Goal: Task Accomplishment & Management: Manage account settings

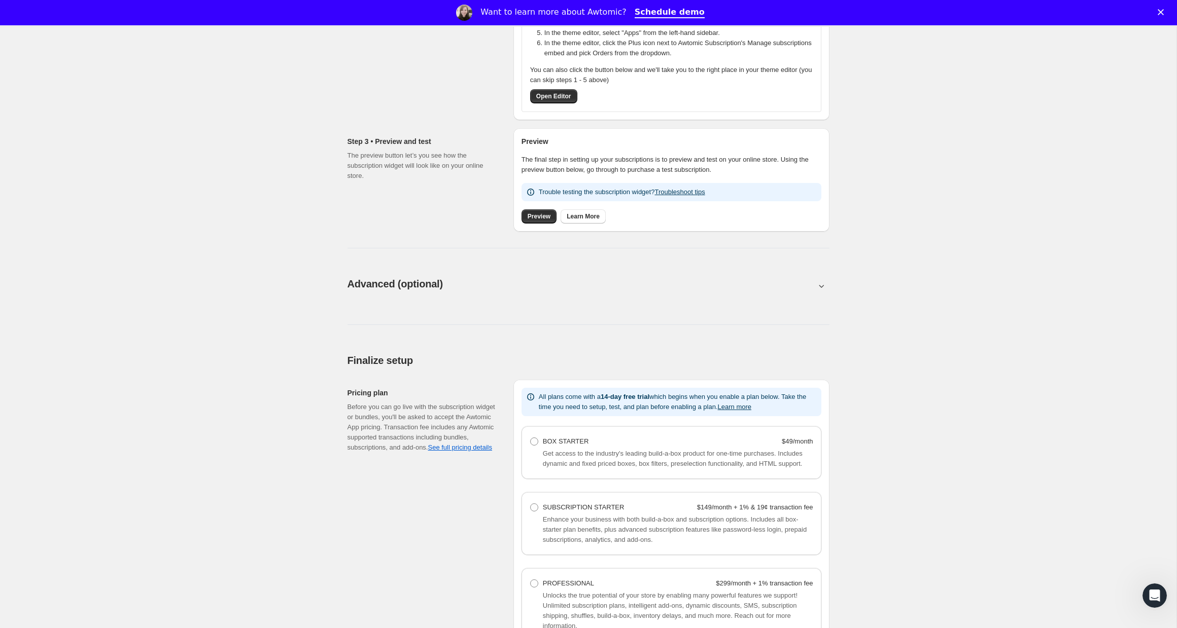
scroll to position [402, 0]
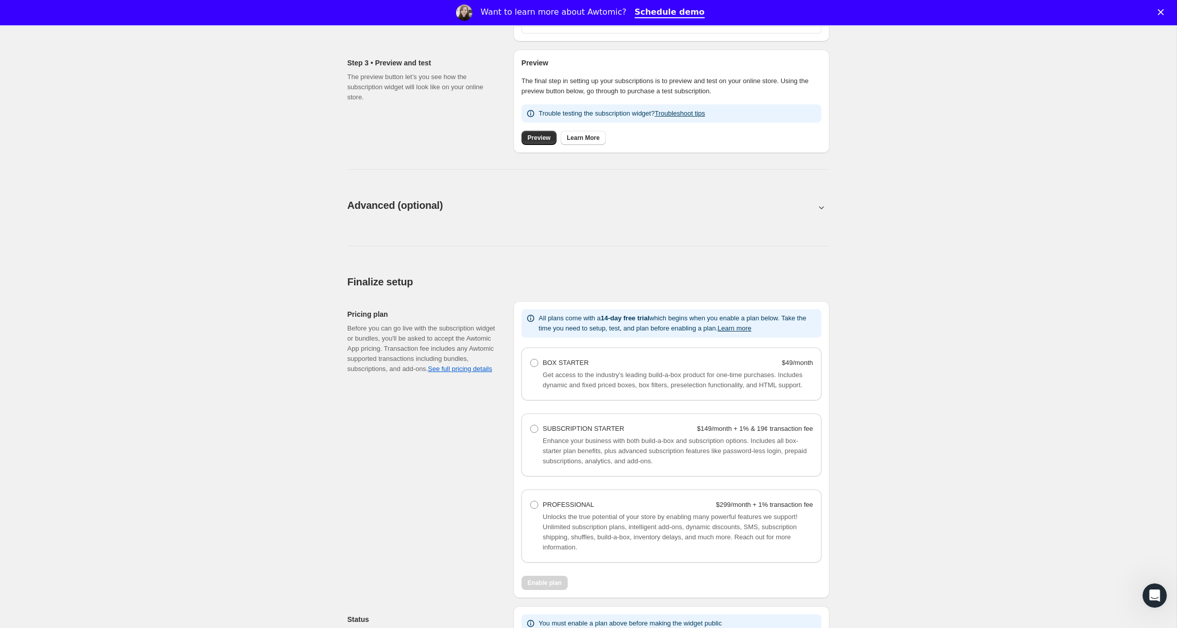
click at [622, 461] on span "Enhance your business with both build-a-box and subscription options. Includes …" at bounding box center [675, 451] width 264 height 28
click at [554, 433] on span "SUBSCRIPTION STARTER" at bounding box center [584, 429] width 82 height 8
click at [530, 425] on Starter "SUBSCRIPTION STARTER $149/month + 1% & 19¢ transaction fee" at bounding box center [530, 425] width 1 height 1
radio Starter "true"
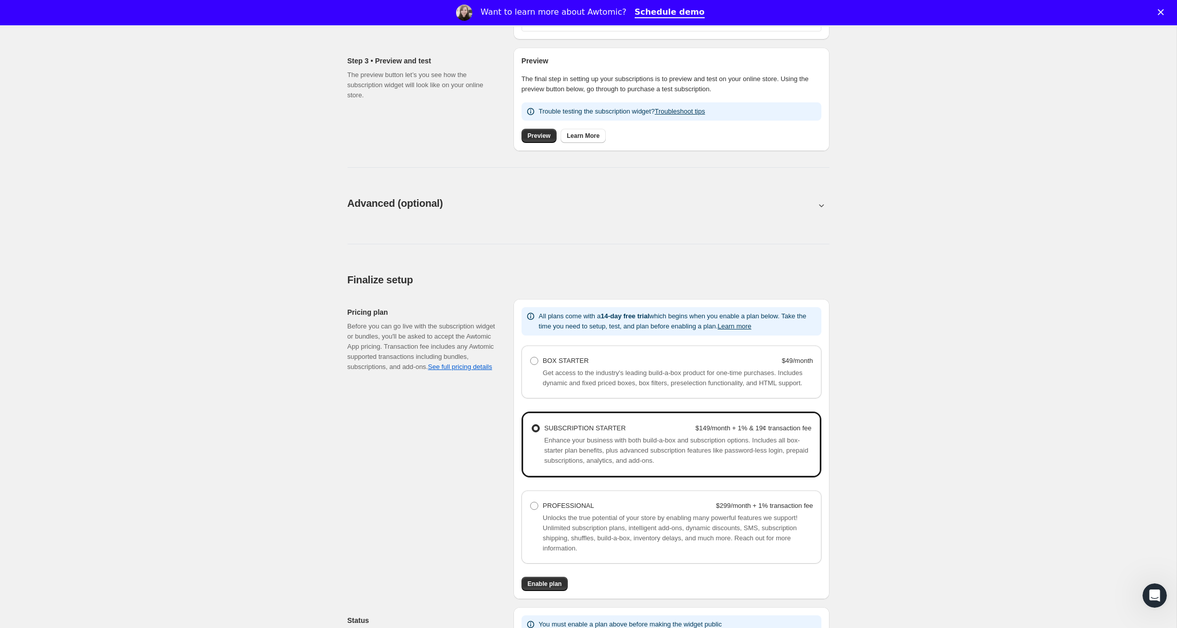
scroll to position [539, 0]
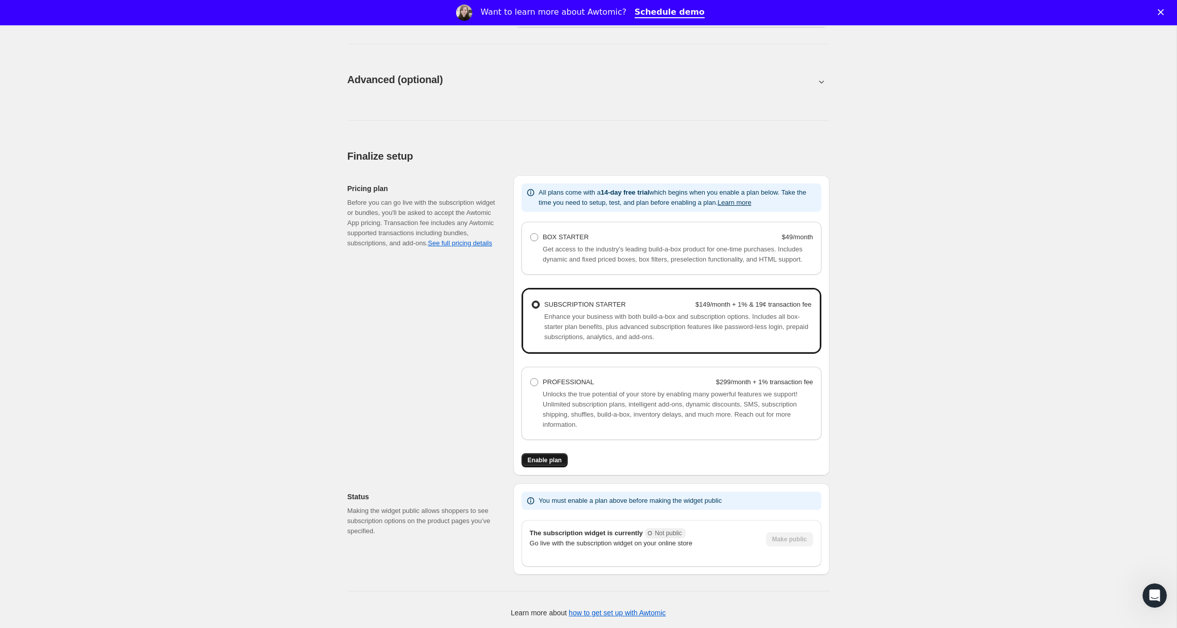
click at [547, 460] on span "Enable plan" at bounding box center [544, 460] width 34 height 8
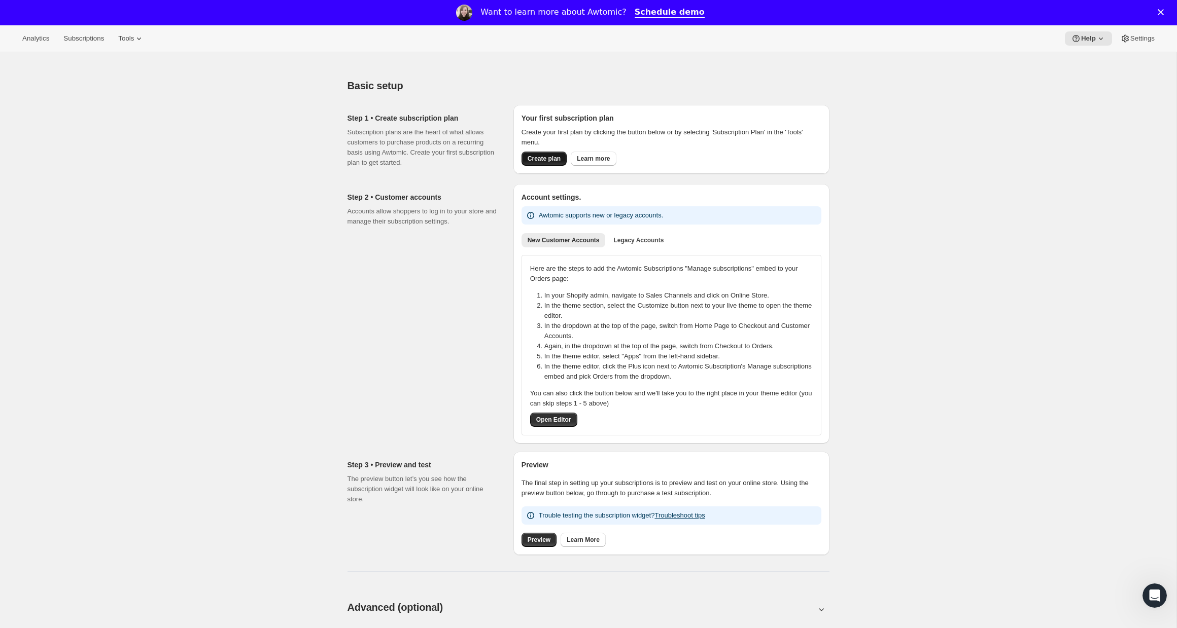
click at [541, 160] on span "Create plan" at bounding box center [543, 159] width 33 height 8
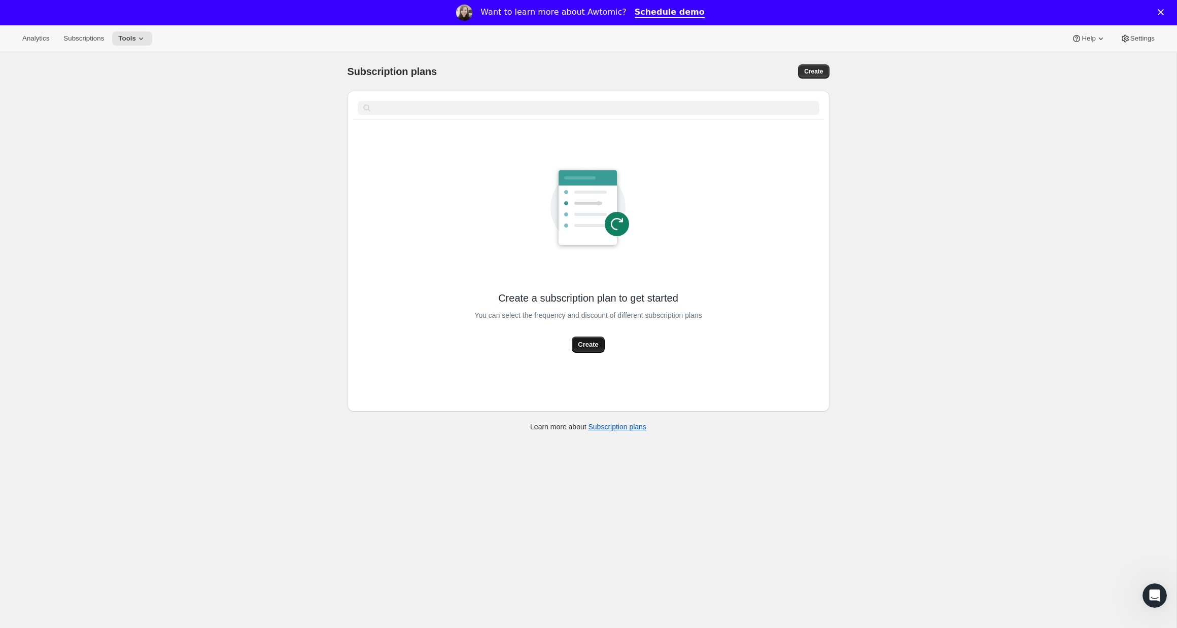
click at [575, 343] on button "Create" at bounding box center [588, 345] width 32 height 16
select select "WEEK"
select select "MONTH"
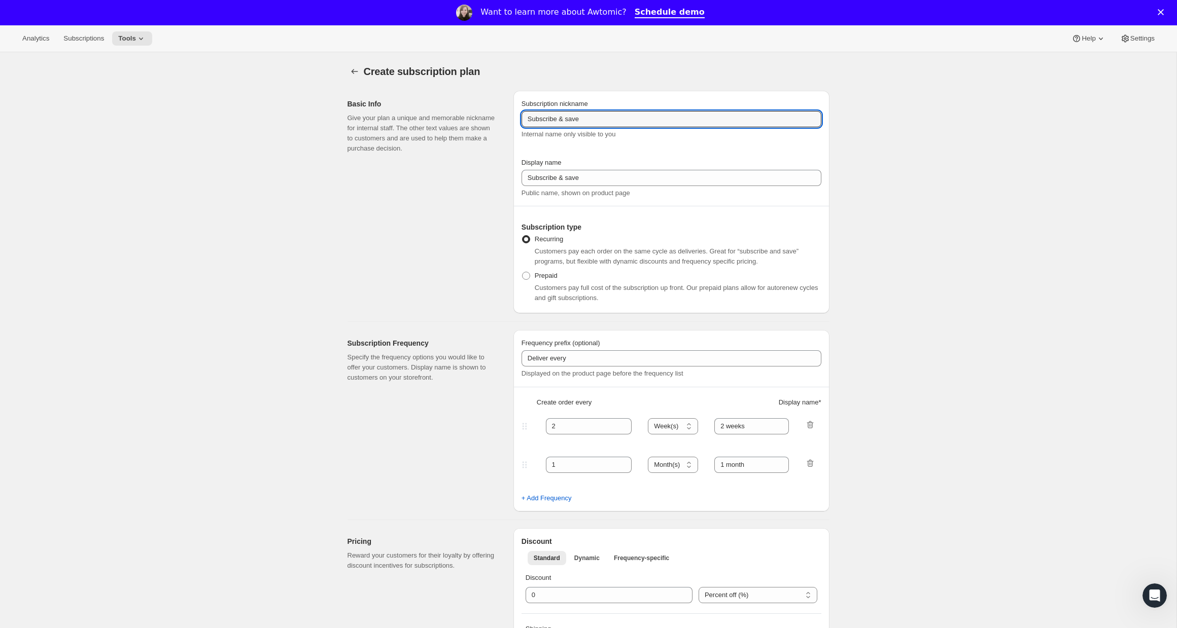
drag, startPoint x: 593, startPoint y: 118, endPoint x: 501, endPoint y: 120, distance: 91.8
click at [501, 120] on div "Basic Info Give your plan a unique and memorable nickname for internal staff. T…" at bounding box center [584, 198] width 490 height 231
type input "Tier 1"
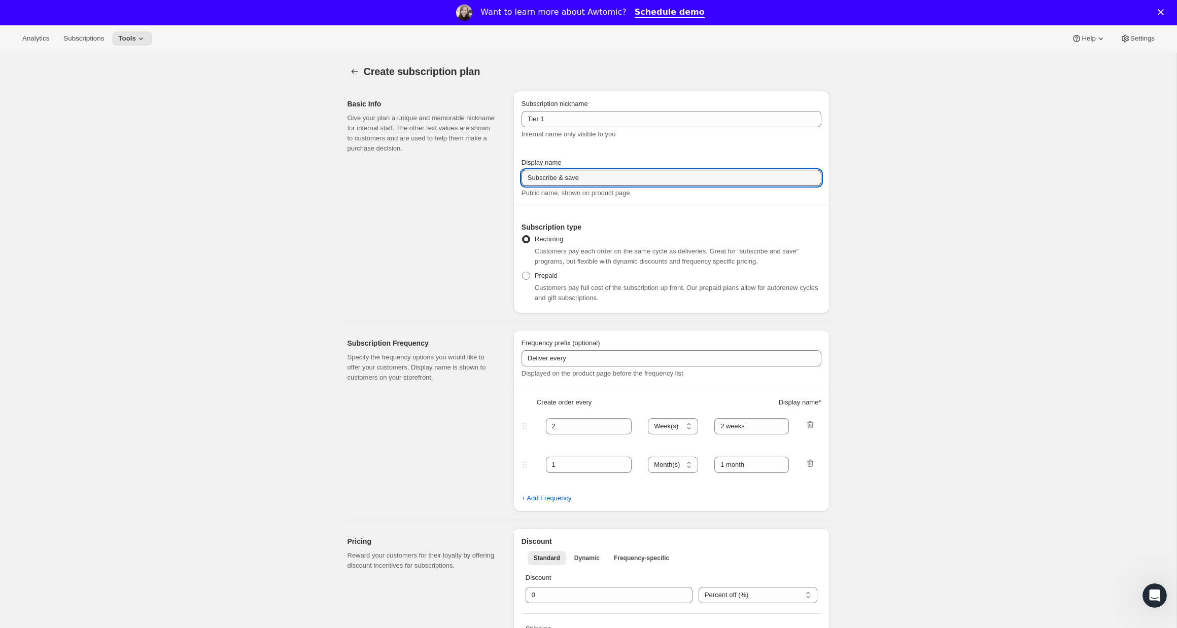
drag, startPoint x: 622, startPoint y: 177, endPoint x: 486, endPoint y: 178, distance: 136.4
click at [486, 178] on div "Basic Info Give your plan a unique and memorable nickname for internal staff. T…" at bounding box center [584, 198] width 490 height 231
type input "Wine Club"
click at [425, 253] on div "Basic Info Give your plan a unique and memorable nickname for internal staff. T…" at bounding box center [426, 202] width 158 height 223
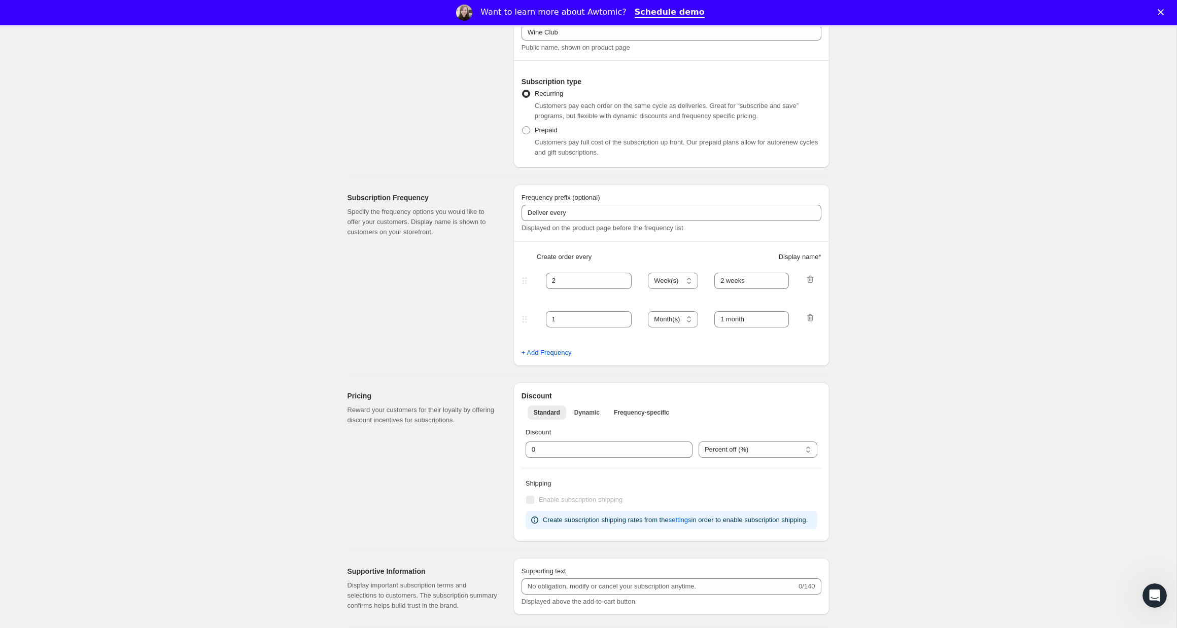
scroll to position [147, 0]
click at [702, 279] on div "2 Day(s) Week(s) Month(s) Year(s) Week(s) 2 weeks" at bounding box center [667, 280] width 296 height 16
click at [688, 281] on select "Day(s) Week(s) Month(s) Year(s)" at bounding box center [673, 280] width 50 height 16
select select "MONTH"
click at [648, 272] on select "Day(s) Week(s) Month(s) Year(s)" at bounding box center [673, 280] width 50 height 16
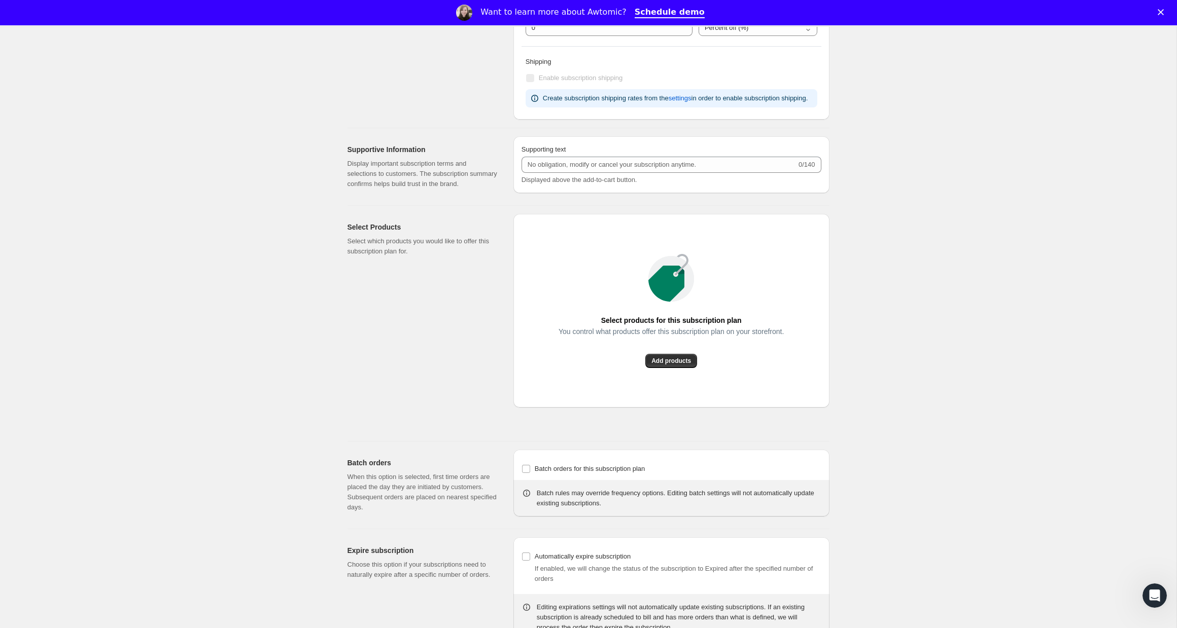
scroll to position [573, 0]
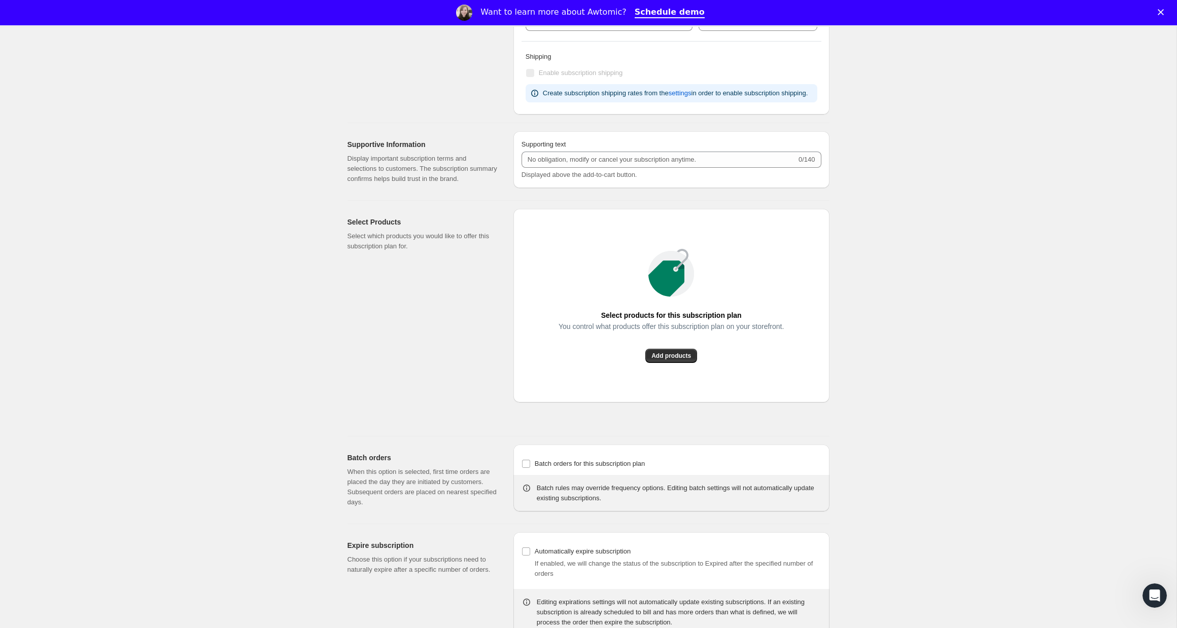
click at [669, 401] on div "Select products for this subscription plan You control what products offer this…" at bounding box center [671, 306] width 316 height 194
click at [675, 360] on span "Add products" at bounding box center [671, 356] width 40 height 8
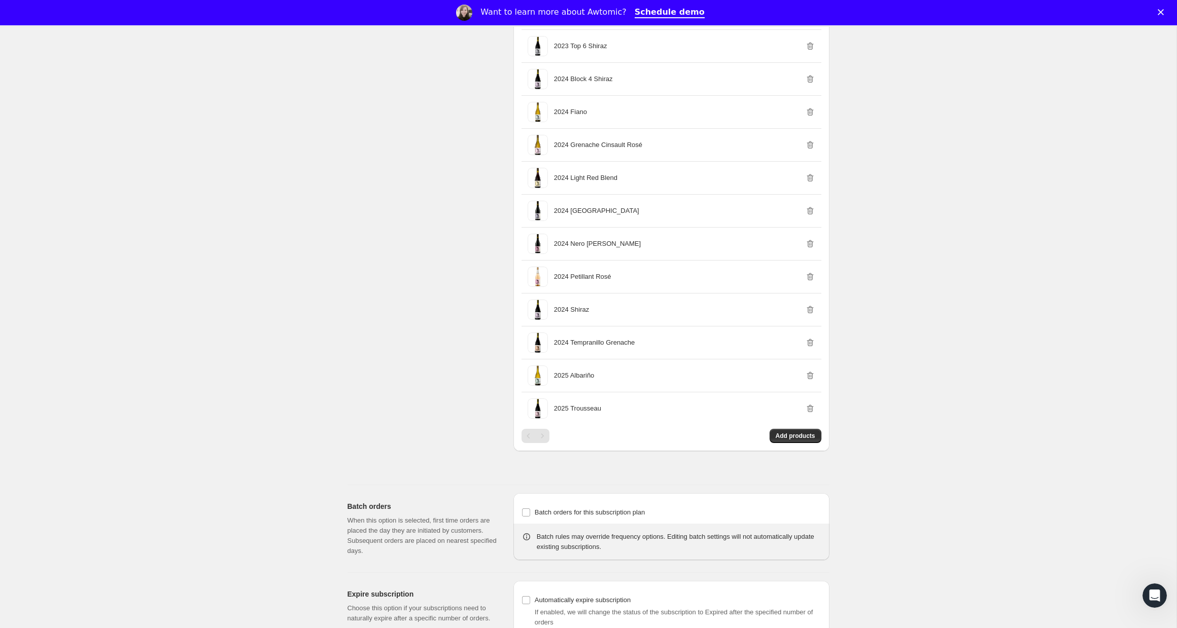
scroll to position [972, 0]
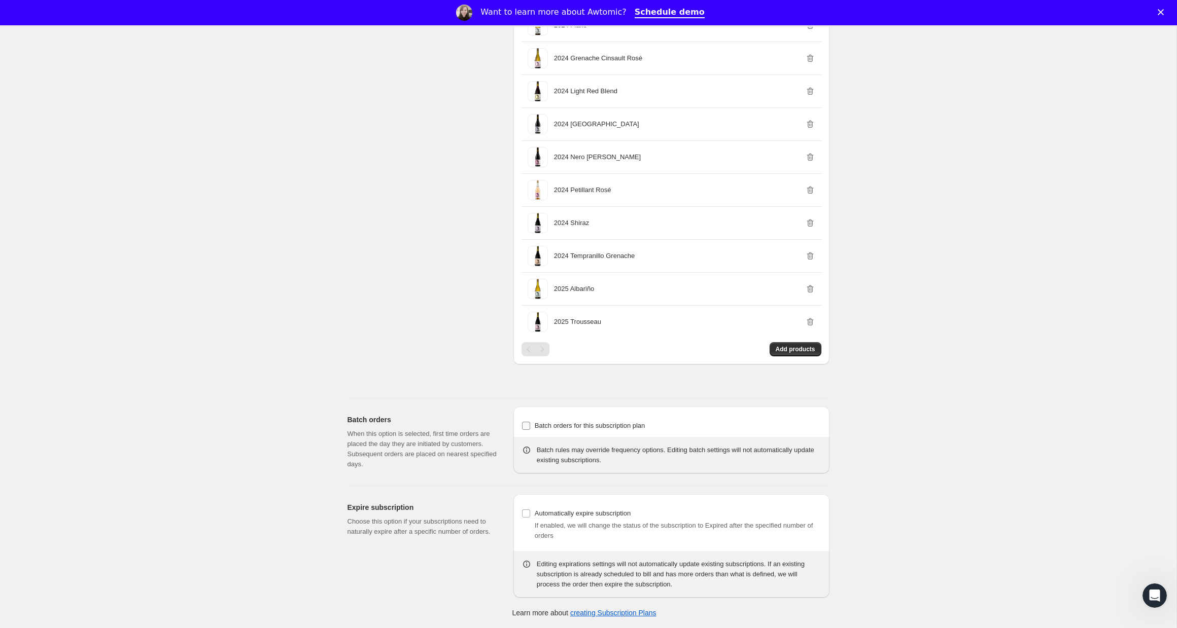
click at [527, 425] on input "Batch orders for this subscription plan" at bounding box center [526, 426] width 8 height 8
checkbox input "true"
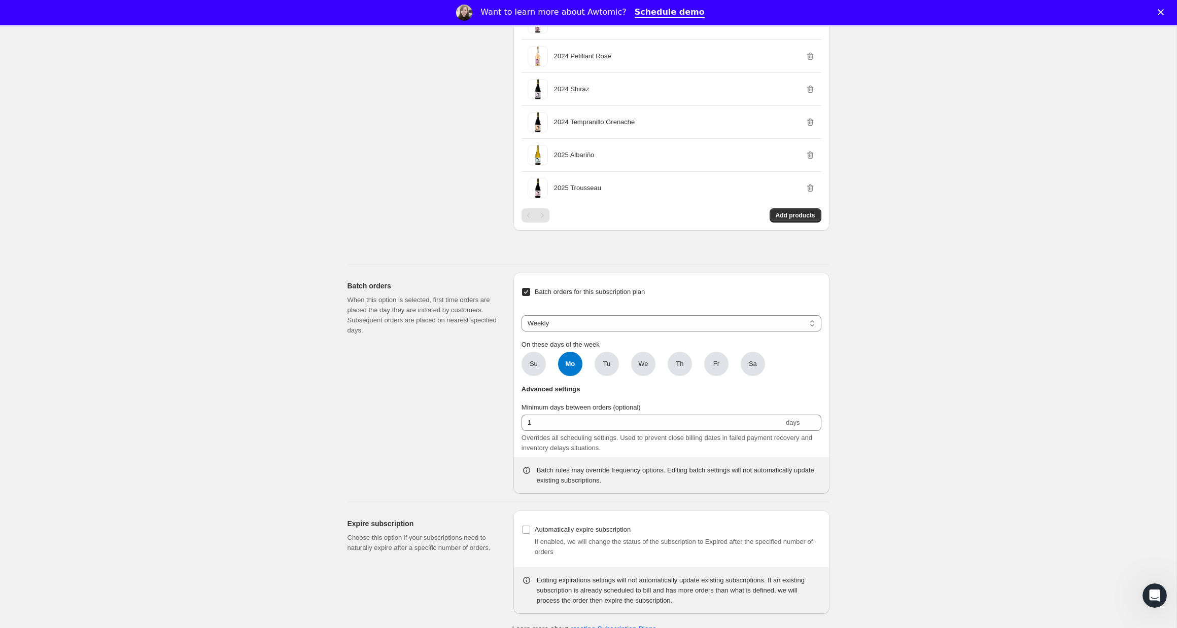
scroll to position [1106, 0]
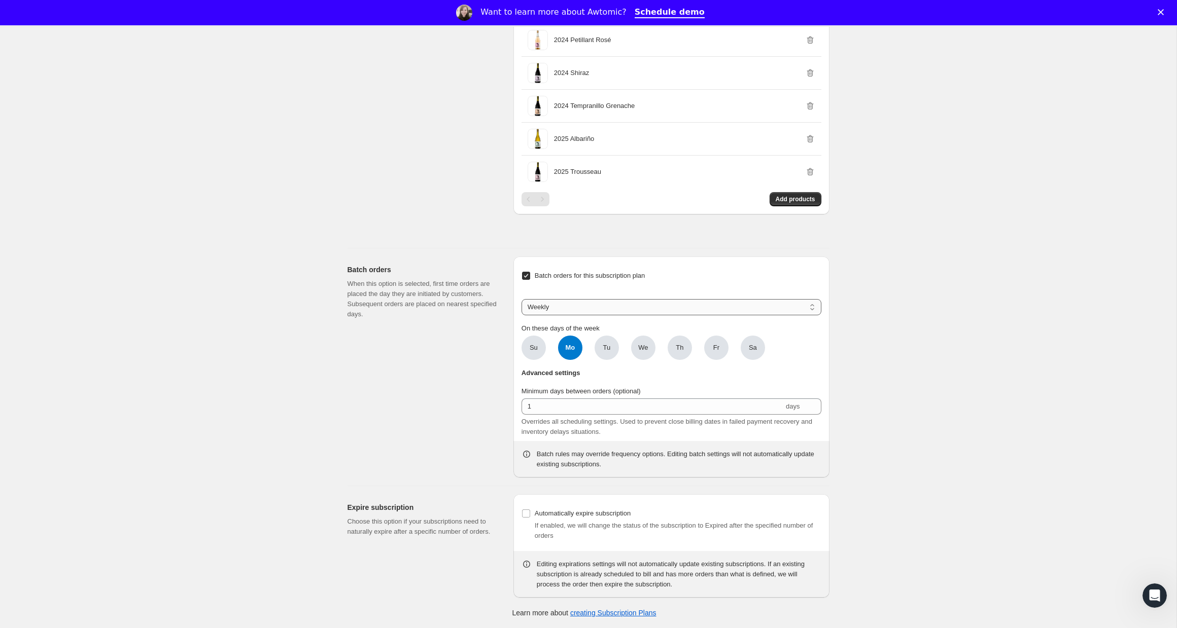
click at [615, 315] on select "Weekly Monthly Yearly" at bounding box center [671, 307] width 300 height 16
click at [521, 314] on select "Weekly Monthly Yearly" at bounding box center [671, 307] width 300 height 16
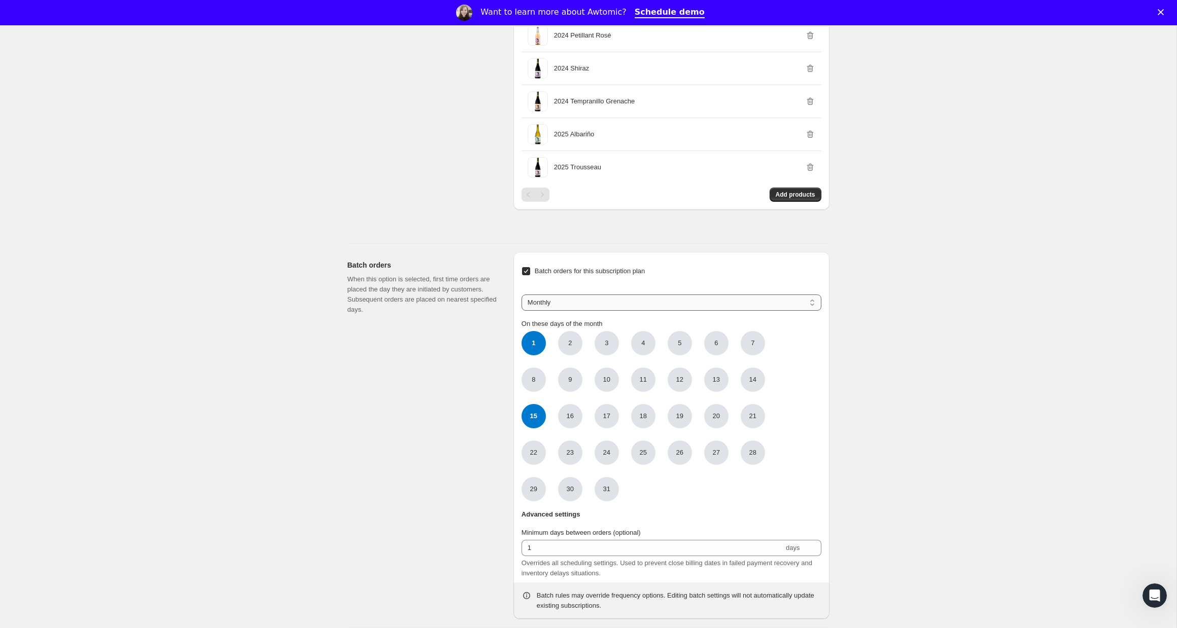
click at [593, 311] on select "Weekly Monthly Yearly" at bounding box center [671, 303] width 300 height 16
select select "WEEKDAY"
click at [521, 311] on select "Weekly Monthly Yearly" at bounding box center [671, 303] width 300 height 16
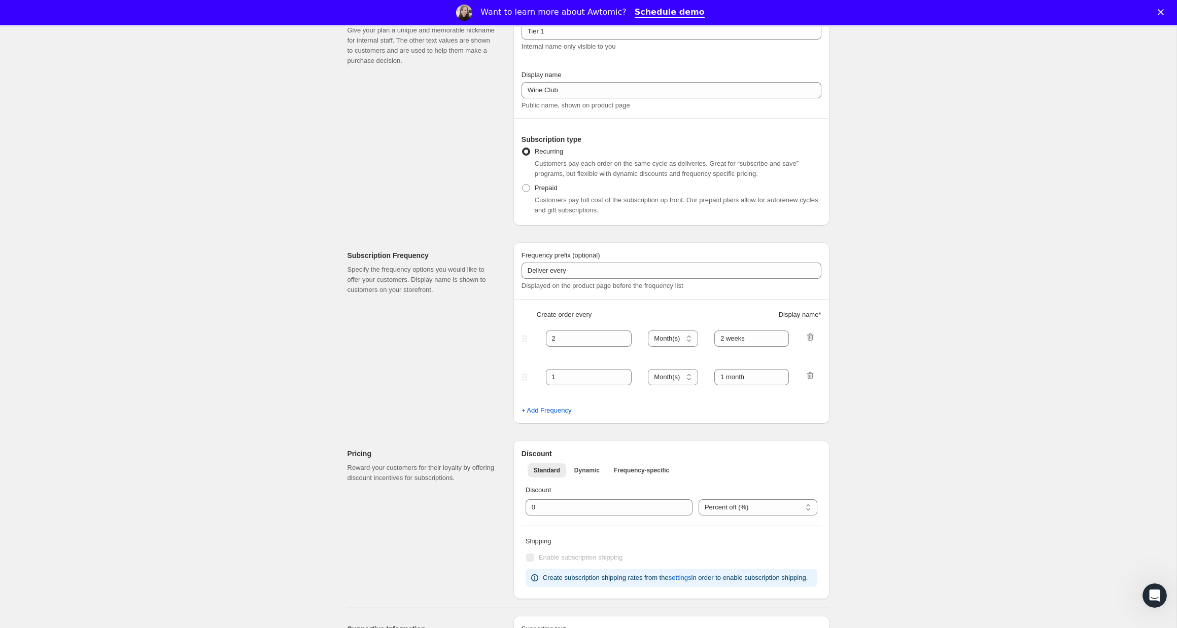
scroll to position [86, 0]
click at [811, 377] on icon "button" at bounding box center [810, 377] width 10 height 10
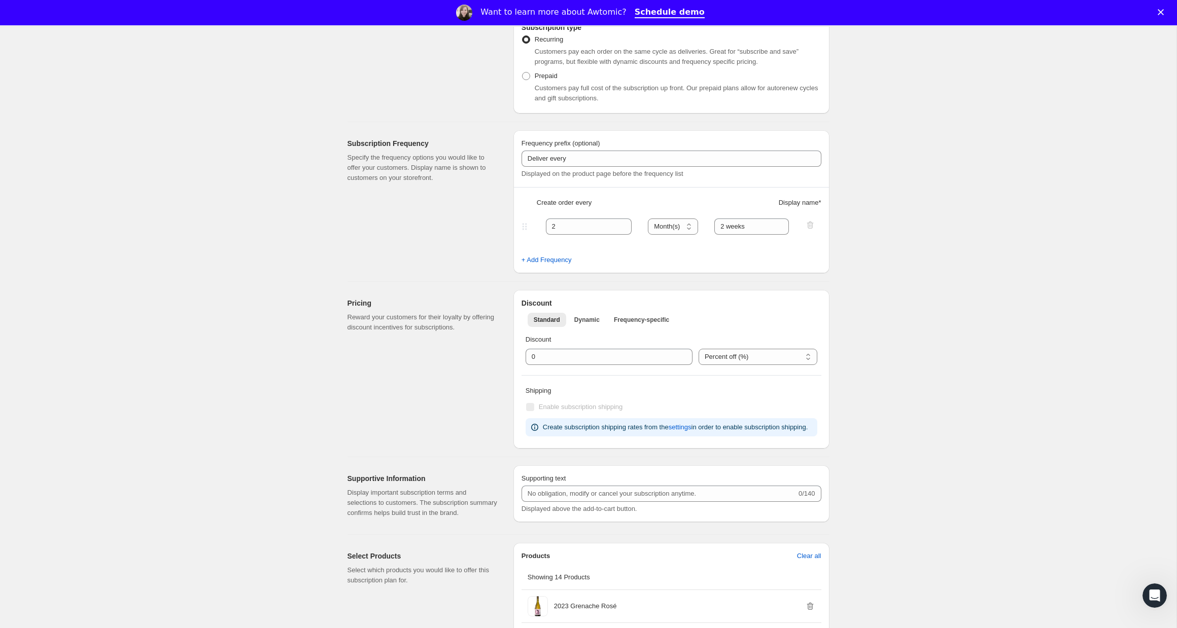
scroll to position [200, 0]
click at [589, 321] on span "Dynamic" at bounding box center [586, 319] width 25 height 8
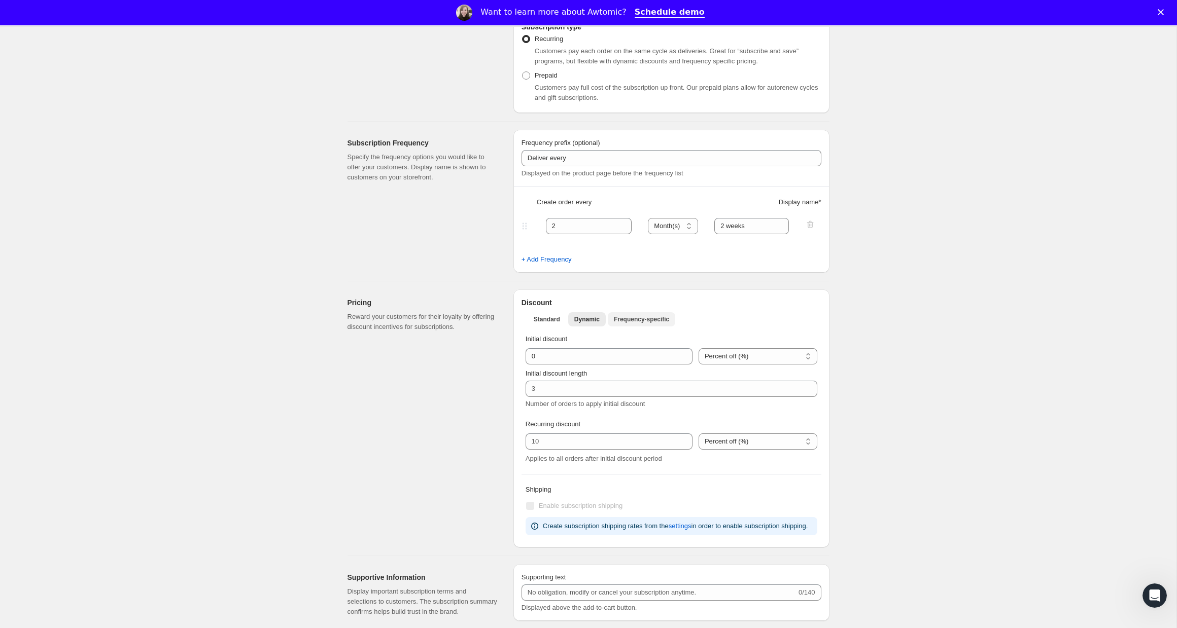
click at [623, 315] on span "Frequency-specific" at bounding box center [641, 319] width 55 height 8
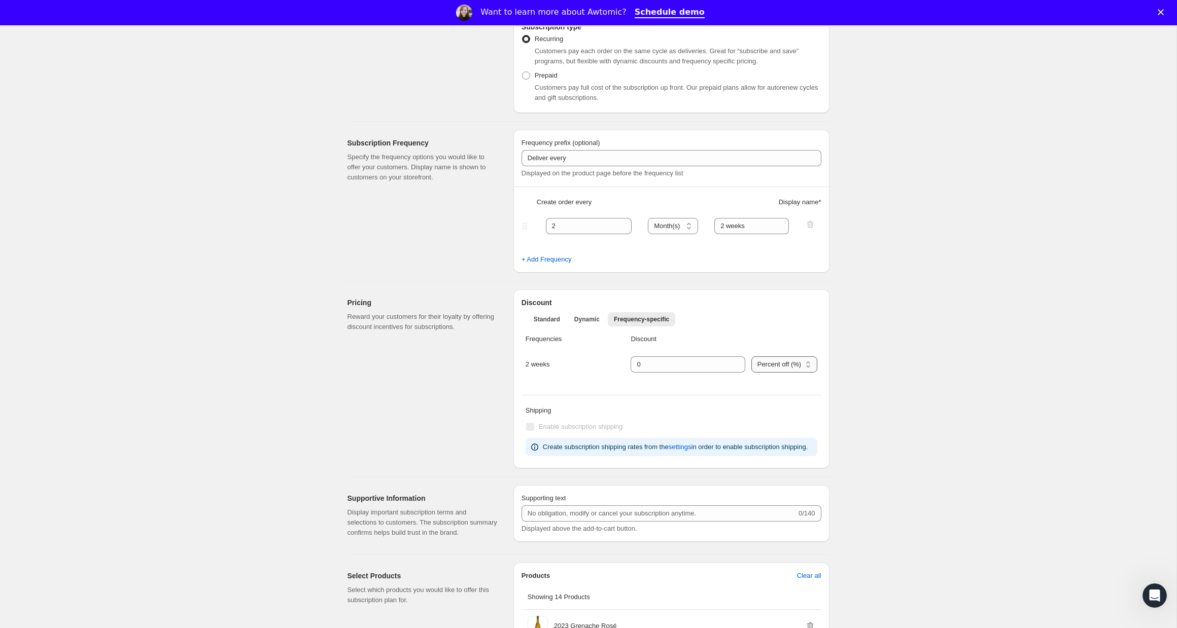
click at [759, 364] on select "Percent off (%) Australian Dollars off (A$)" at bounding box center [784, 365] width 66 height 16
drag, startPoint x: 539, startPoint y: 364, endPoint x: 545, endPoint y: 361, distance: 6.8
click at [539, 364] on div "2 weeks" at bounding box center [571, 365] width 93 height 10
click at [588, 314] on button "Dynamic" at bounding box center [587, 319] width 38 height 14
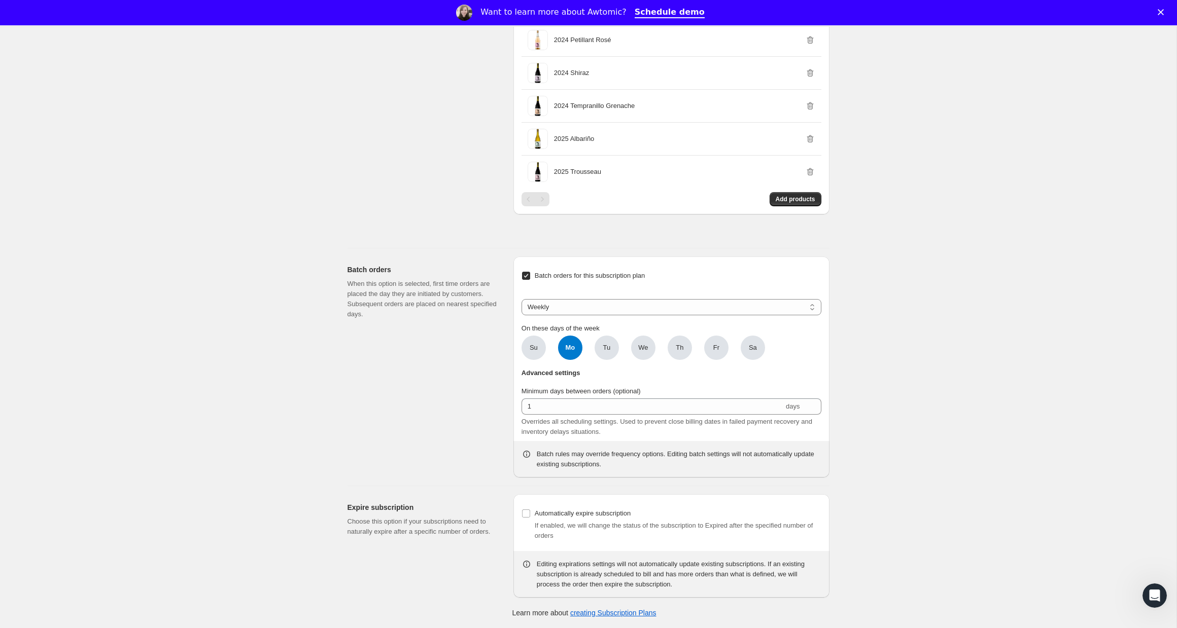
scroll to position [1171, 0]
click at [805, 203] on span "Add products" at bounding box center [795, 199] width 40 height 8
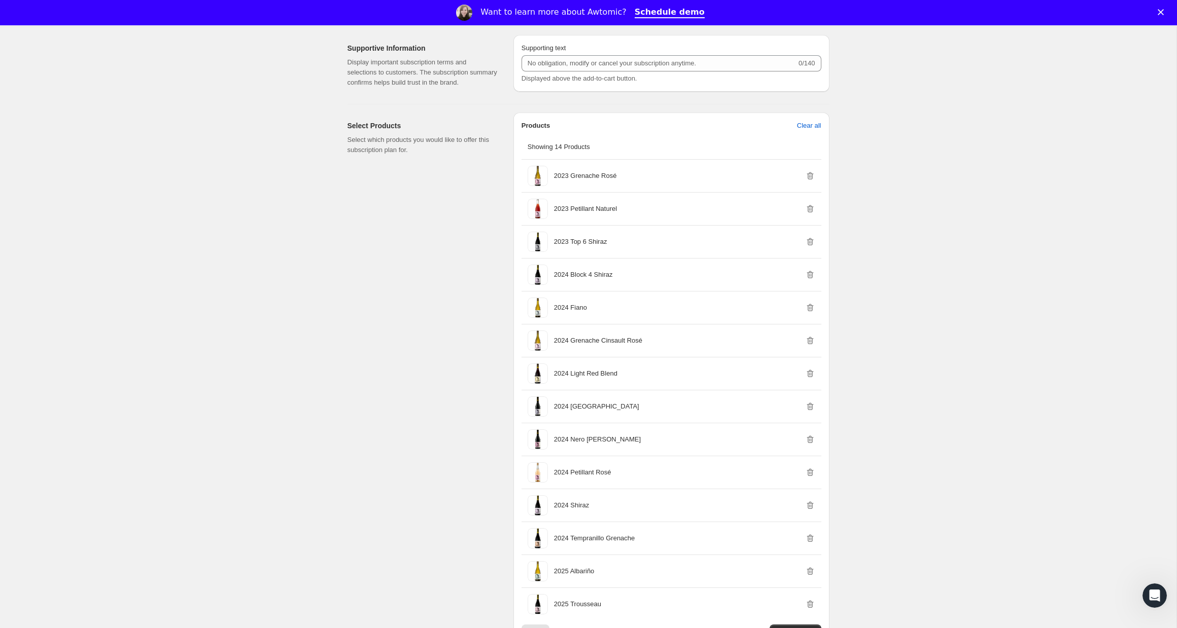
scroll to position [0, 0]
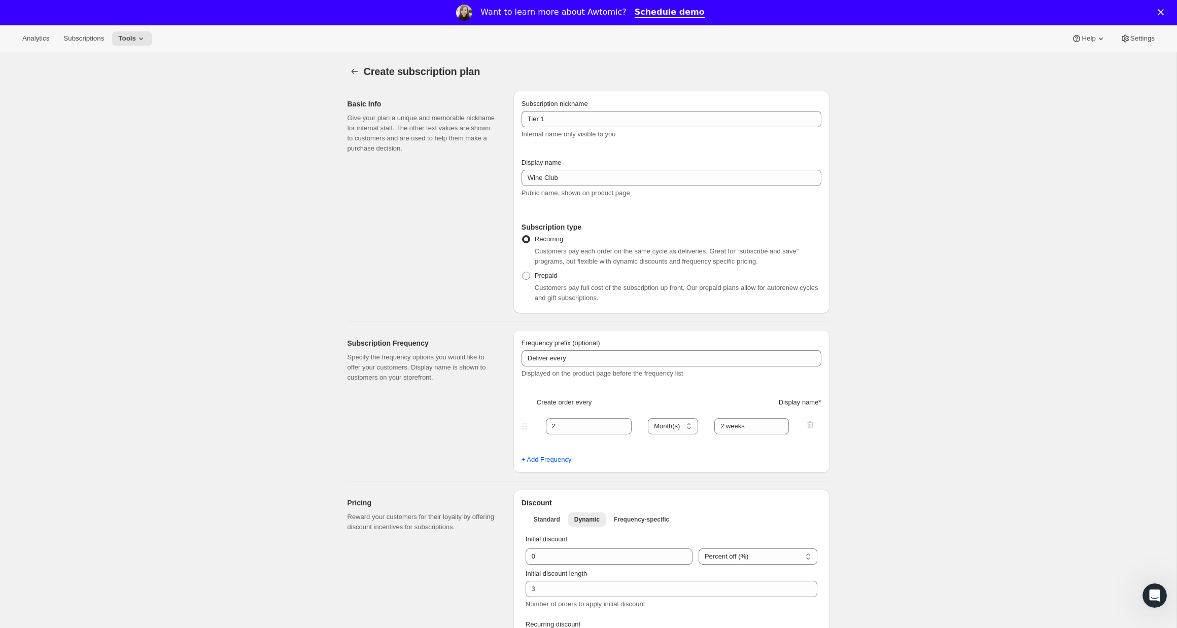
click at [1157, 12] on icon "Close" at bounding box center [1160, 12] width 6 height 6
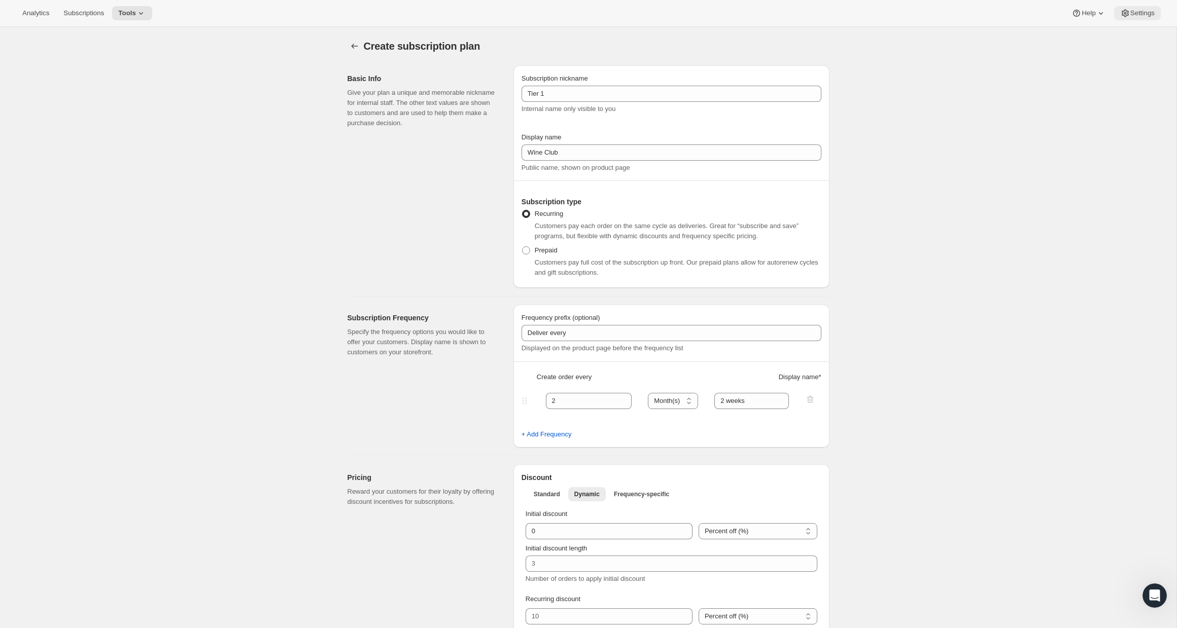
click at [1149, 10] on span "Settings" at bounding box center [1142, 13] width 24 height 8
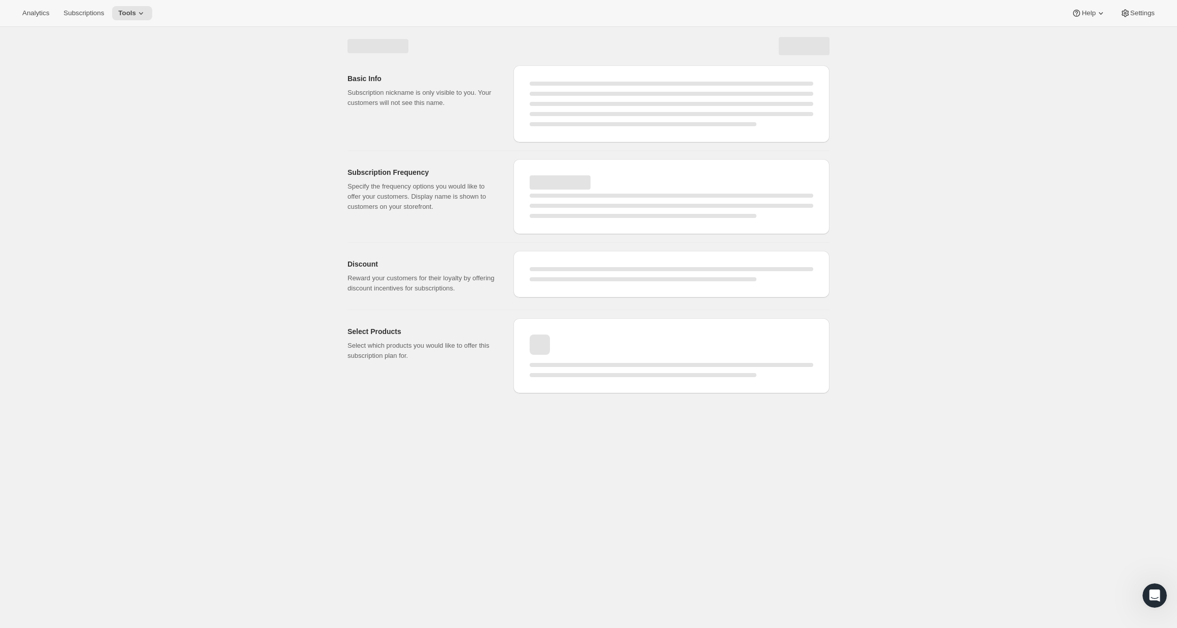
select select "WEEK"
select select "MONTH"
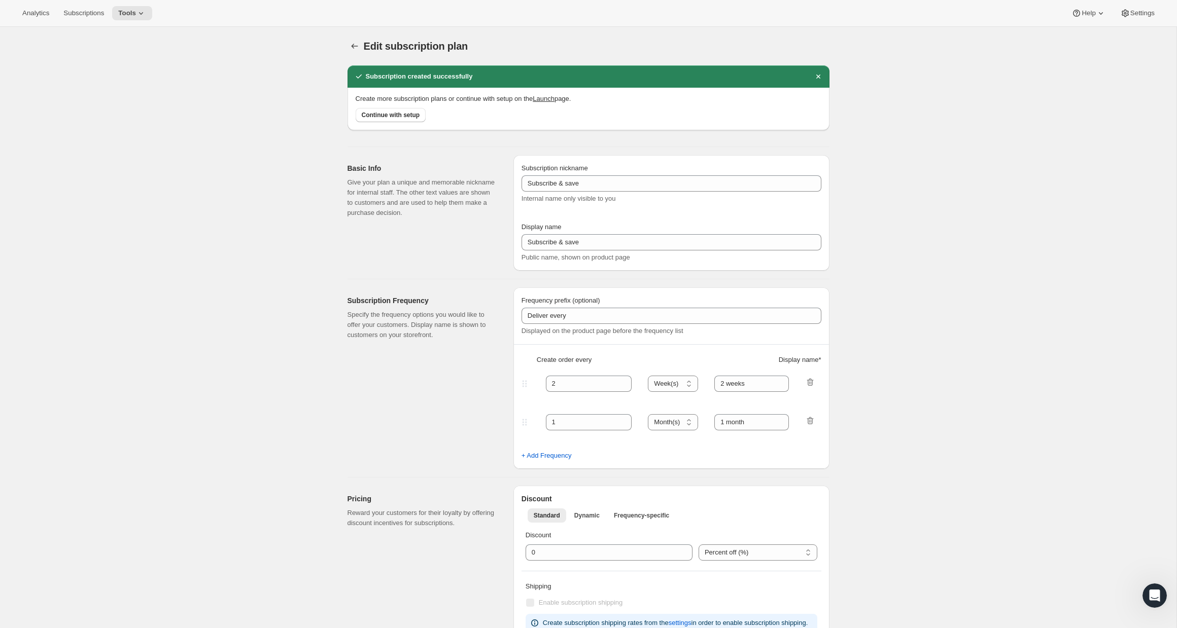
type input "Tier 1"
type input "Wine Club"
select select "MONTH"
checkbox input "true"
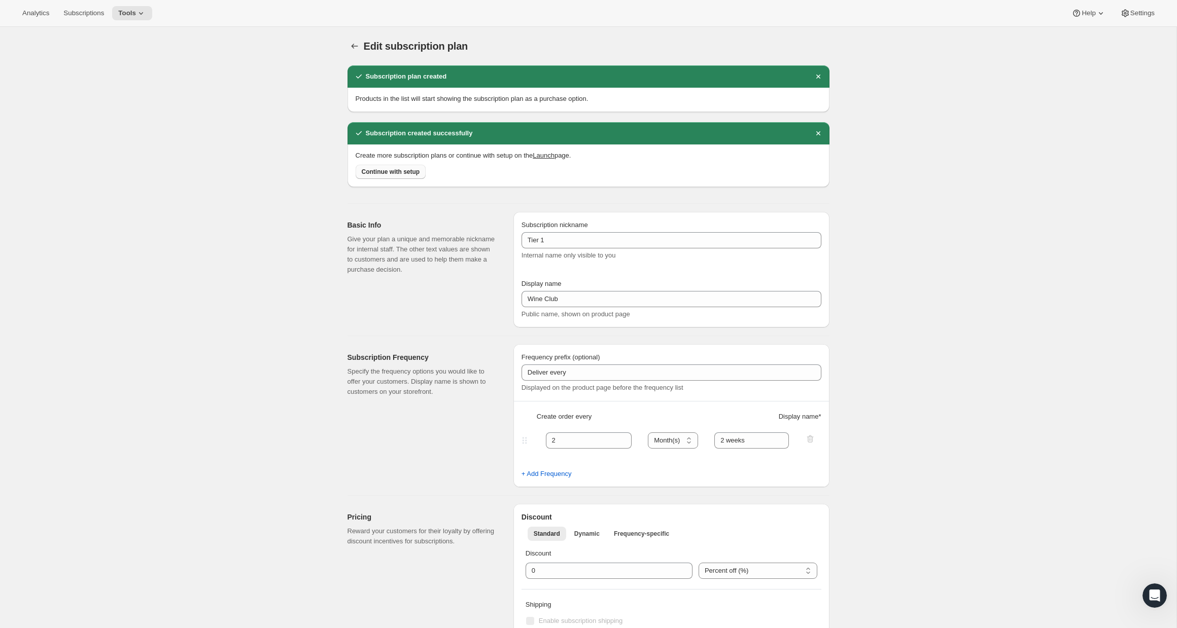
click at [405, 169] on span "Continue with setup" at bounding box center [391, 172] width 58 height 8
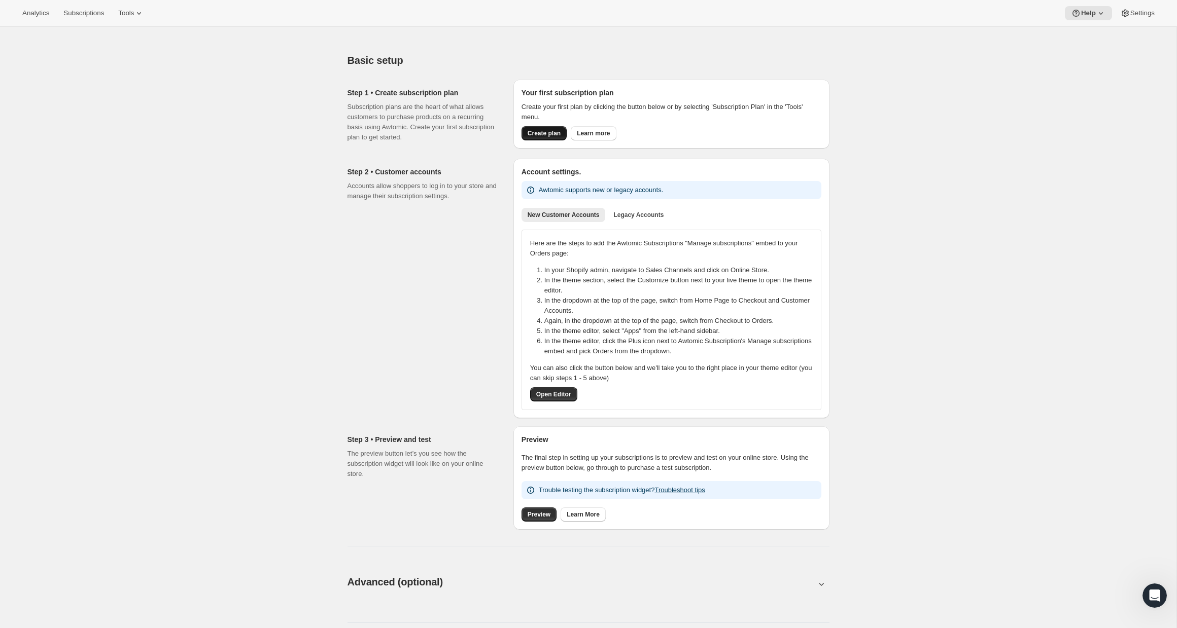
click at [531, 138] on button "Create plan" at bounding box center [543, 133] width 45 height 14
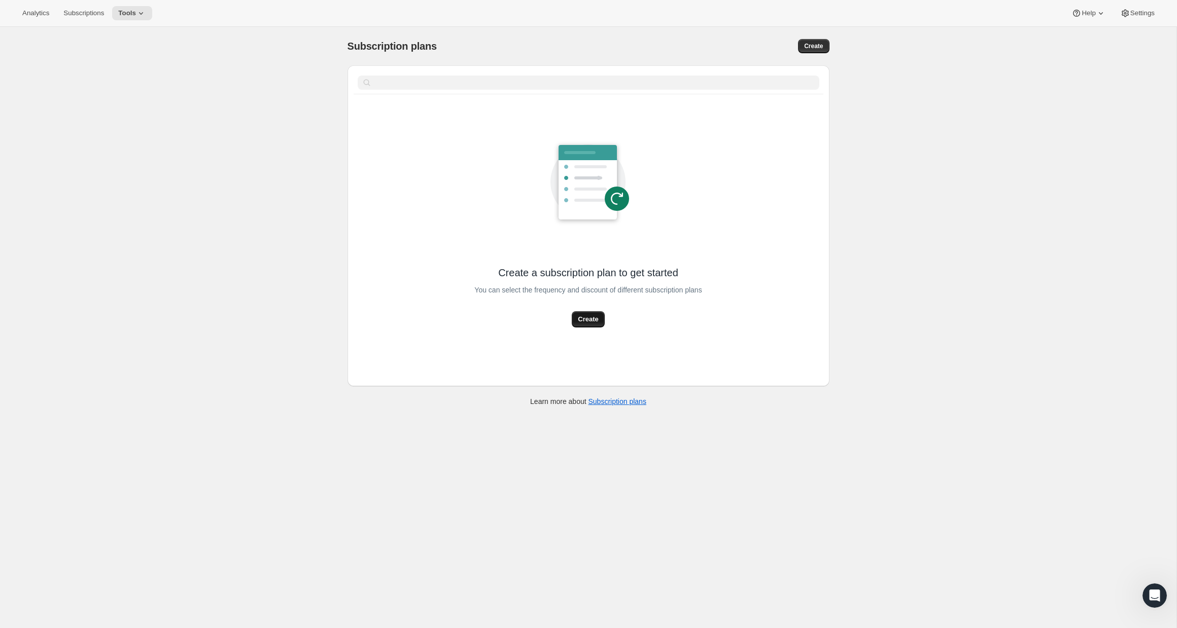
click at [592, 320] on span "Create" at bounding box center [588, 319] width 20 height 10
select select "WEEK"
select select "MONTH"
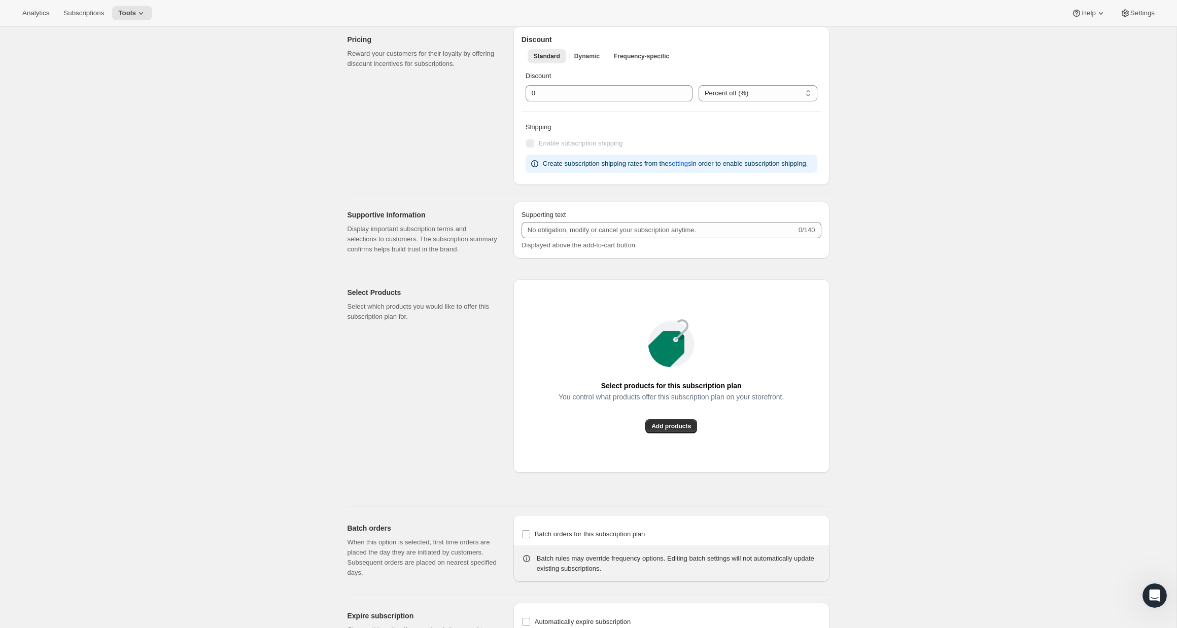
scroll to position [476, 0]
click at [649, 435] on button "Add products" at bounding box center [671, 427] width 52 height 14
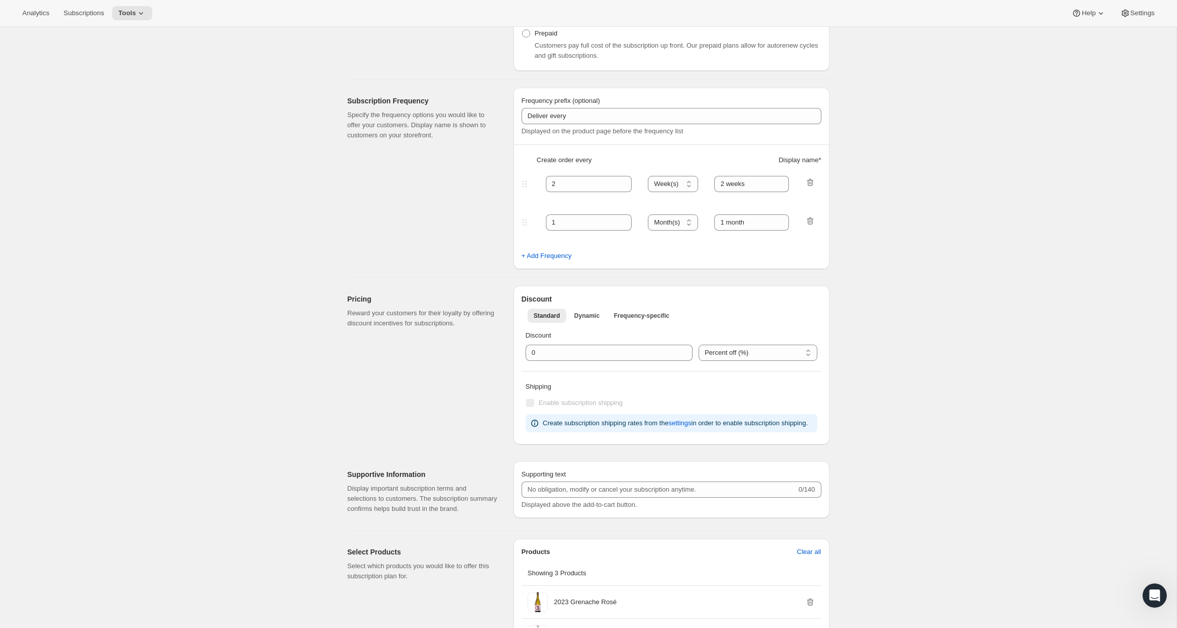
scroll to position [216, 0]
click at [608, 348] on input "integer" at bounding box center [601, 354] width 152 height 16
type input "0"
type input "20"
click at [587, 312] on button "Dynamic" at bounding box center [587, 317] width 38 height 14
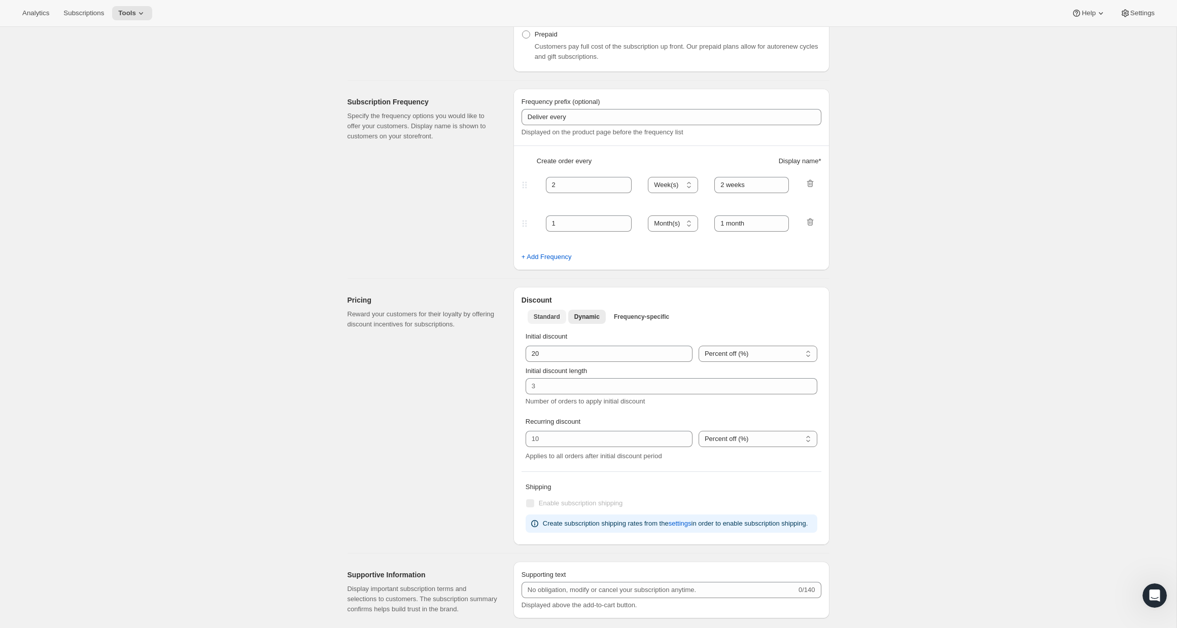
click at [536, 318] on span "Standard" at bounding box center [546, 317] width 26 height 8
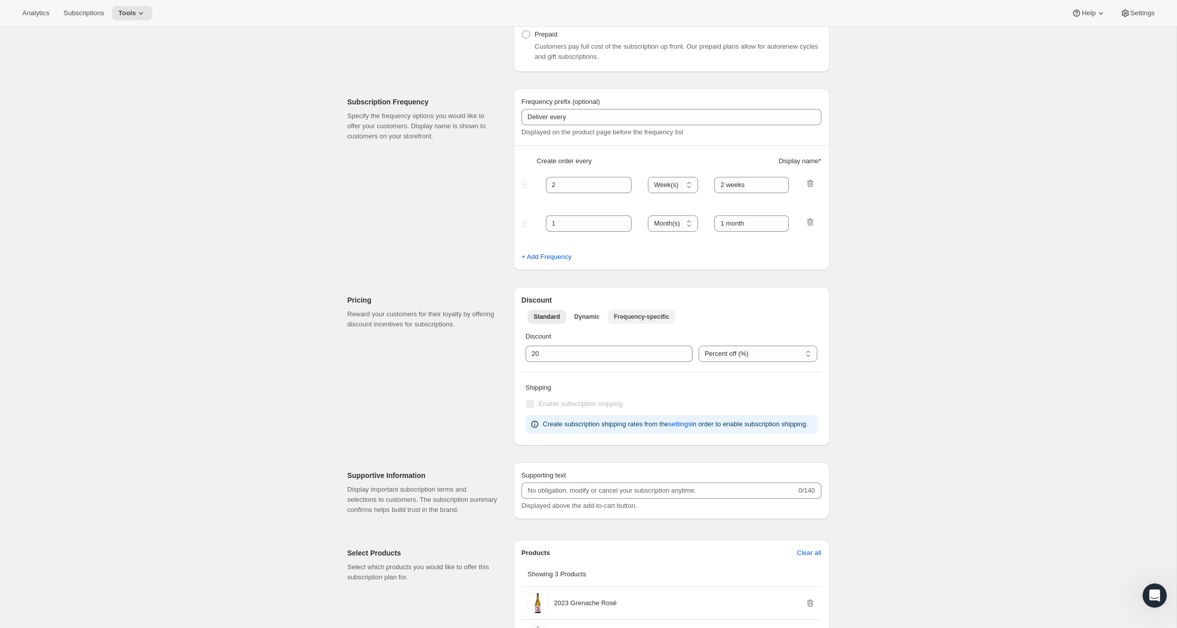
click at [622, 318] on span "Frequency-specific" at bounding box center [641, 317] width 55 height 8
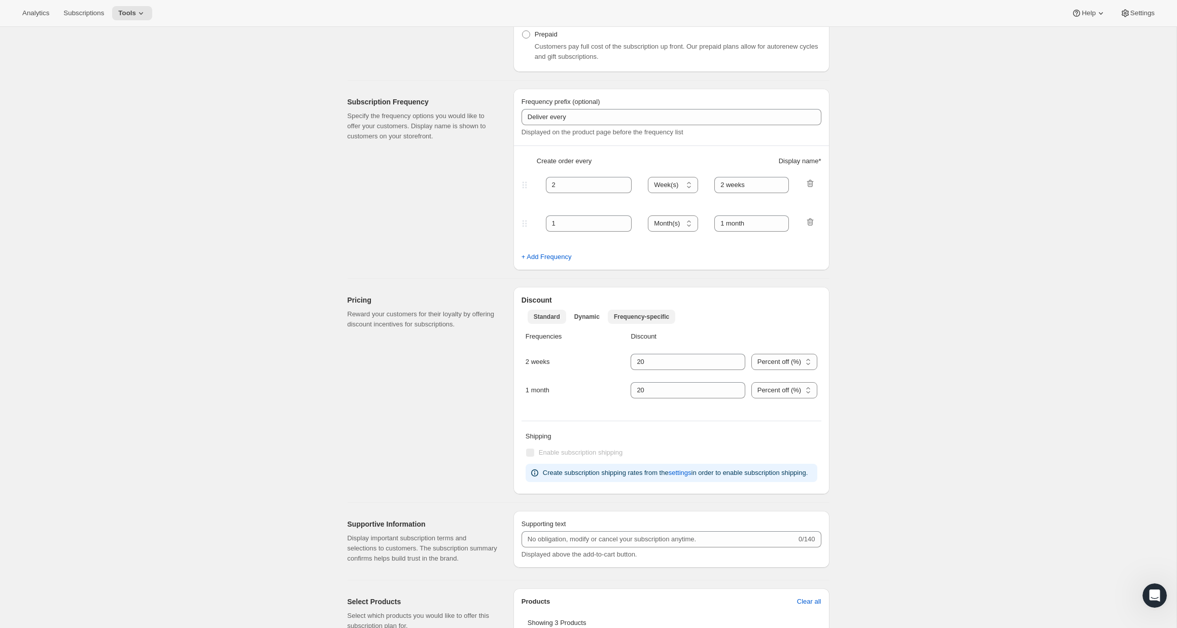
click at [552, 319] on span "Standard" at bounding box center [546, 317] width 26 height 8
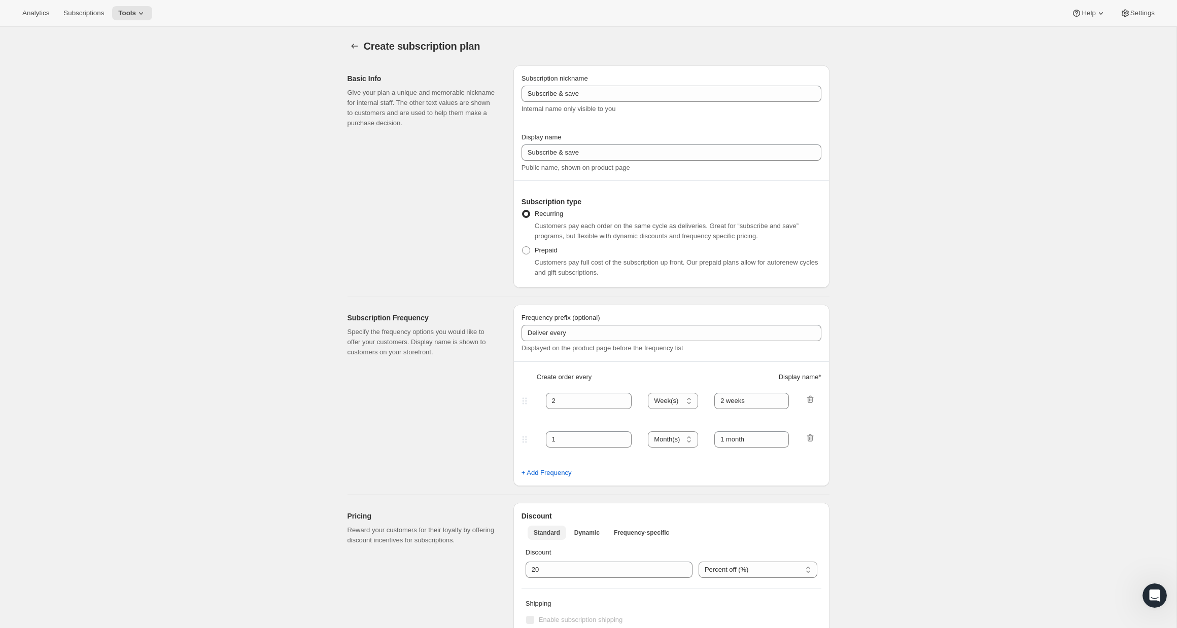
scroll to position [0, 0]
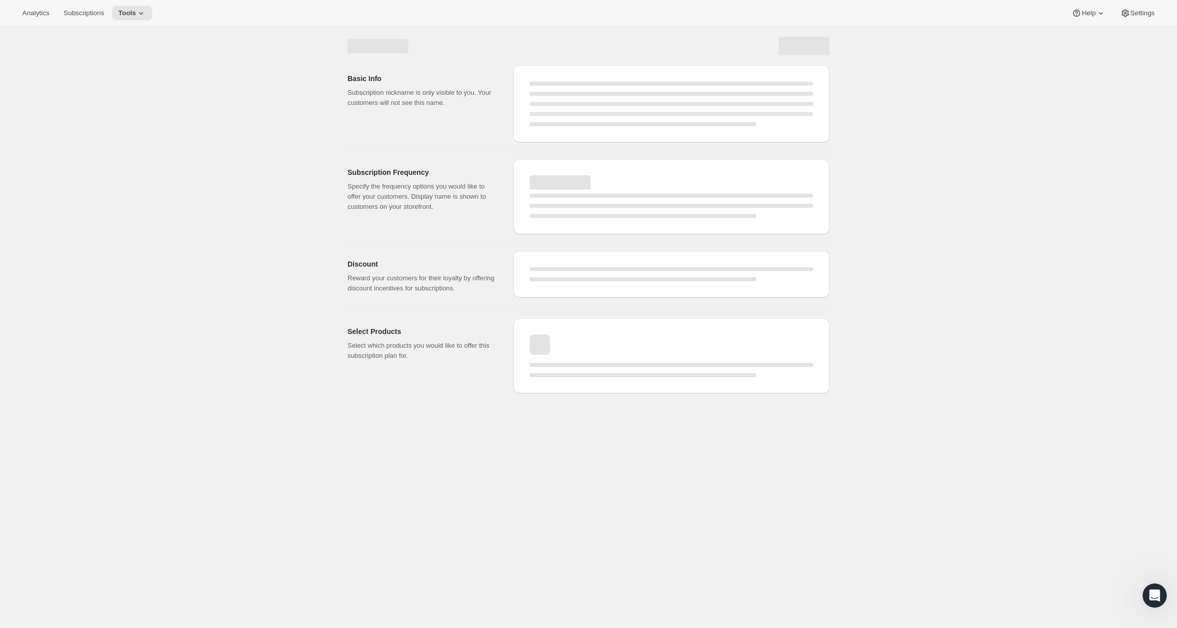
select select "WEEK"
select select "MONTH"
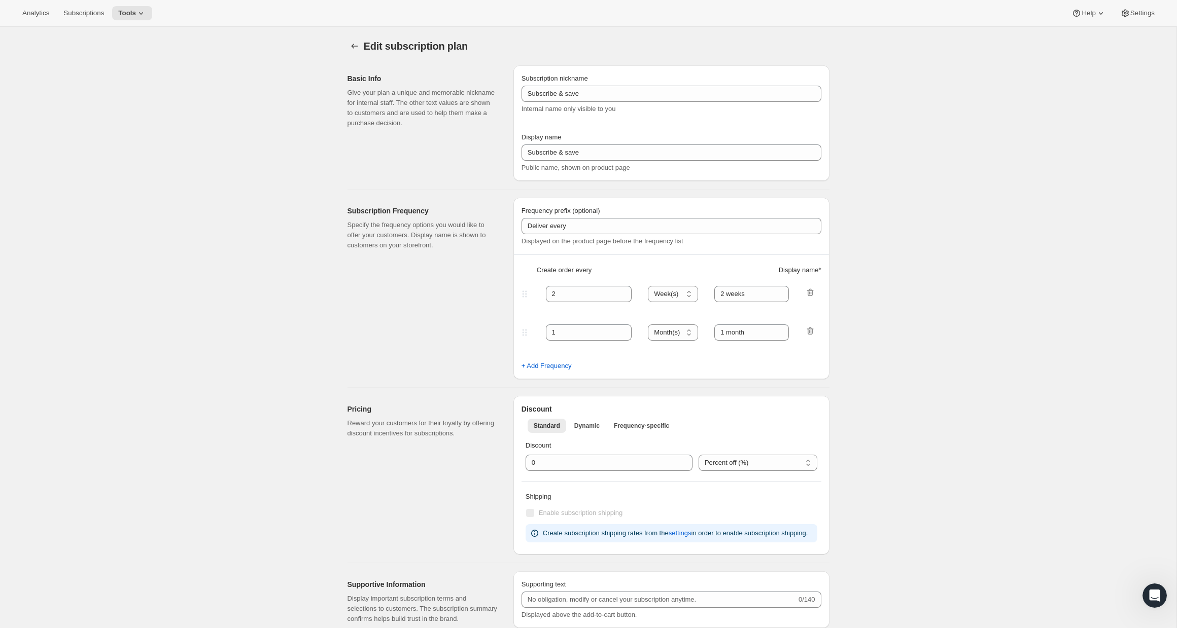
type input "20"
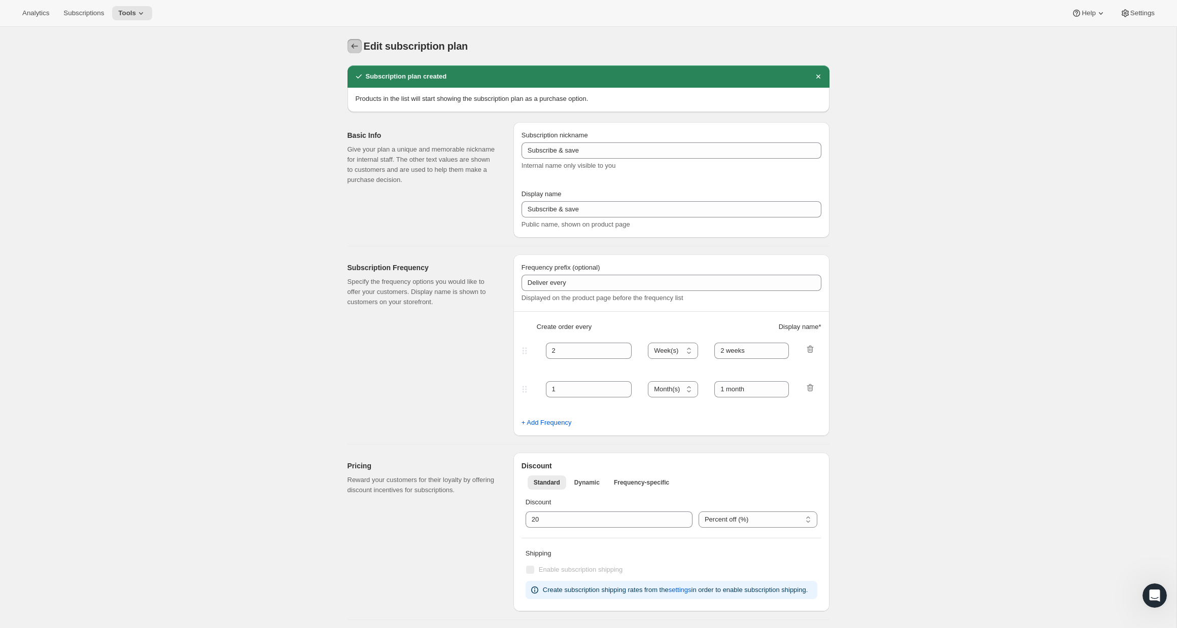
click at [357, 41] on button "Subscription plans" at bounding box center [354, 46] width 14 height 14
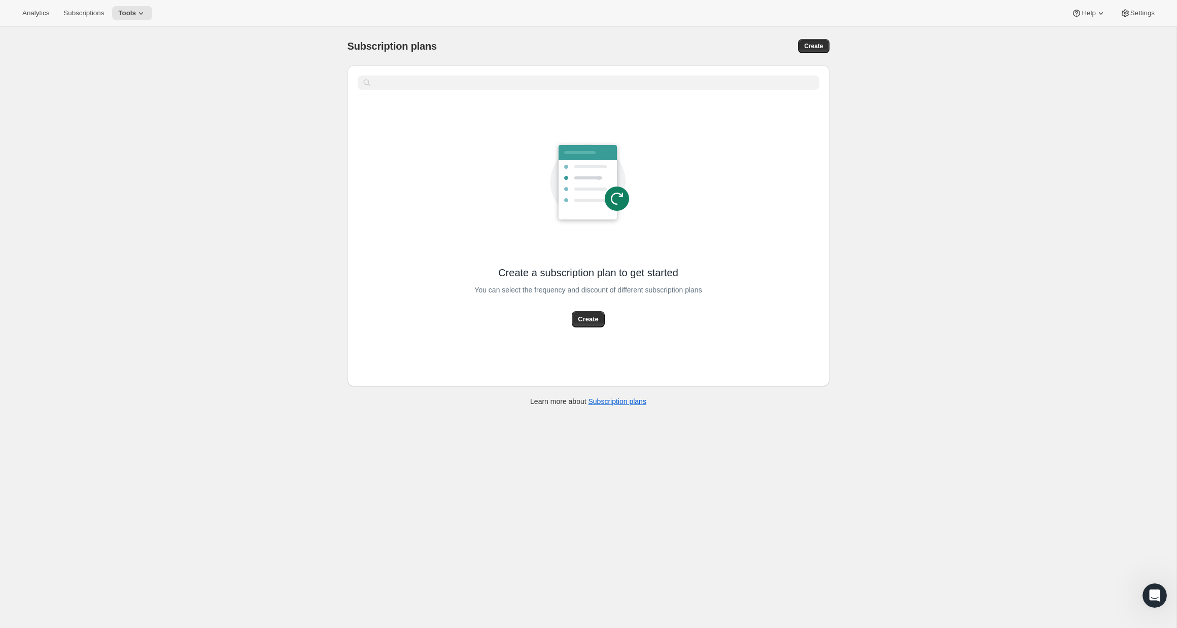
click at [92, 21] on div "Analytics Subscriptions Tools Help Settings" at bounding box center [588, 13] width 1177 height 27
click at [93, 17] on span "Subscriptions" at bounding box center [83, 13] width 41 height 8
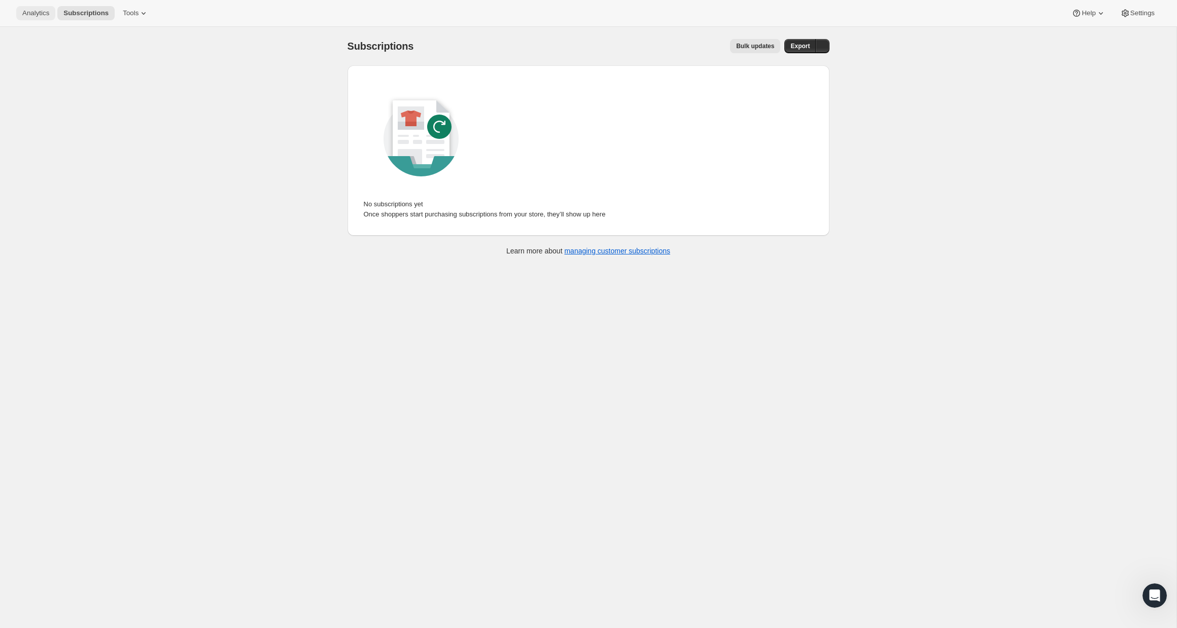
click at [49, 17] on span "Analytics" at bounding box center [35, 13] width 27 height 8
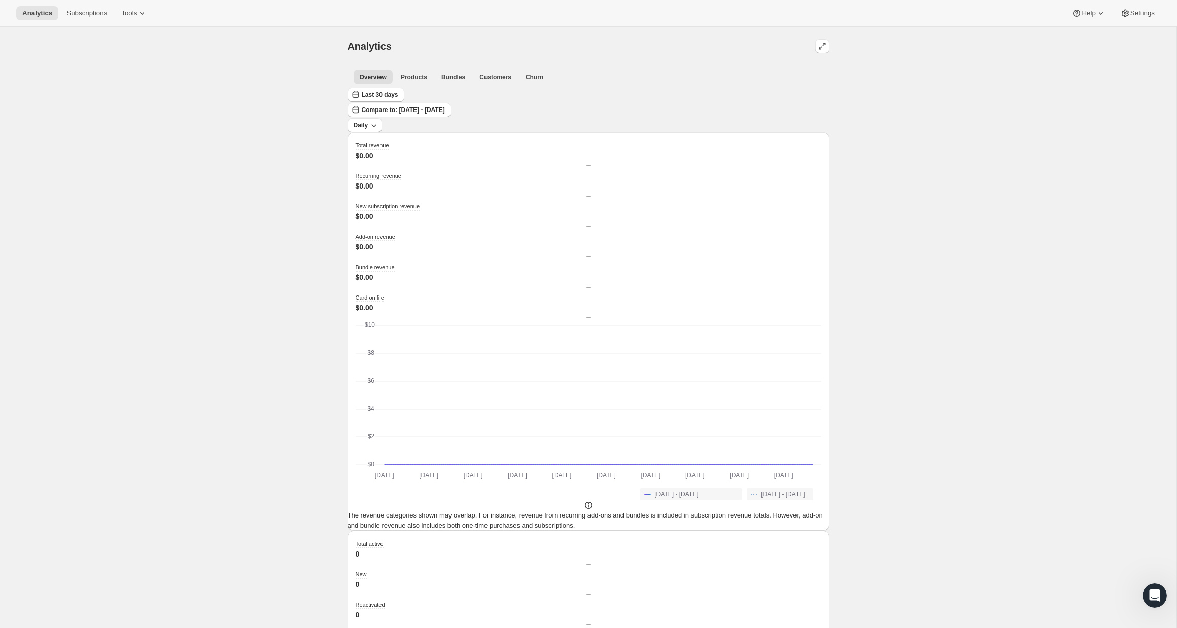
click at [449, 69] on li "Bundles" at bounding box center [453, 76] width 36 height 14
click at [448, 76] on span "Bundles" at bounding box center [453, 77] width 24 height 8
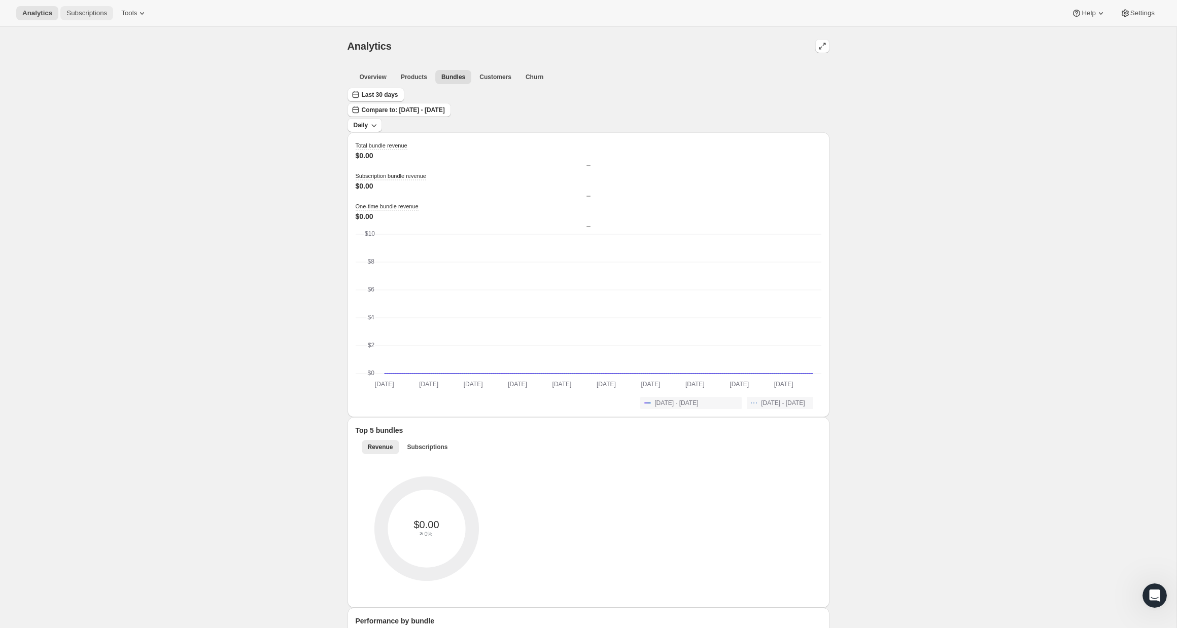
click at [84, 11] on span "Subscriptions" at bounding box center [86, 13] width 41 height 8
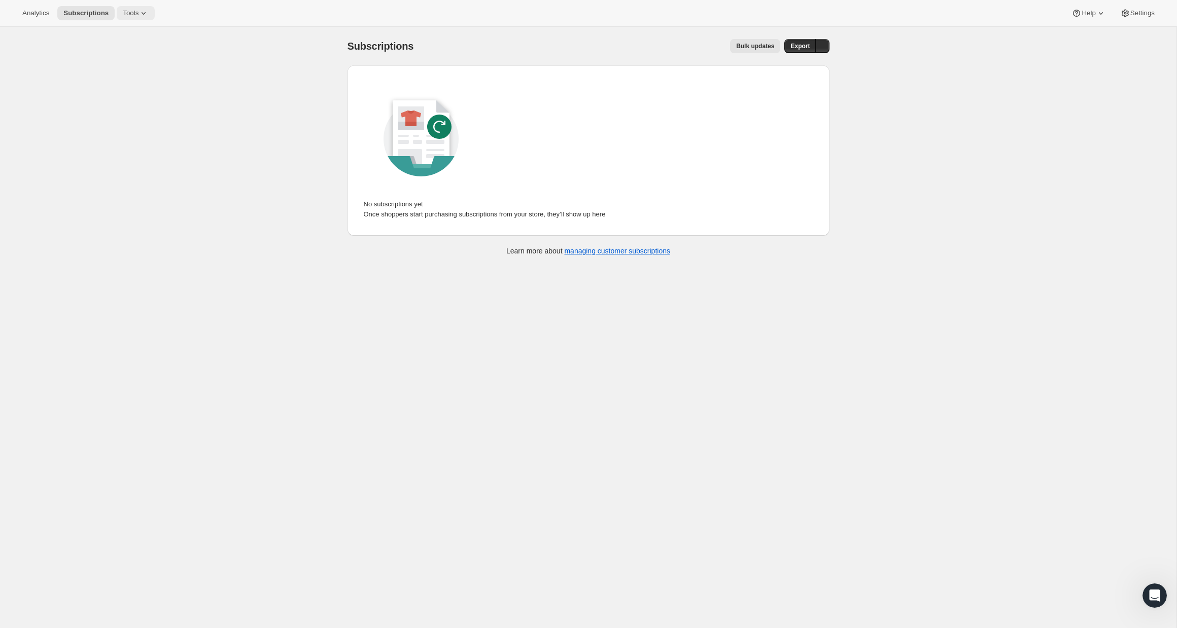
click at [130, 10] on span "Tools" at bounding box center [131, 13] width 16 height 8
click at [130, 135] on div "Memberships Info Beta" at bounding box center [142, 138] width 90 height 10
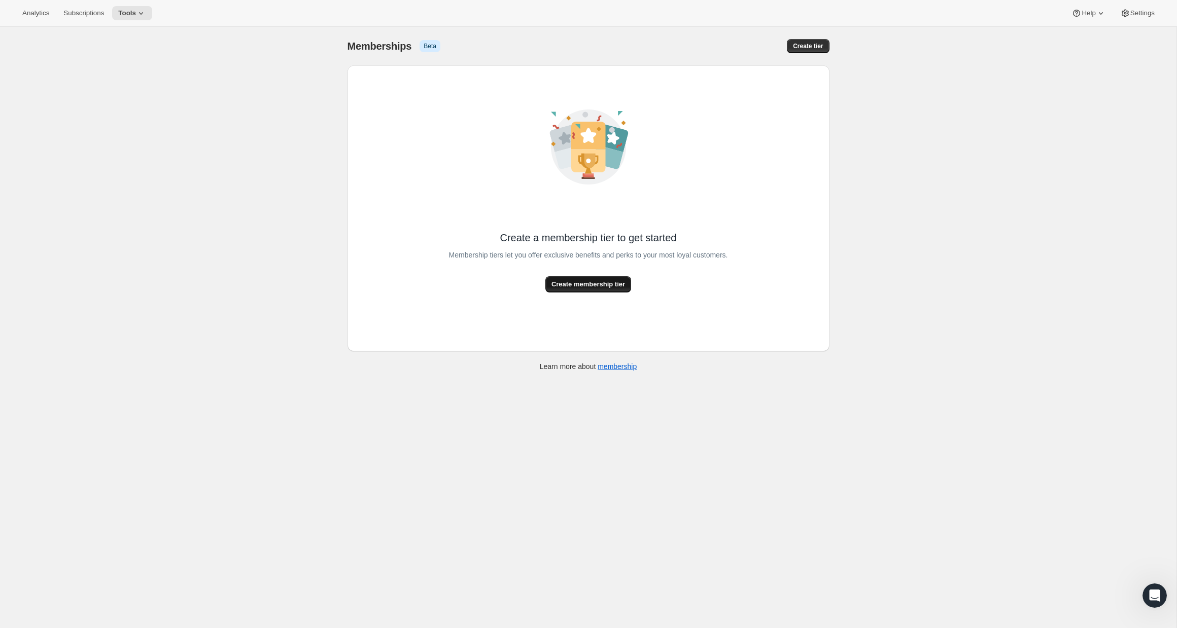
click at [609, 276] on button "Create membership tier" at bounding box center [588, 284] width 86 height 16
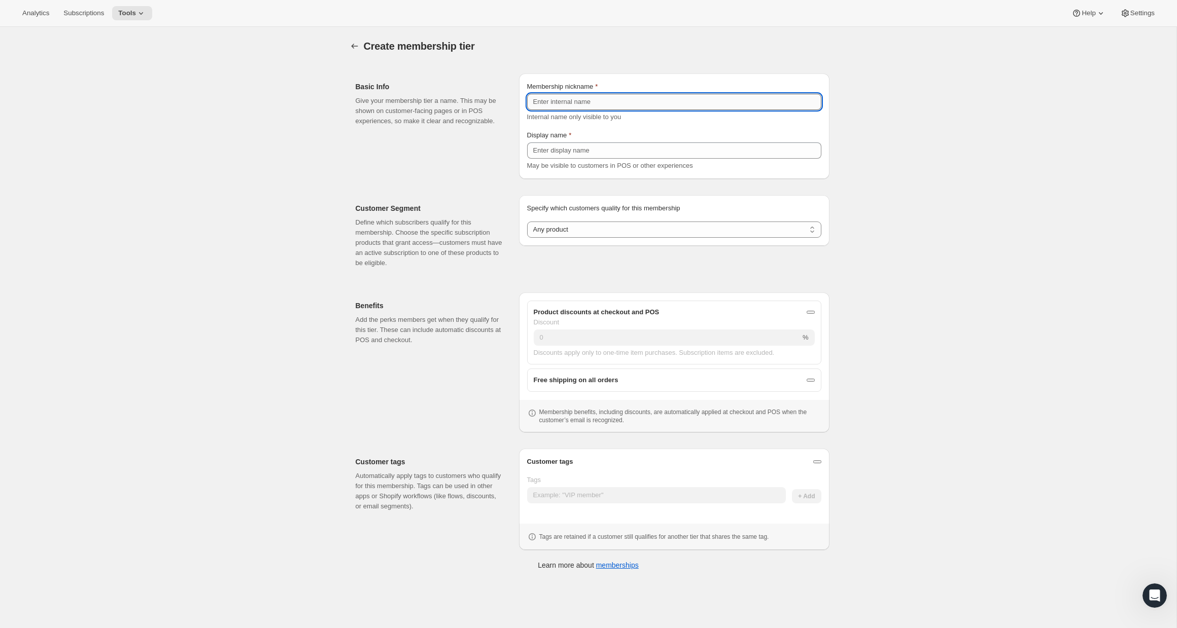
click at [562, 96] on input "Membership nickname" at bounding box center [674, 102] width 294 height 16
click at [903, 132] on div "Create membership tier. This page is ready Create membership tier Basic Info Gi…" at bounding box center [588, 341] width 1176 height 628
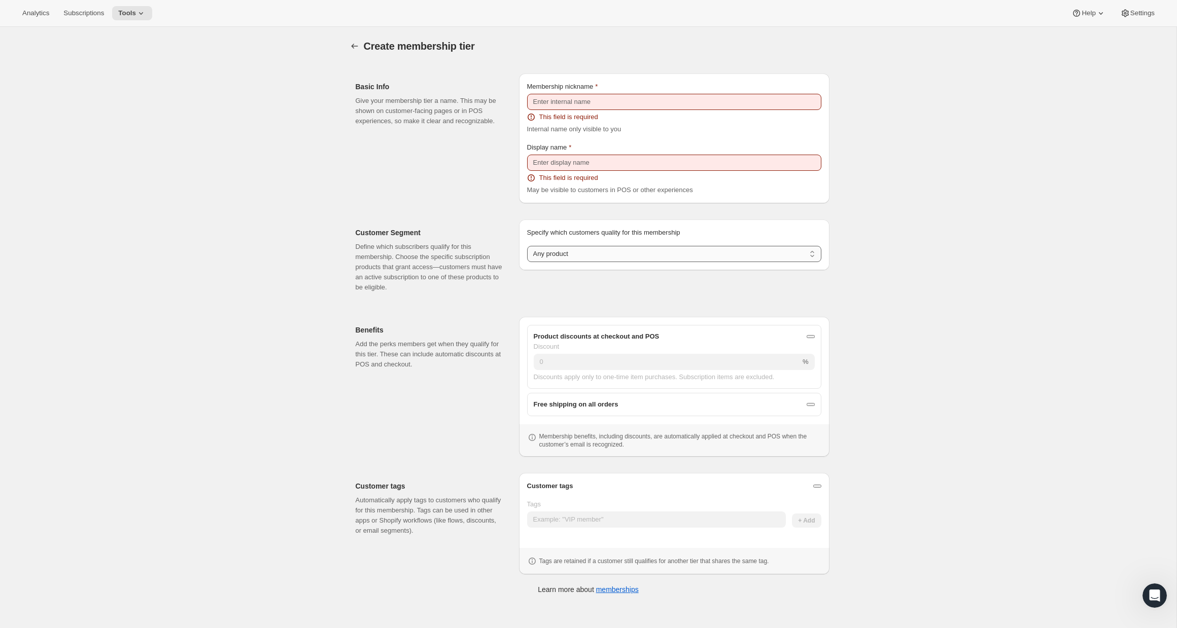
click at [591, 259] on select "Any product Subscribe to specific product(s) Subscribe to specific variant(s)" at bounding box center [674, 254] width 294 height 16
click at [527, 246] on select "Any product Subscribe to specific product(s) Subscribe to specific variant(s)" at bounding box center [674, 254] width 294 height 16
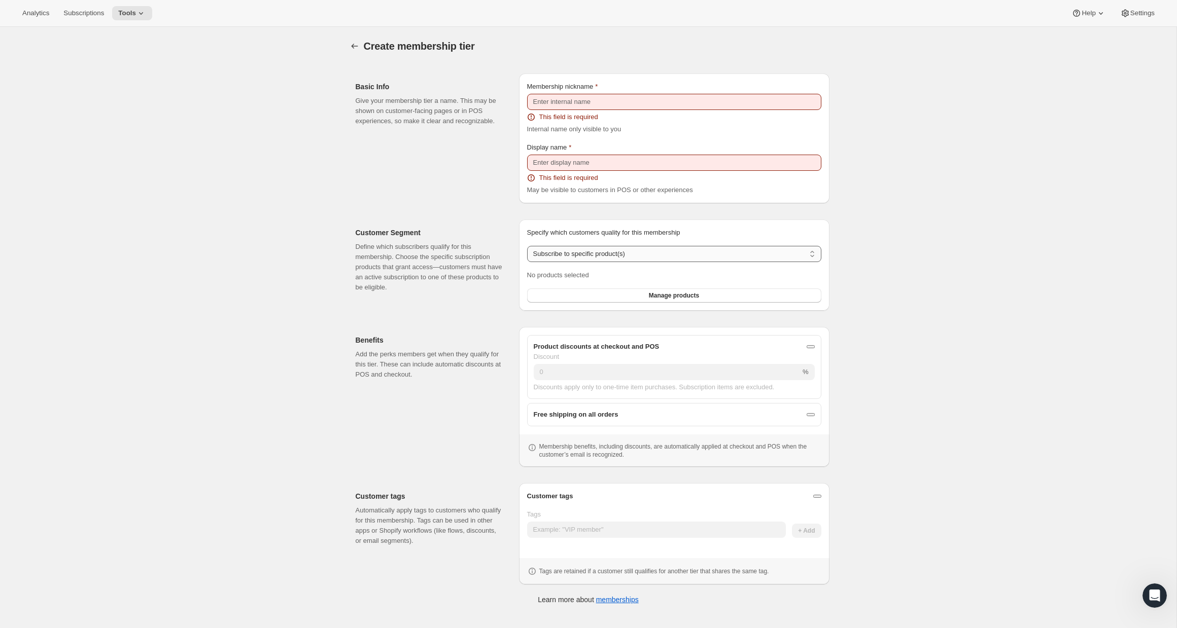
click at [610, 252] on select "Any product Subscribe to specific product(s) Subscribe to specific variant(s)" at bounding box center [674, 254] width 294 height 16
select select "any"
click at [527, 246] on select "Any product Subscribe to specific product(s) Subscribe to specific variant(s)" at bounding box center [674, 254] width 294 height 16
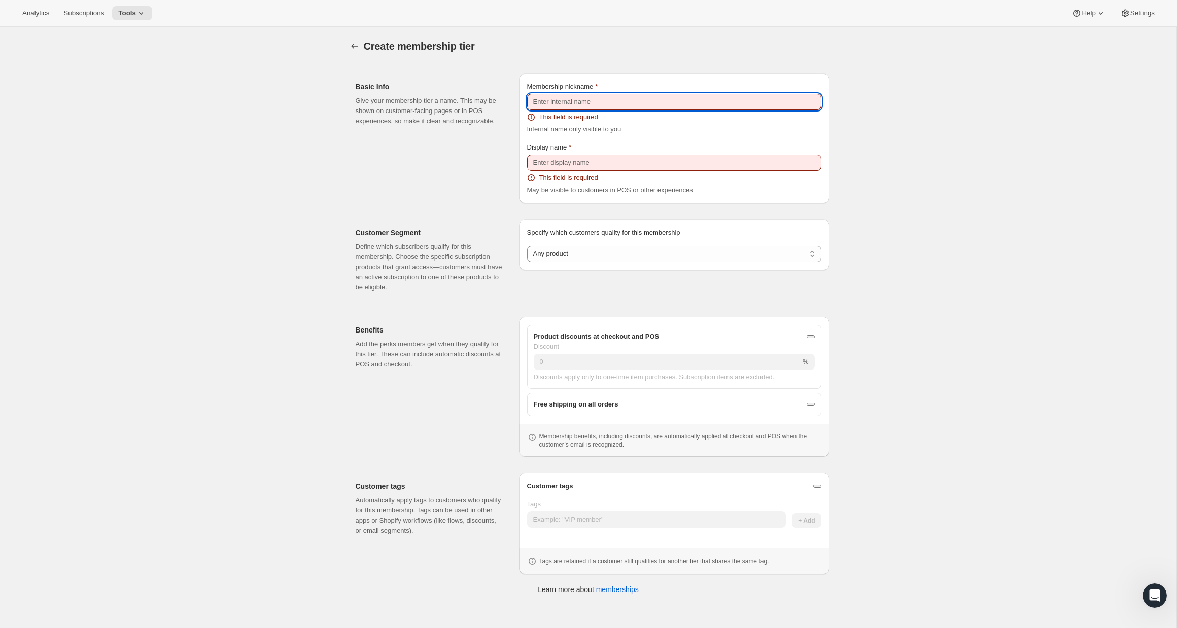
click at [562, 102] on input "Membership nickname" at bounding box center [674, 102] width 294 height 16
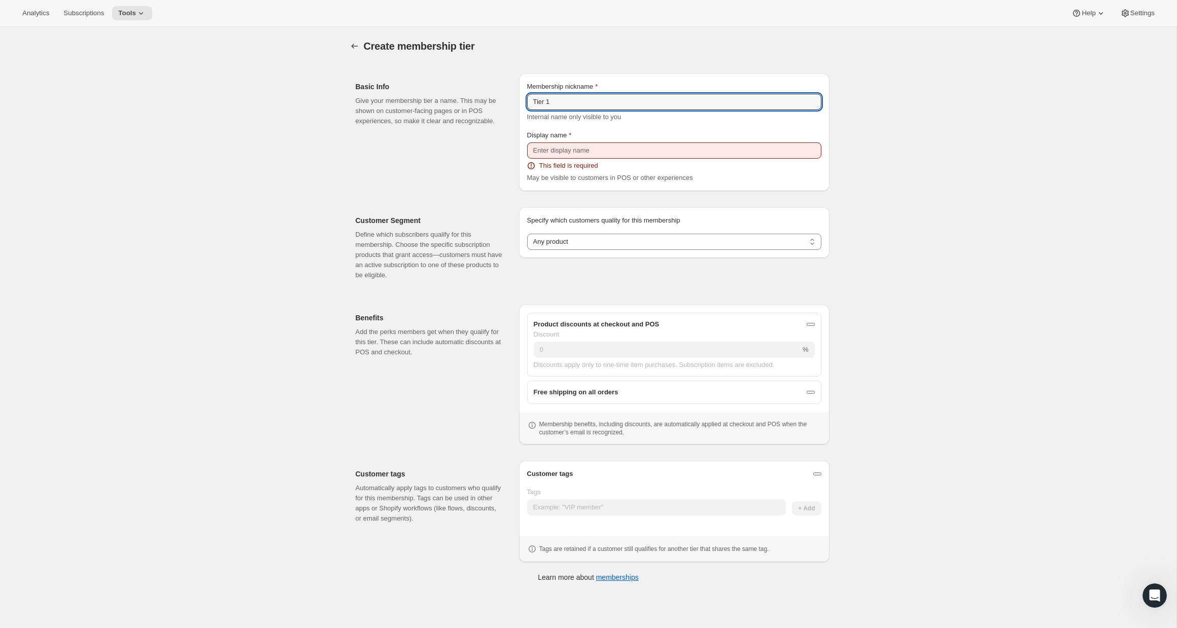
type input "Tier 1"
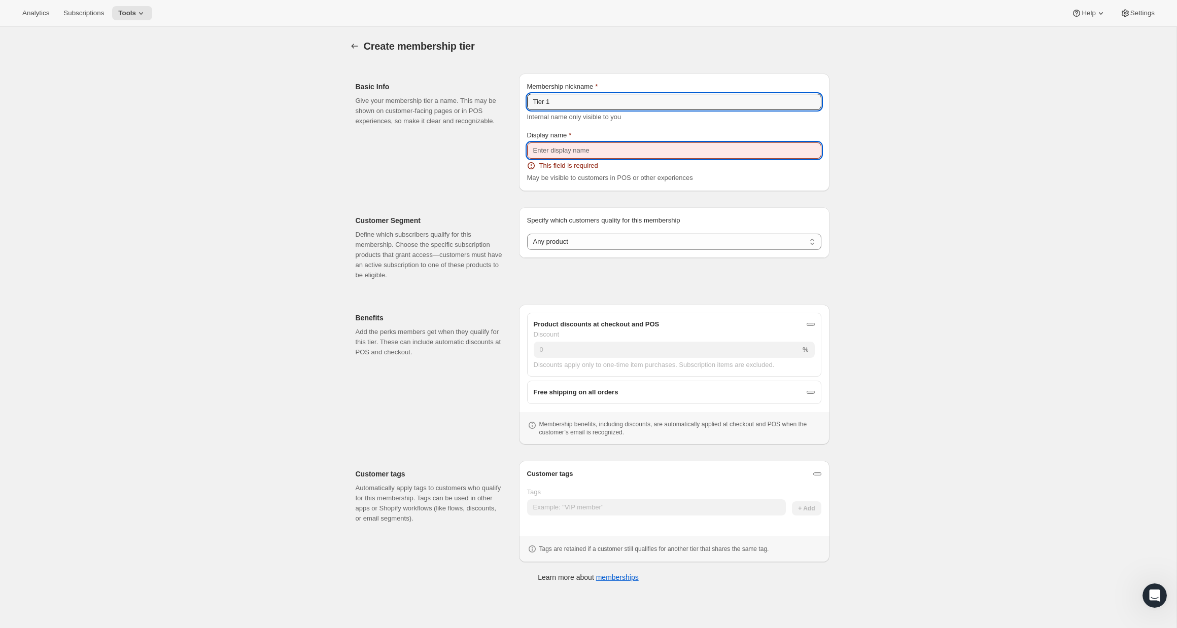
click at [627, 151] on input "Display name" at bounding box center [674, 151] width 294 height 16
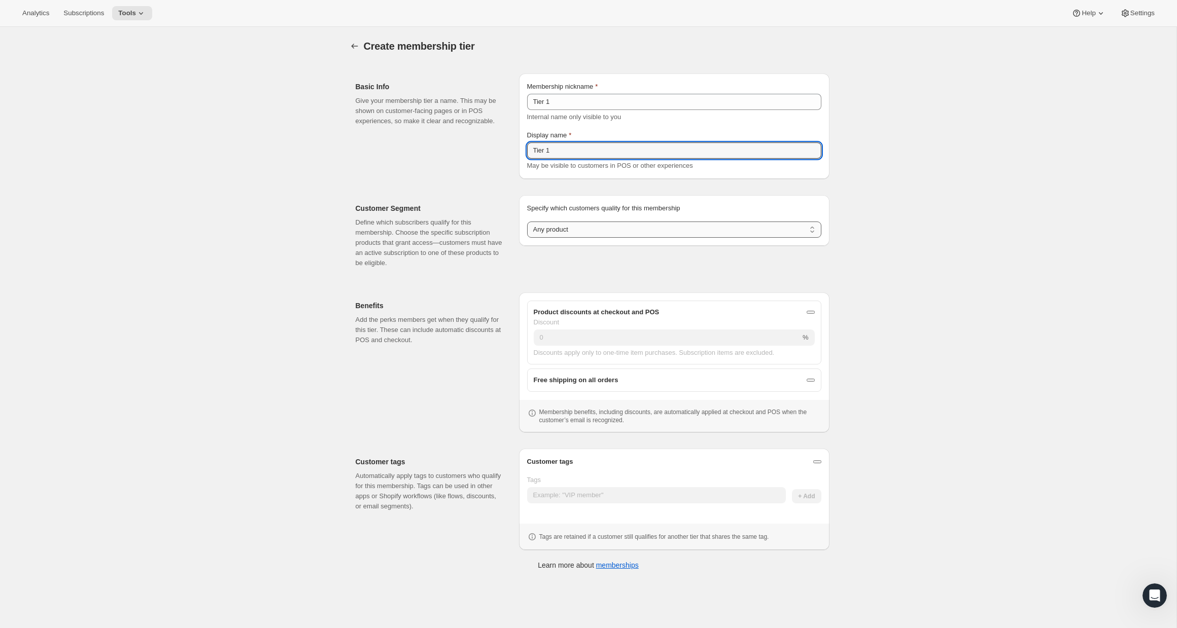
type input "Tier 1"
click at [551, 234] on select "Any product Subscribe to specific product(s) Subscribe to specific variant(s)" at bounding box center [674, 230] width 294 height 16
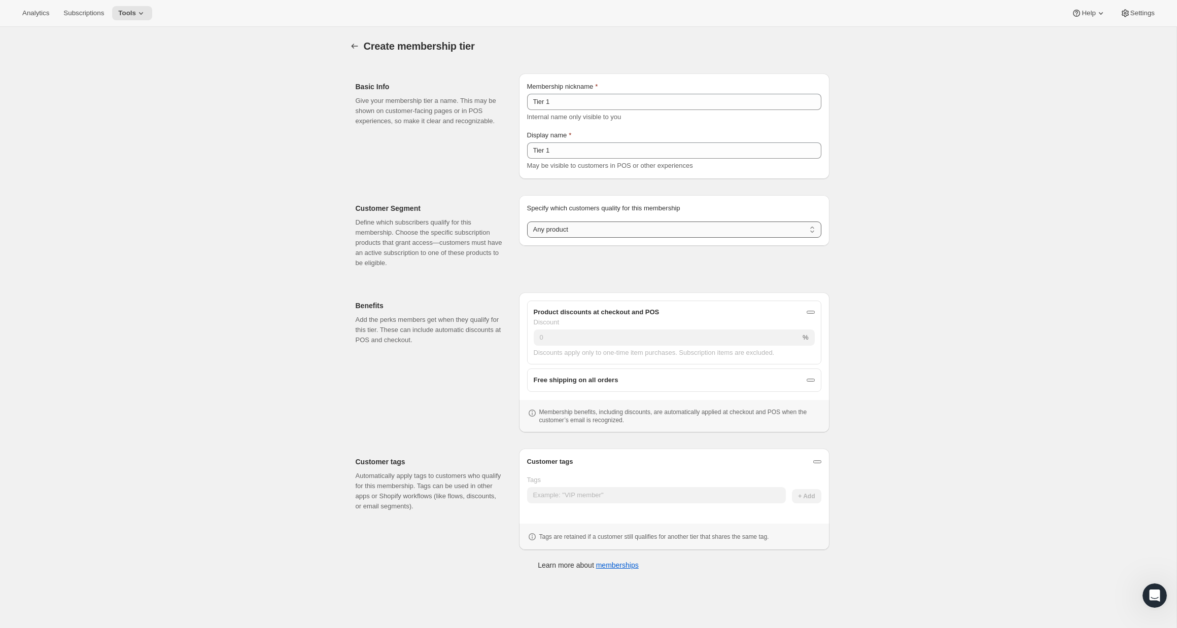
click at [527, 222] on select "Any product Subscribe to specific product(s) Subscribe to specific variant(s)" at bounding box center [674, 230] width 294 height 16
click at [806, 379] on button "freeShippingEnabled" at bounding box center [810, 380] width 8 height 3
click at [810, 312] on div "onlineDiscountEnabled" at bounding box center [810, 312] width 0 height 0
click at [674, 345] on input "0" at bounding box center [659, 338] width 252 height 16
type input "20"
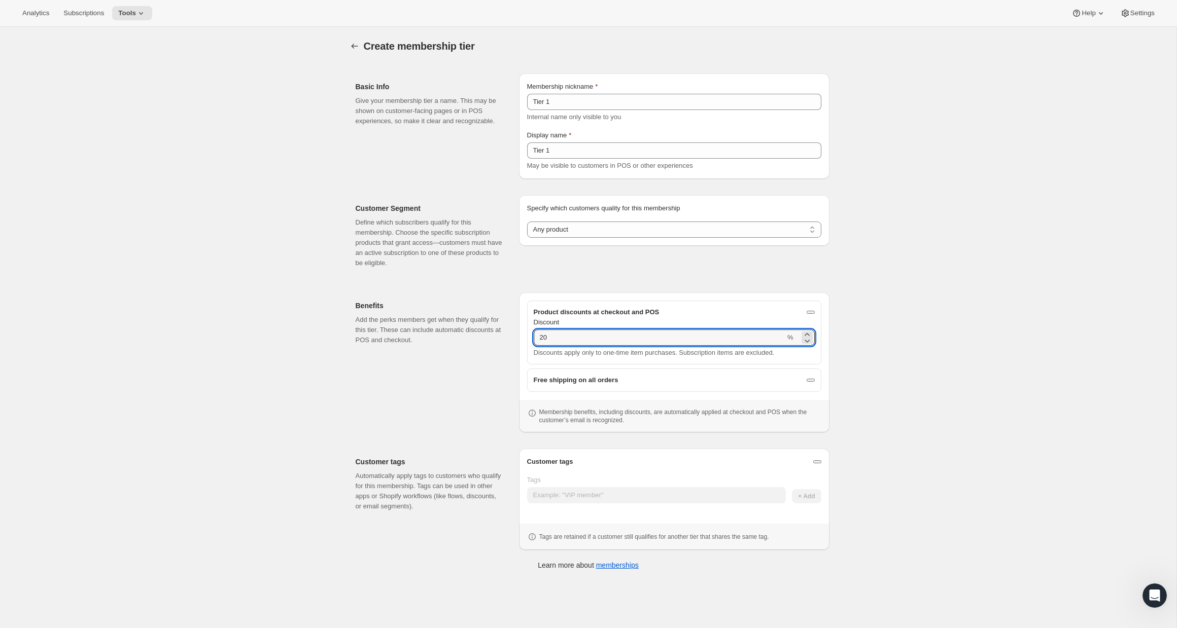
click at [951, 353] on div "Create membership tier. This page is ready Create membership tier Basic Info Gi…" at bounding box center [588, 341] width 1176 height 628
click at [817, 462] on div "Enable customer tags" at bounding box center [817, 462] width 0 height 0
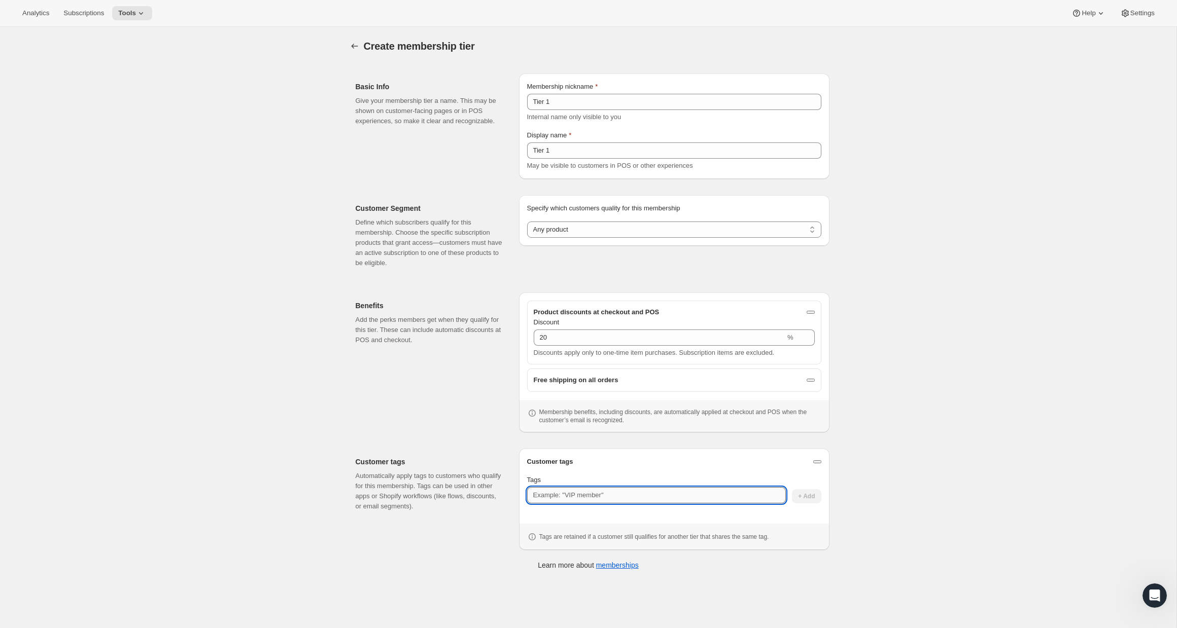
click at [580, 492] on input "Tags" at bounding box center [656, 495] width 259 height 16
type input "Tier 1"
click at [1018, 428] on div "Create membership tier. This page is ready Create membership tier Basic Info Gi…" at bounding box center [588, 341] width 1176 height 628
click at [578, 491] on input "Tier 1" at bounding box center [656, 495] width 259 height 16
click at [601, 475] on div "Tags" at bounding box center [656, 480] width 259 height 10
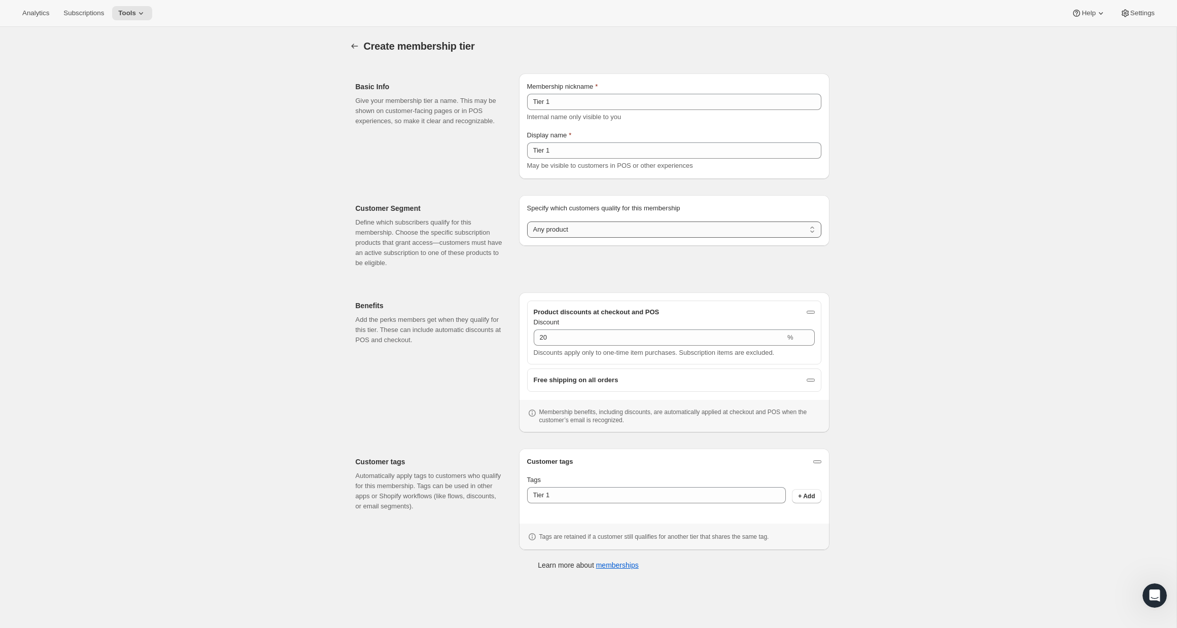
click at [584, 226] on select "Any product Subscribe to specific product(s) Subscribe to specific variant(s)" at bounding box center [674, 230] width 294 height 16
click at [527, 222] on select "Any product Subscribe to specific product(s) Subscribe to specific variant(s)" at bounding box center [674, 230] width 294 height 16
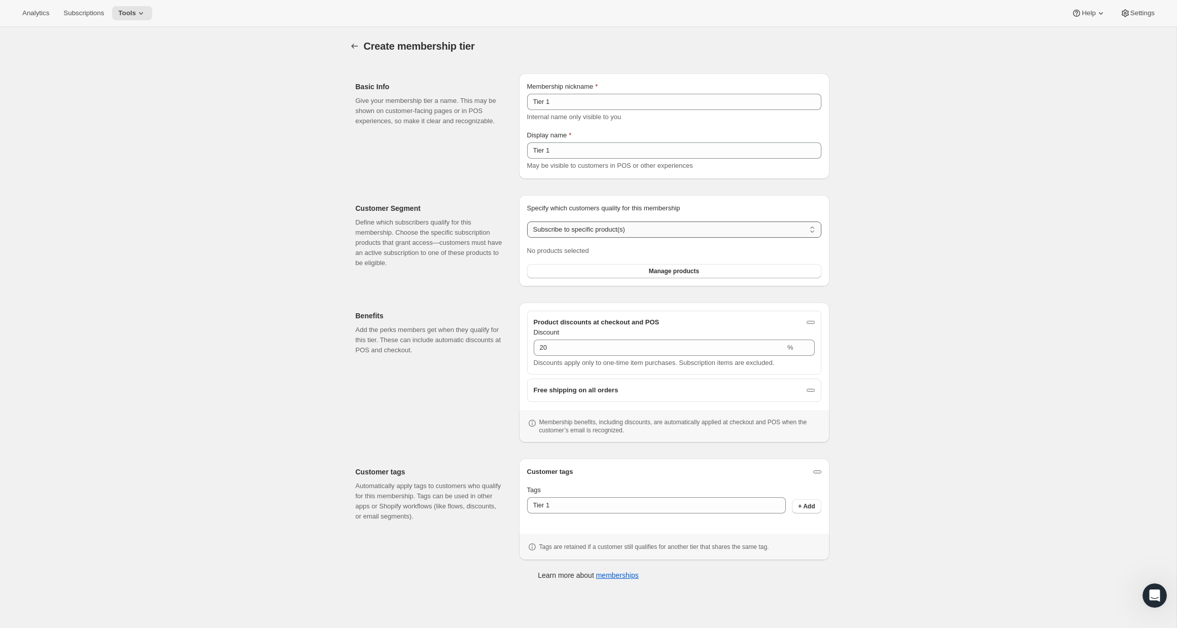
click at [615, 226] on select "Any product Subscribe to specific product(s) Subscribe to specific variant(s)" at bounding box center [674, 230] width 294 height 16
click at [527, 222] on select "Any product Subscribe to specific product(s) Subscribe to specific variant(s)" at bounding box center [674, 230] width 294 height 16
click at [609, 230] on select "Any product Subscribe to specific product(s) Subscribe to specific variant(s)" at bounding box center [674, 230] width 294 height 16
select select "any"
click at [527, 222] on select "Any product Subscribe to specific product(s) Subscribe to specific variant(s)" at bounding box center [674, 230] width 294 height 16
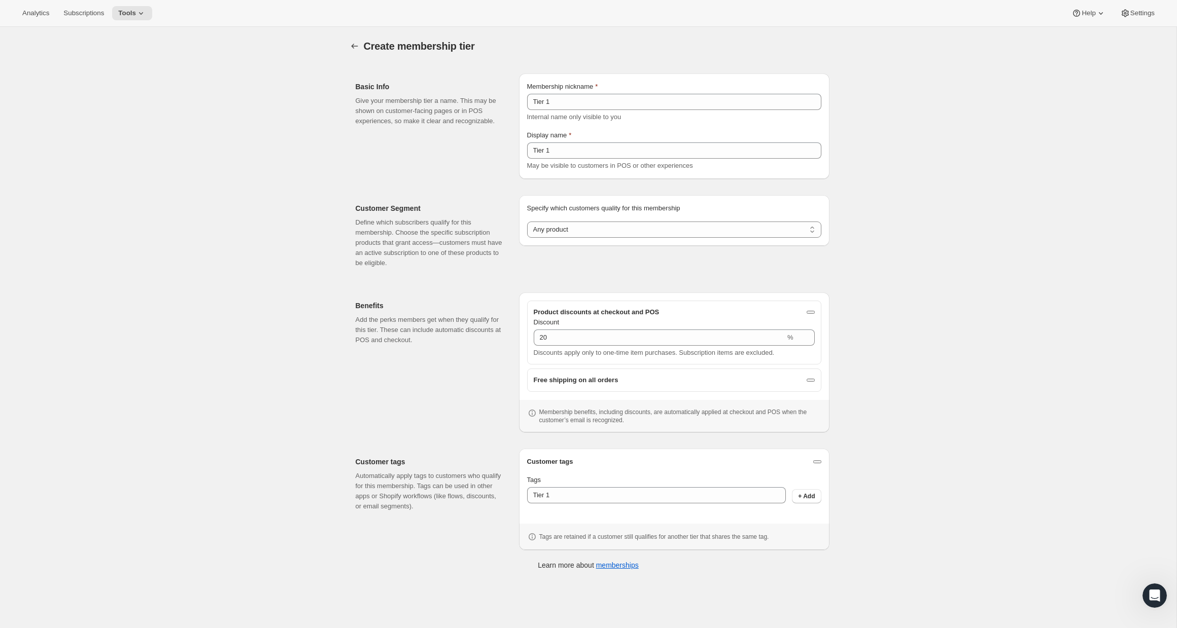
click at [796, 266] on div "Specify which customers quality for this membership Specify which customers qua…" at bounding box center [674, 235] width 310 height 81
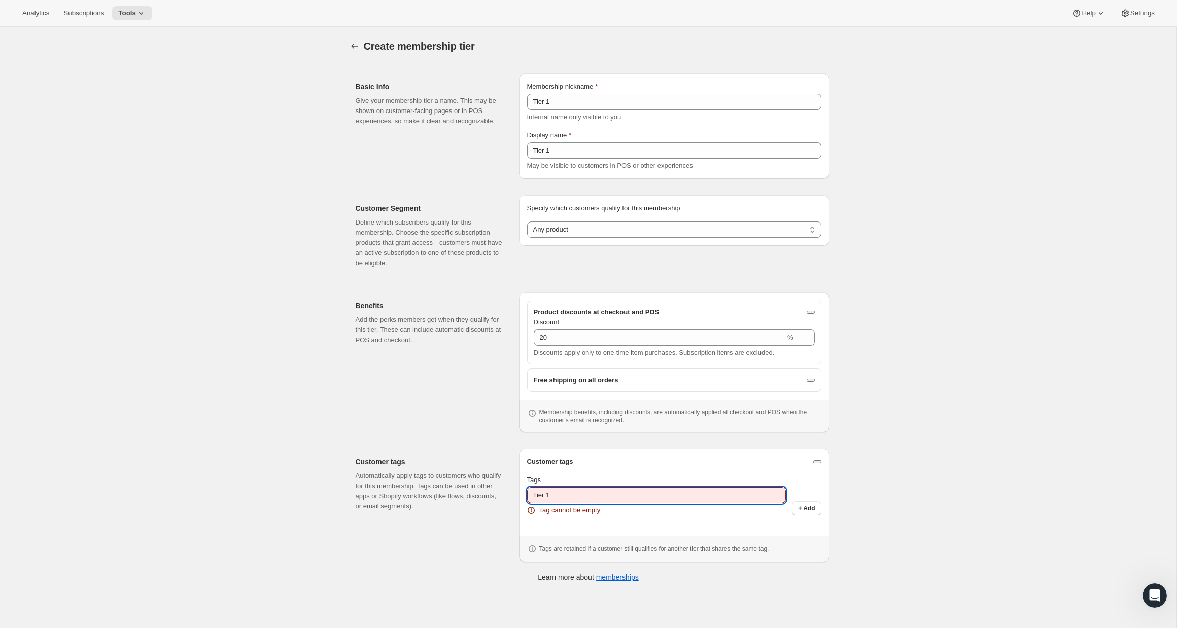
click at [623, 497] on input "Tier 1" at bounding box center [656, 495] width 259 height 16
click at [354, 44] on icon "Memberships" at bounding box center [354, 46] width 10 height 10
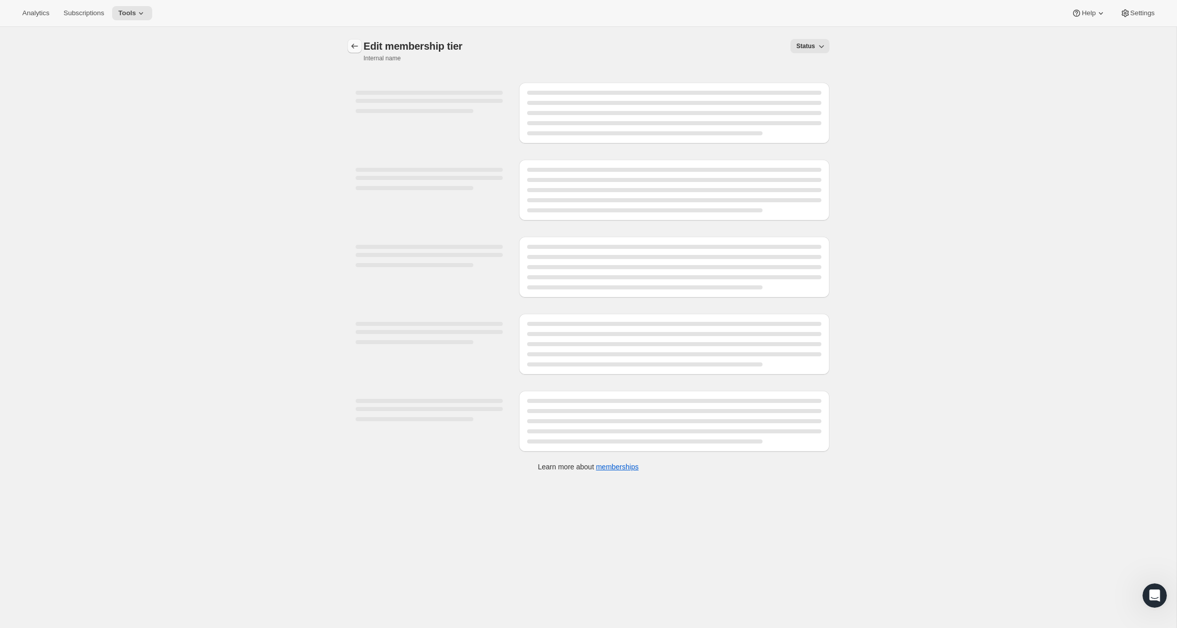
click at [357, 45] on icon "Memberships" at bounding box center [354, 46] width 10 height 10
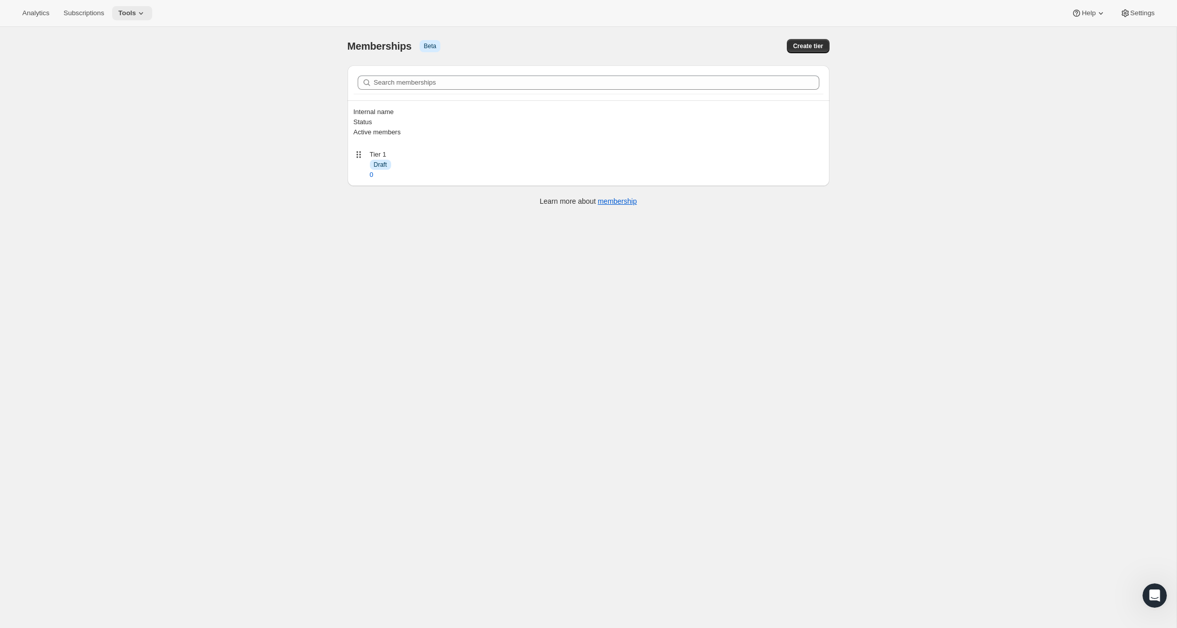
click at [144, 16] on icon at bounding box center [141, 13] width 10 height 10
click at [161, 40] on button "Subscription Plans" at bounding box center [134, 34] width 109 height 16
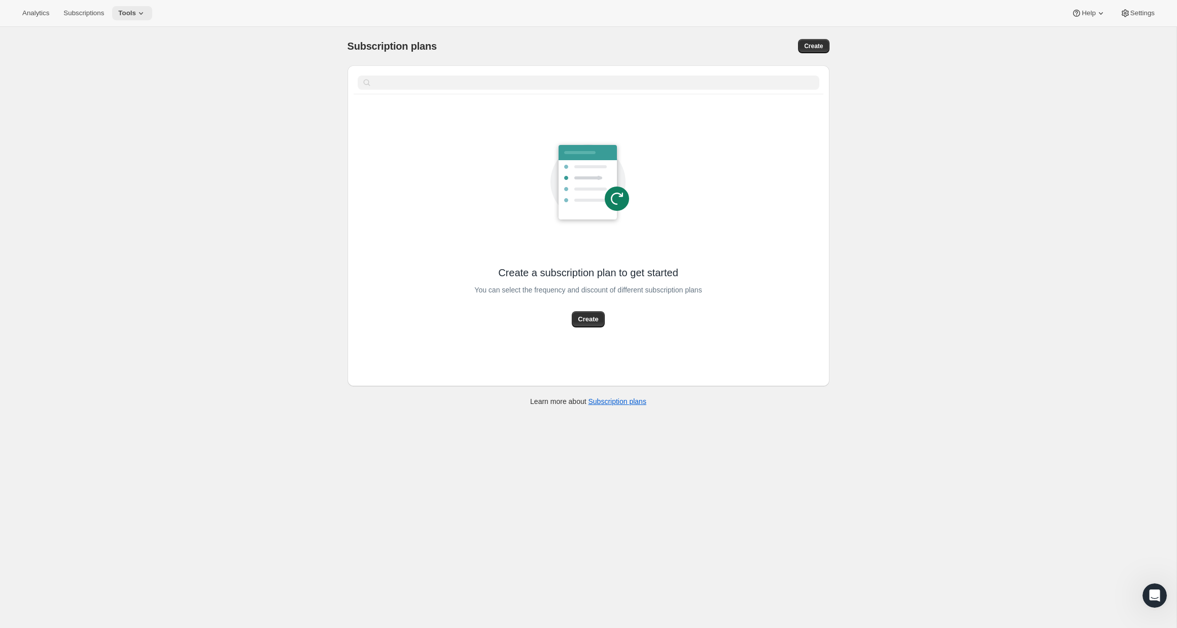
click at [152, 14] on button "Tools" at bounding box center [132, 13] width 40 height 14
click at [156, 54] on span "Add-ons" at bounding box center [141, 52] width 90 height 10
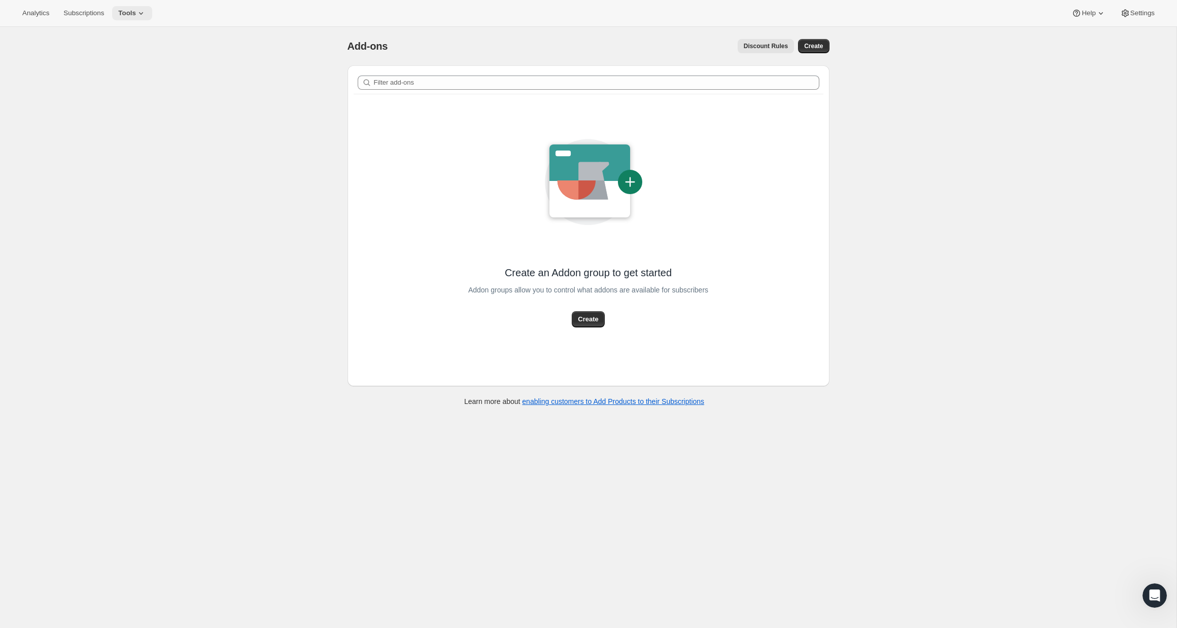
click at [146, 14] on icon at bounding box center [141, 13] width 10 height 10
click at [151, 67] on span "Bundles" at bounding box center [141, 69] width 90 height 10
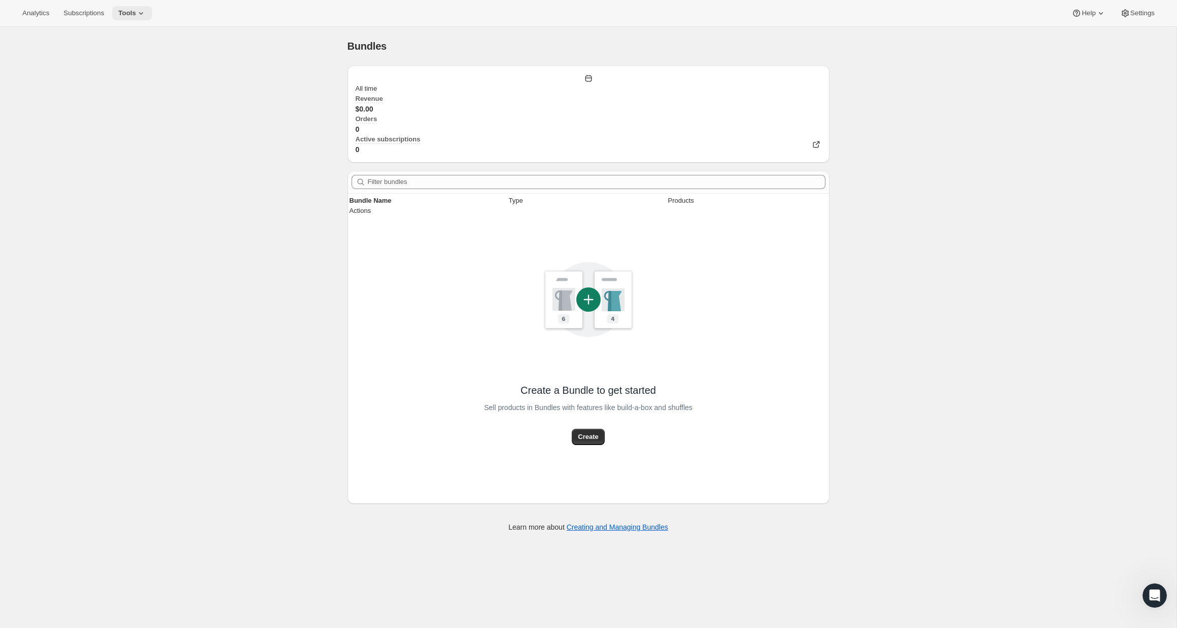
click at [146, 10] on icon at bounding box center [141, 13] width 10 height 10
click at [229, 113] on div "Bundles. This page is ready Bundles All time Revenue $0.00 Orders 0 Active subs…" at bounding box center [588, 341] width 1176 height 628
click at [145, 12] on icon at bounding box center [141, 13] width 10 height 10
click at [143, 140] on div "Memberships Info Beta" at bounding box center [141, 138] width 90 height 10
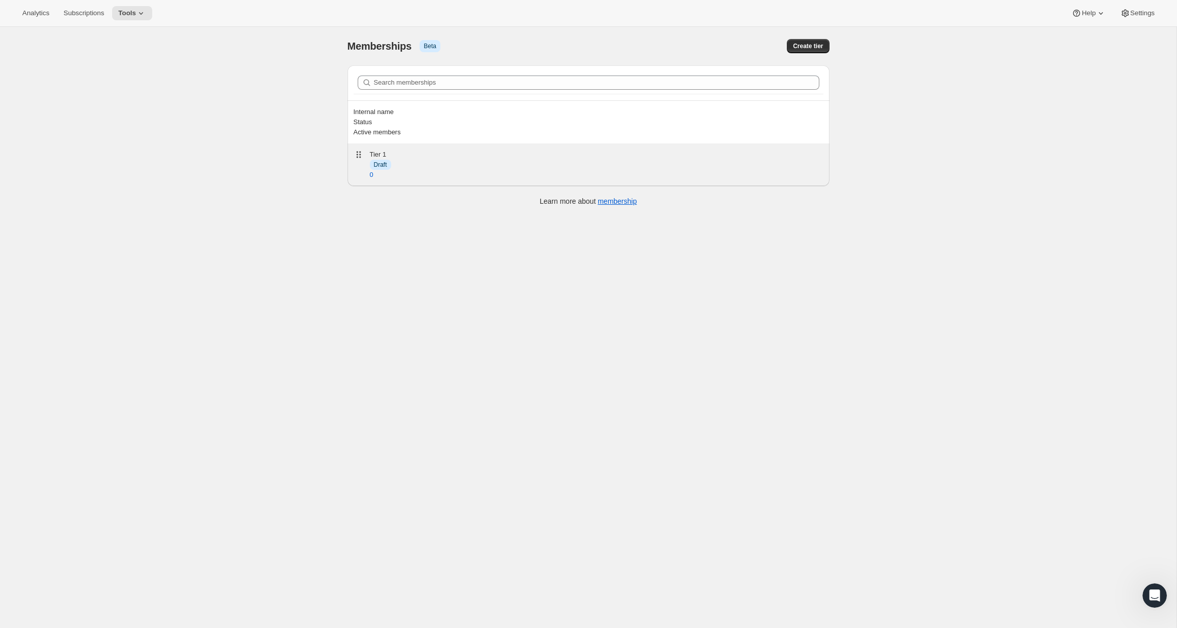
click at [588, 160] on div "Info Draft" at bounding box center [596, 165] width 453 height 10
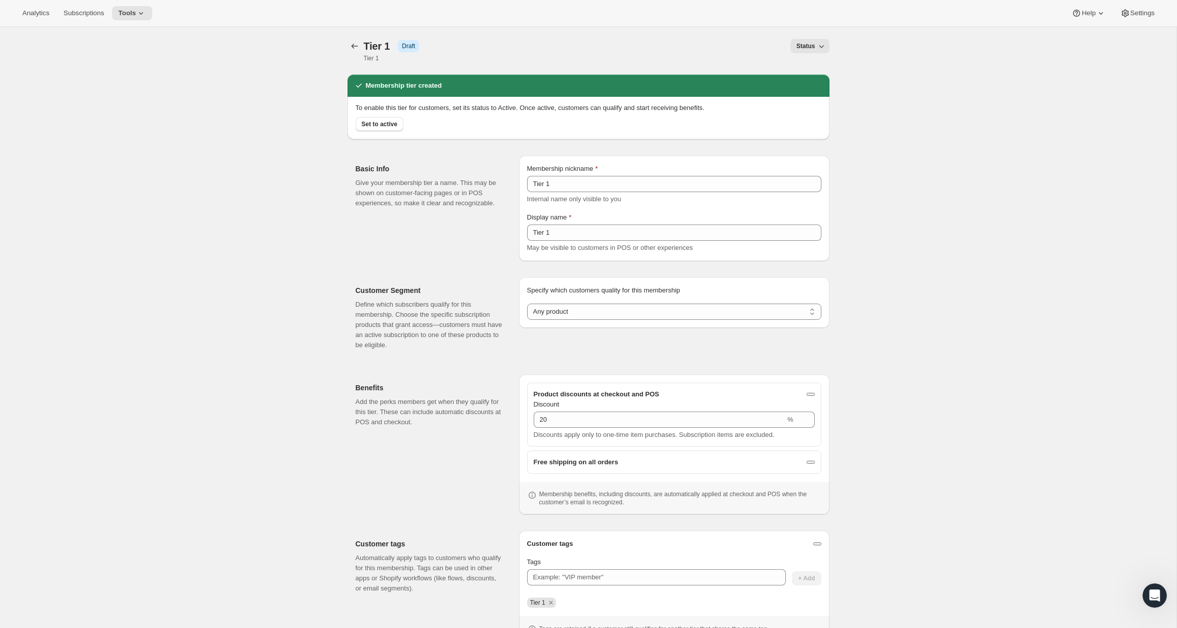
scroll to position [9, 0]
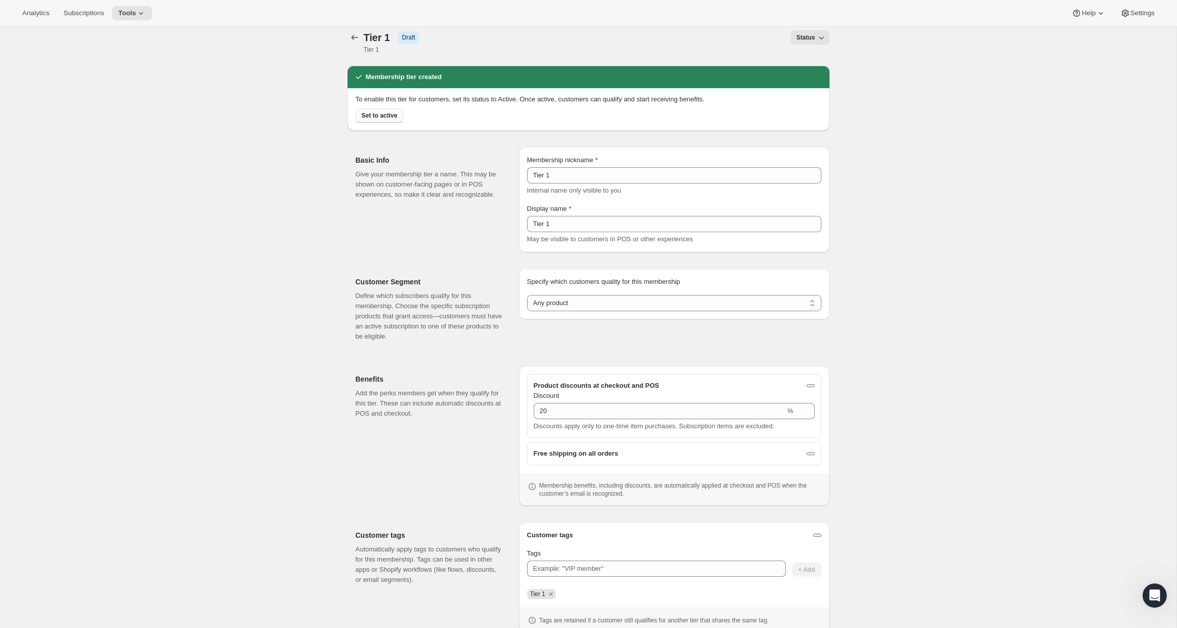
click at [376, 119] on span "Set to active" at bounding box center [380, 116] width 36 height 8
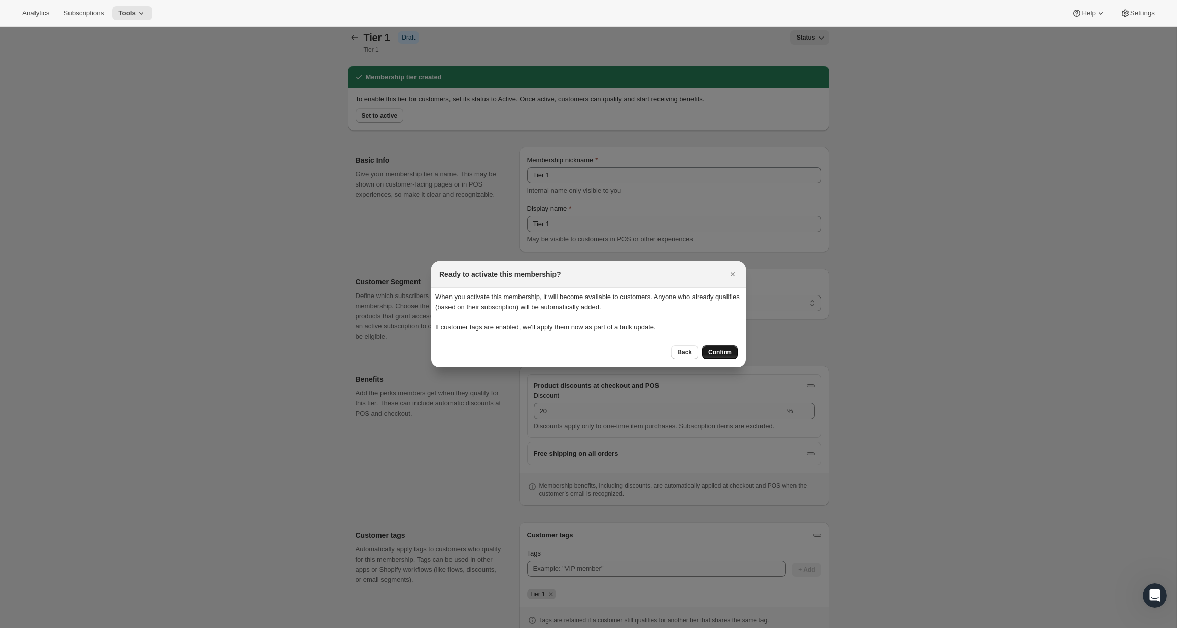
click at [718, 352] on span "Confirm" at bounding box center [719, 352] width 23 height 8
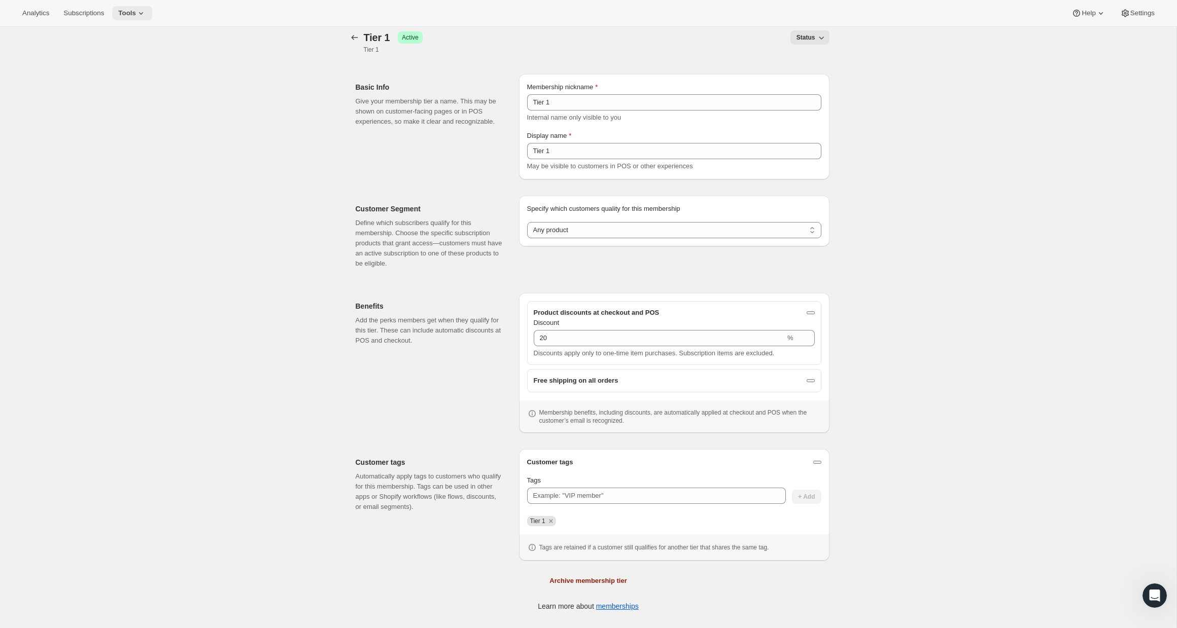
click at [146, 15] on icon at bounding box center [141, 13] width 10 height 10
click at [155, 37] on span "Subscription Plans" at bounding box center [141, 34] width 90 height 10
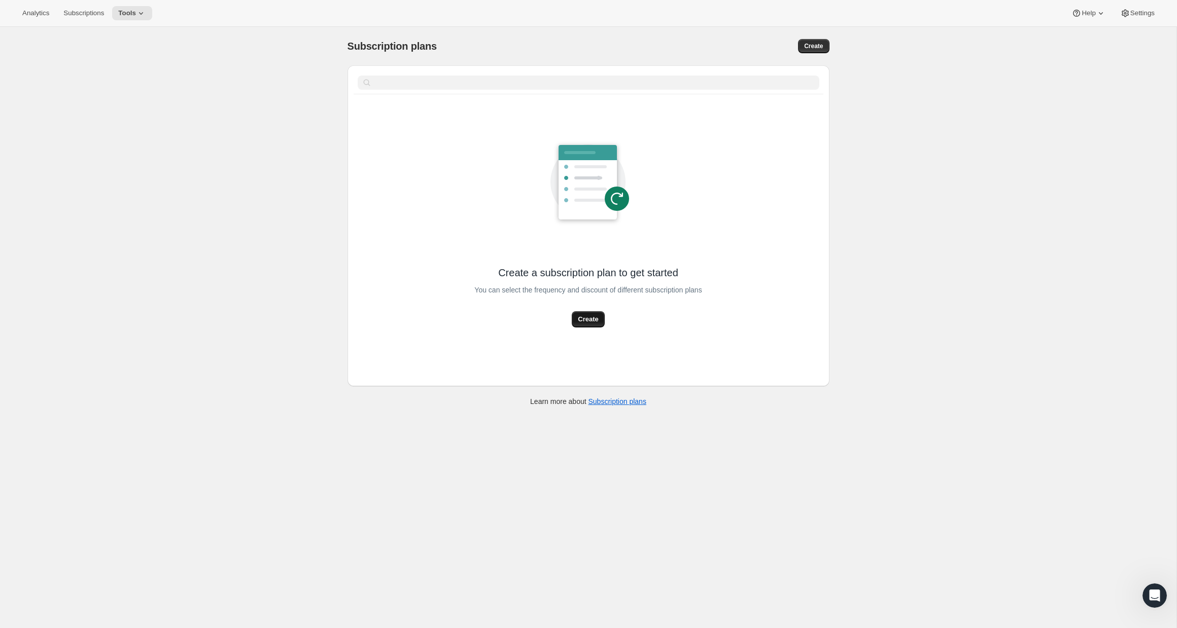
click at [585, 313] on button "Create" at bounding box center [588, 319] width 32 height 16
select select "WEEK"
select select "MONTH"
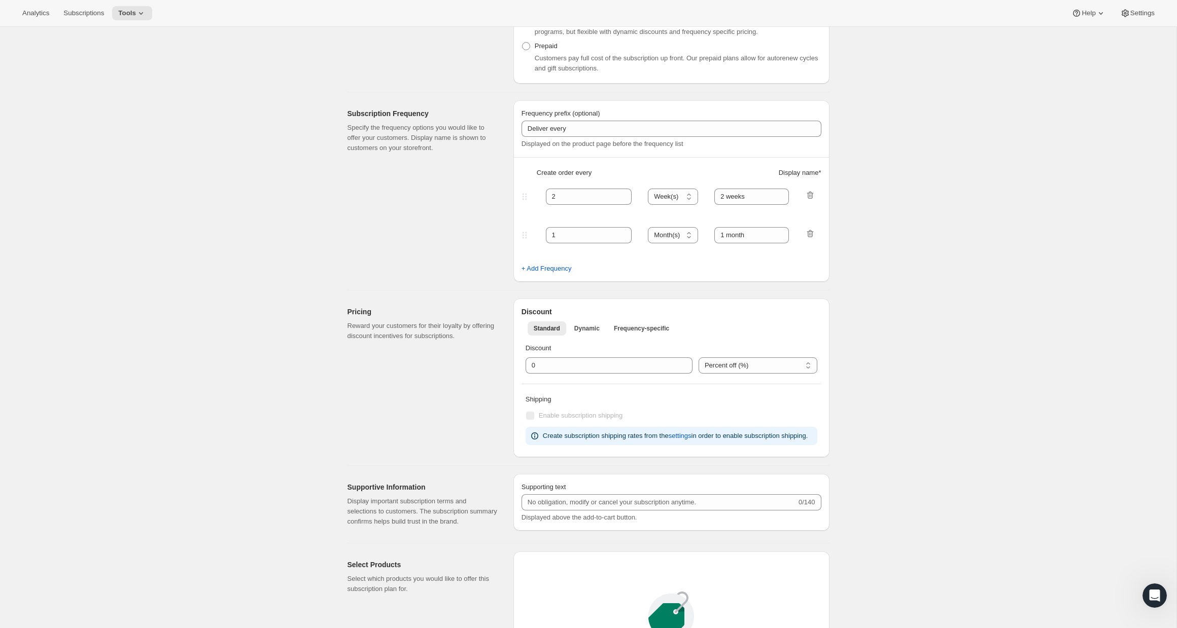
scroll to position [214, 0]
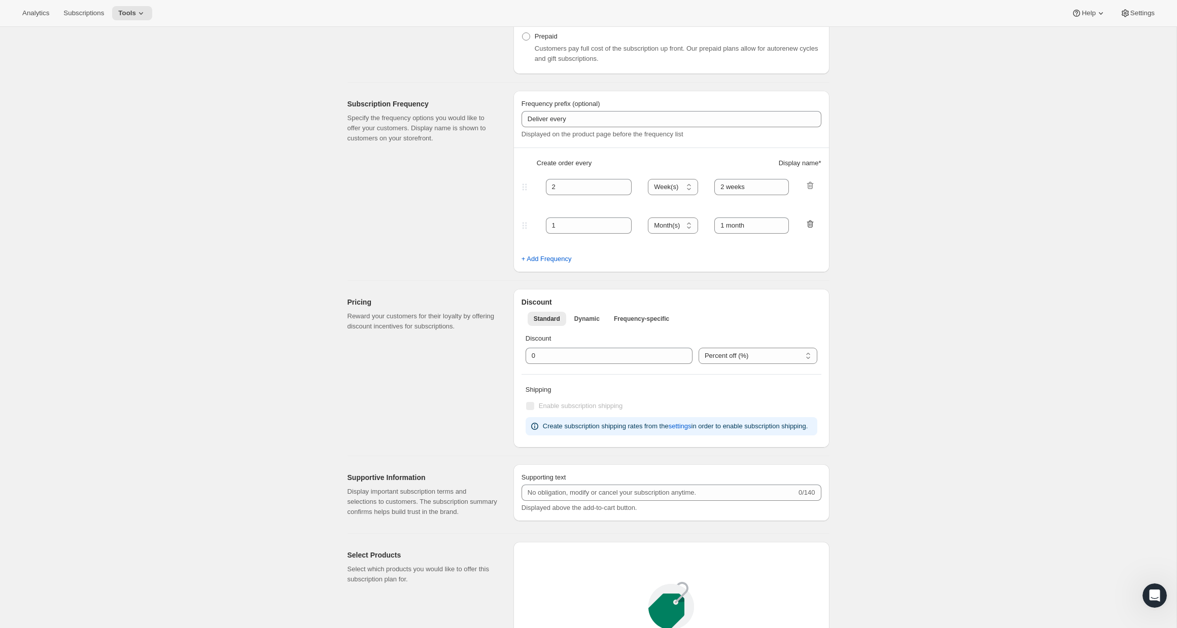
click at [807, 227] on icon "button" at bounding box center [810, 224] width 10 height 10
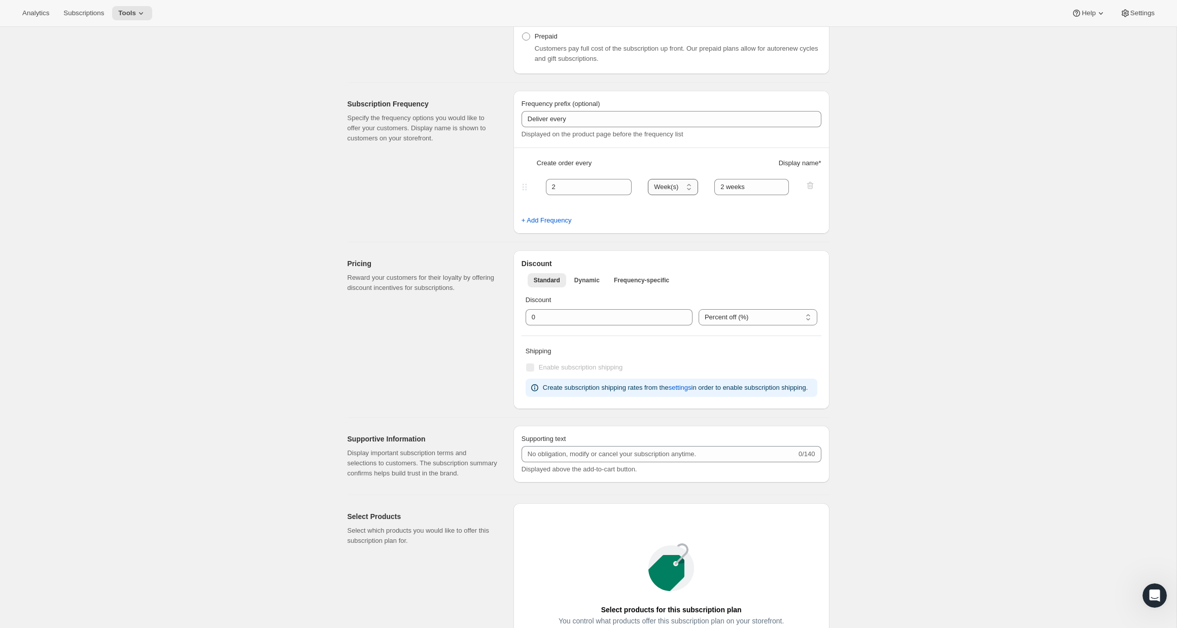
click at [686, 193] on select "Day(s) Week(s) Month(s) Year(s)" at bounding box center [673, 187] width 50 height 16
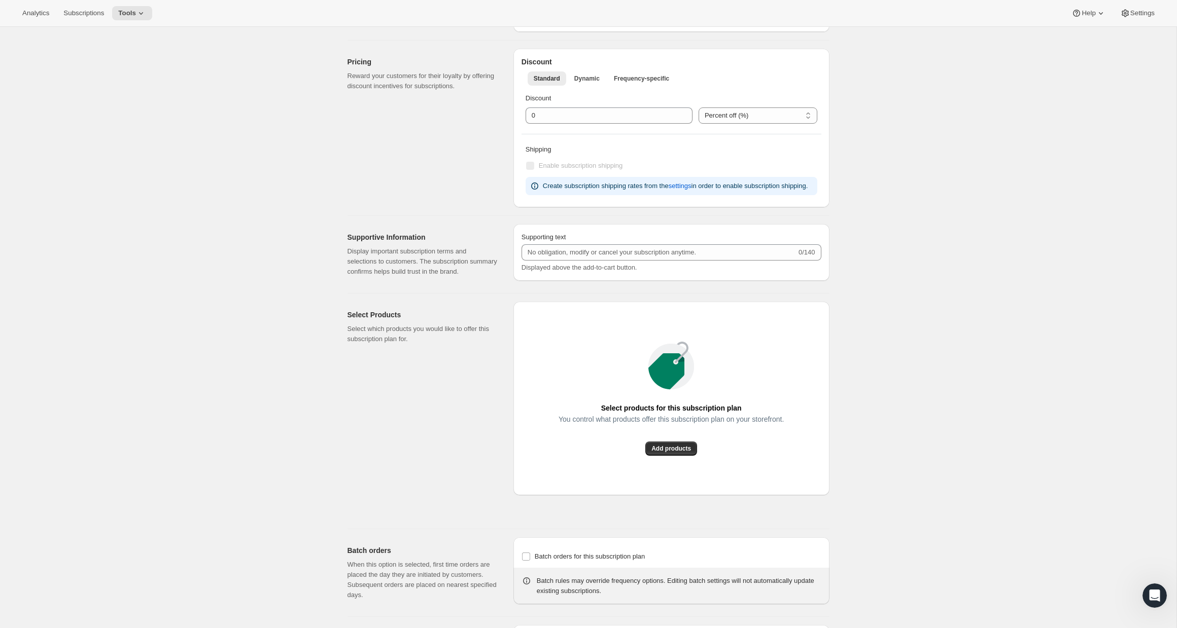
scroll to position [417, 0]
click at [678, 452] on span "Add products" at bounding box center [671, 448] width 40 height 8
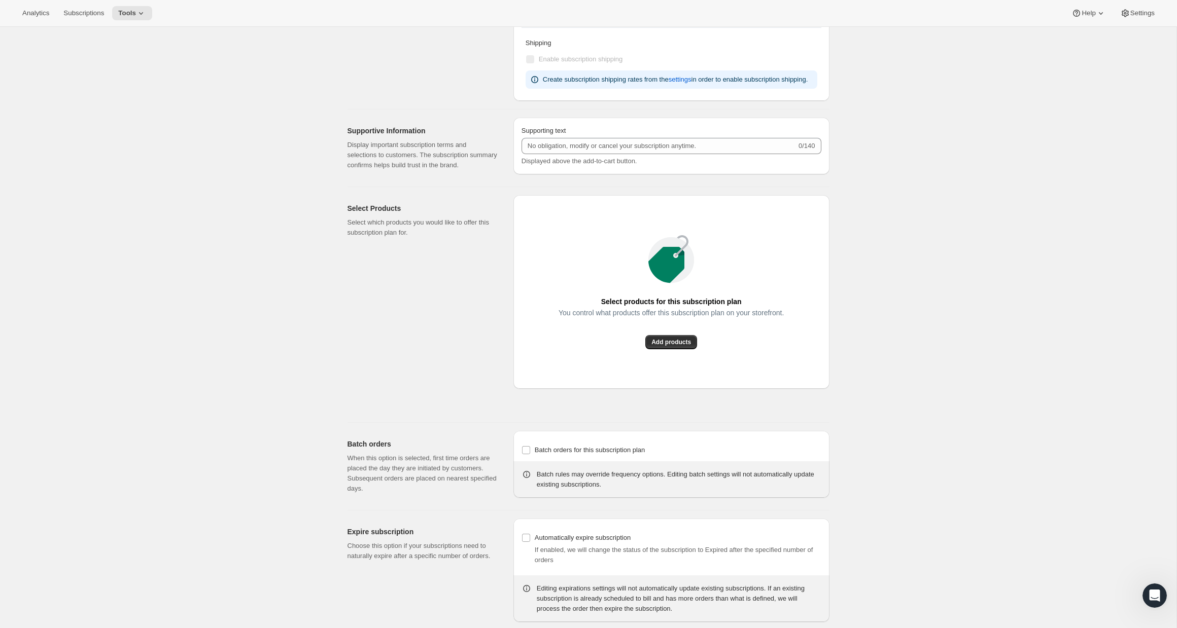
scroll to position [581, 0]
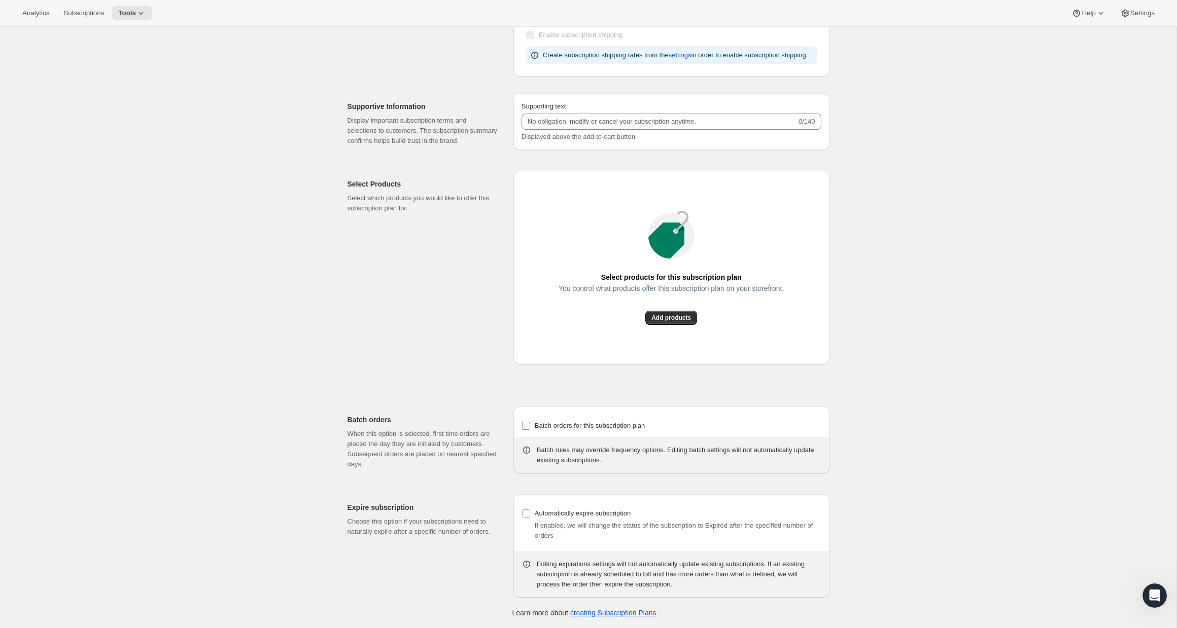
click at [526, 426] on input "Batch orders for this subscription plan" at bounding box center [526, 426] width 8 height 8
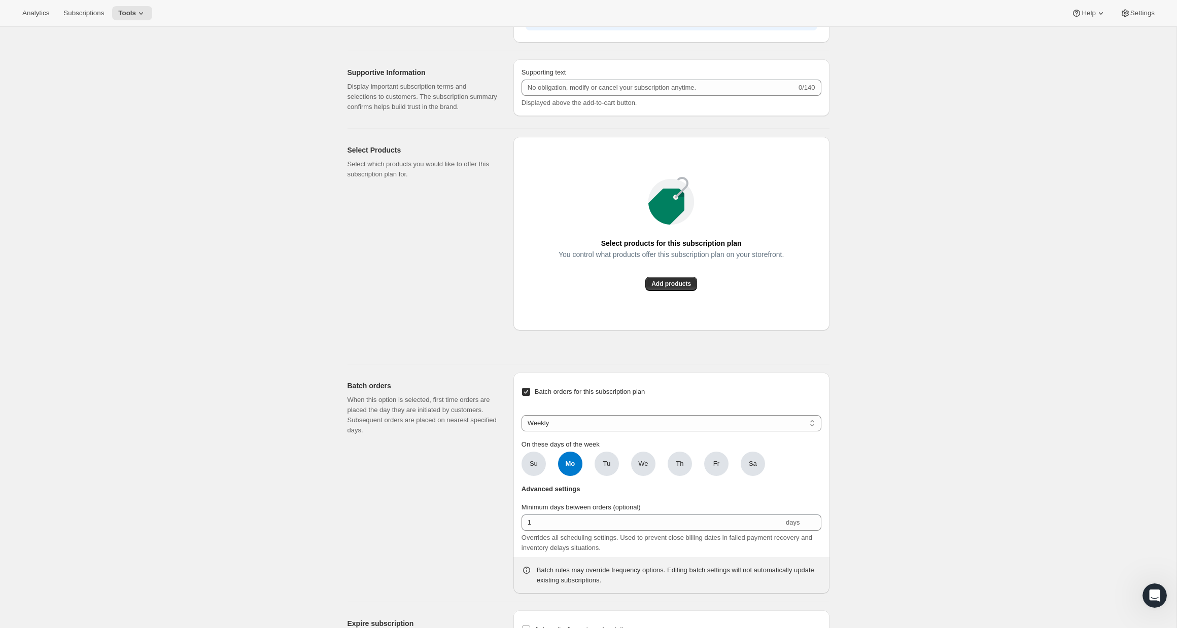
click at [526, 396] on input "Batch orders for this subscription plan" at bounding box center [526, 392] width 8 height 8
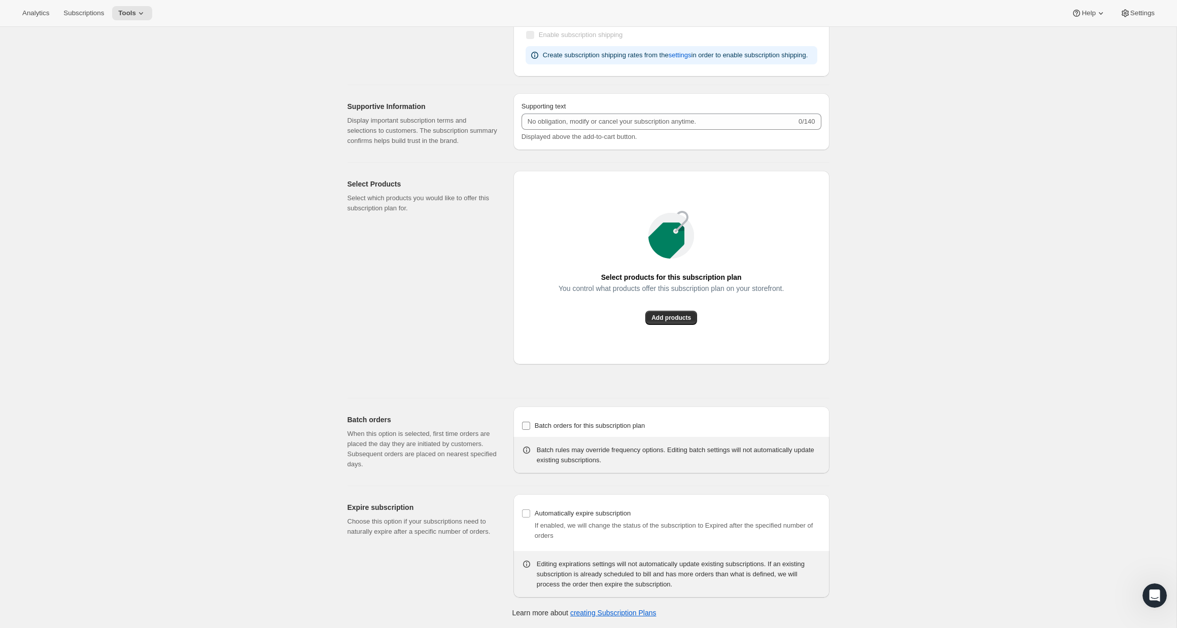
click at [526, 426] on input "Batch orders for this subscription plan" at bounding box center [526, 426] width 8 height 8
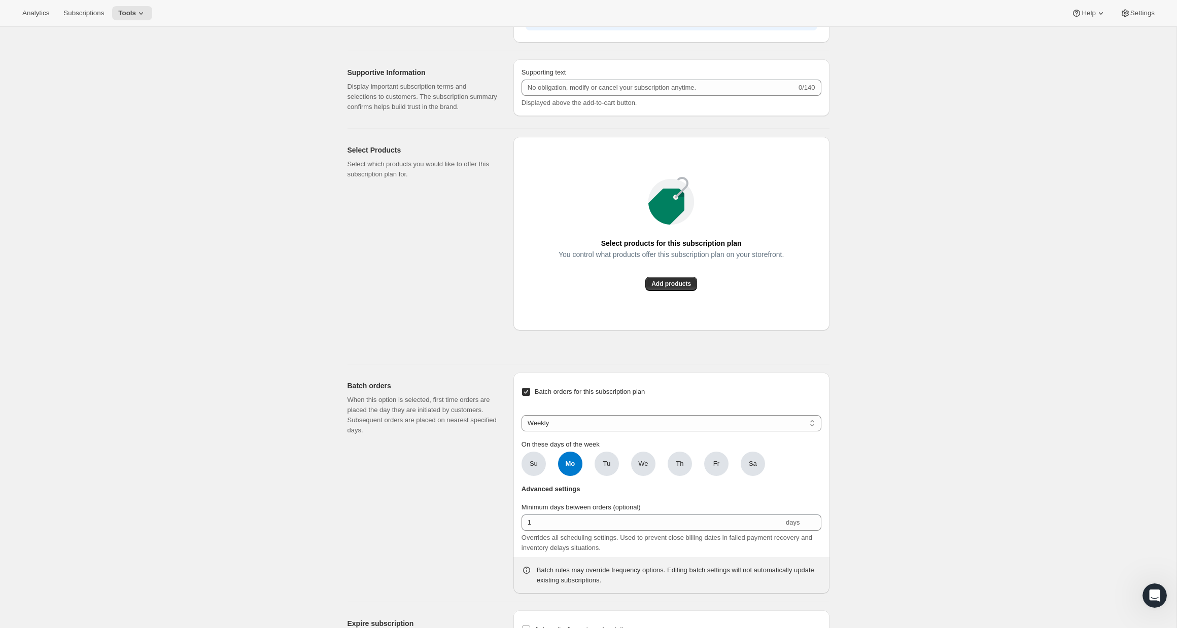
click at [526, 396] on input "Batch orders for this subscription plan" at bounding box center [526, 392] width 8 height 8
checkbox input "false"
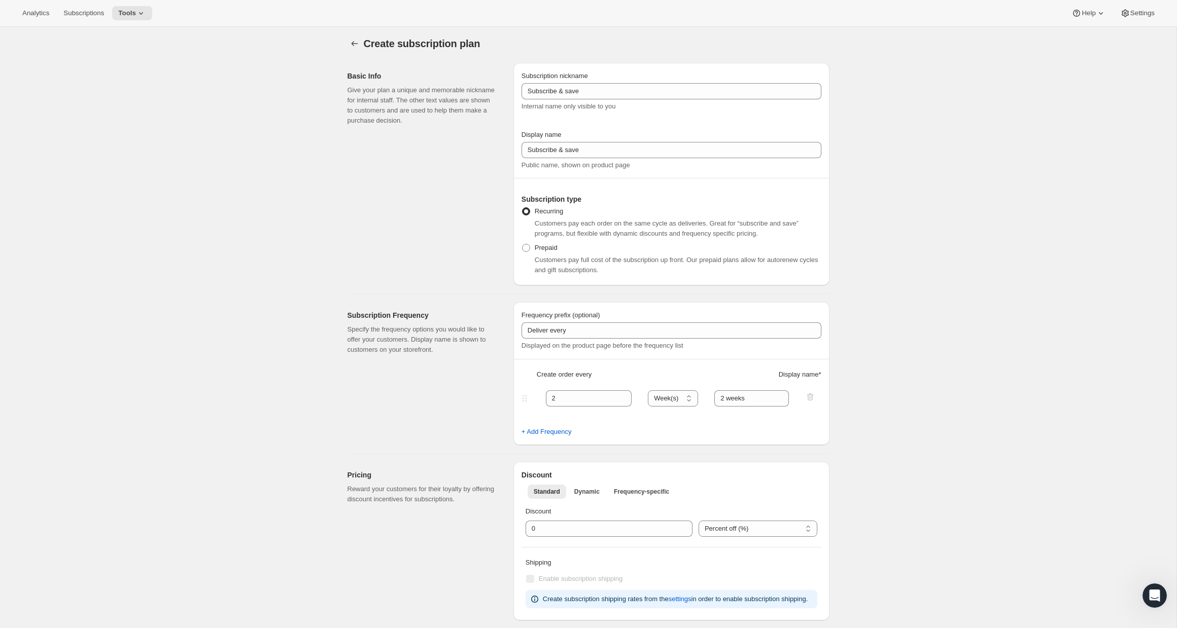
scroll to position [0, 0]
click at [1138, 15] on span "Settings" at bounding box center [1142, 13] width 24 height 8
select select "MONTH"
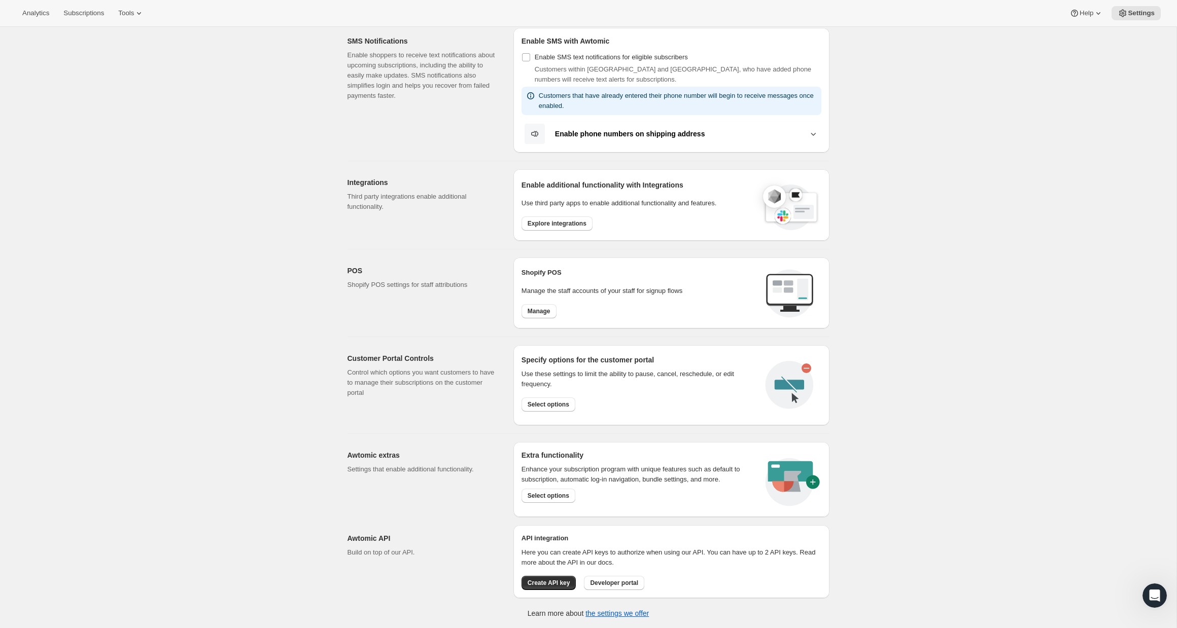
scroll to position [203, 0]
click at [529, 492] on span "Select options" at bounding box center [548, 495] width 42 height 8
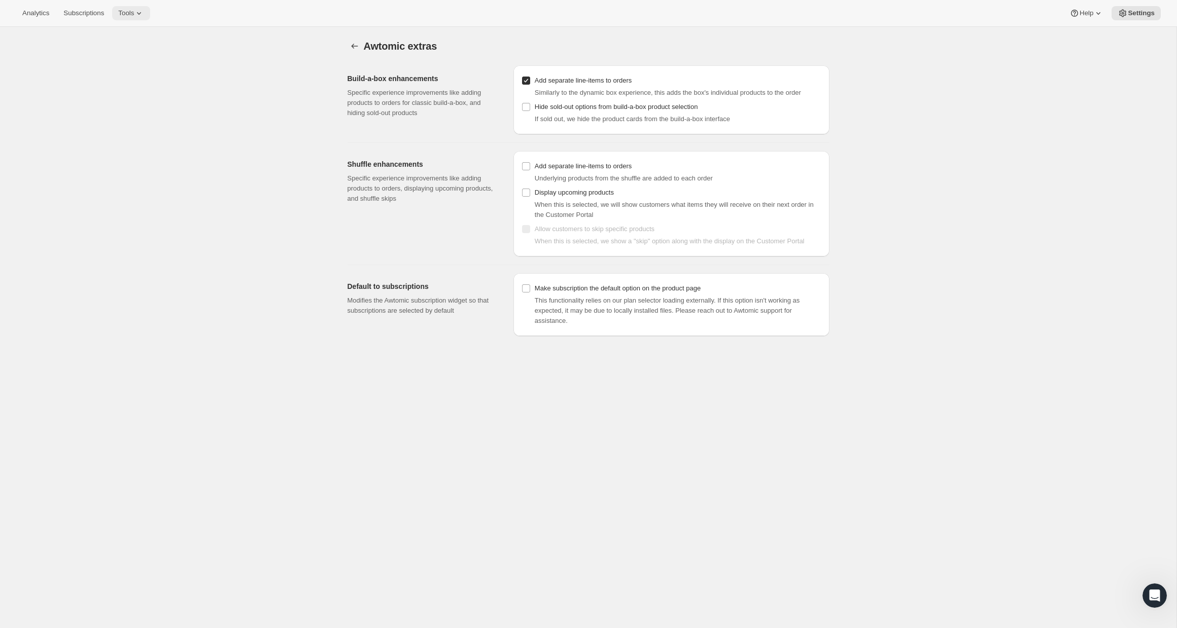
click at [134, 13] on span "Tools" at bounding box center [126, 13] width 16 height 8
click at [132, 33] on span "Subscription Plans" at bounding box center [123, 34] width 55 height 8
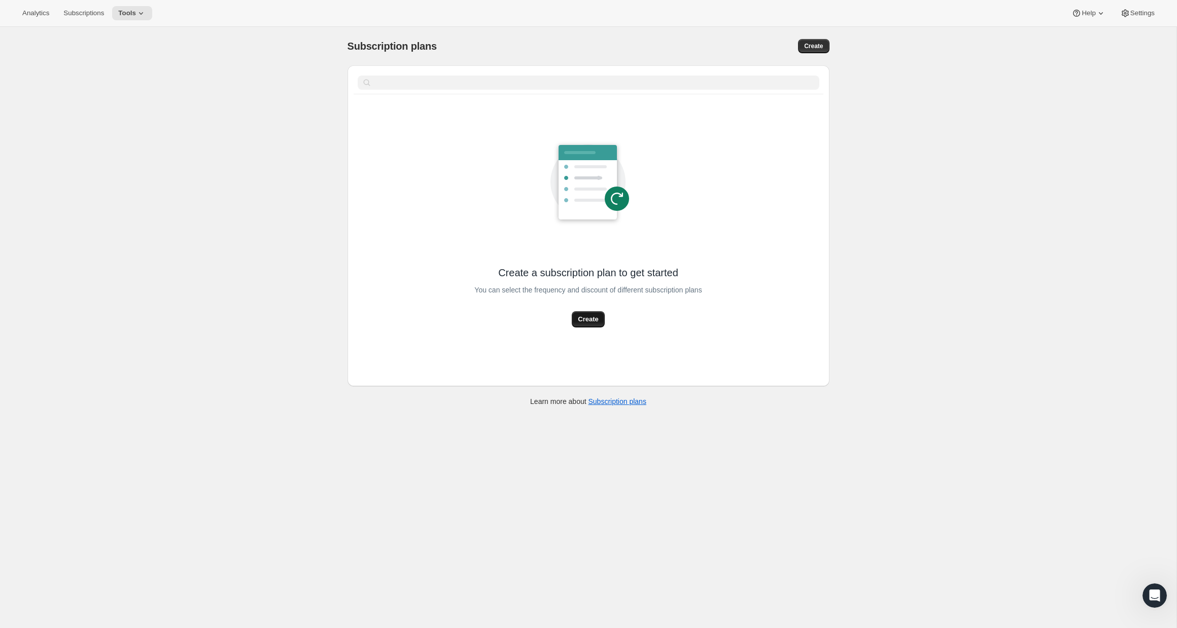
click at [576, 320] on button "Create" at bounding box center [588, 319] width 32 height 16
select select "WEEK"
select select "MONTH"
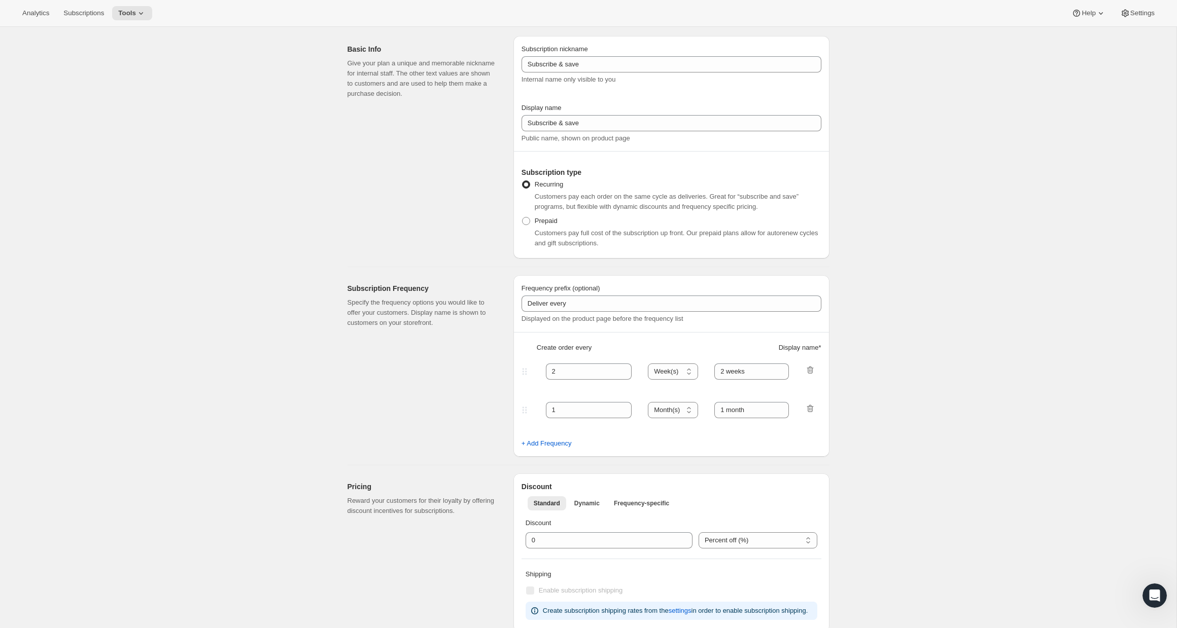
scroll to position [32, 0]
click at [536, 226] on span "Customers pay full cost of the subscription up front. Our prepaid plans allow f…" at bounding box center [676, 235] width 283 height 18
click at [522, 217] on span at bounding box center [526, 218] width 8 height 8
click at [522, 215] on input "Prepaid" at bounding box center [522, 214] width 1 height 1
radio input "true"
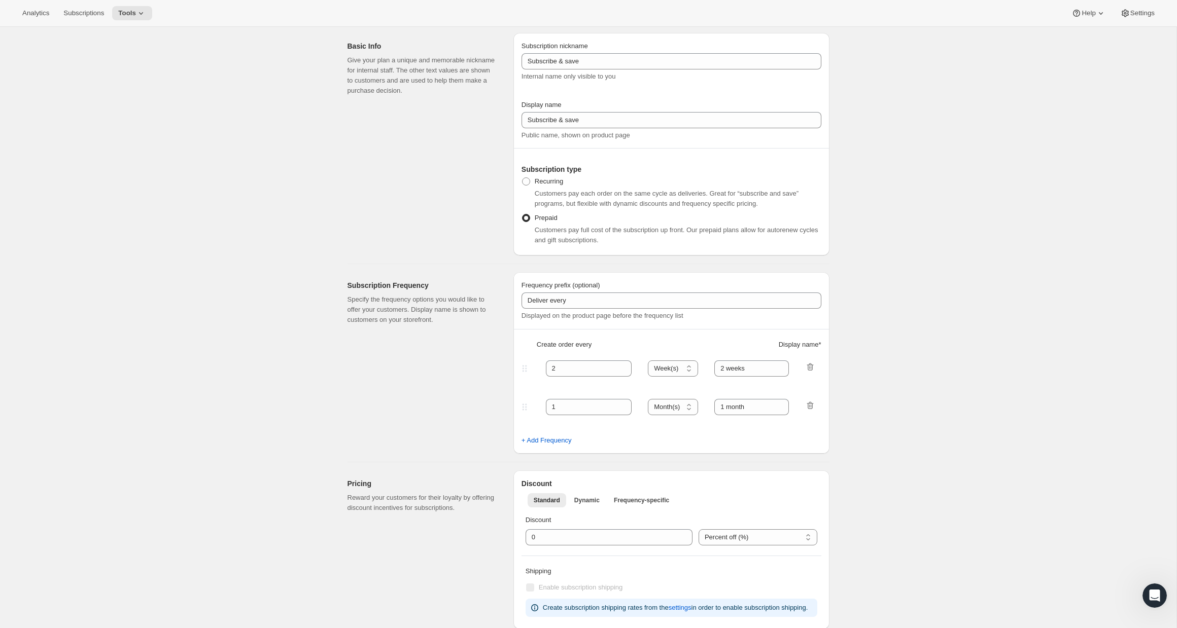
select select "MONTH"
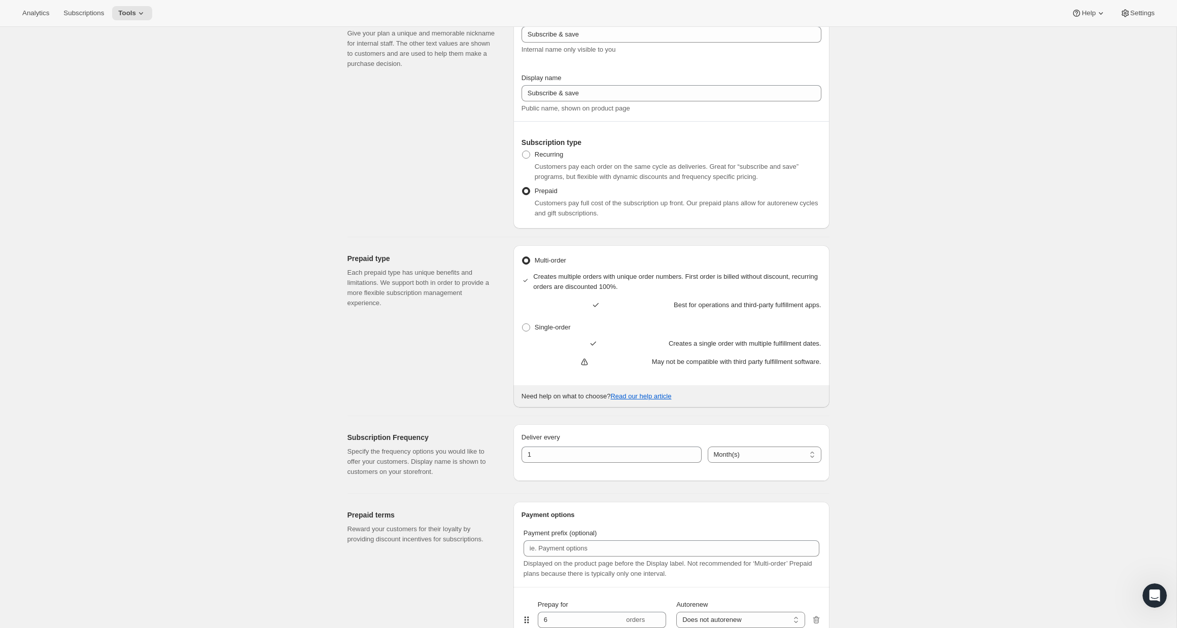
scroll to position [73, 0]
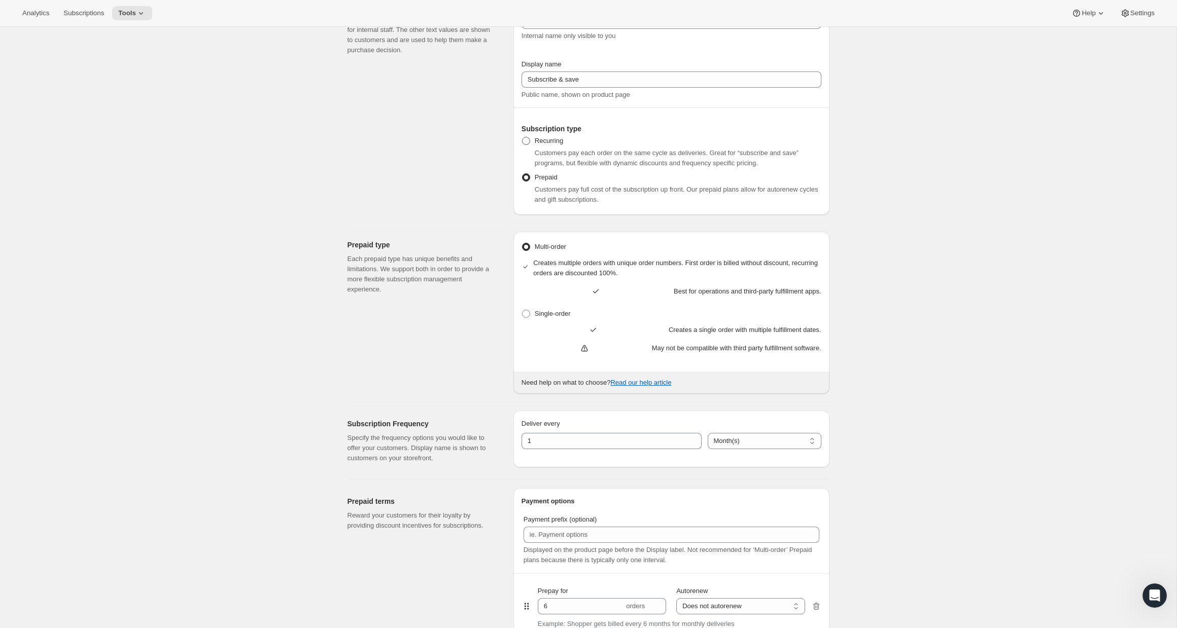
click at [545, 143] on span "Recurring" at bounding box center [549, 141] width 28 height 8
click at [522, 137] on input "Recurring" at bounding box center [522, 137] width 1 height 1
radio input "true"
select select "WEEK"
select select "MONTH"
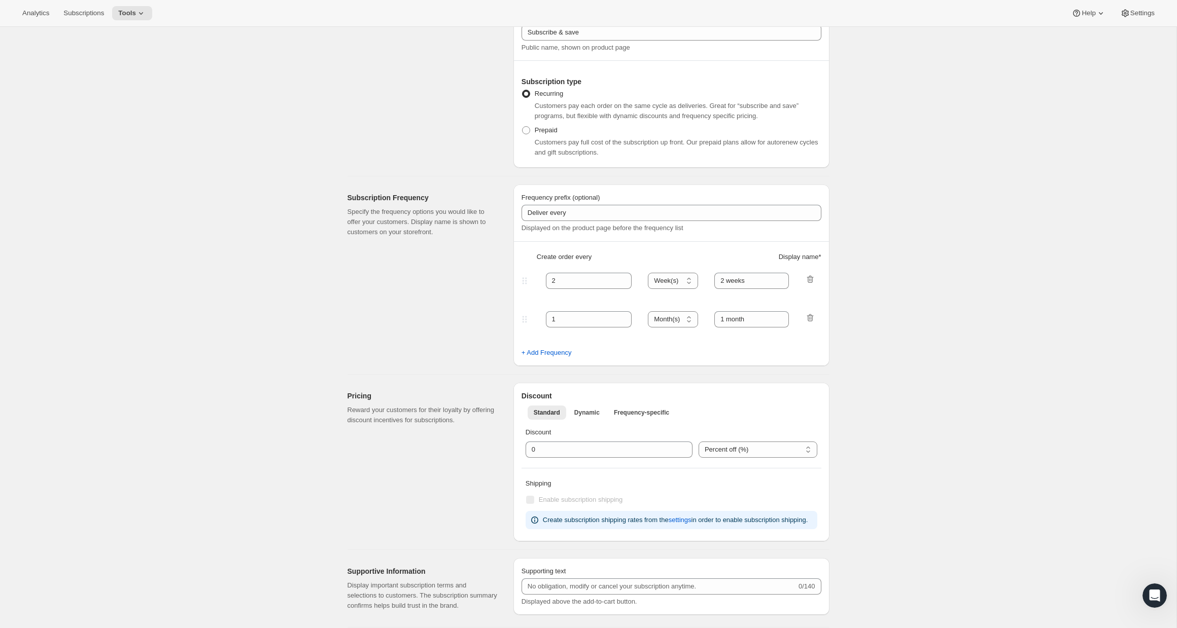
scroll to position [145, 0]
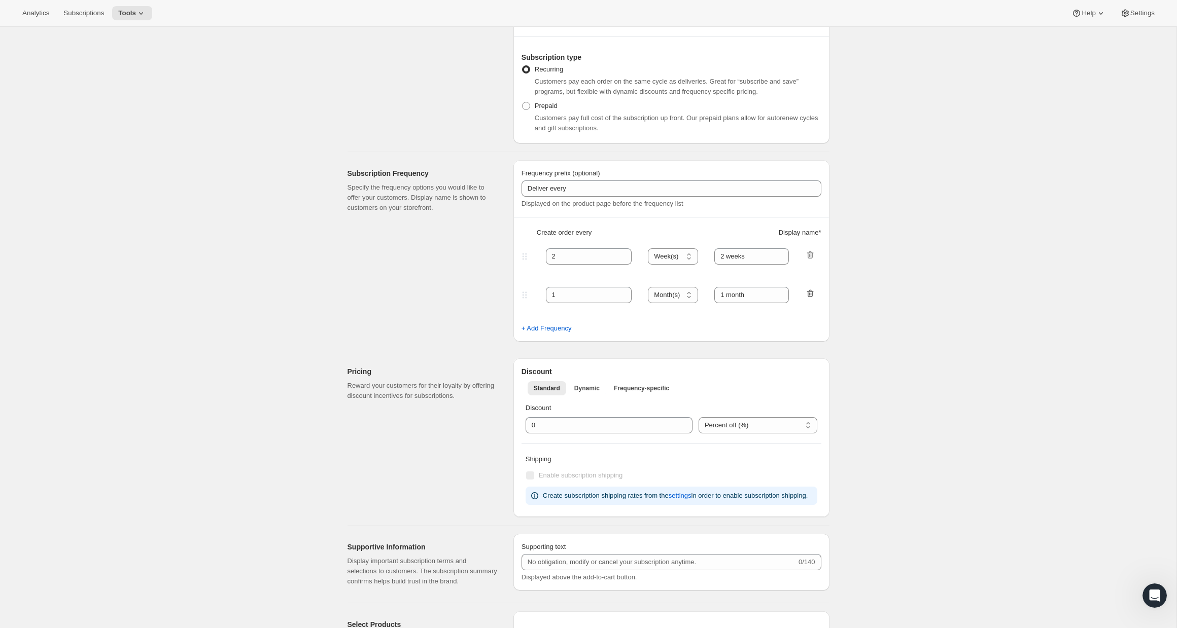
click at [810, 295] on icon "button" at bounding box center [810, 294] width 1 height 3
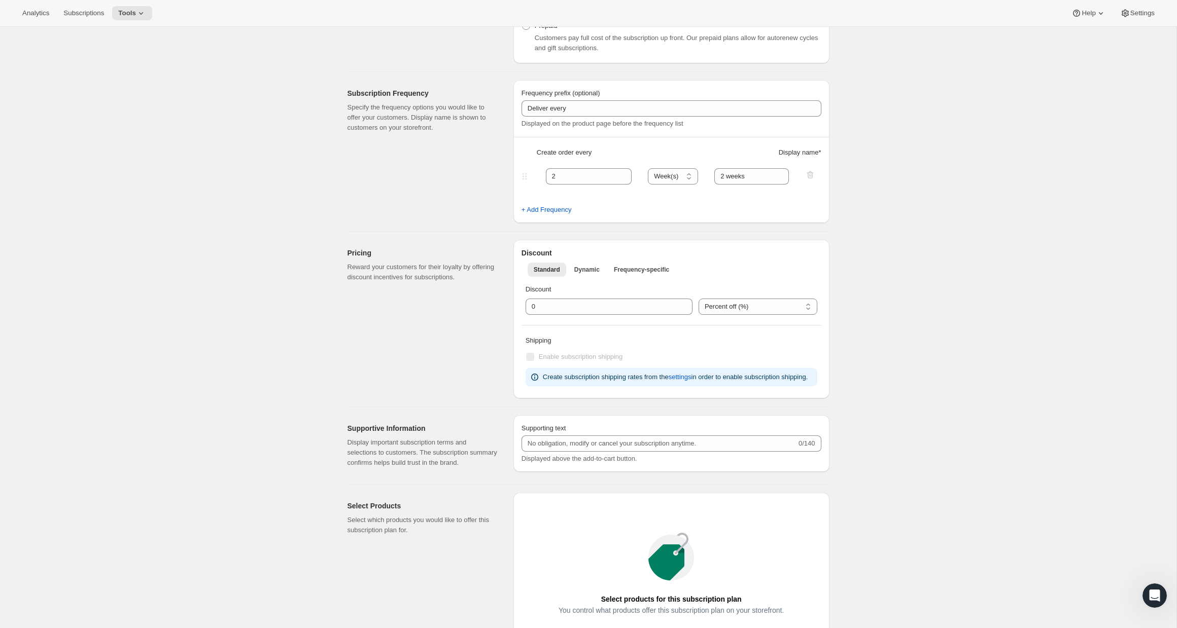
scroll to position [257, 0]
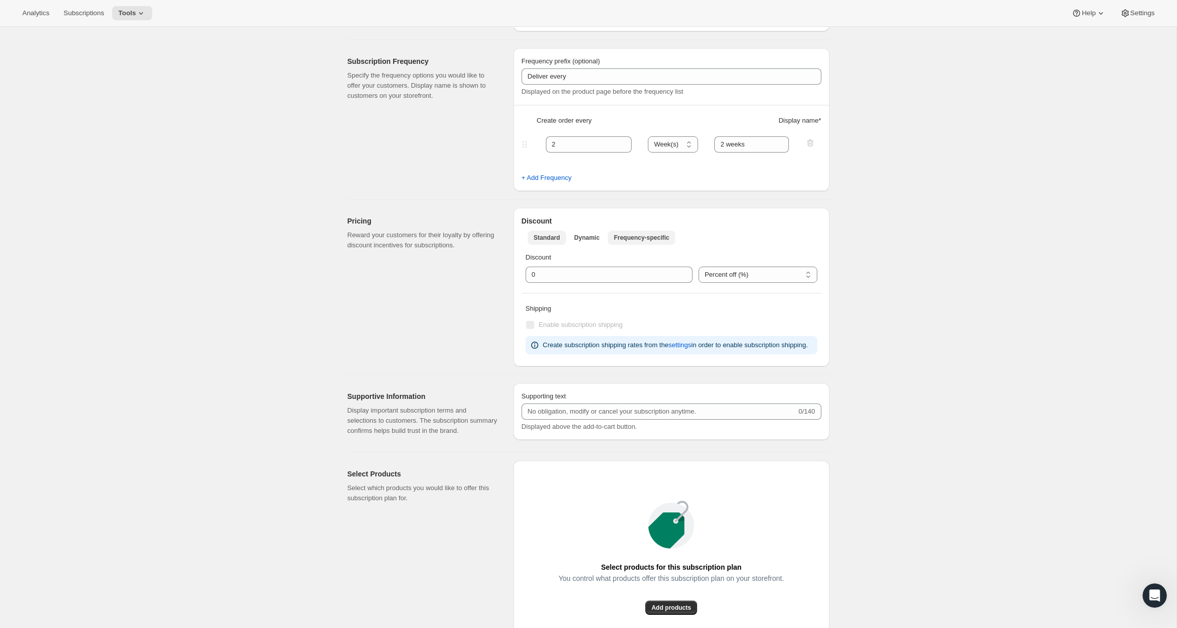
click at [648, 235] on span "Frequency-specific" at bounding box center [641, 238] width 55 height 8
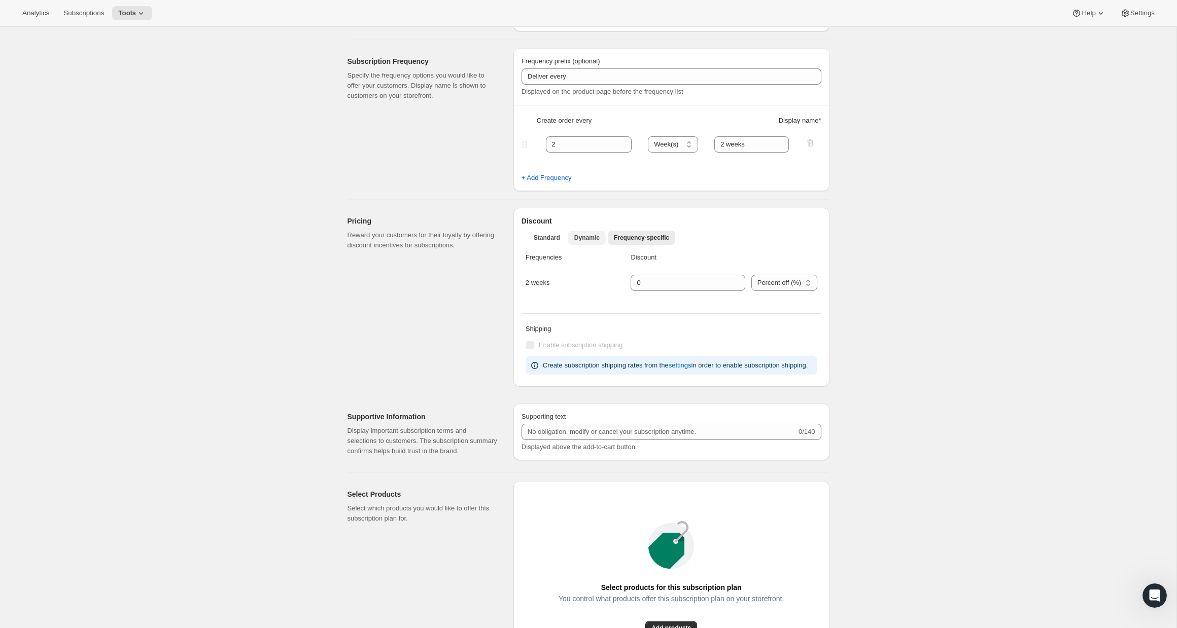
click at [580, 240] on span "Dynamic" at bounding box center [586, 238] width 25 height 8
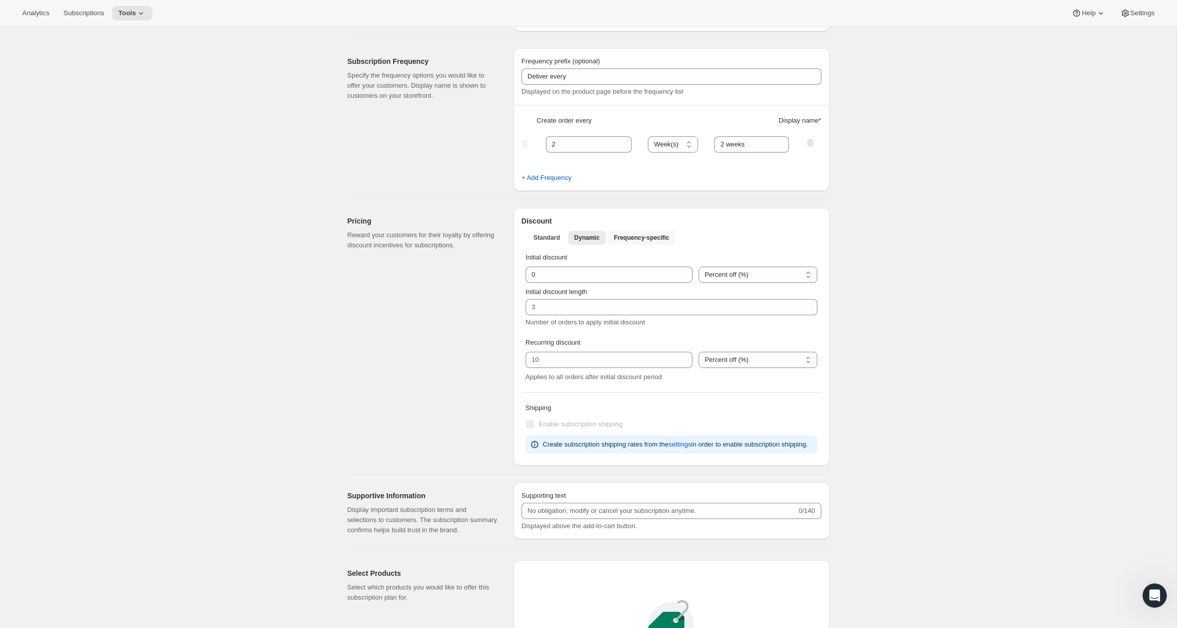
click at [647, 239] on span "Frequency-specific" at bounding box center [641, 238] width 55 height 8
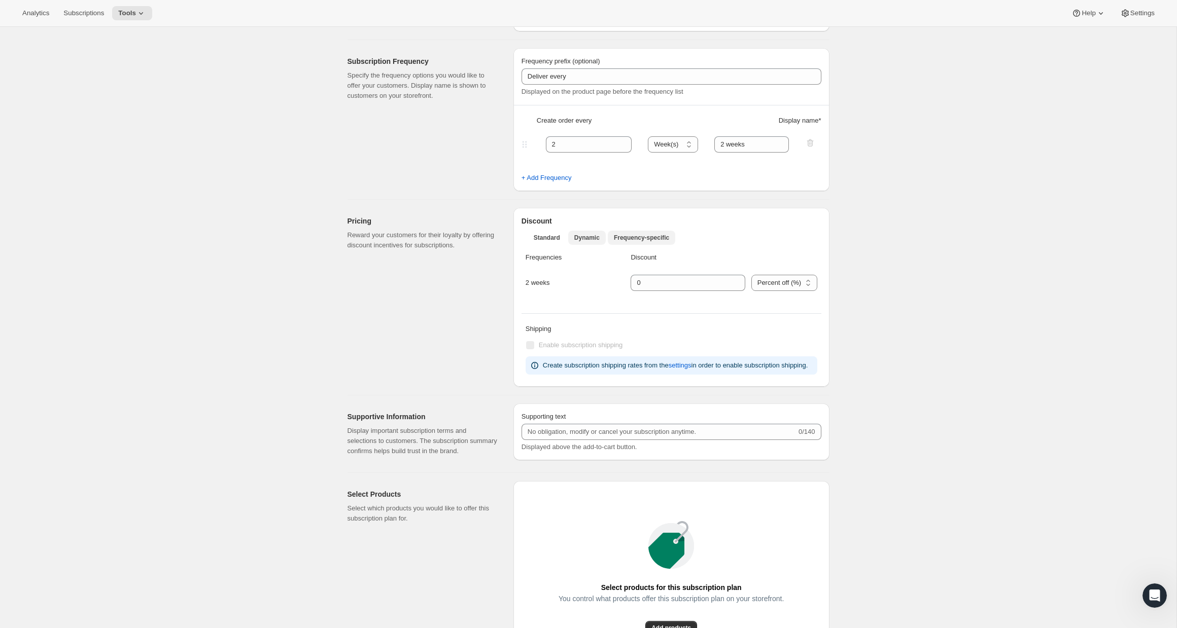
click at [581, 237] on span "Dynamic" at bounding box center [586, 238] width 25 height 8
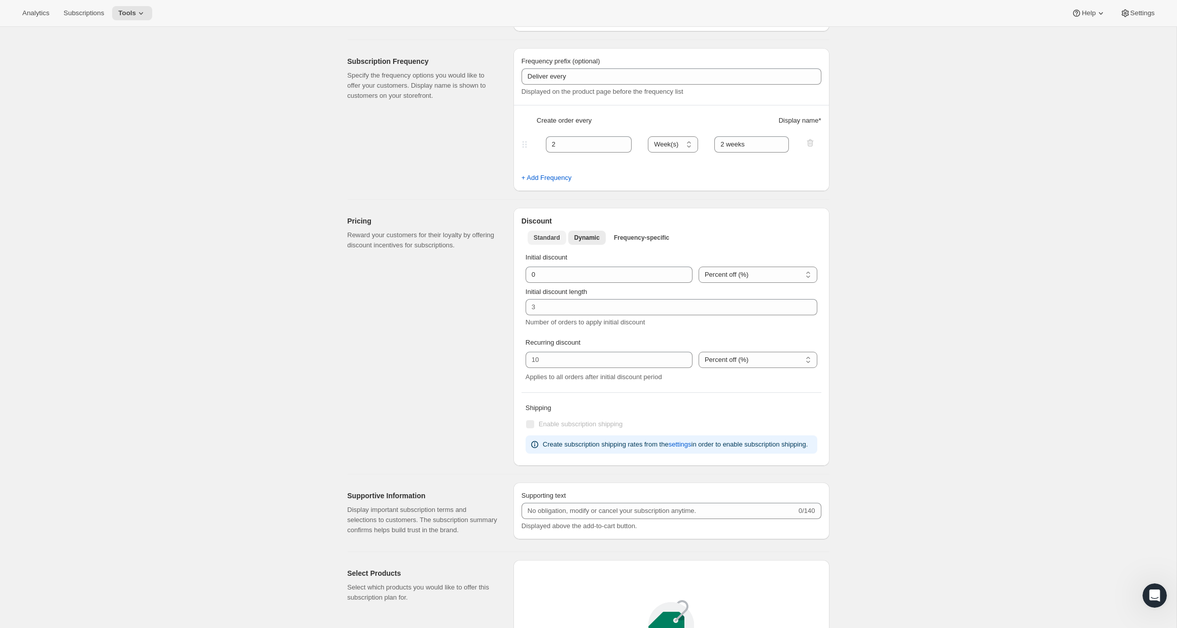
click at [550, 238] on span "Standard" at bounding box center [546, 238] width 26 height 8
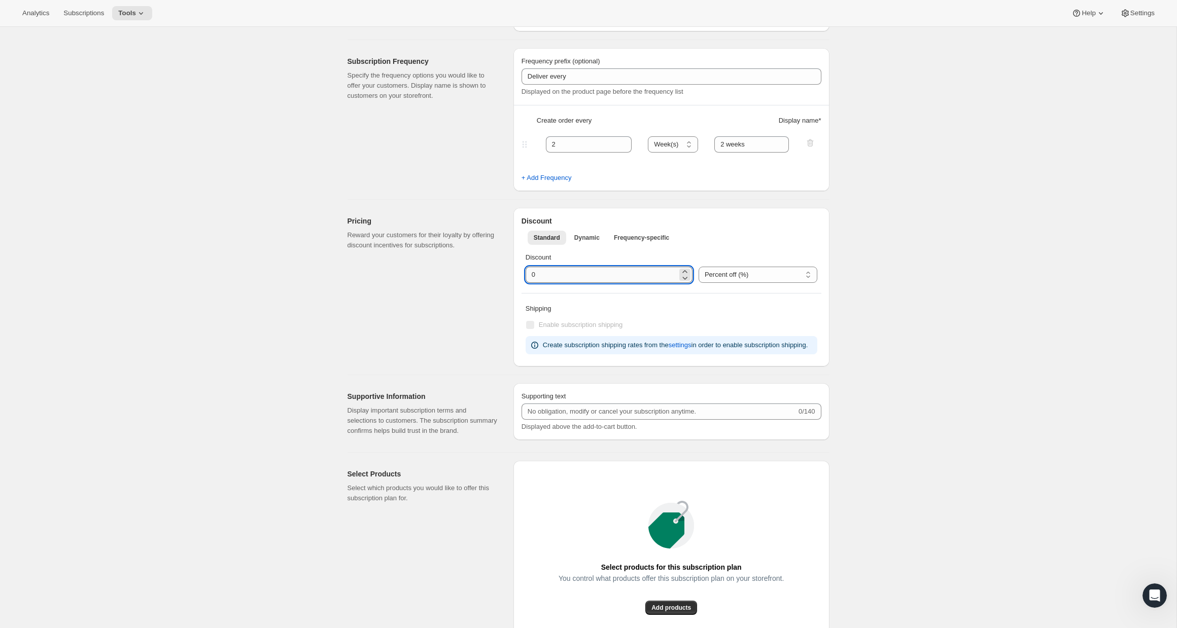
click at [548, 274] on input "integer" at bounding box center [601, 275] width 152 height 16
click at [643, 302] on div "Shipping Enable subscription shipping Create subscription shipping rates from t…" at bounding box center [671, 329] width 300 height 59
click at [690, 349] on span "settings" at bounding box center [679, 345] width 23 height 10
type input "0"
select select "MONTH"
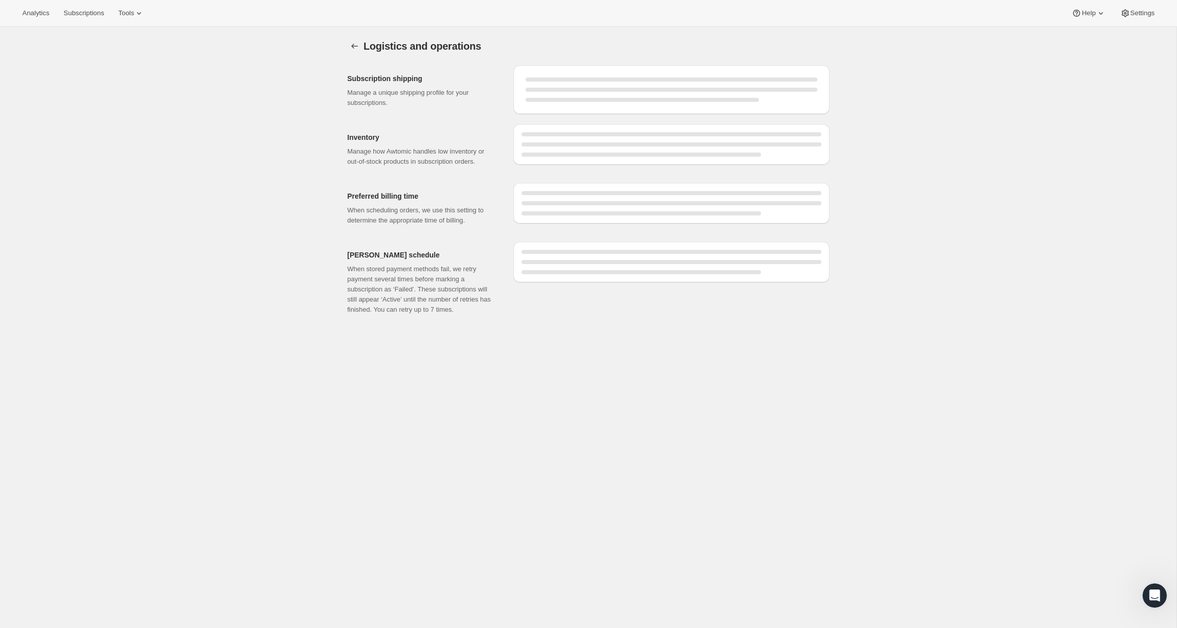
select select "DAY"
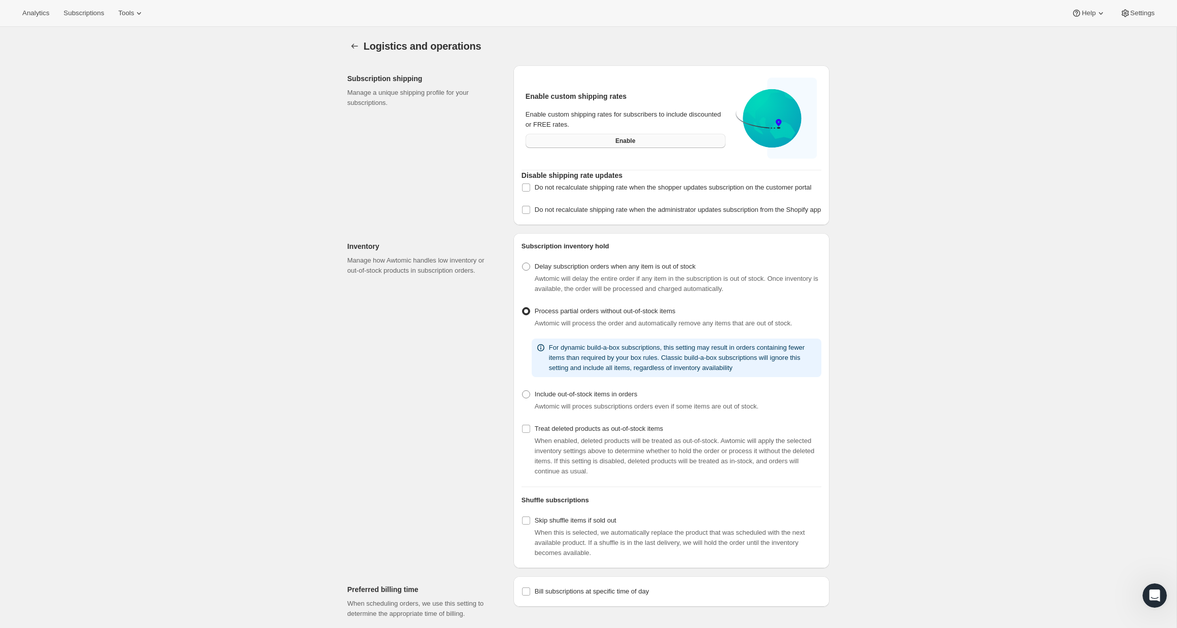
click at [624, 141] on span "Enable" at bounding box center [625, 141] width 20 height 8
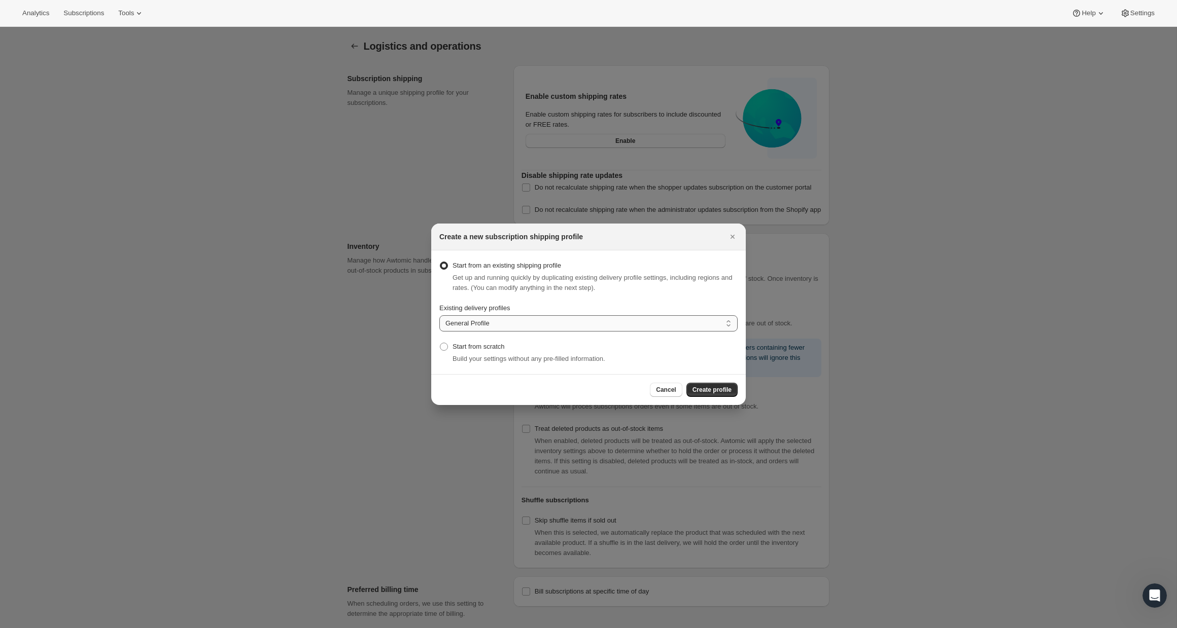
click at [552, 320] on select "General Profile" at bounding box center [588, 323] width 298 height 16
click at [731, 391] on span "Create profile" at bounding box center [711, 390] width 39 height 8
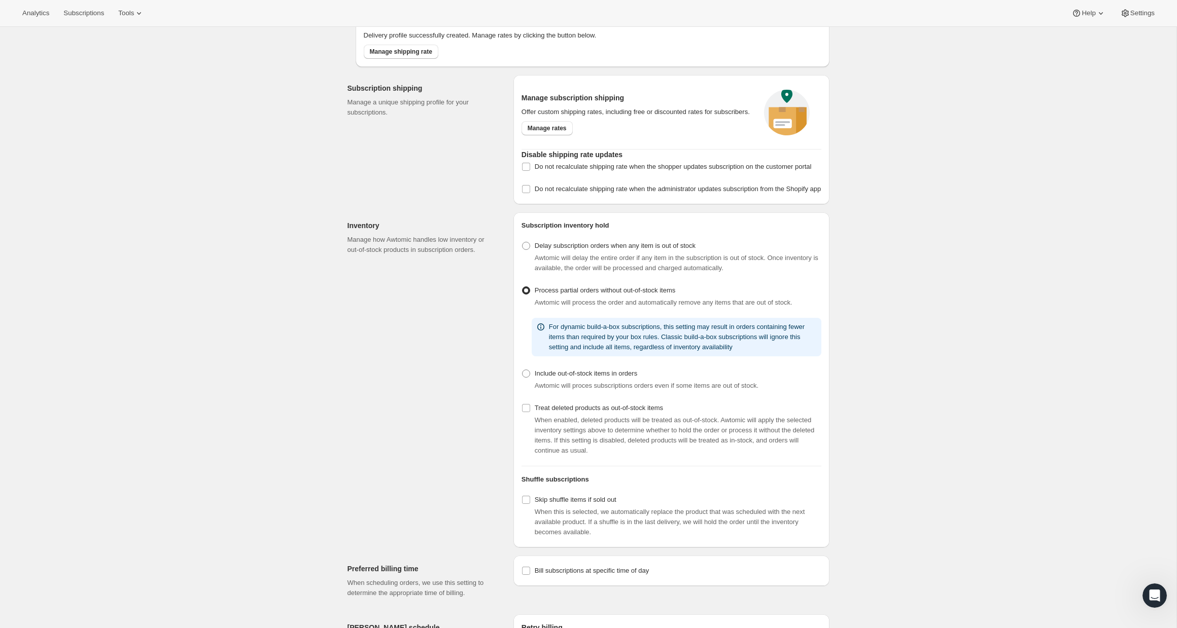
scroll to position [73, 0]
click at [594, 248] on span "Delay subscription orders when any item is out of stock" at bounding box center [615, 244] width 161 height 8
click at [522, 241] on input "Delay subscription orders when any item is out of stock" at bounding box center [522, 240] width 1 height 1
radio input "true"
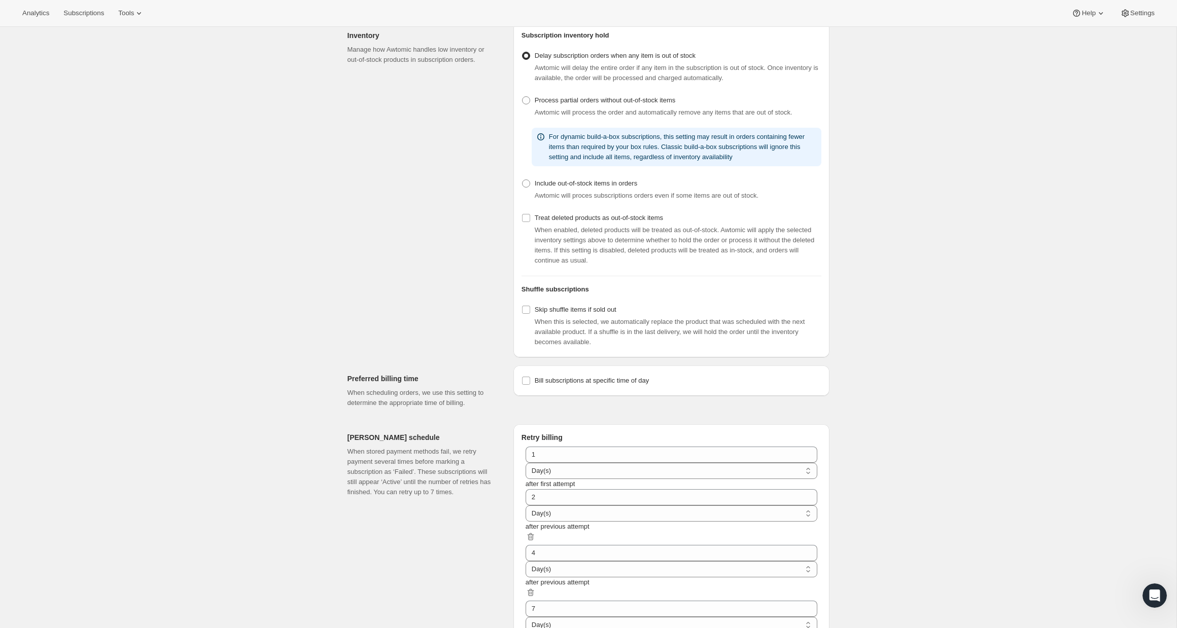
scroll to position [0, 0]
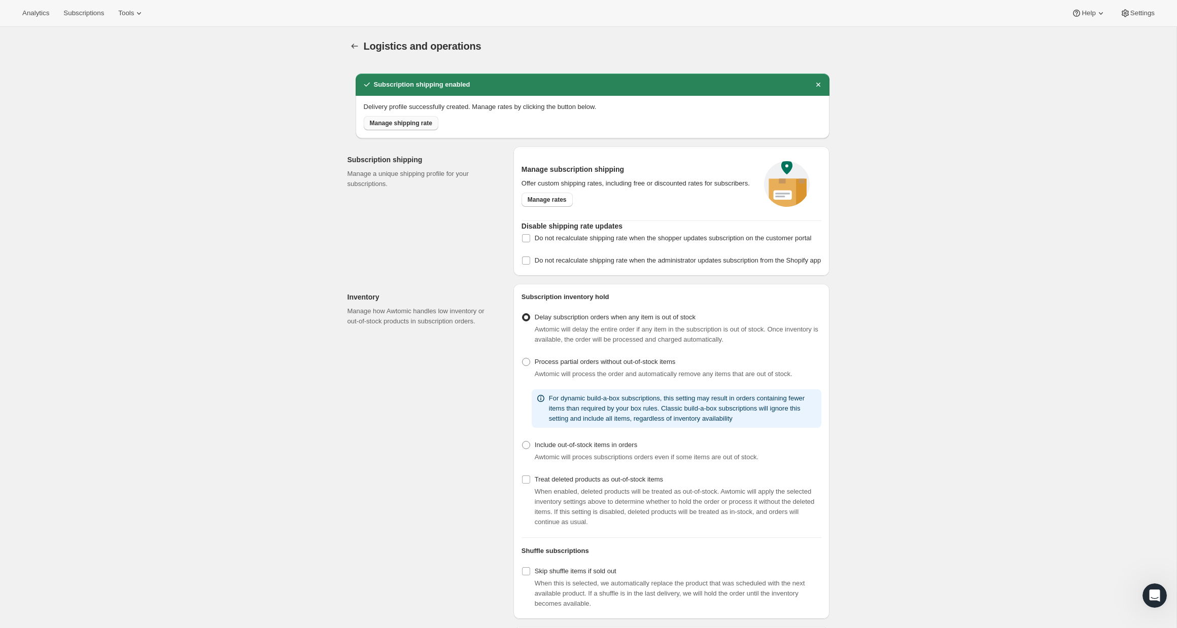
click at [412, 124] on span "Manage shipping rate" at bounding box center [401, 123] width 62 height 8
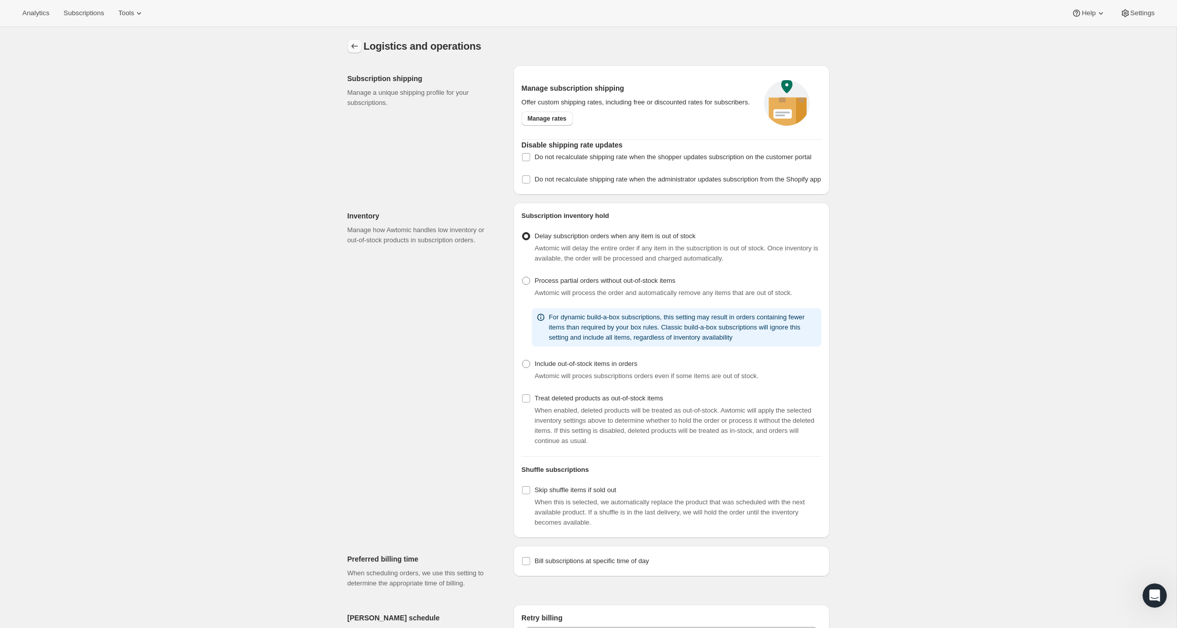
click at [352, 44] on icon "Settings" at bounding box center [354, 46] width 10 height 10
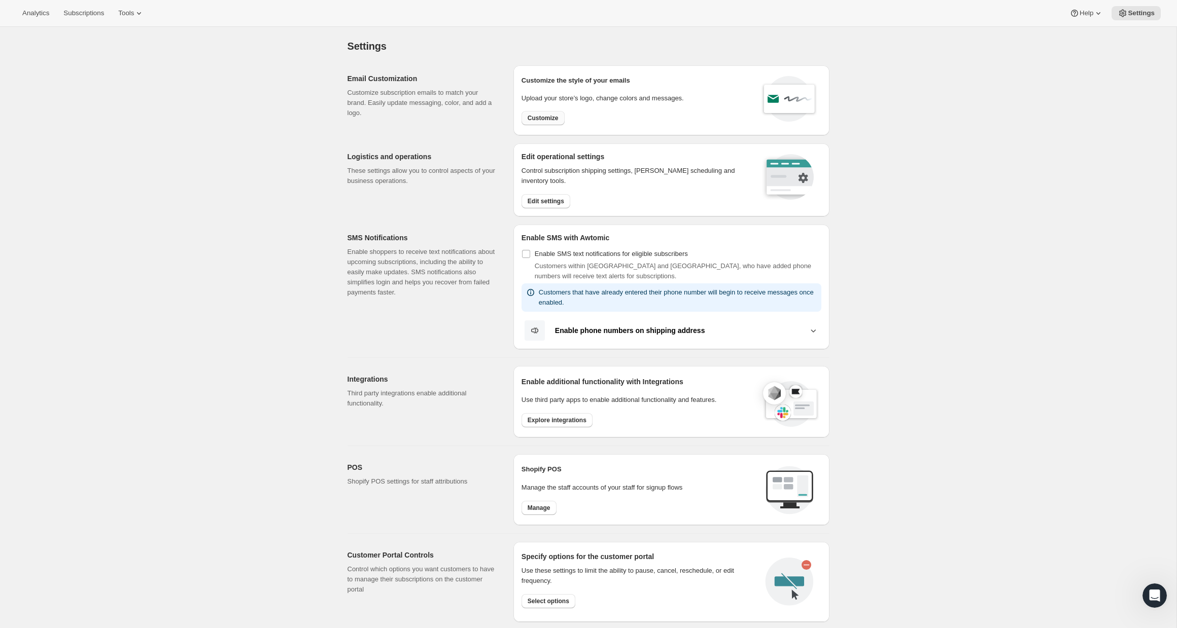
click at [552, 120] on span "Customize" at bounding box center [542, 118] width 31 height 8
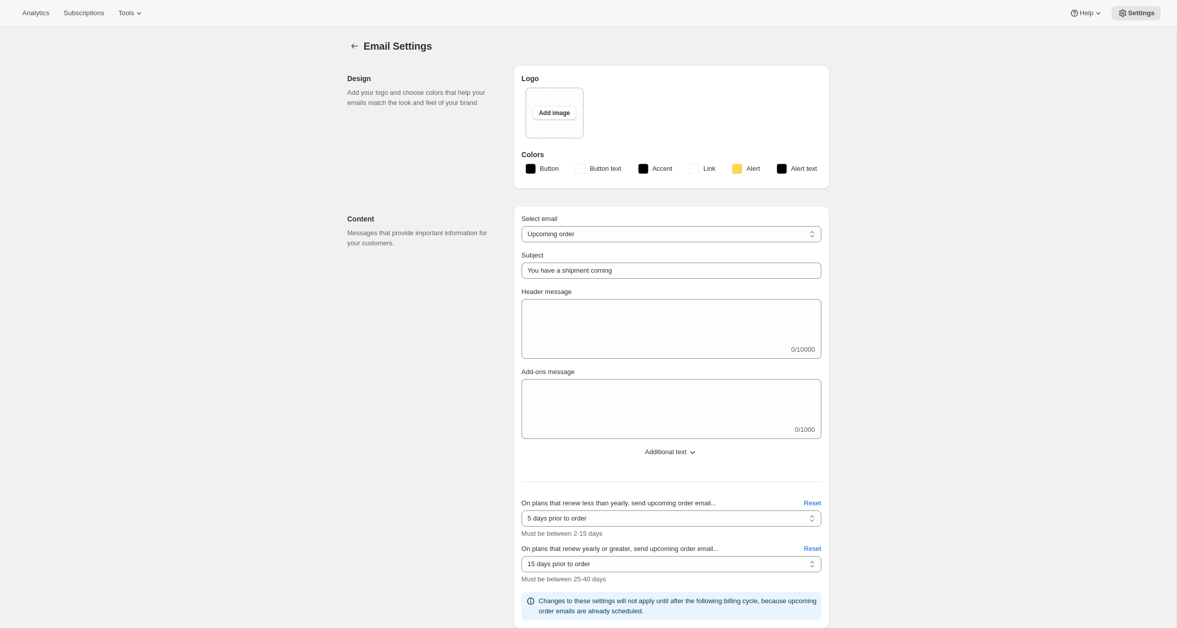
select select "subscriptionMessage"
select select "5"
select select "15"
type input "Orbis Wines"
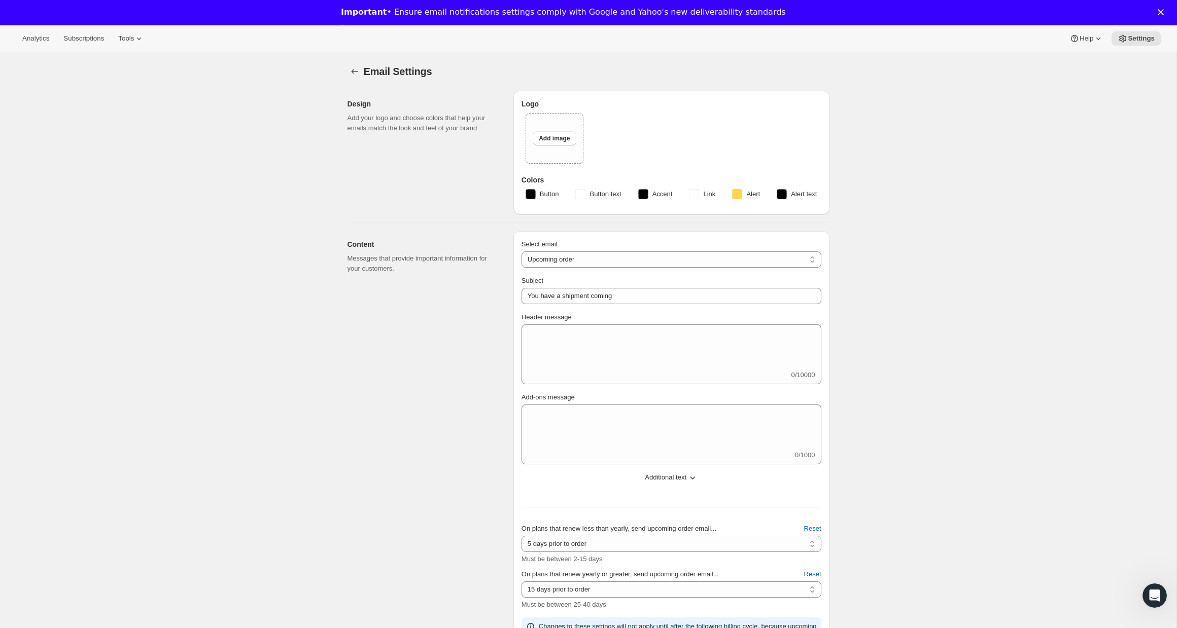
click at [350, 63] on div "Email Settings. This page is ready Email Settings" at bounding box center [588, 71] width 482 height 39
click at [351, 69] on icon "Settings" at bounding box center [354, 71] width 10 height 10
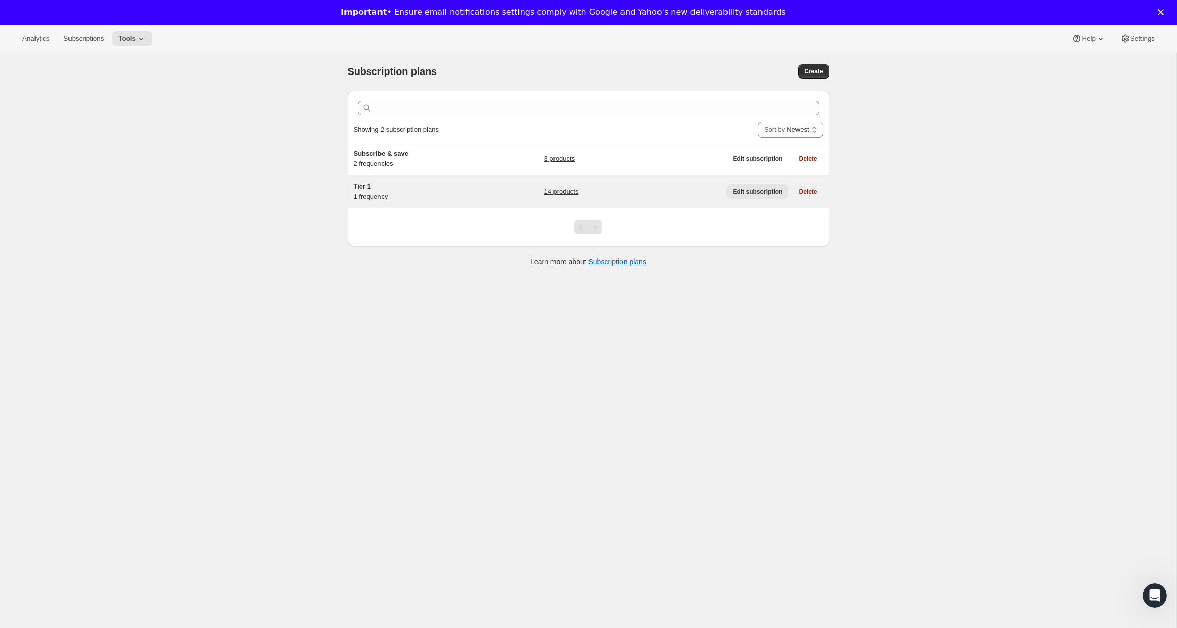
click at [729, 191] on button "Edit subscription" at bounding box center [757, 192] width 62 height 14
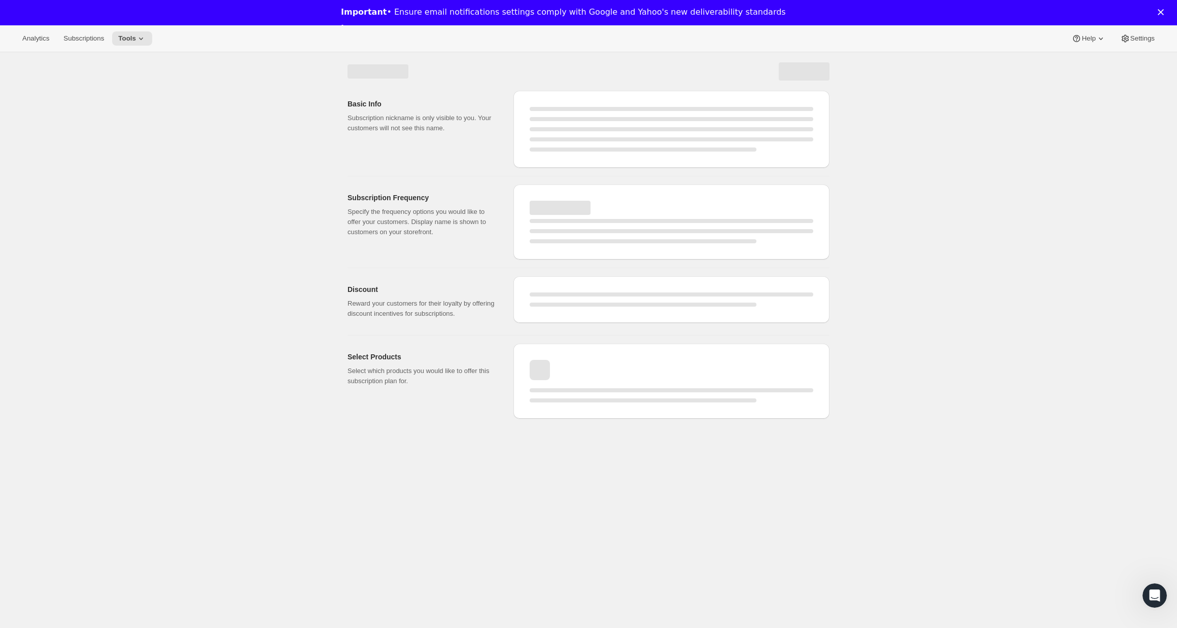
select select "WEEK"
select select "MONTH"
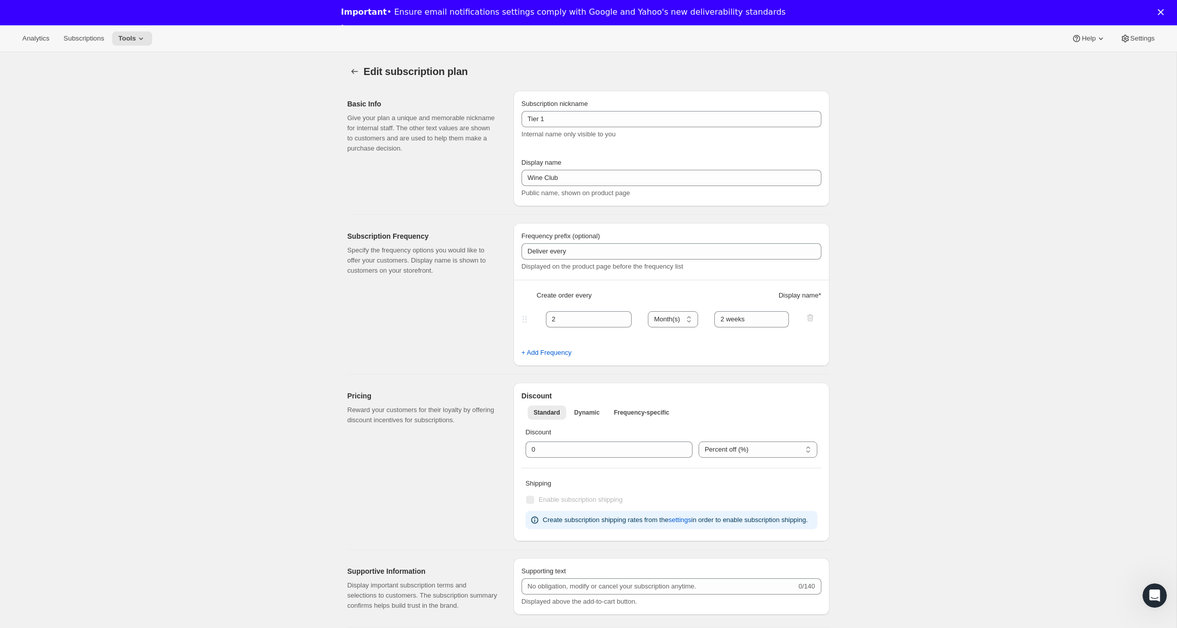
type input "Tier 1"
type input "Wine Club"
select select "MONTH"
checkbox input "true"
click at [1161, 10] on icon "Close" at bounding box center [1160, 12] width 6 height 6
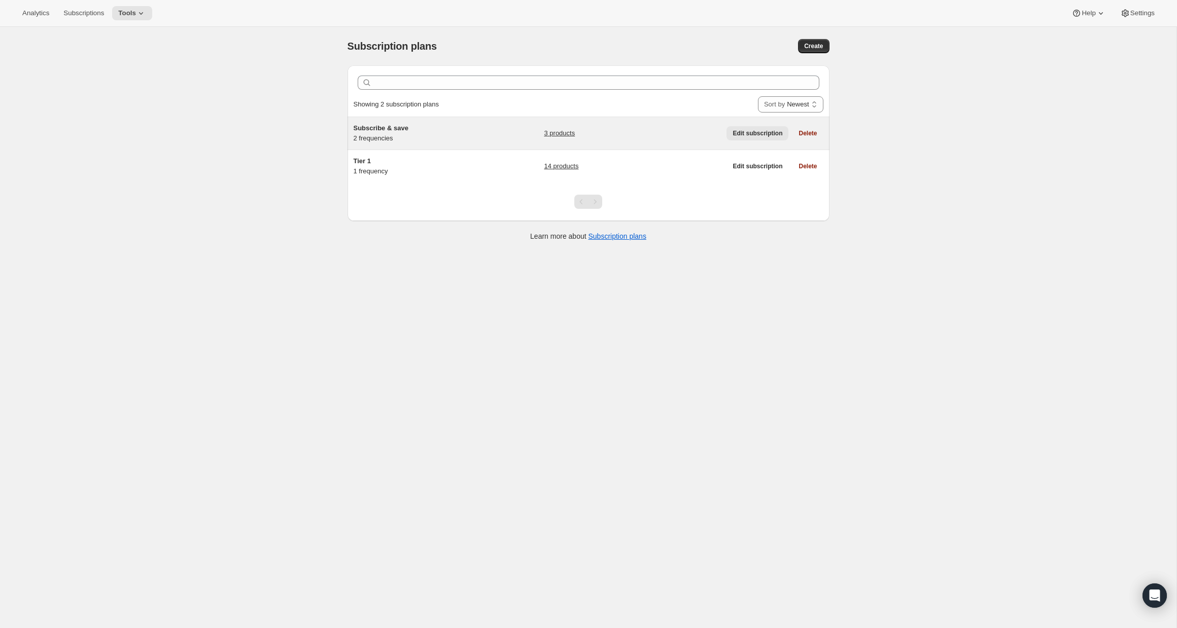
click at [748, 129] on span "Edit subscription" at bounding box center [757, 133] width 50 height 8
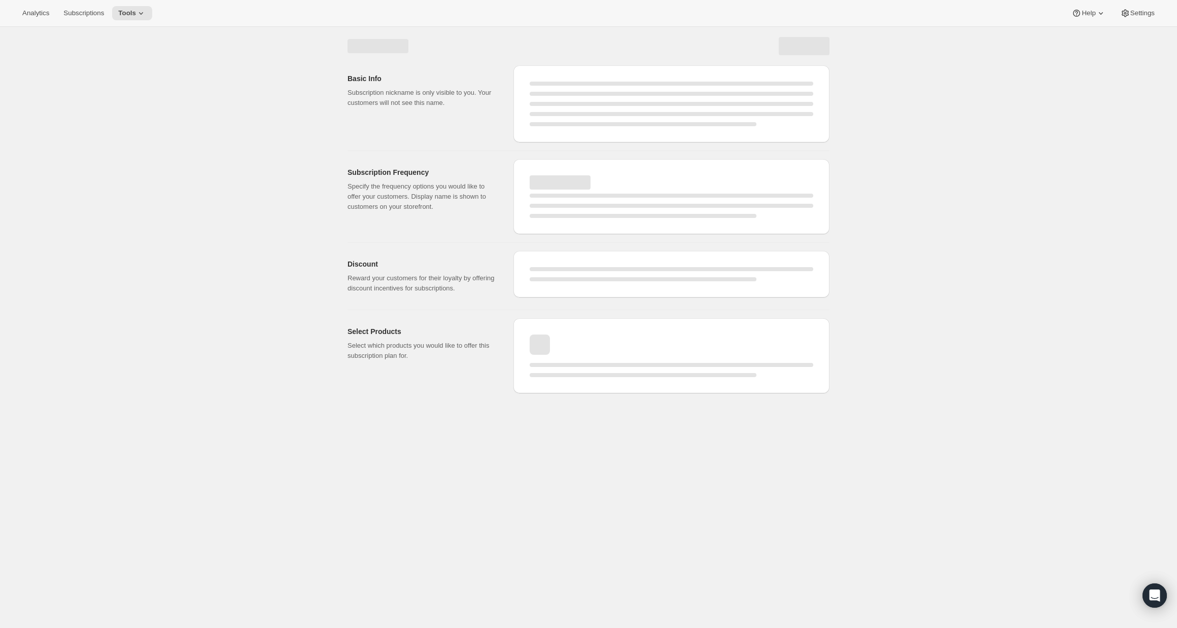
select select "WEEK"
select select "MONTH"
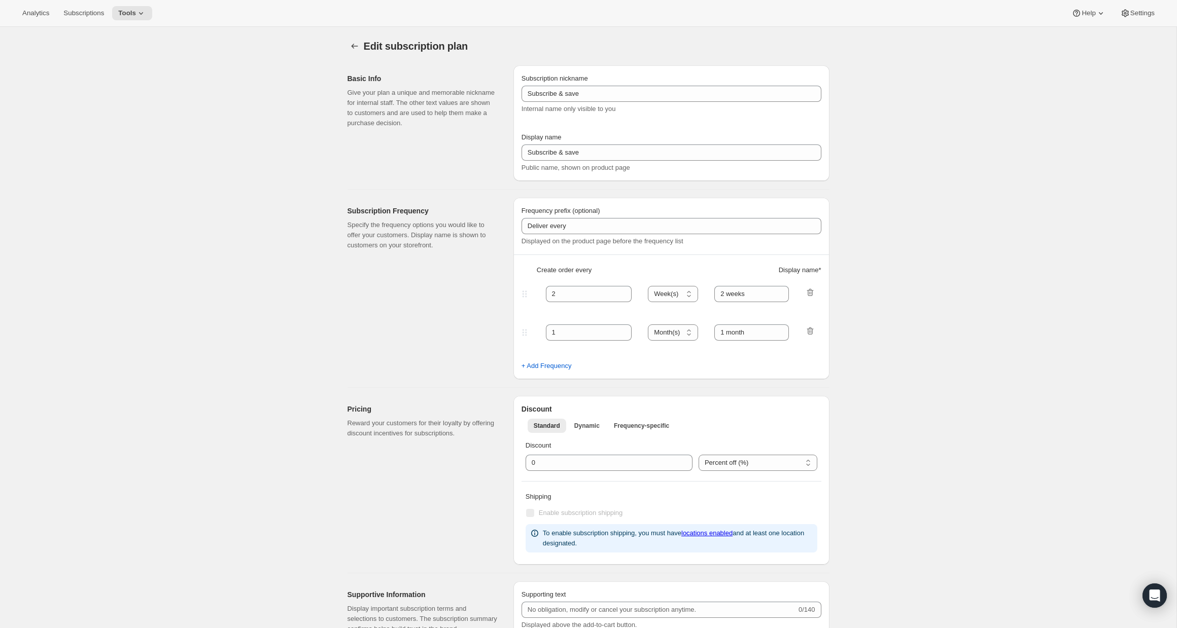
type input "20"
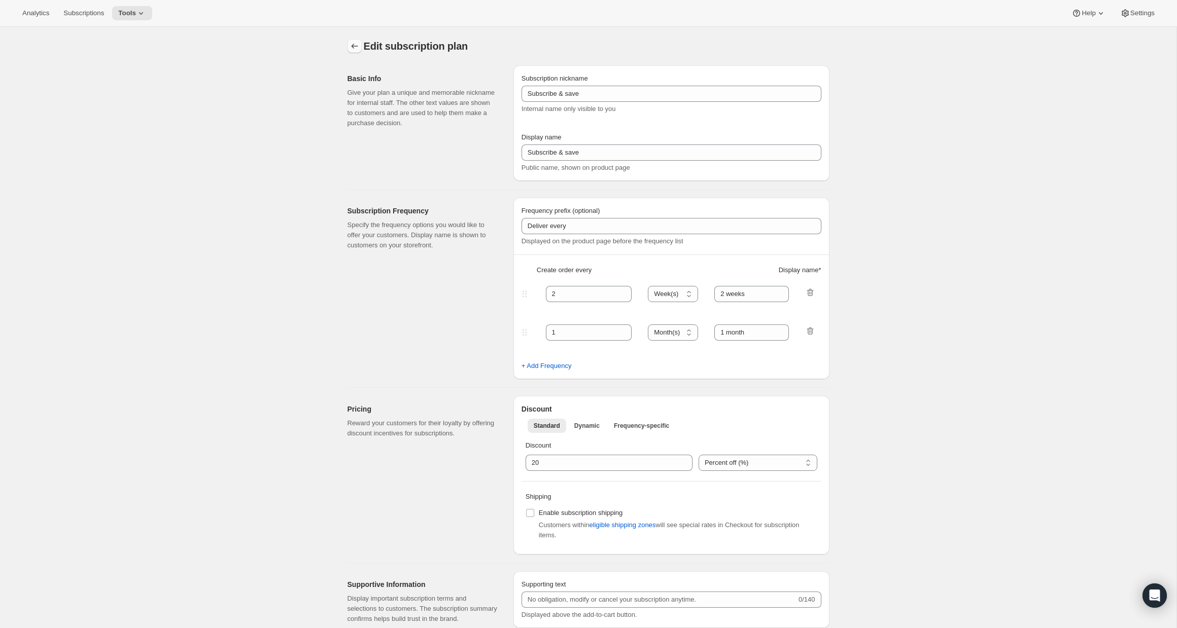
click at [350, 45] on icon "Subscription plans" at bounding box center [354, 46] width 10 height 10
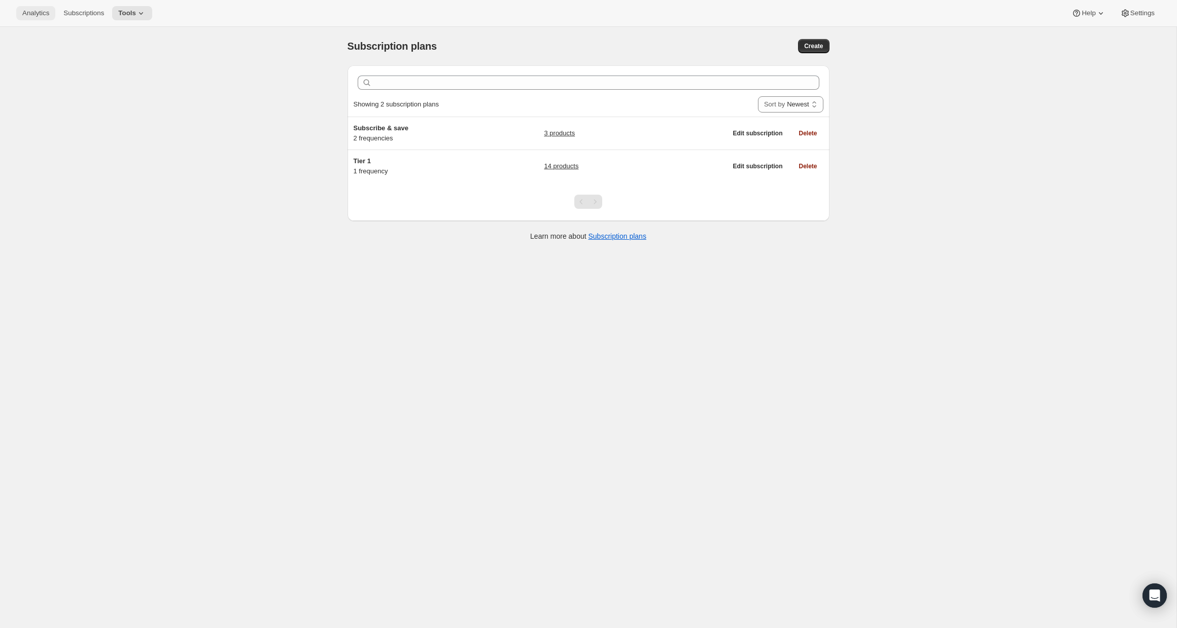
click at [44, 16] on span "Analytics" at bounding box center [35, 13] width 27 height 8
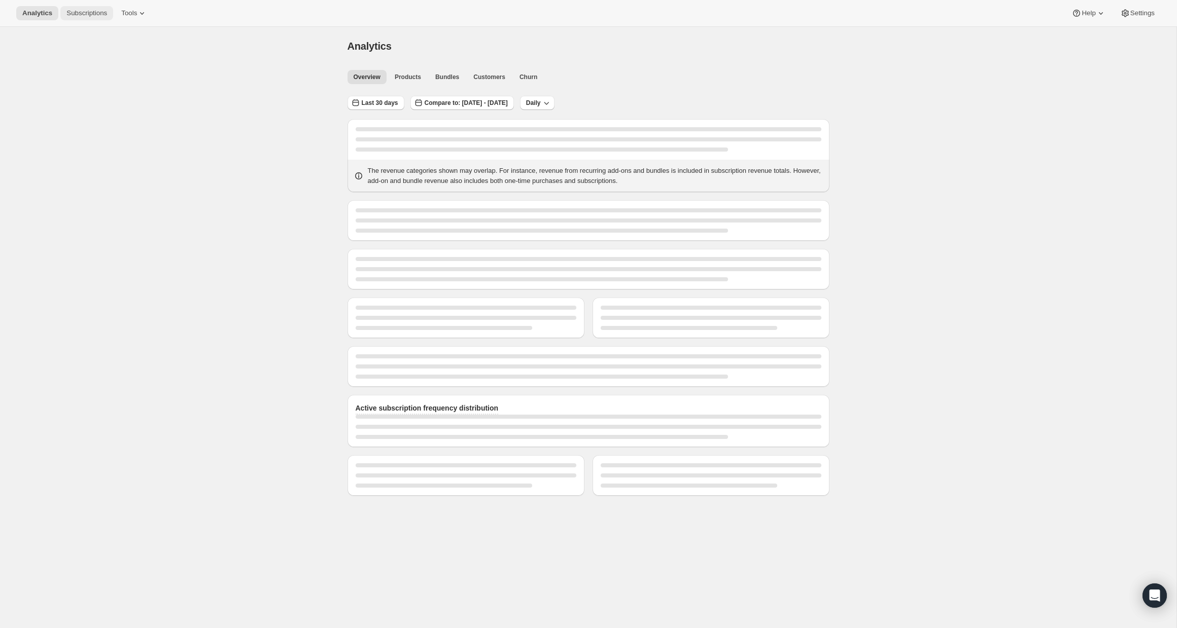
click at [69, 9] on span "Subscriptions" at bounding box center [86, 13] width 41 height 8
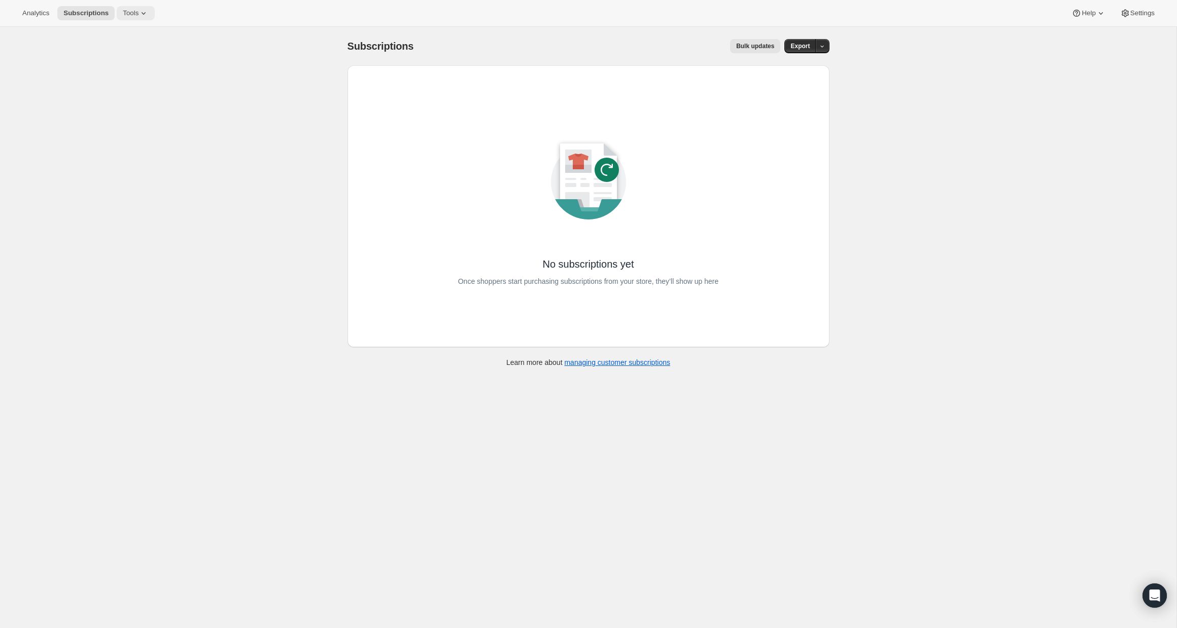
click at [155, 9] on button "Tools" at bounding box center [136, 13] width 38 height 14
click at [149, 64] on span "Bundles" at bounding box center [142, 69] width 90 height 10
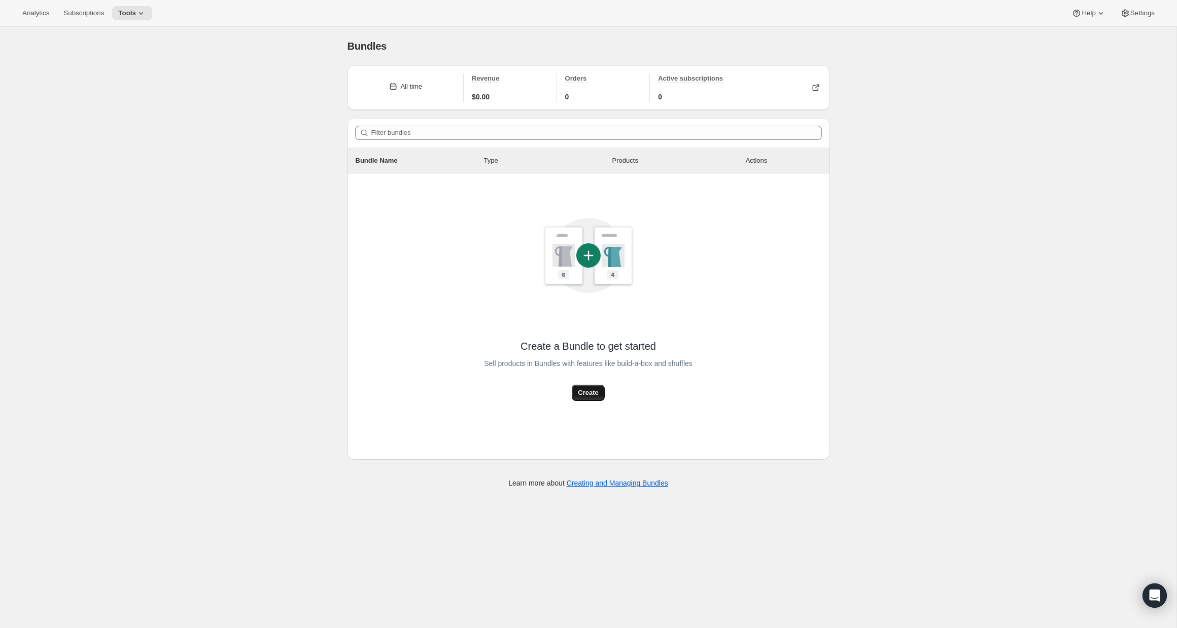
click at [582, 392] on span "Create" at bounding box center [588, 393] width 20 height 10
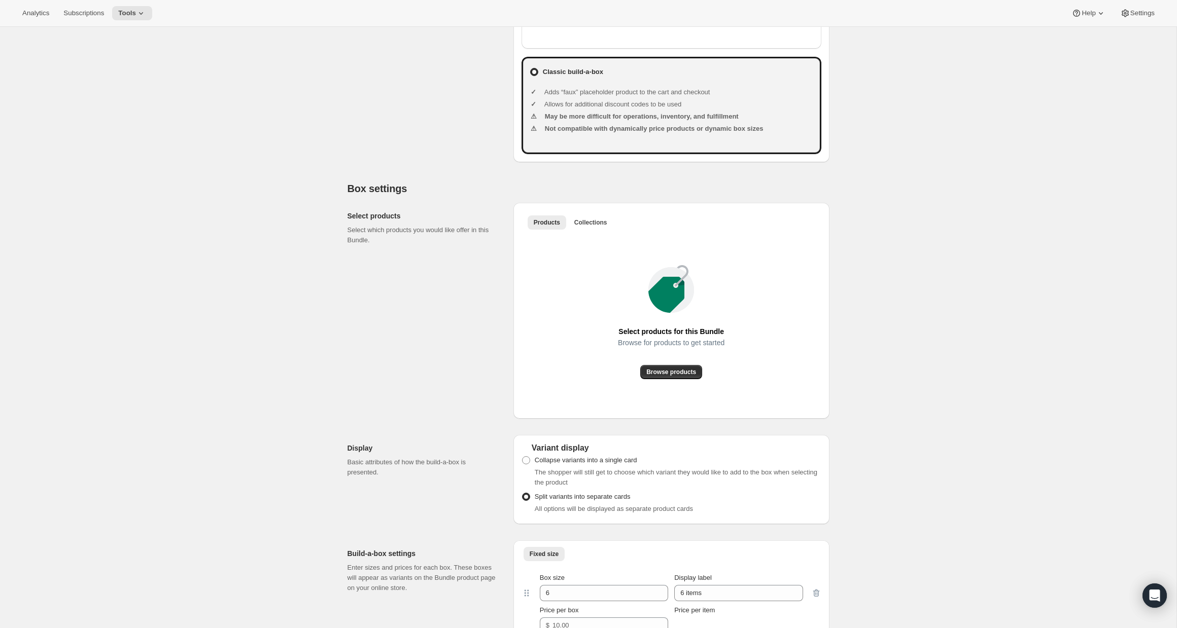
scroll to position [421, 0]
click at [678, 376] on button "Browse products" at bounding box center [671, 372] width 62 height 14
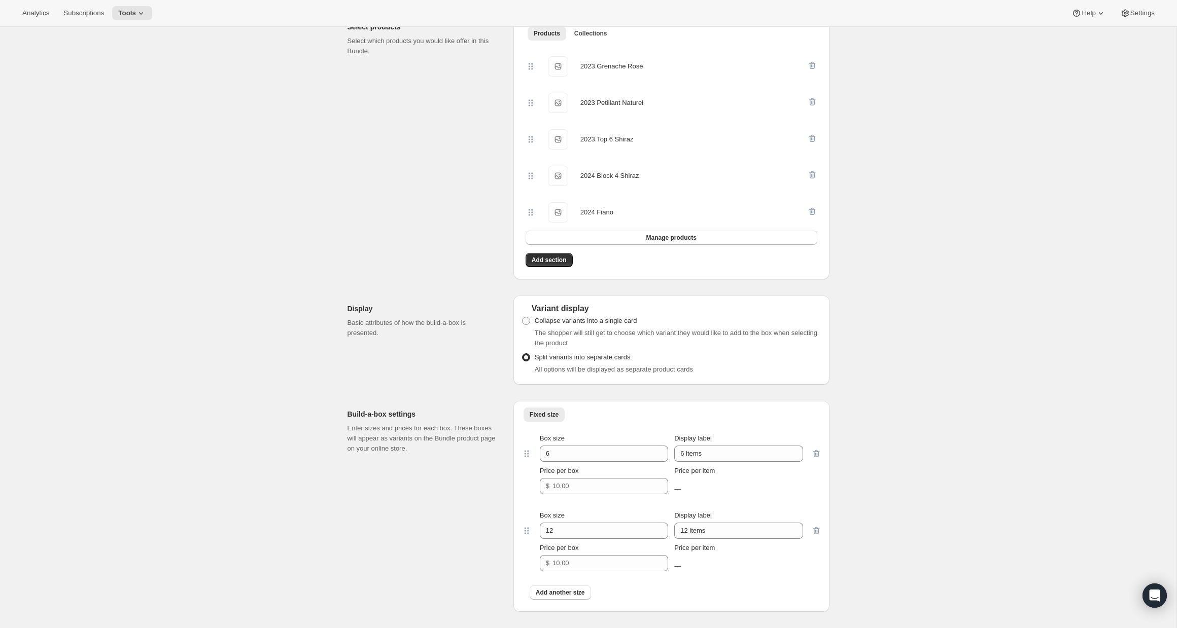
scroll to position [1031, 0]
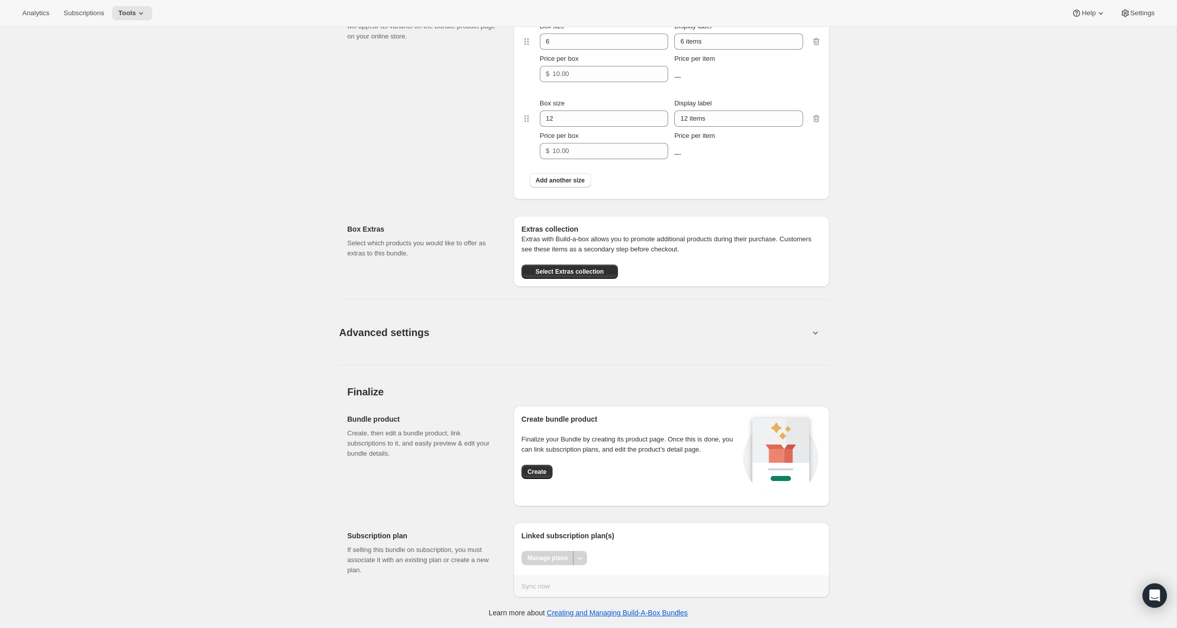
drag, startPoint x: 552, startPoint y: 557, endPoint x: 577, endPoint y: 549, distance: 26.1
click at [552, 557] on div "Manage plans" at bounding box center [547, 558] width 52 height 14
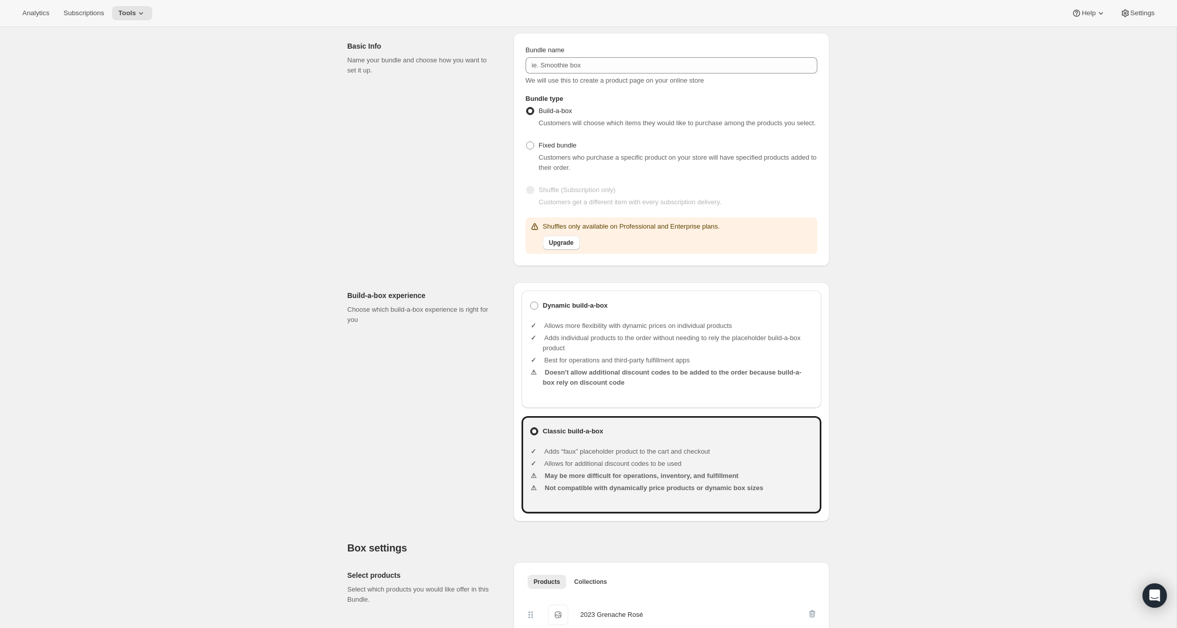
scroll to position [0, 0]
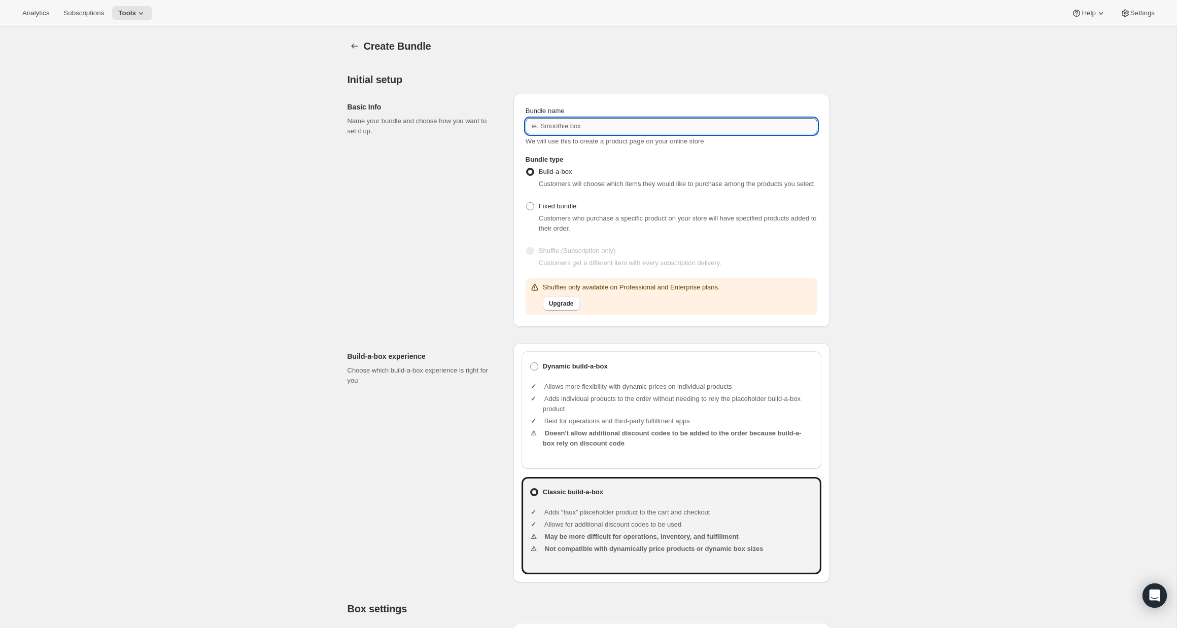
click at [567, 122] on input "Bundle name" at bounding box center [671, 126] width 292 height 16
type input "Tier 1"
click at [779, 146] on div "We will use this to create a product page on your online store" at bounding box center [671, 141] width 292 height 10
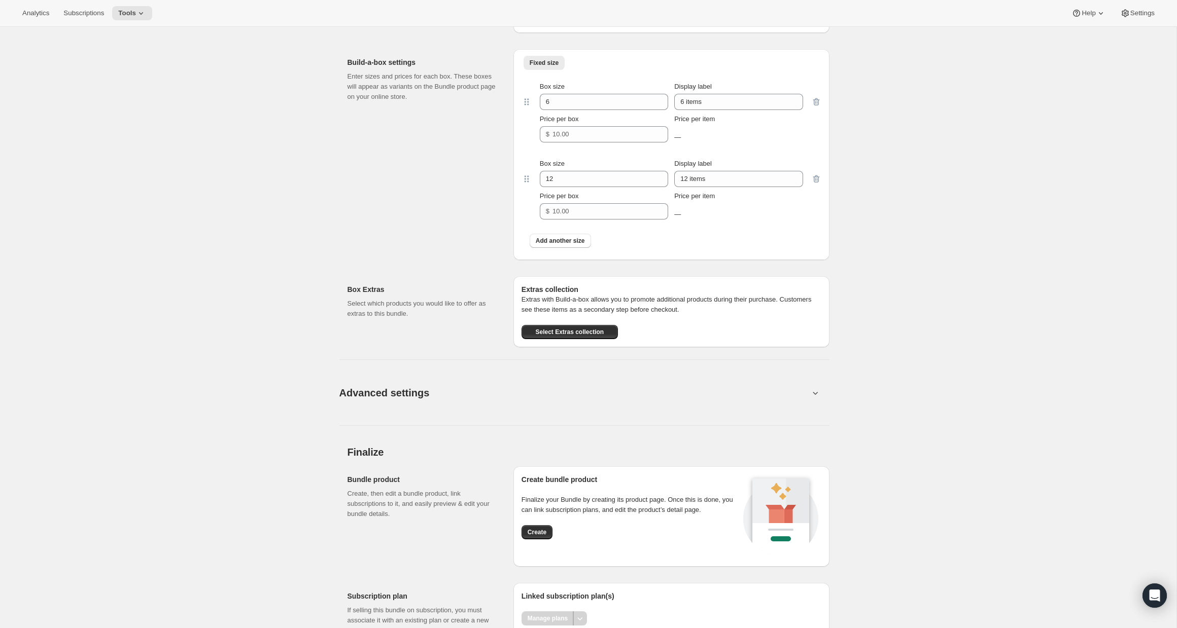
scroll to position [1031, 0]
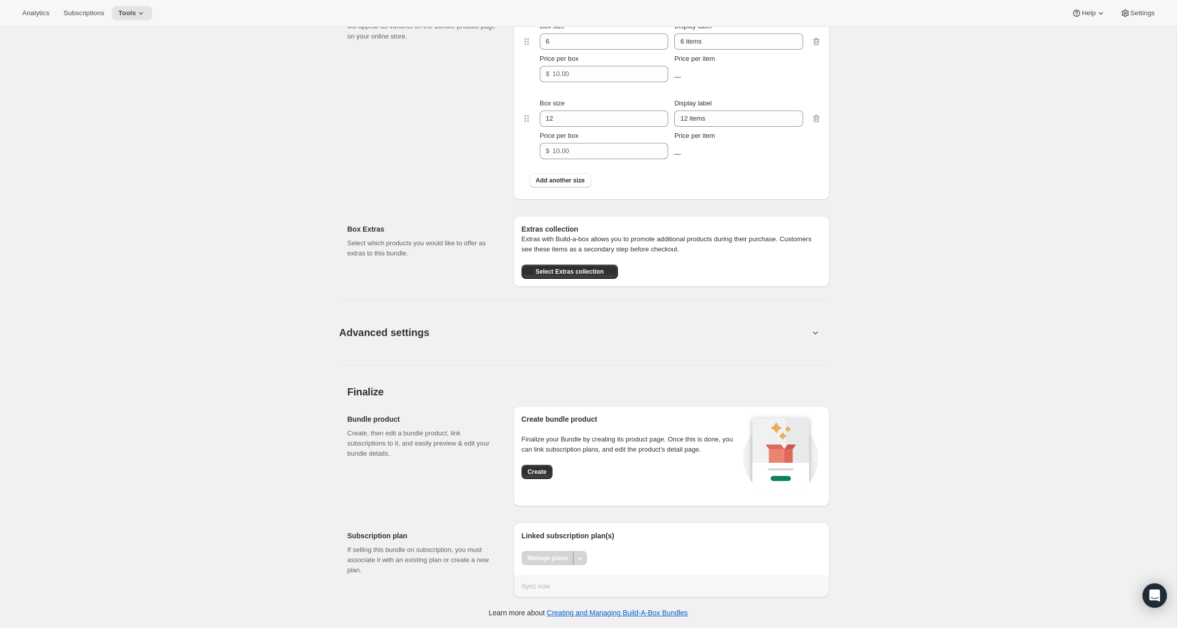
click at [782, 326] on button "Advanced settings" at bounding box center [574, 332] width 482 height 39
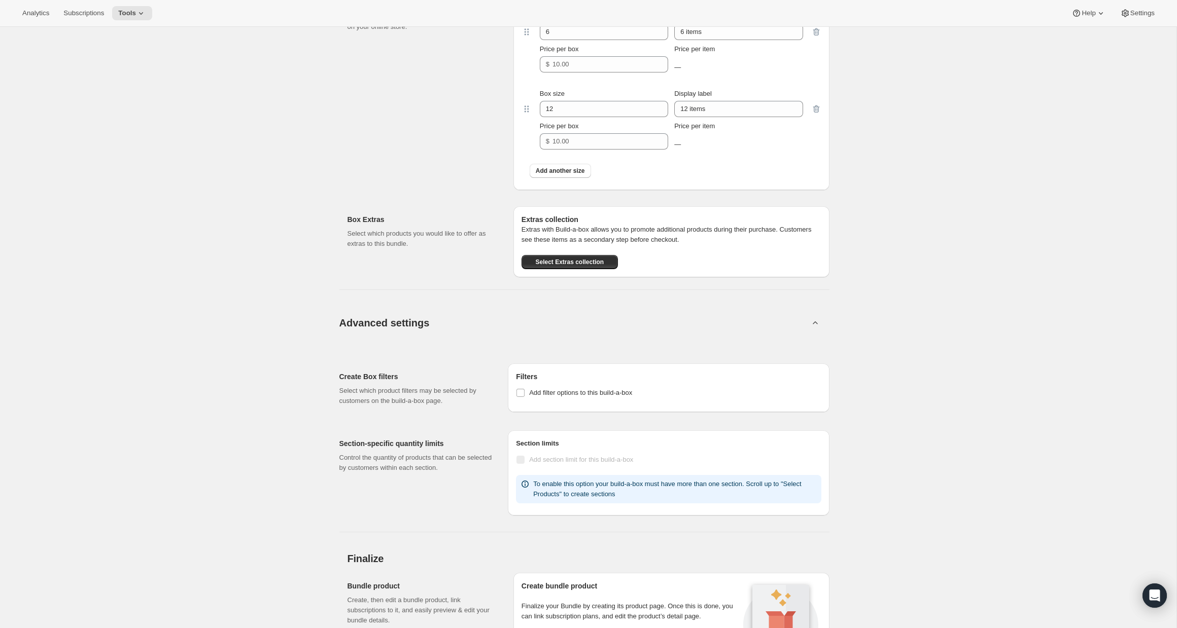
click at [803, 330] on button "Advanced settings" at bounding box center [574, 322] width 482 height 39
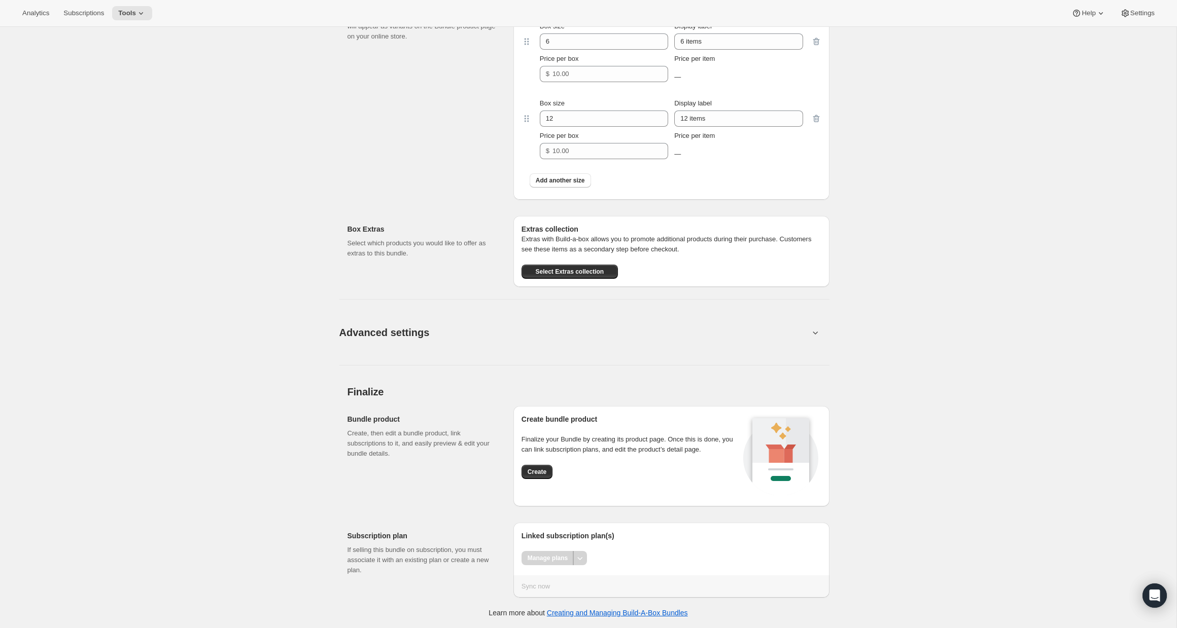
click at [543, 557] on div "Manage plans" at bounding box center [547, 558] width 52 height 14
click at [535, 588] on div "Sync now" at bounding box center [671, 587] width 300 height 10
click at [538, 478] on button "Create" at bounding box center [536, 472] width 31 height 14
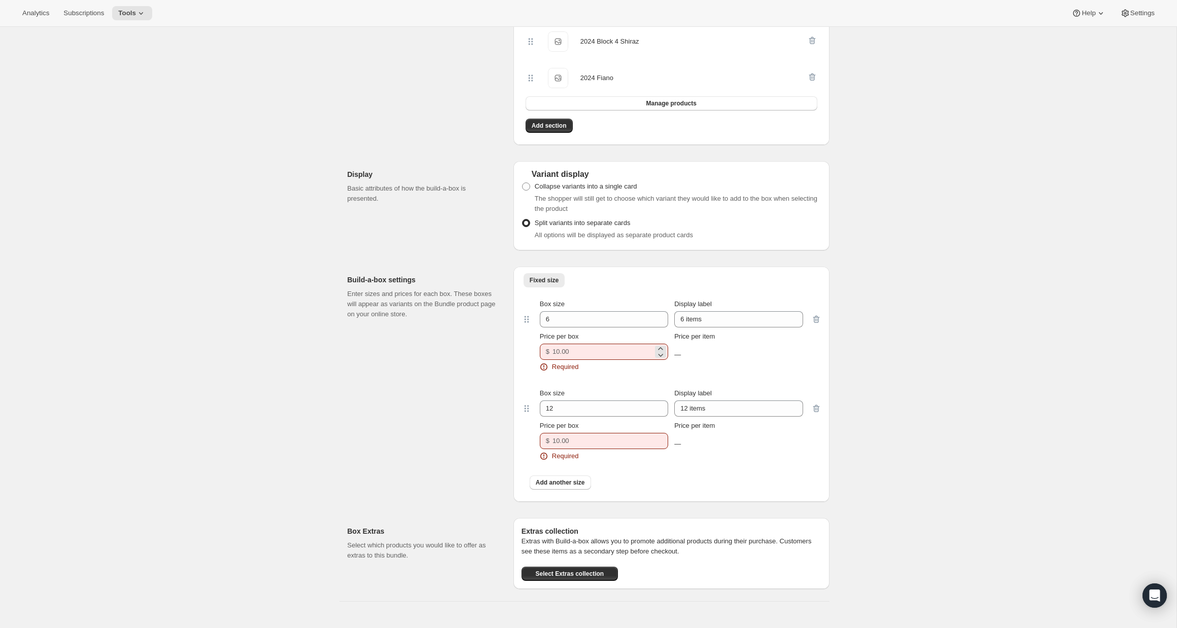
scroll to position [749, 0]
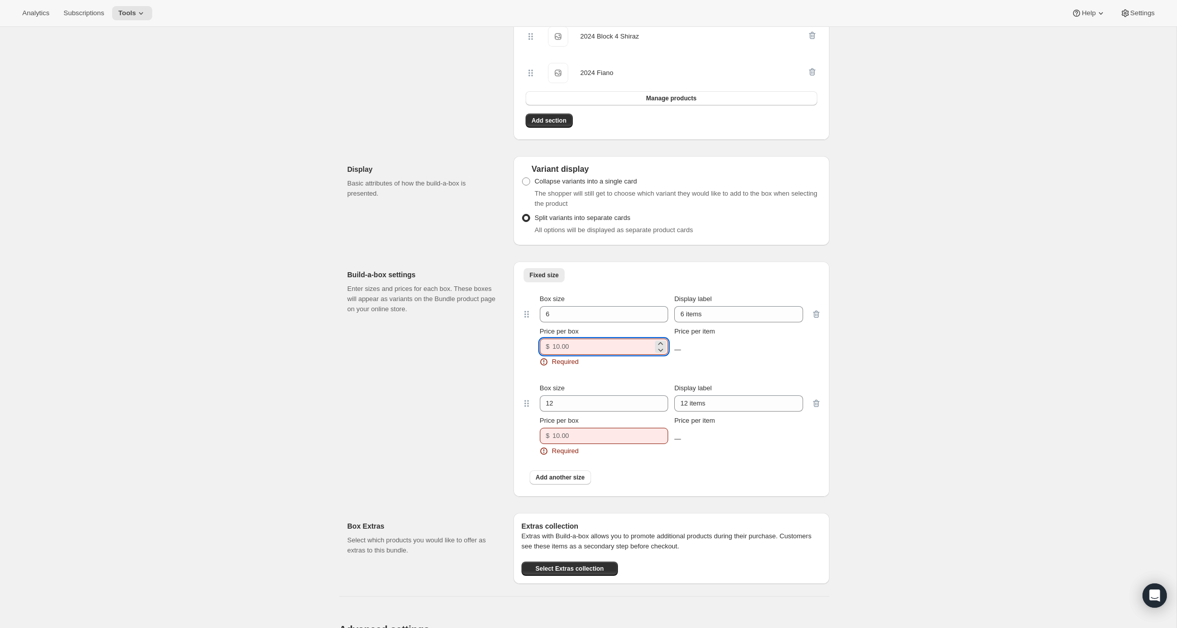
click at [582, 355] on input "Price per box" at bounding box center [602, 347] width 100 height 16
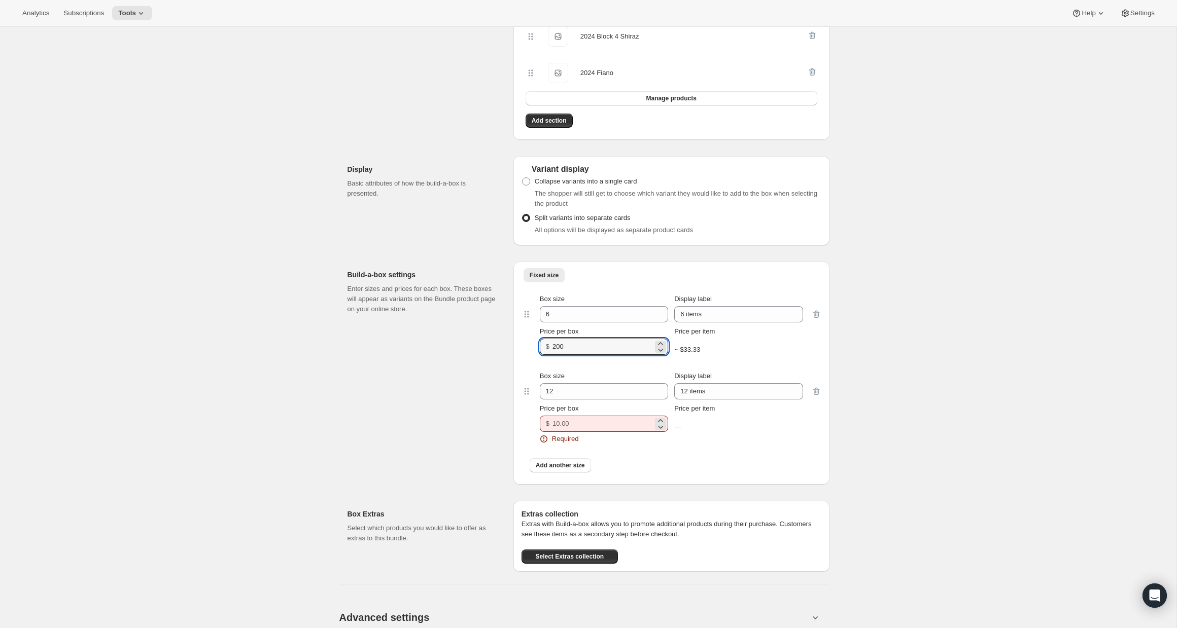
type input "200"
click at [590, 432] on input "Price per box" at bounding box center [602, 424] width 100 height 16
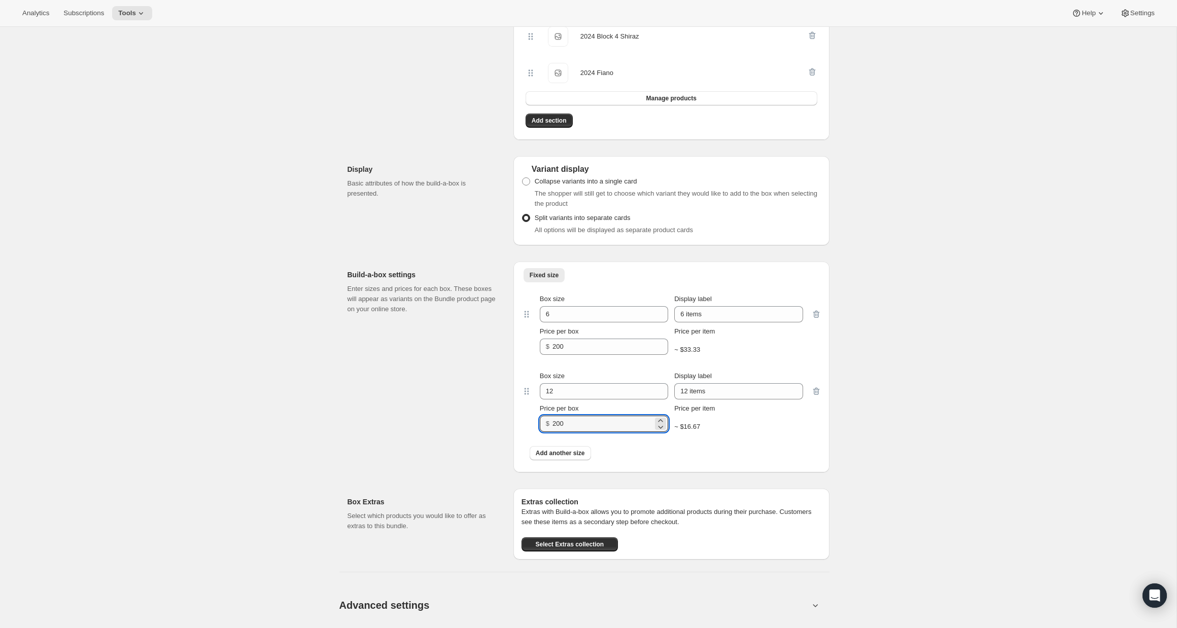
type input "200"
click at [773, 453] on div "Add another size" at bounding box center [671, 453] width 300 height 26
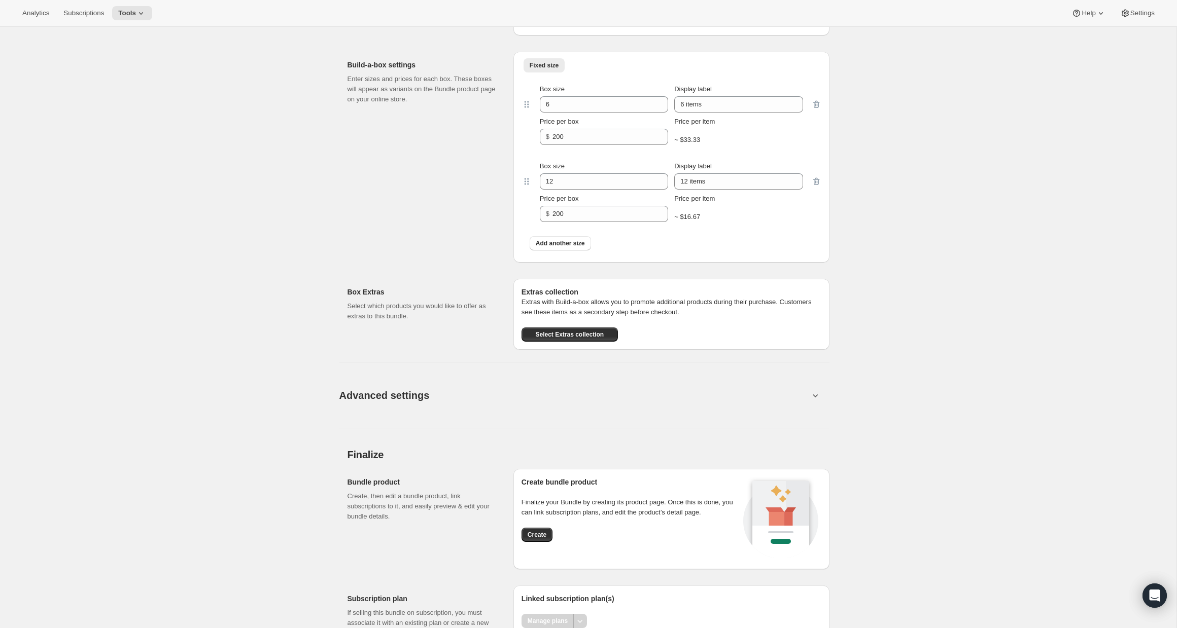
scroll to position [1031, 0]
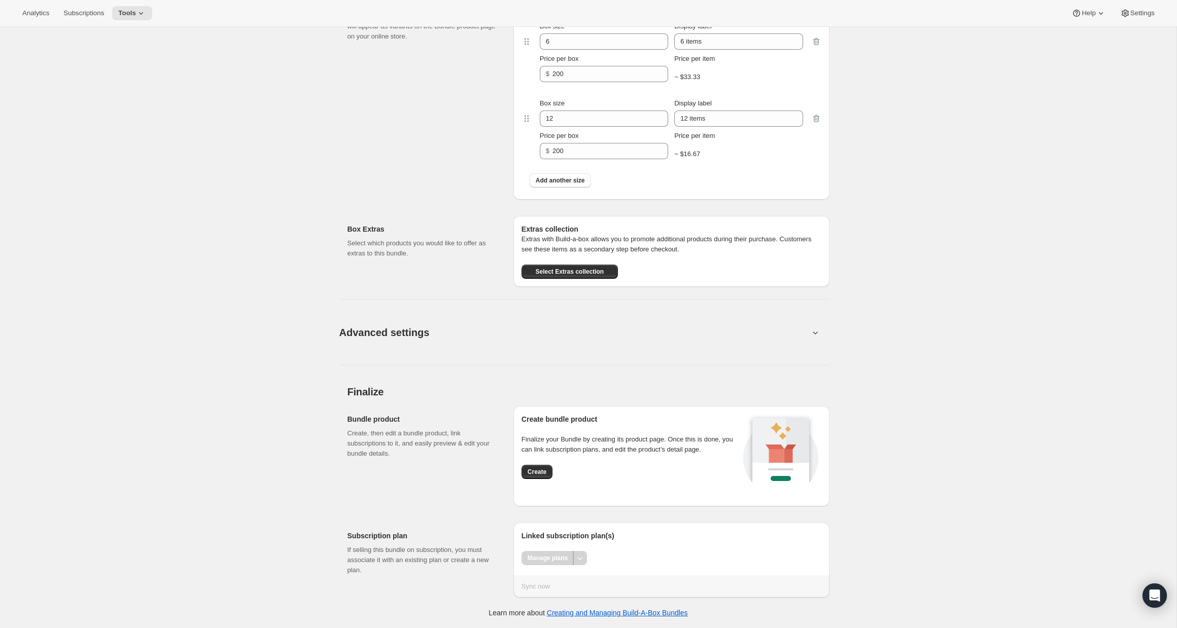
click at [557, 555] on div "Manage plans" at bounding box center [547, 558] width 52 height 14
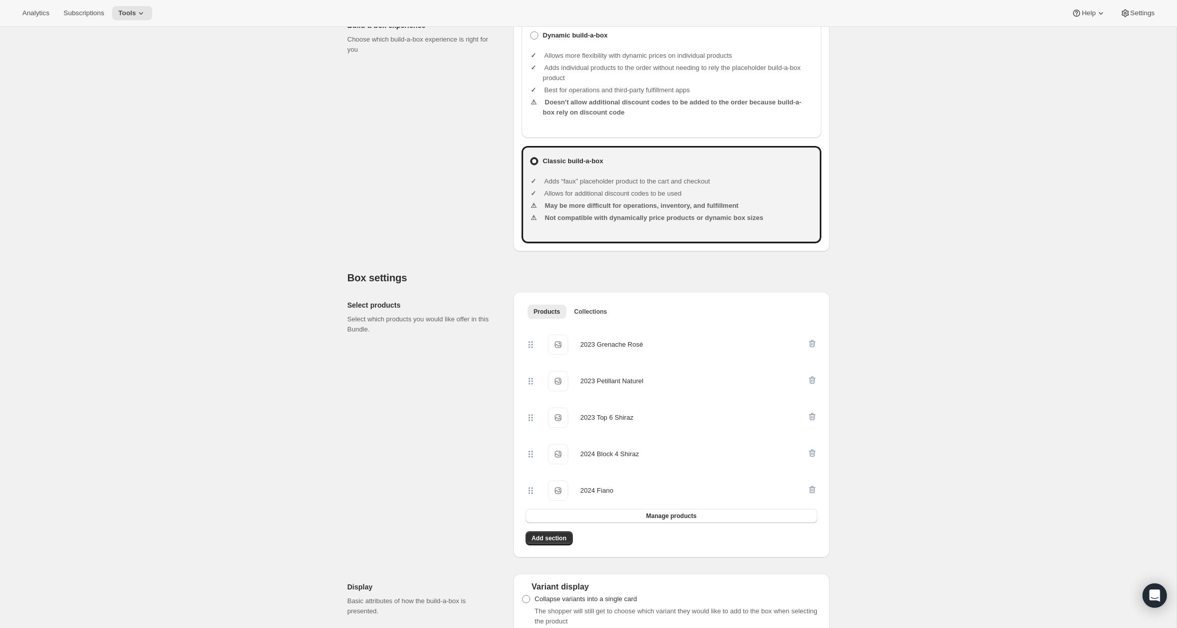
scroll to position [328, 0]
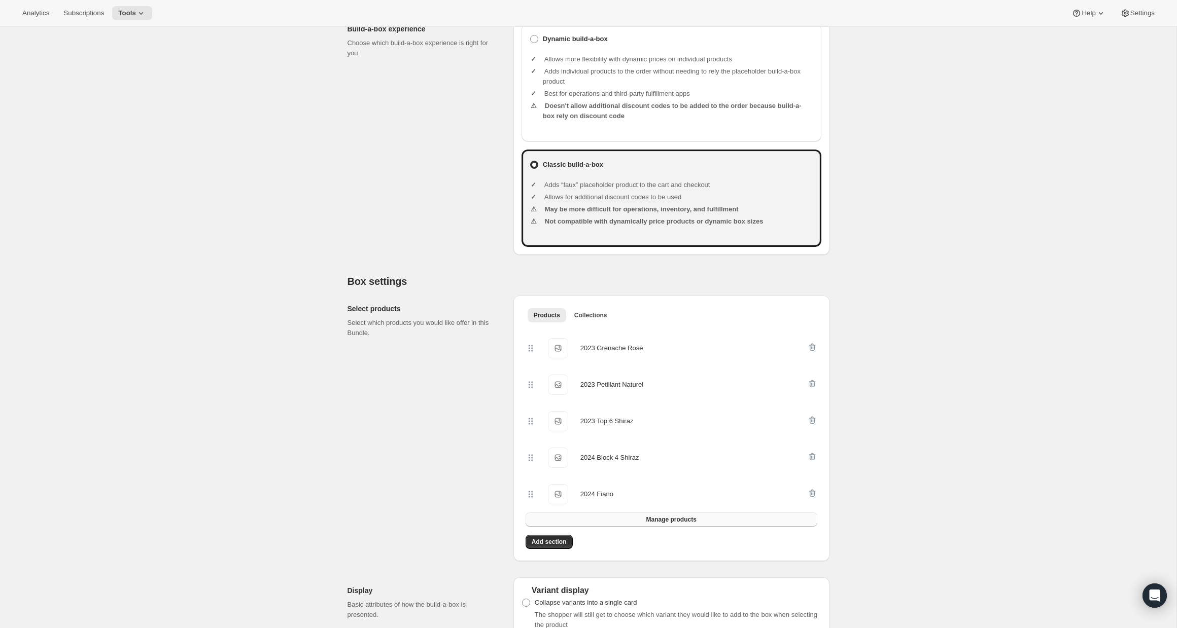
click at [616, 527] on button "Manage products" at bounding box center [671, 520] width 292 height 14
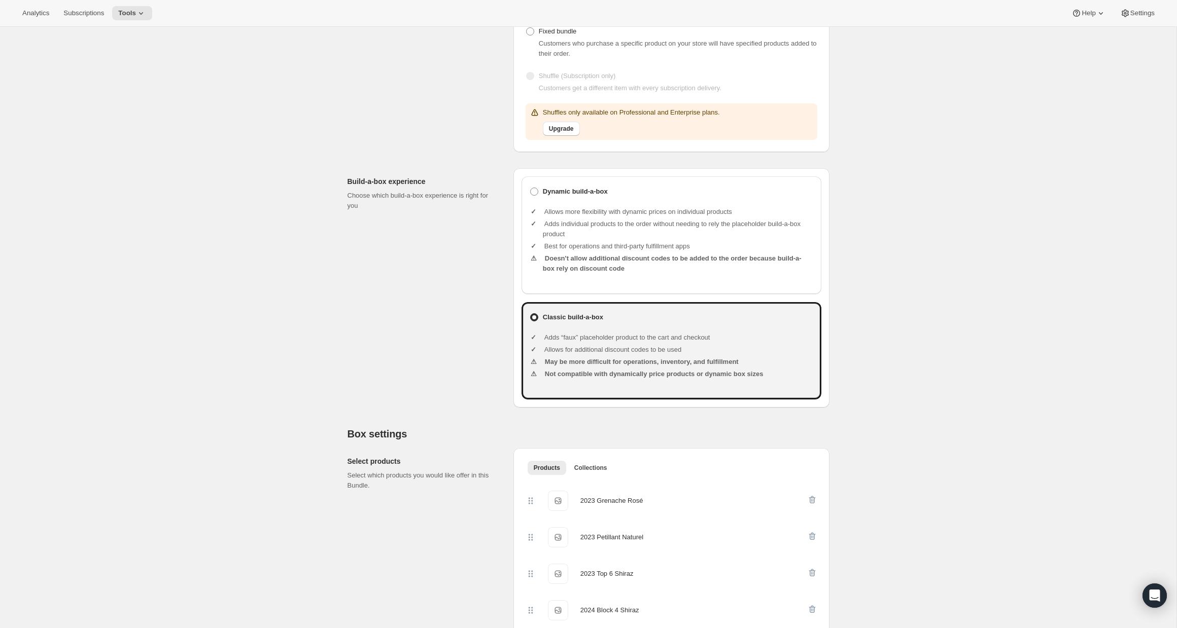
scroll to position [203, 0]
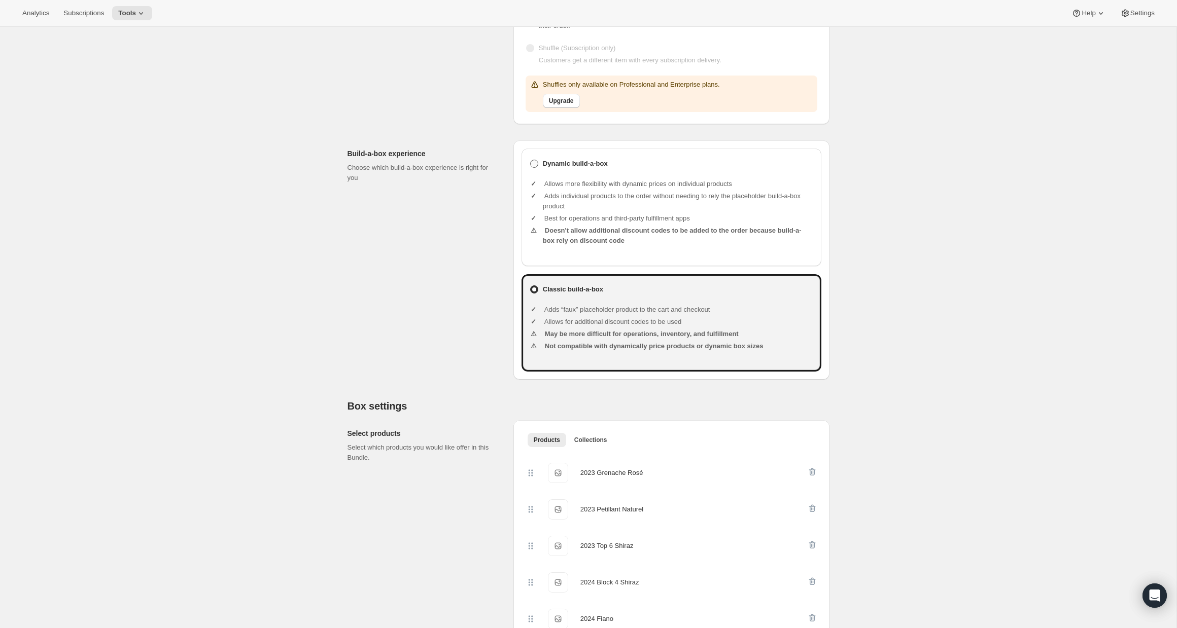
click at [543, 169] on b "Dynamic build-a-box" at bounding box center [575, 164] width 65 height 10
click at [530, 160] on input "Dynamic build-a-box" at bounding box center [530, 160] width 1 height 1
radio input "true"
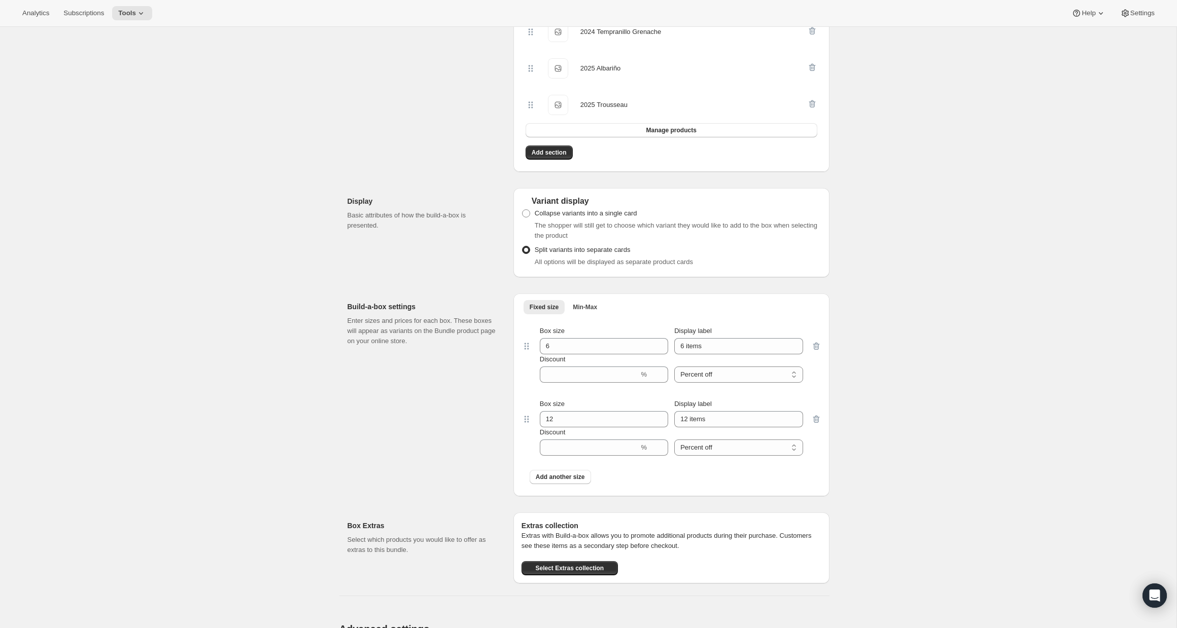
scroll to position [1352, 0]
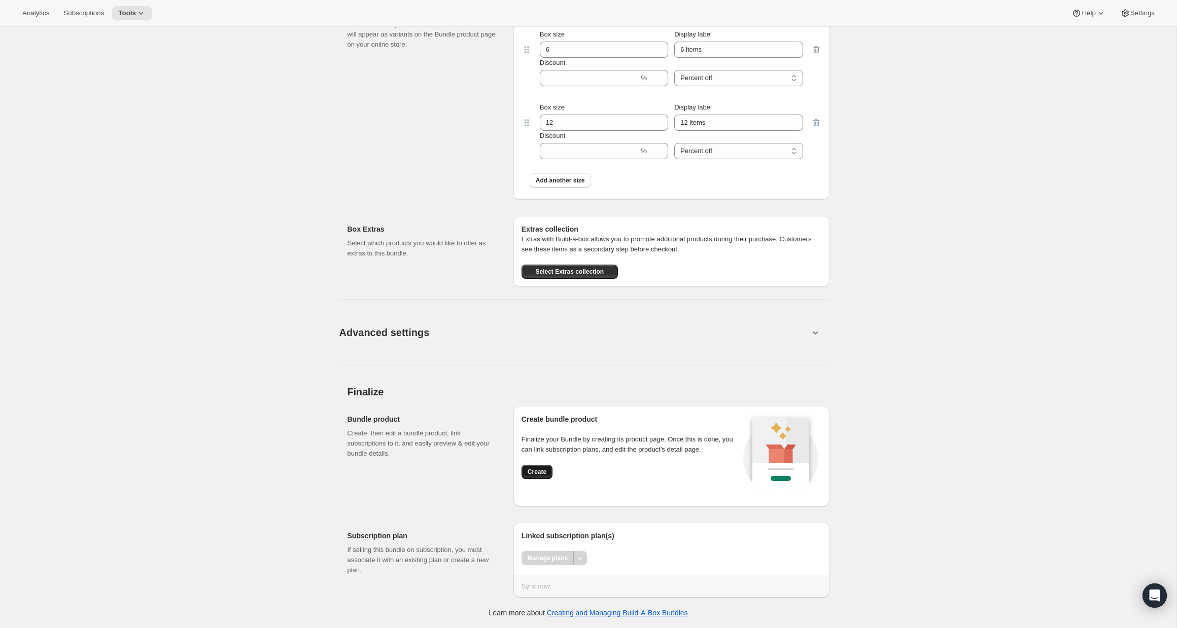
click at [539, 474] on span "Create" at bounding box center [536, 472] width 19 height 8
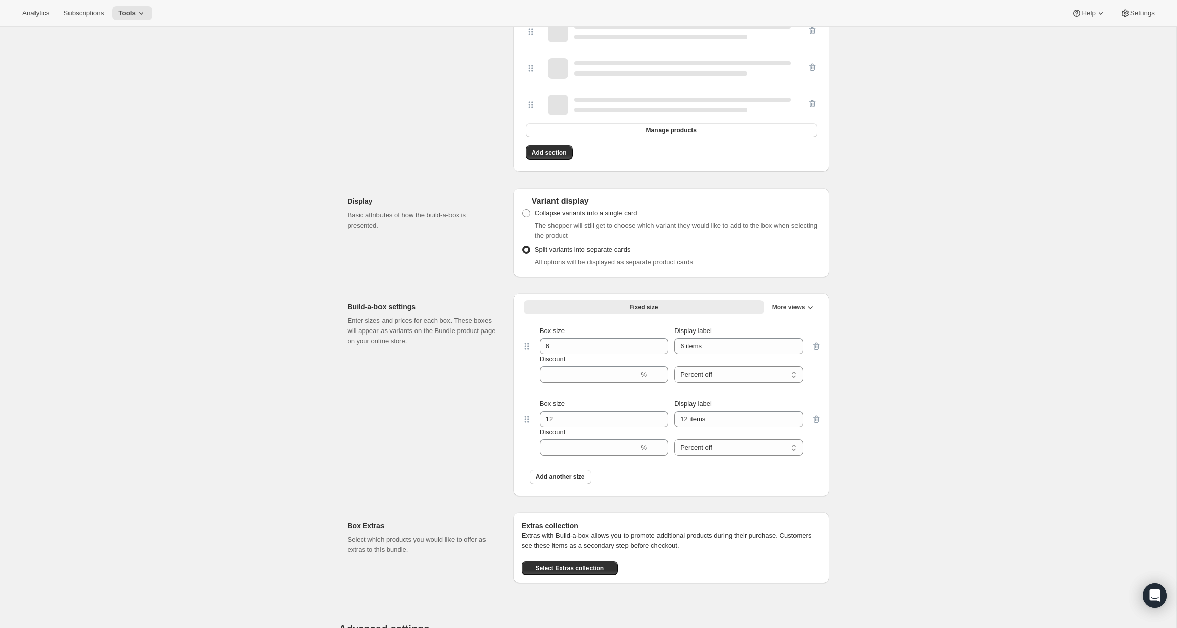
scroll to position [1009, 0]
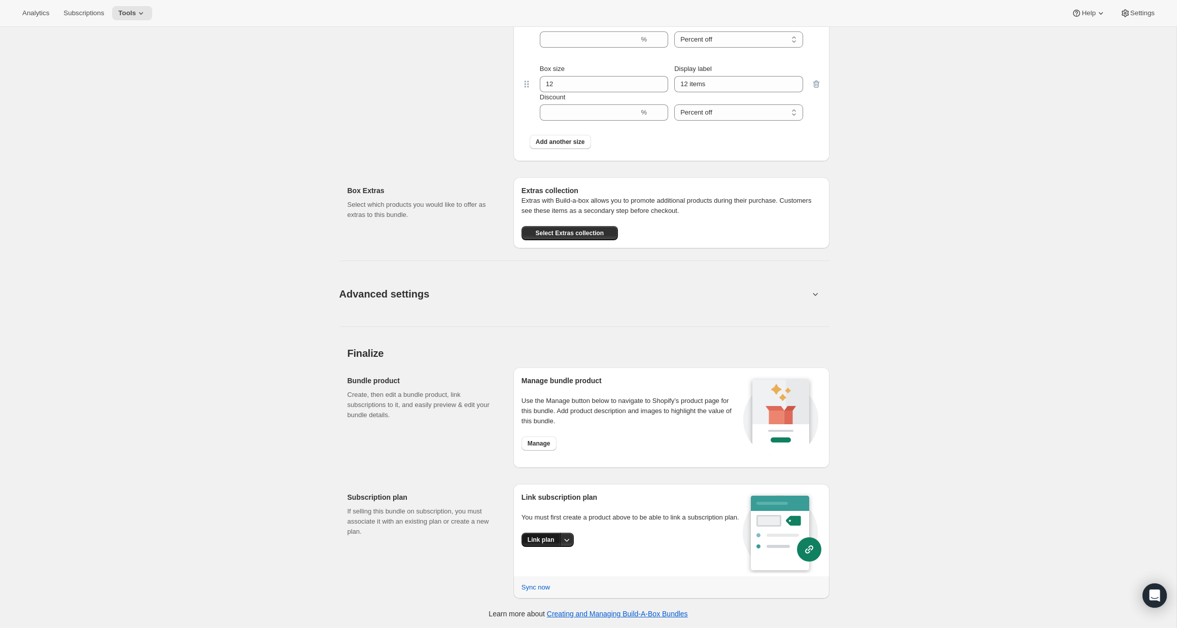
click at [546, 547] on button "Link plan" at bounding box center [540, 540] width 39 height 14
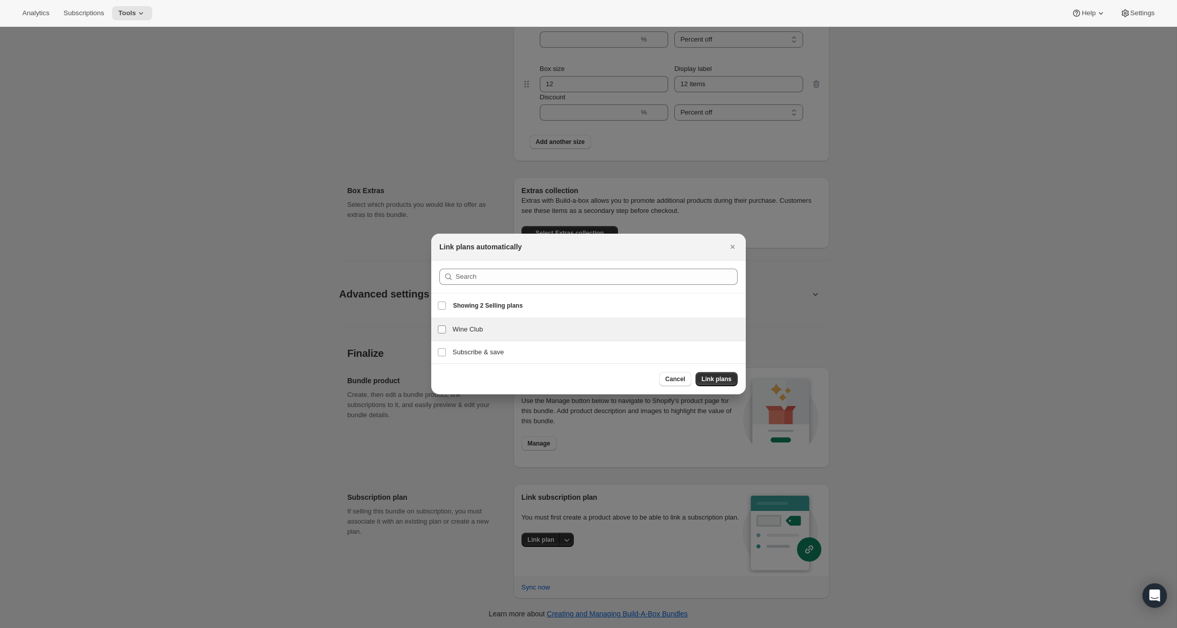
click at [443, 330] on input "Wine Club" at bounding box center [442, 330] width 8 height 8
checkbox input "true"
click at [733, 377] on button "Link plans" at bounding box center [716, 379] width 42 height 14
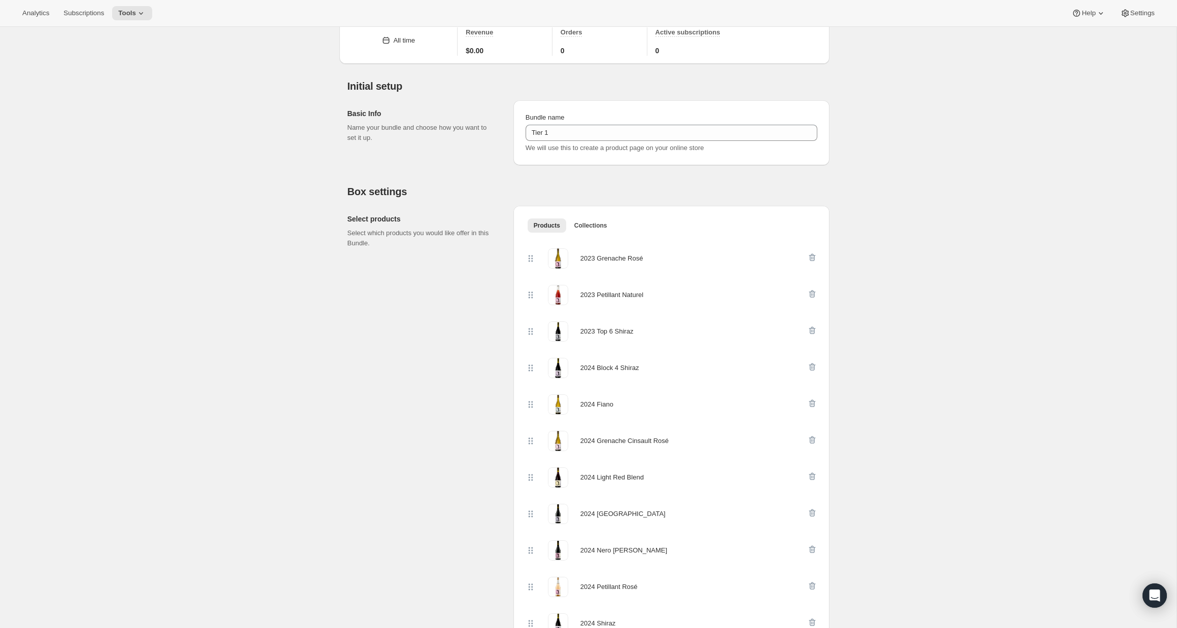
scroll to position [0, 0]
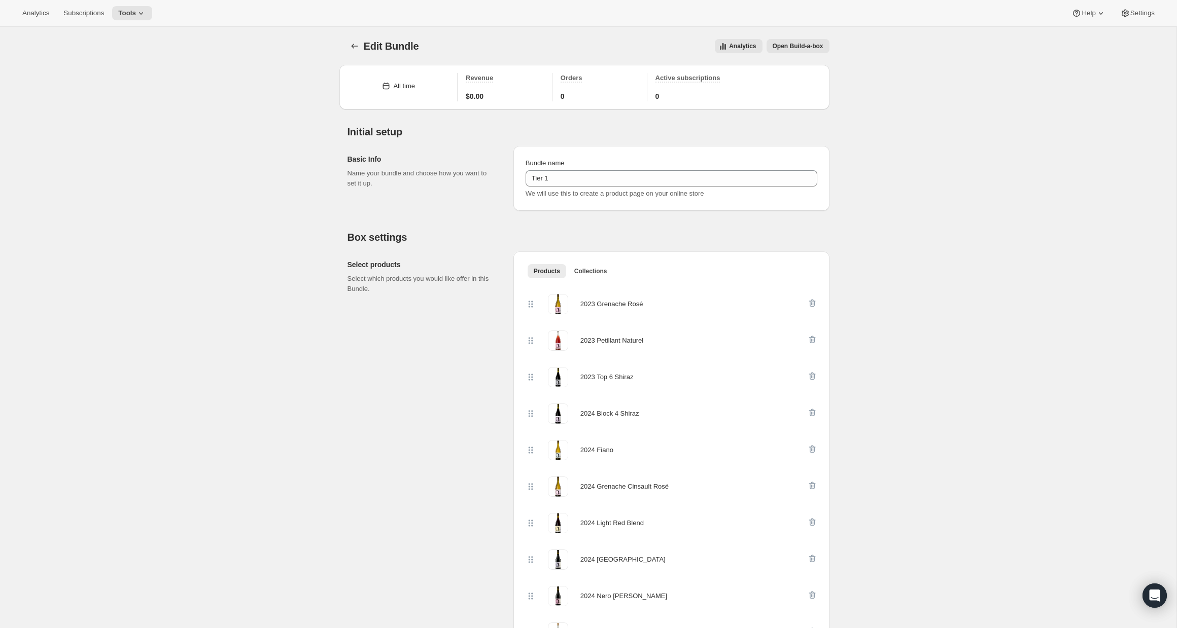
click at [776, 50] on span "Open Build-a-box" at bounding box center [797, 46] width 51 height 8
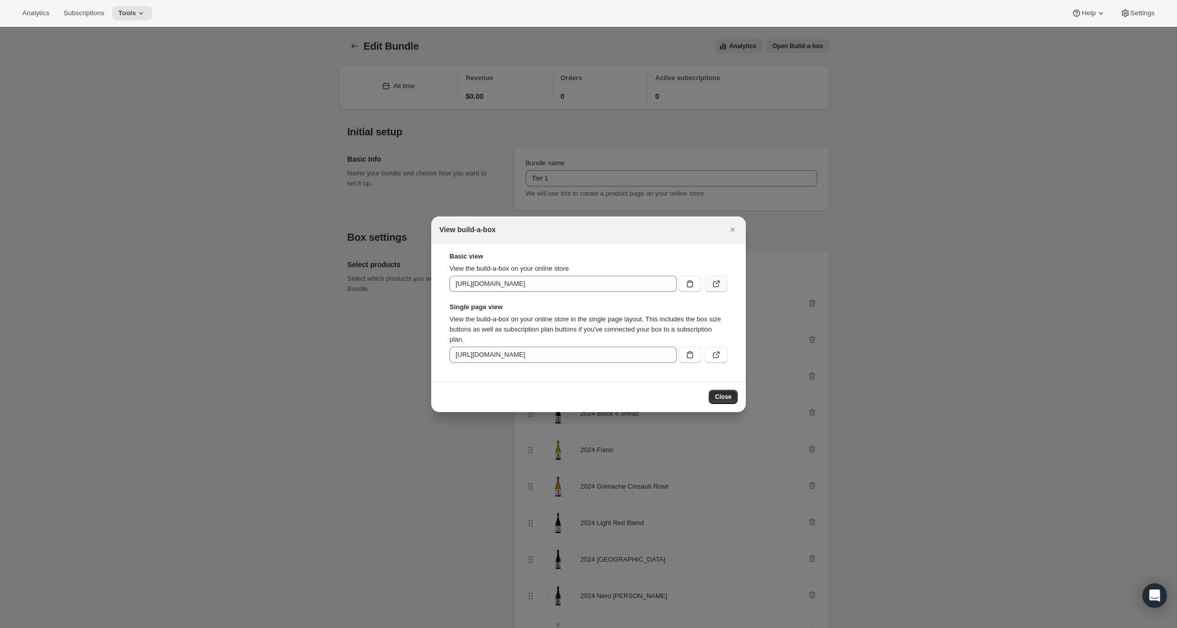
click at [715, 289] on button ":r6p:" at bounding box center [716, 284] width 22 height 16
click at [731, 232] on icon "Close" at bounding box center [732, 230] width 10 height 10
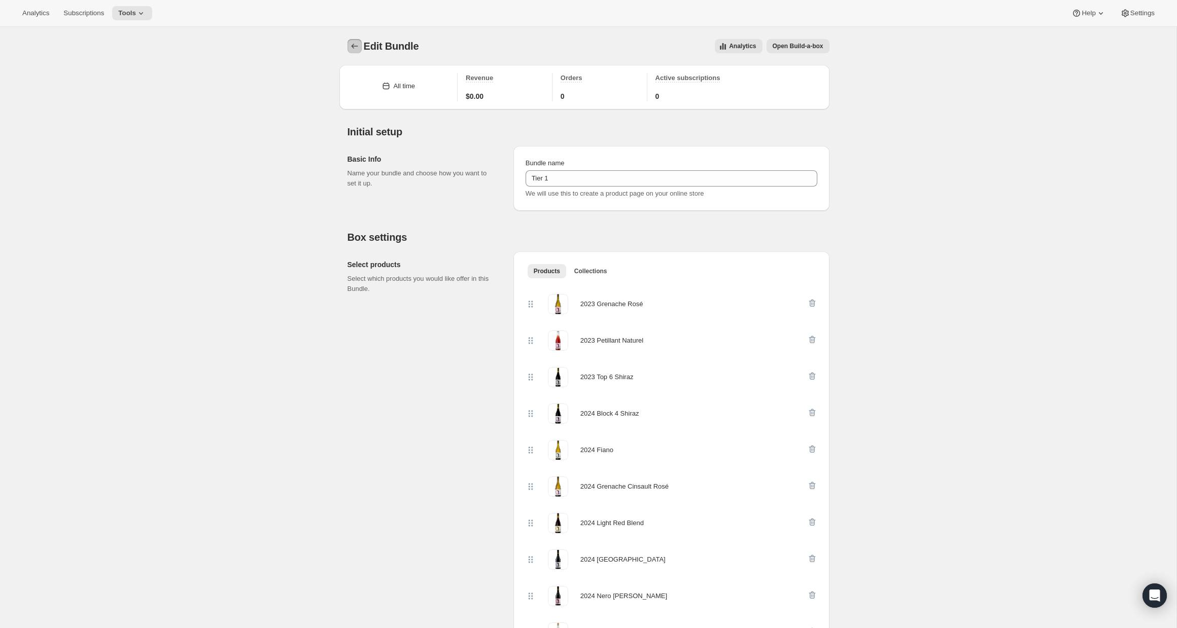
click at [352, 47] on icon "Bundles" at bounding box center [354, 46] width 7 height 5
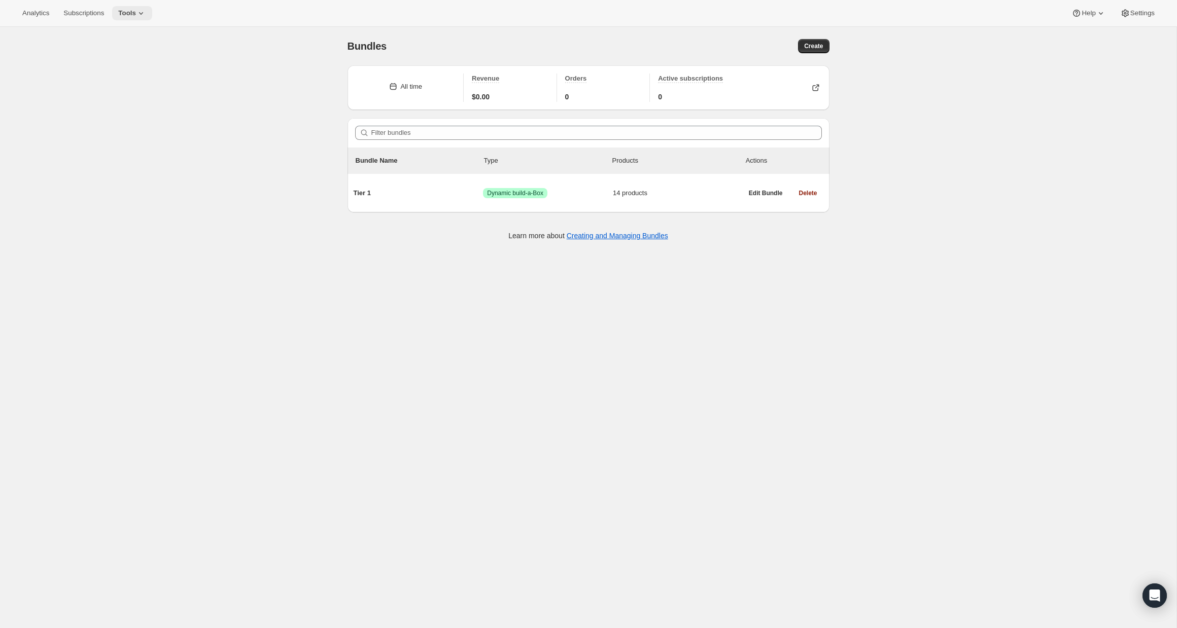
click at [137, 6] on button "Tools" at bounding box center [132, 13] width 40 height 14
click at [138, 35] on span "Subscription Plans" at bounding box center [123, 34] width 55 height 8
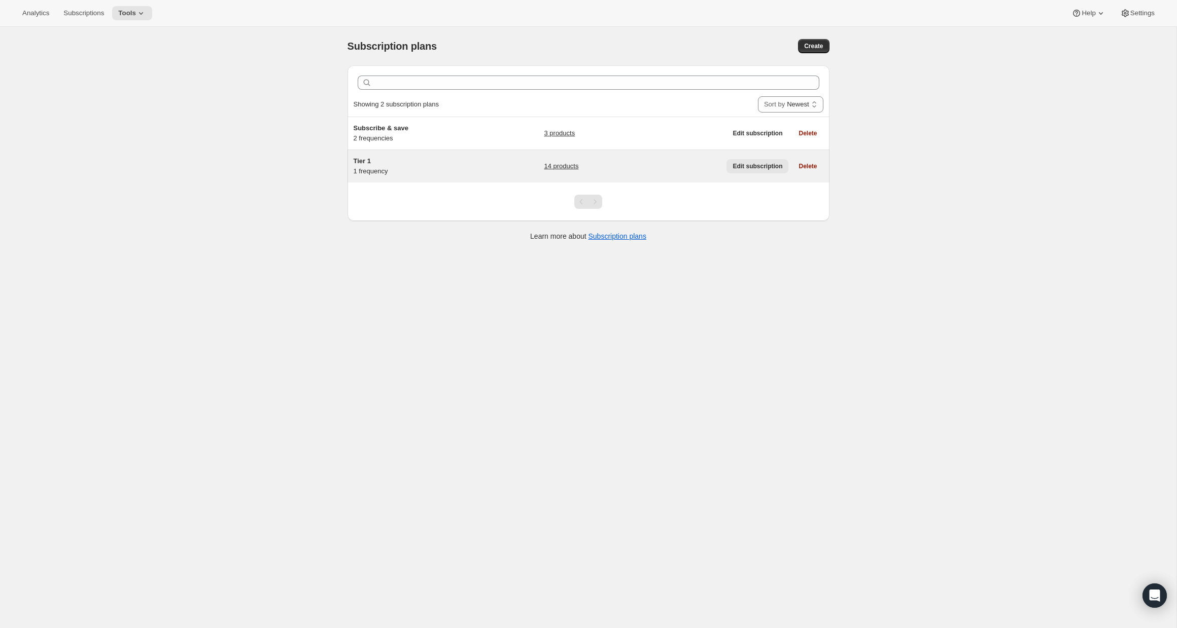
click at [737, 166] on span "Edit subscription" at bounding box center [757, 166] width 50 height 8
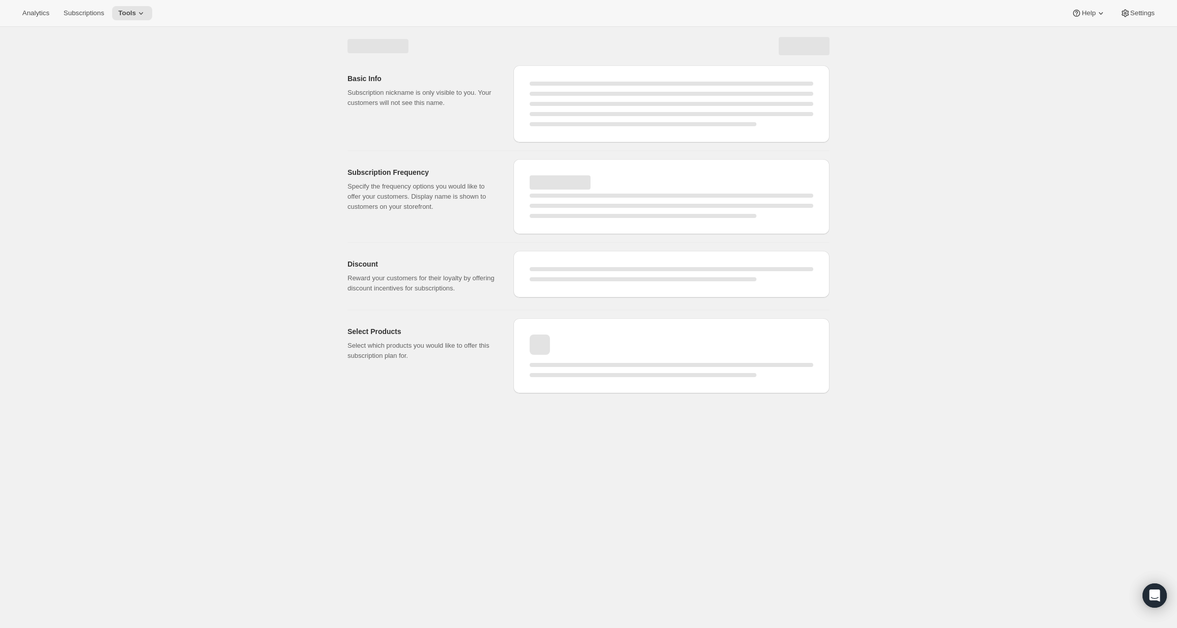
select select "WEEK"
select select "MONTH"
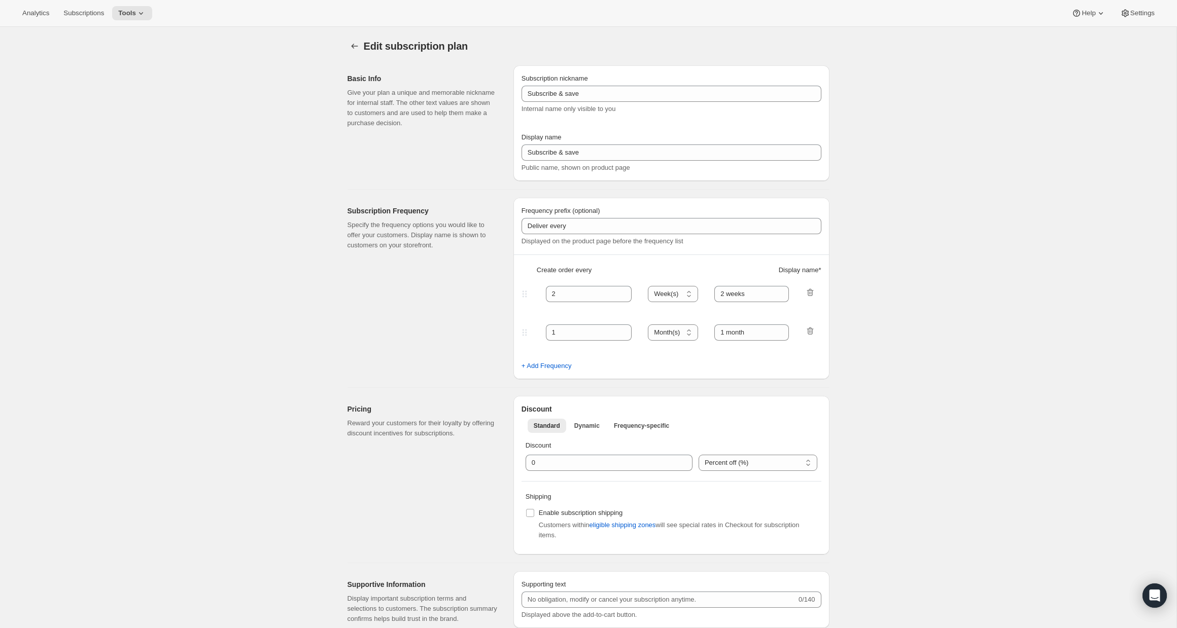
type input "Tier 1"
type input "Wine Club"
select select "MONTH"
checkbox input "true"
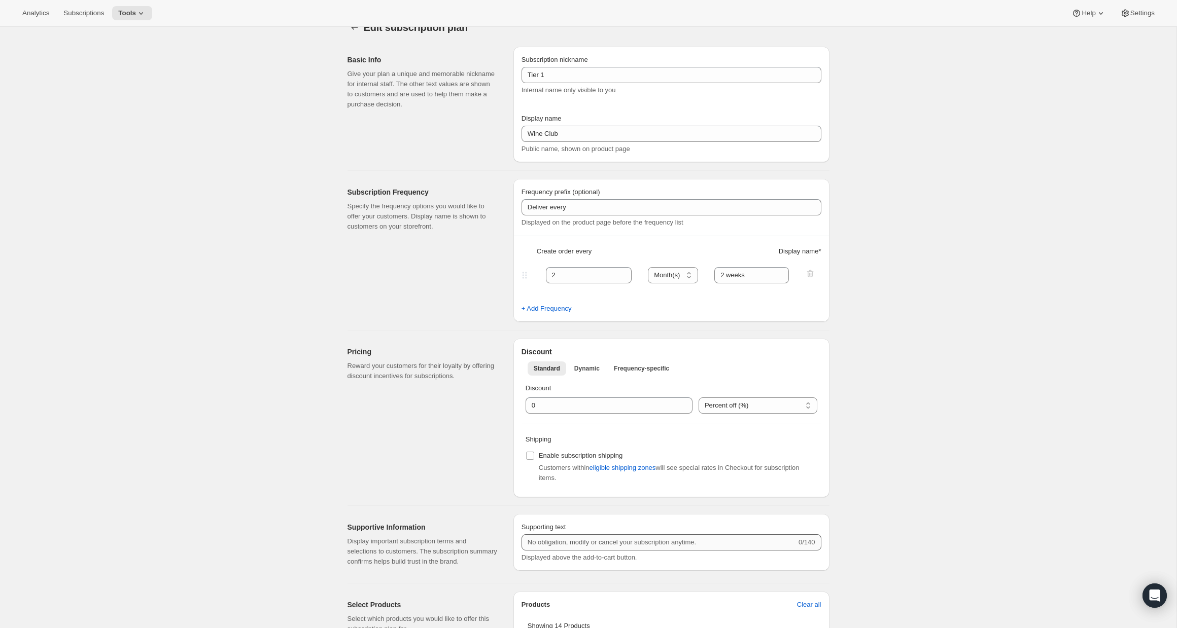
scroll to position [18, 0]
click at [583, 405] on input "integer" at bounding box center [601, 406] width 152 height 16
click at [533, 453] on input "Enable subscription shipping" at bounding box center [530, 456] width 8 height 8
checkbox input "true"
click at [585, 403] on input "integer" at bounding box center [601, 406] width 152 height 16
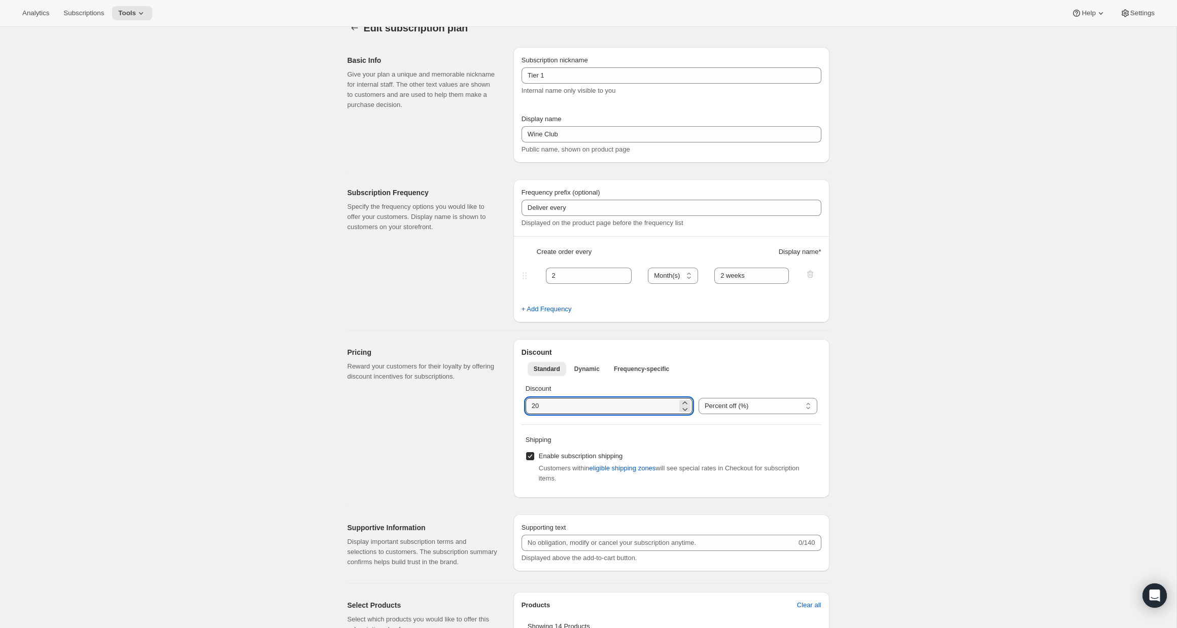
type input "20"
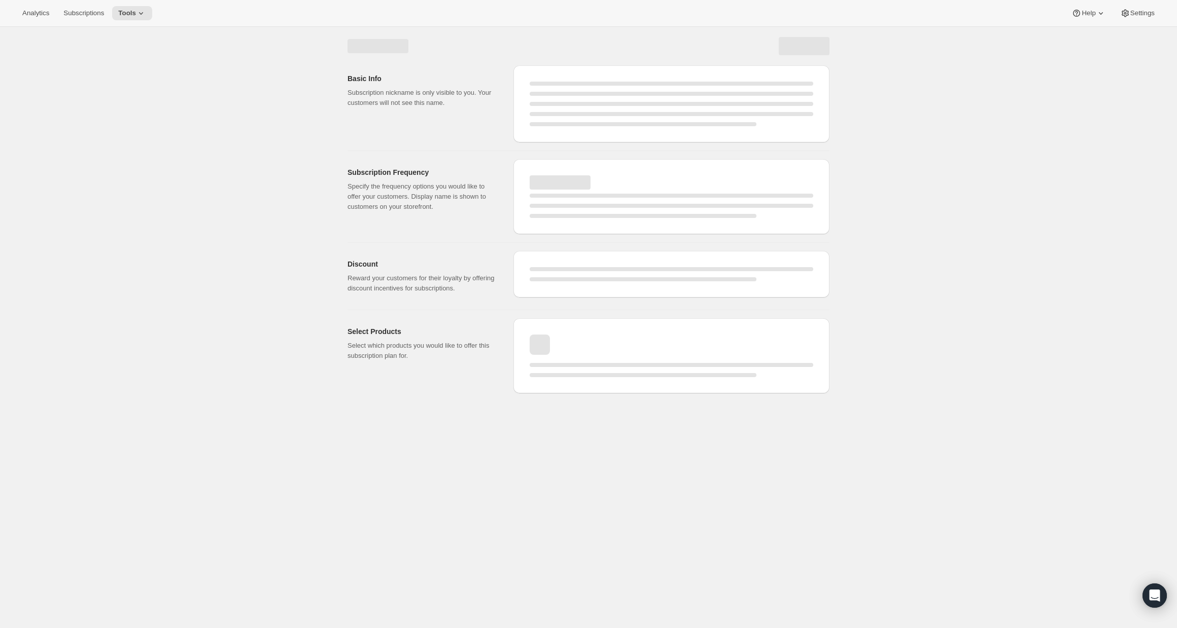
scroll to position [0, 0]
select select "MONTH"
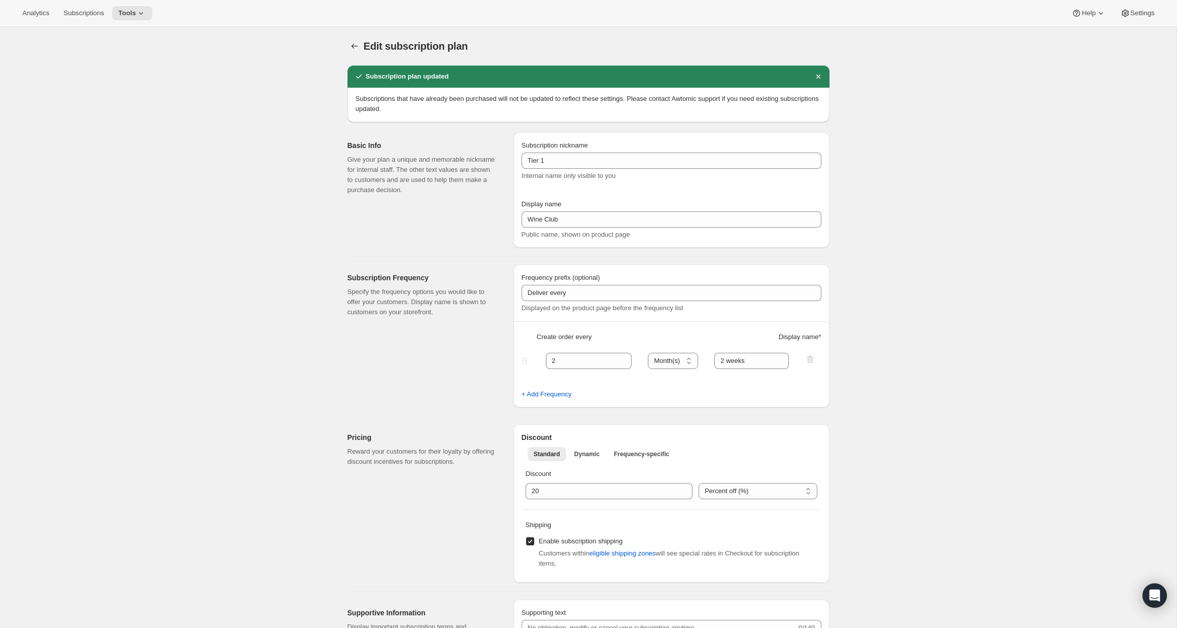
type input "20"
click at [350, 45] on icon "Subscription plans" at bounding box center [354, 46] width 10 height 10
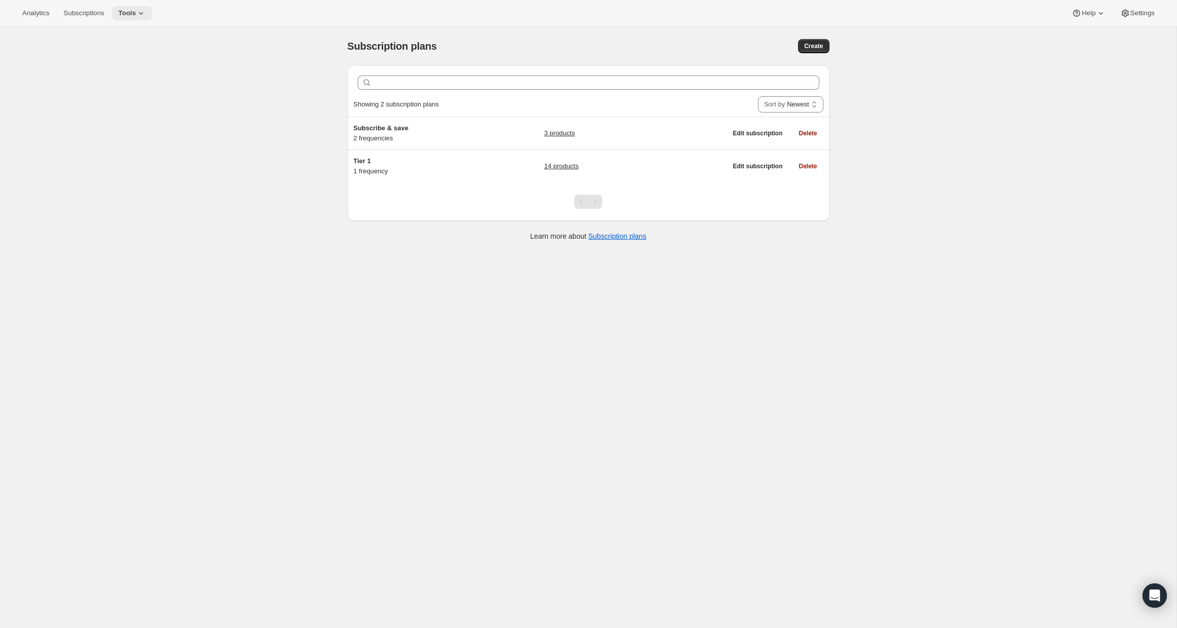
click at [136, 15] on span "Tools" at bounding box center [127, 13] width 18 height 8
click at [135, 65] on span "Bundles" at bounding box center [141, 69] width 90 height 10
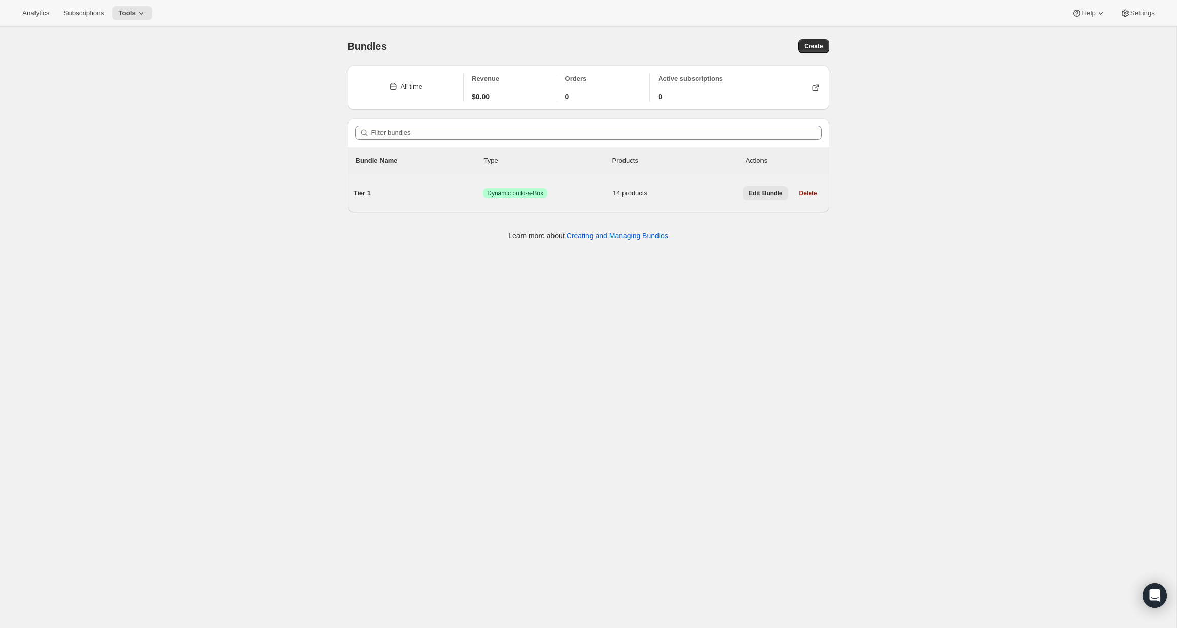
click at [756, 194] on span "Edit Bundle" at bounding box center [766, 193] width 34 height 8
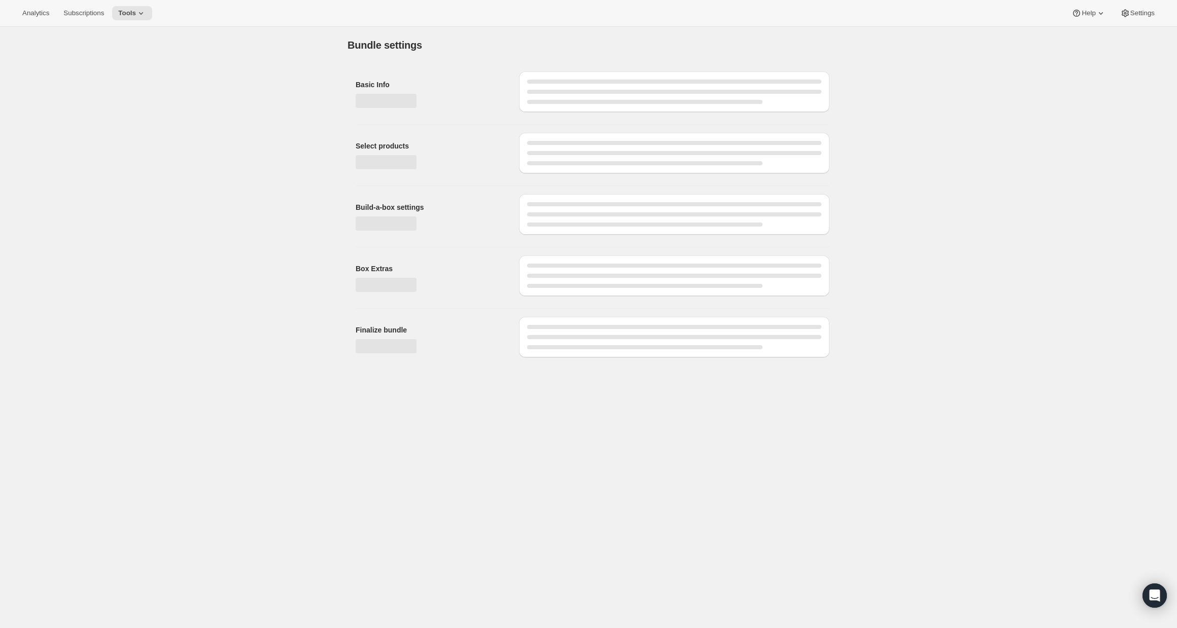
type input "Tier 1"
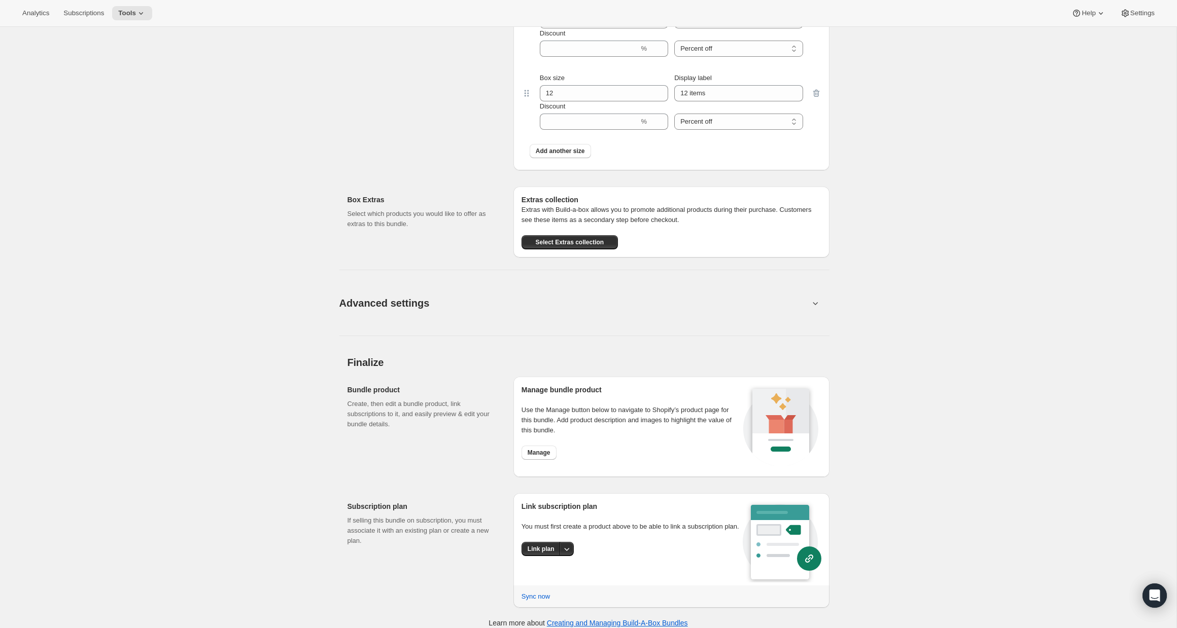
scroll to position [996, 0]
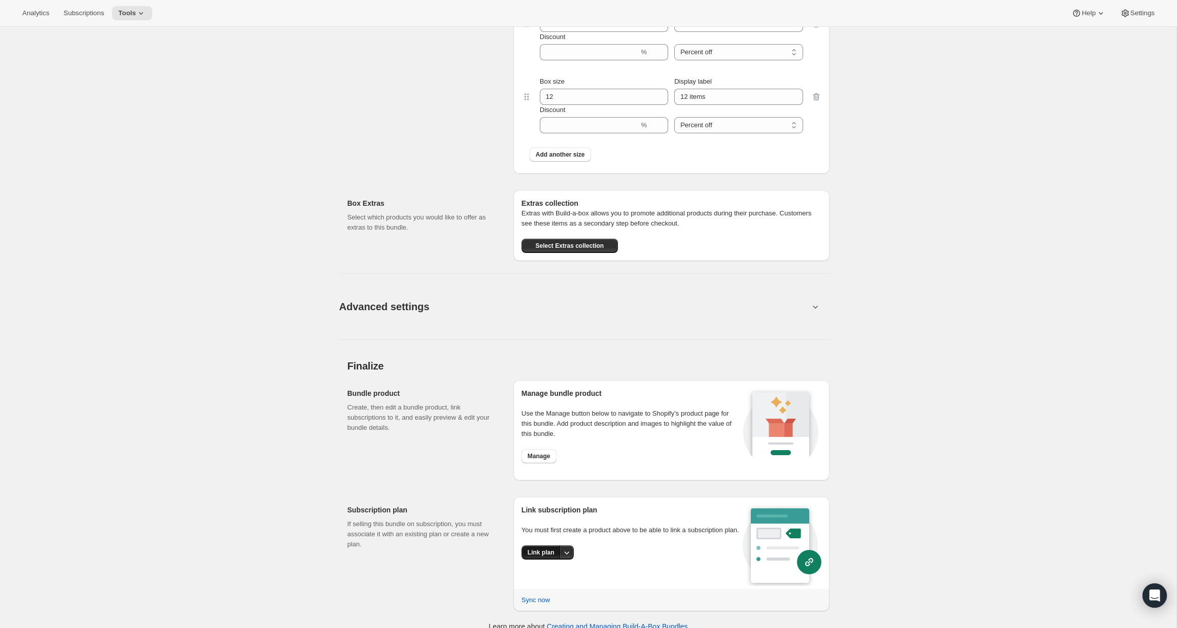
click at [547, 557] on span "Link plan" at bounding box center [540, 553] width 27 height 8
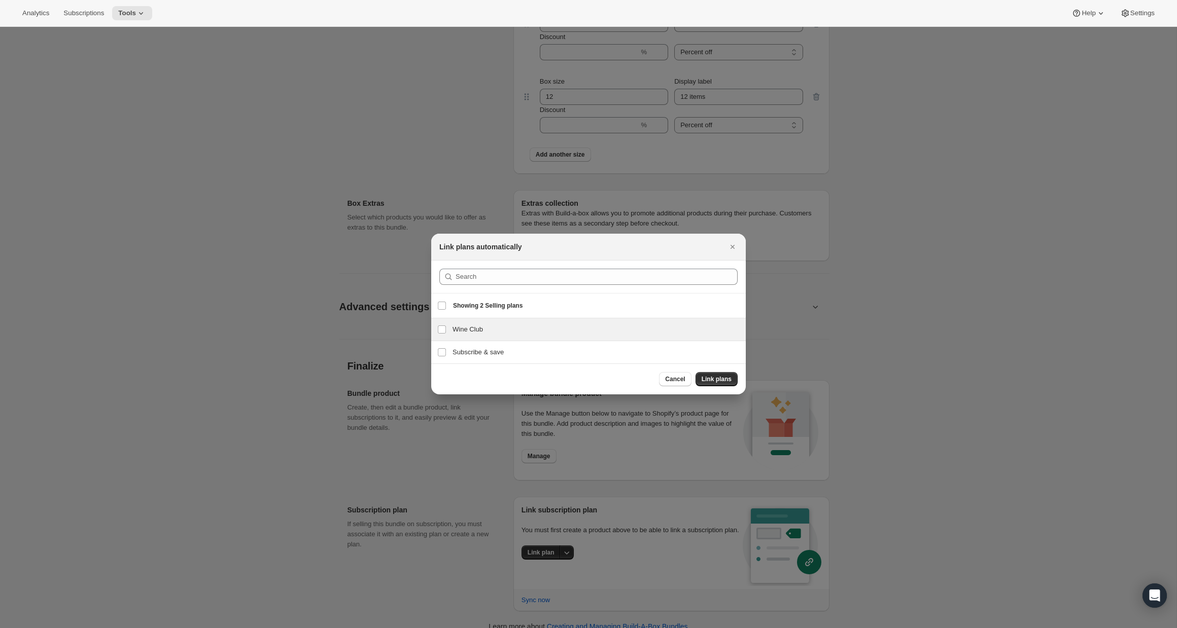
click at [508, 330] on h3 "Wine Club" at bounding box center [595, 330] width 287 height 10
checkbox input "true"
click at [704, 381] on span "Link plans" at bounding box center [716, 379] width 30 height 8
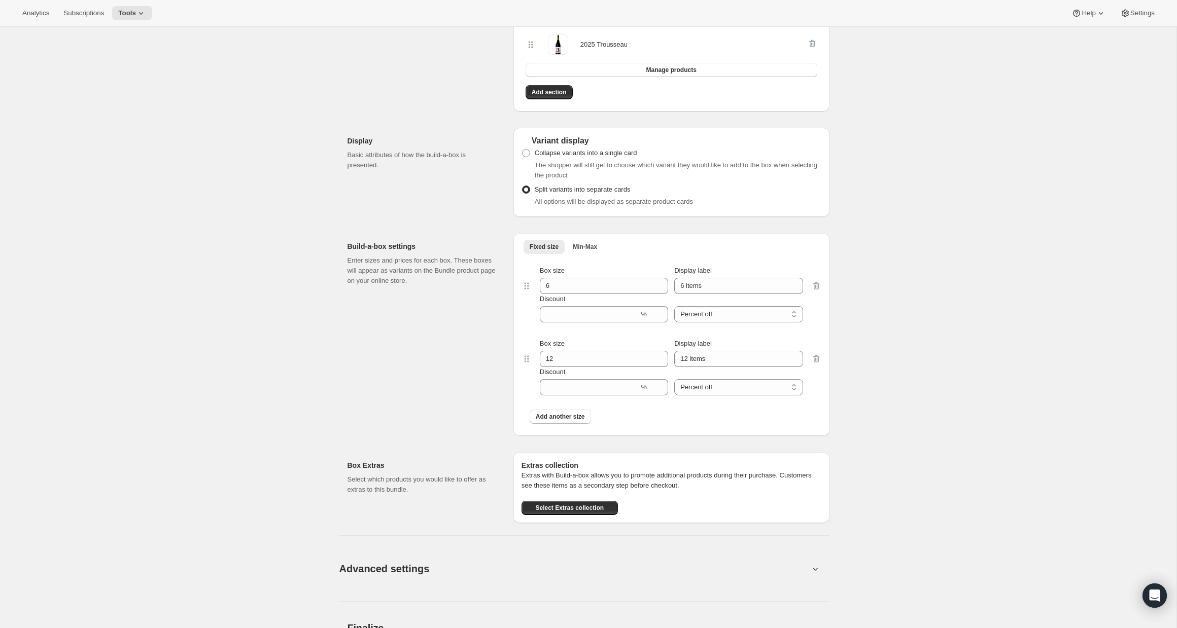
scroll to position [0, 0]
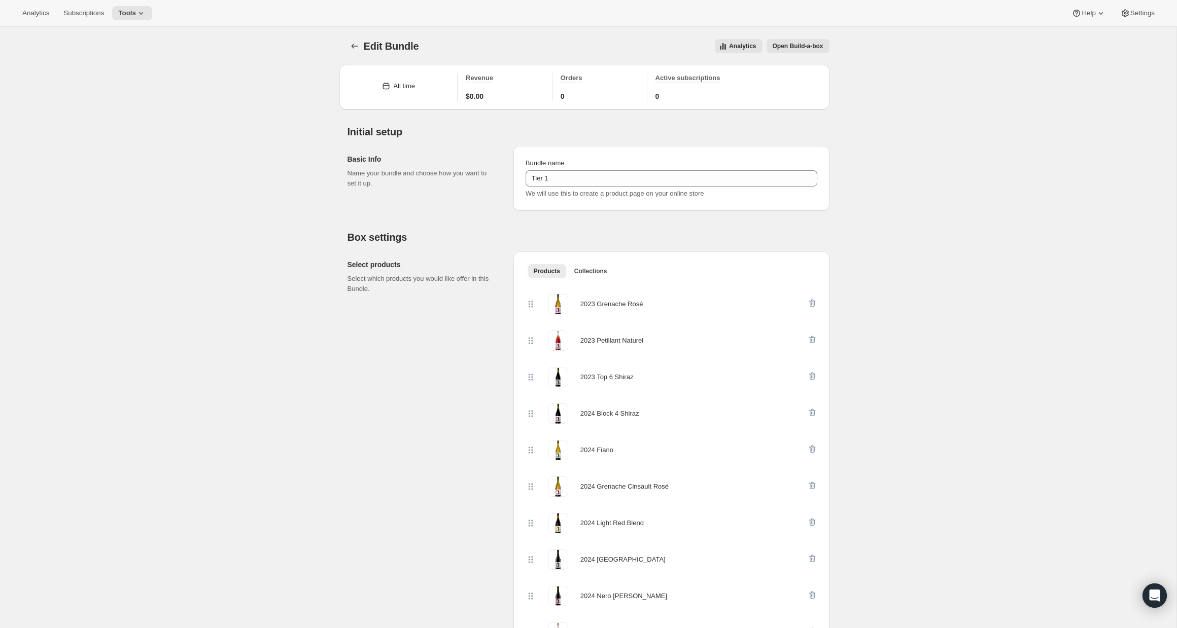
click at [794, 46] on span "Open Build-a-box" at bounding box center [797, 46] width 51 height 8
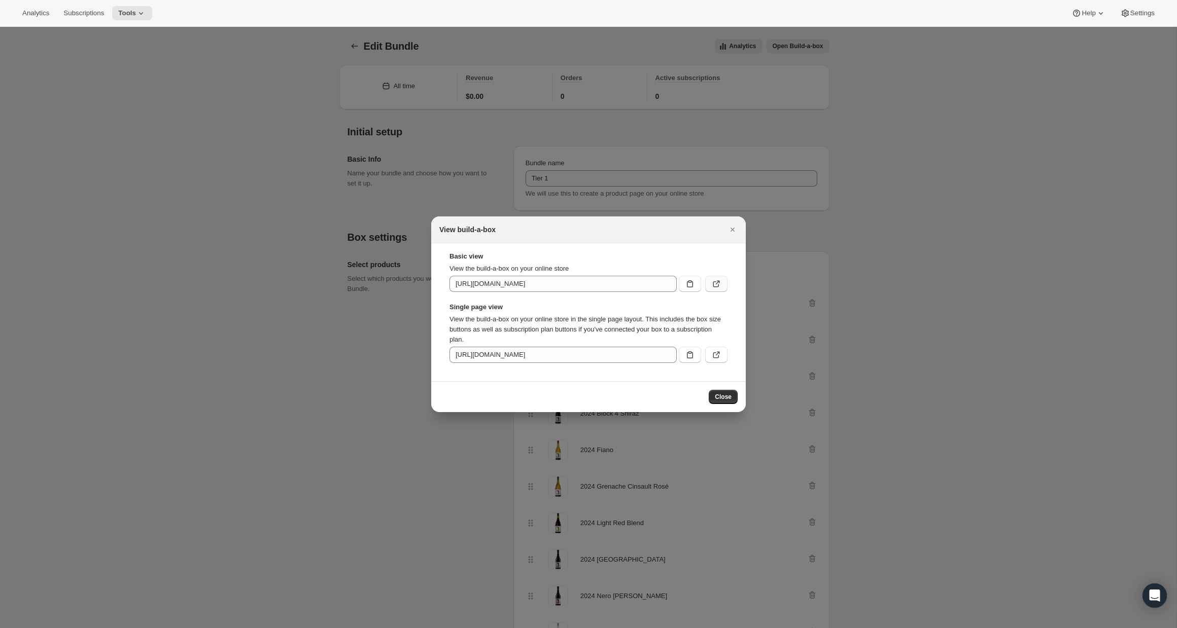
click at [717, 278] on button ":rd9:" at bounding box center [716, 284] width 22 height 16
click at [729, 228] on icon "Close" at bounding box center [732, 230] width 10 height 10
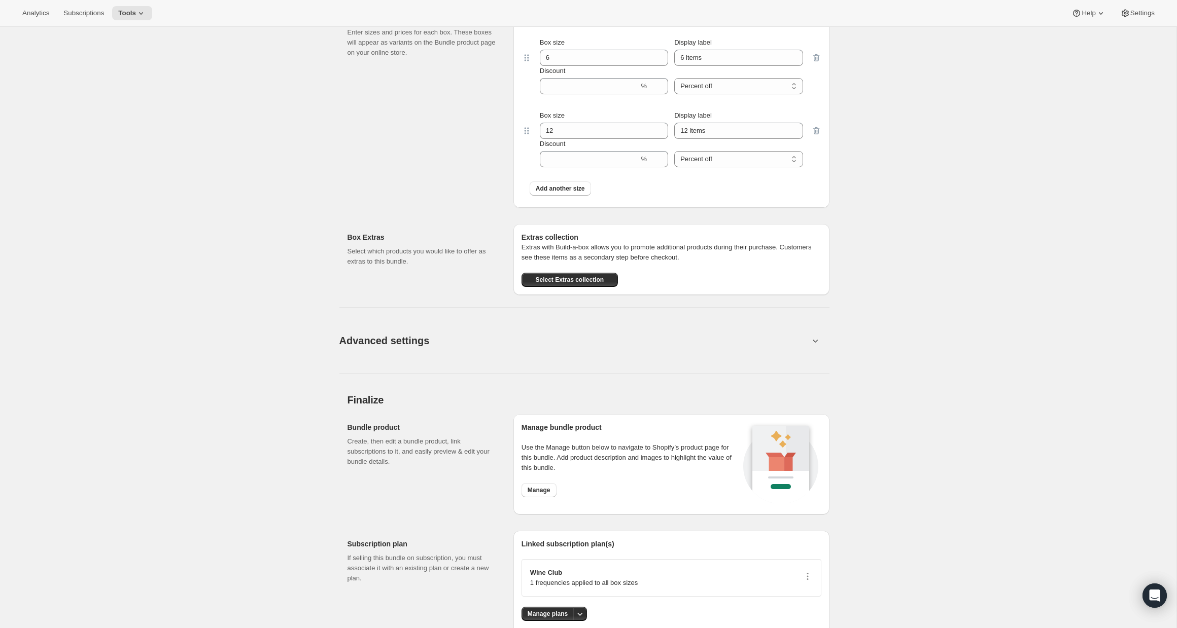
scroll to position [1018, 0]
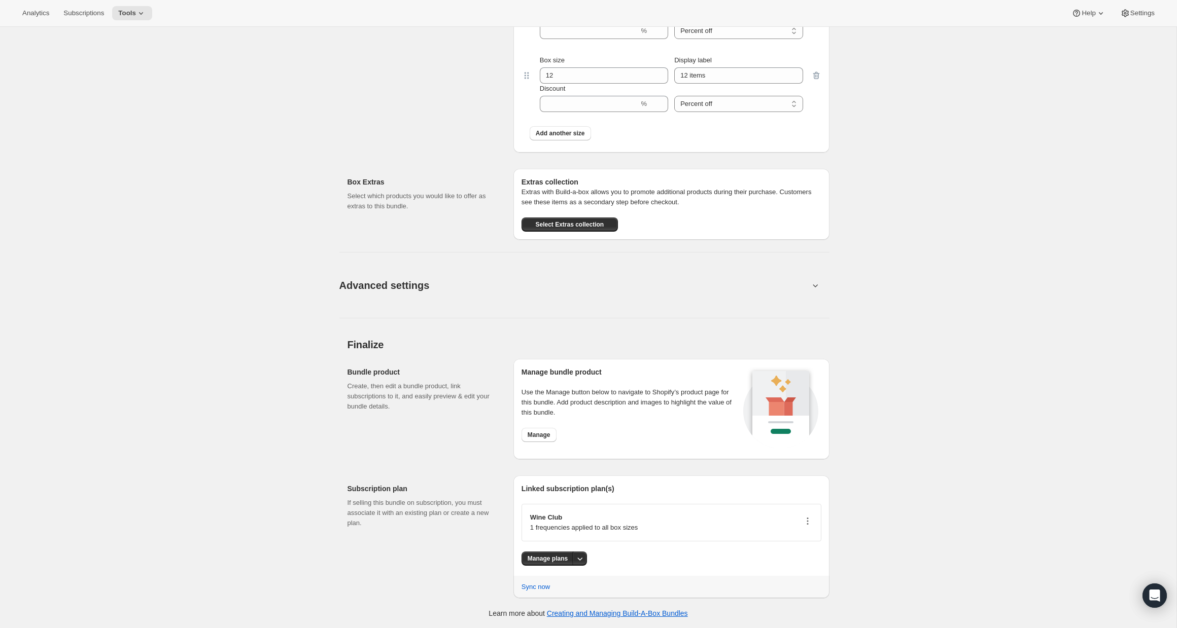
click at [805, 520] on icon "button" at bounding box center [807, 521] width 10 height 10
click at [825, 558] on span "Edit plan details" at bounding box center [805, 557] width 74 height 10
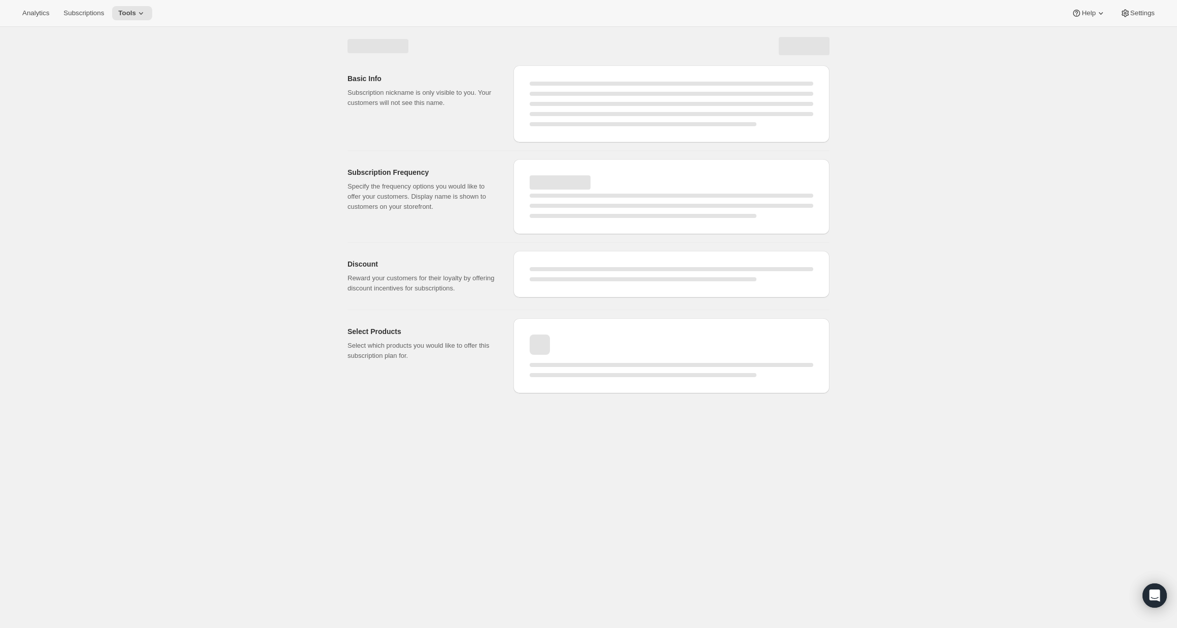
select select "WEEK"
select select "MONTH"
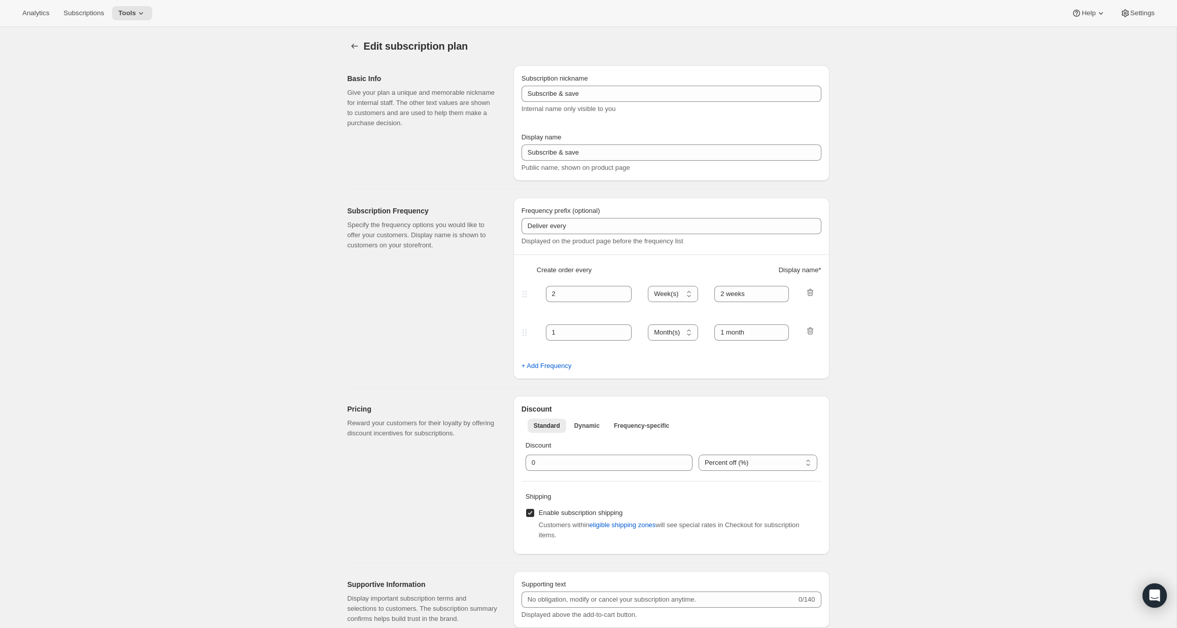
type input "Tier 1"
type input "Wine Club"
select select "MONTH"
type input "20"
checkbox input "true"
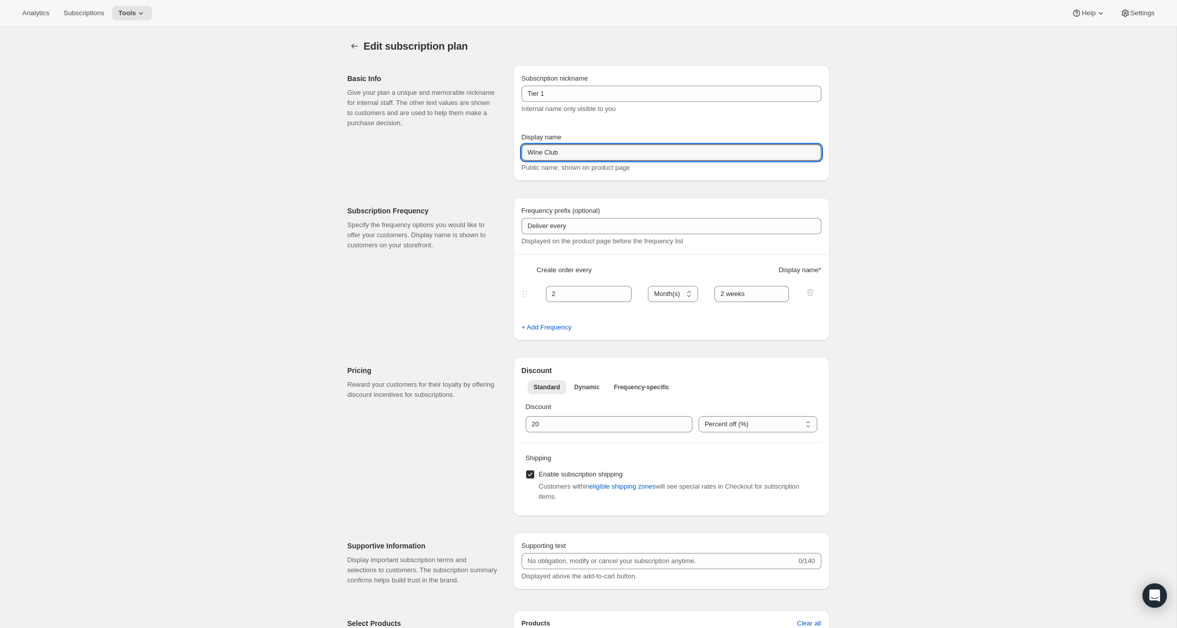
drag, startPoint x: 572, startPoint y: 157, endPoint x: 521, endPoint y: 150, distance: 51.8
click at [521, 150] on div "Subscription nickname Tier 1 Internal name only visible to you Display name Win…" at bounding box center [671, 123] width 316 height 116
type input "Tier 1"
click at [487, 158] on div "Basic Info Give your plan a unique and memorable nickname for internal staff. T…" at bounding box center [426, 123] width 158 height 116
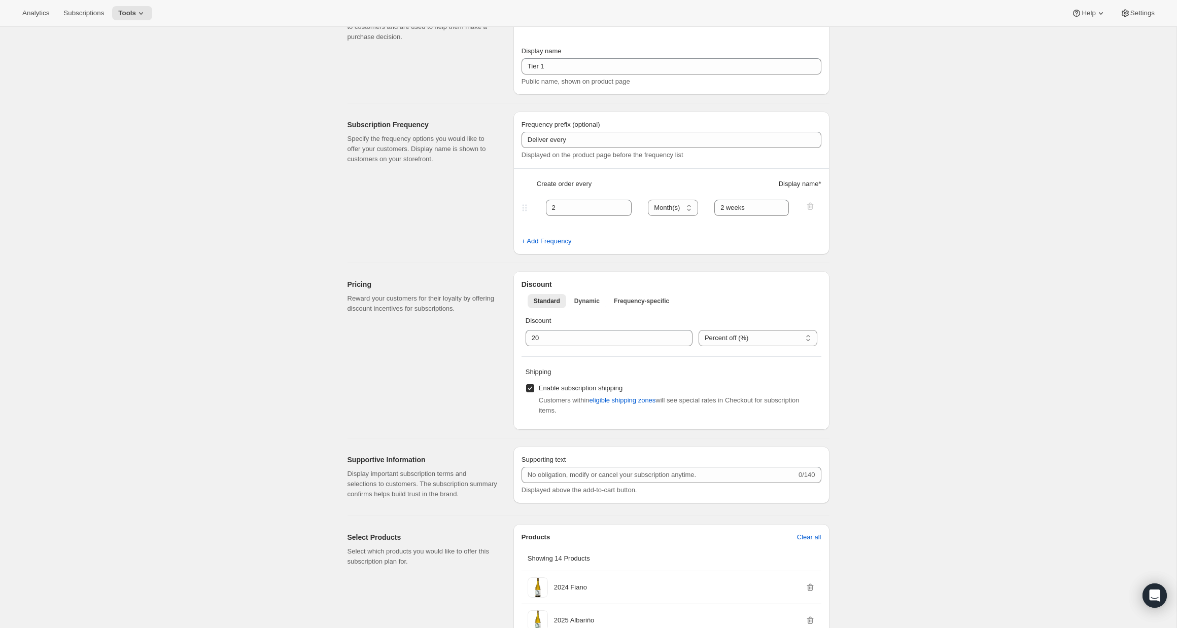
scroll to position [104, 0]
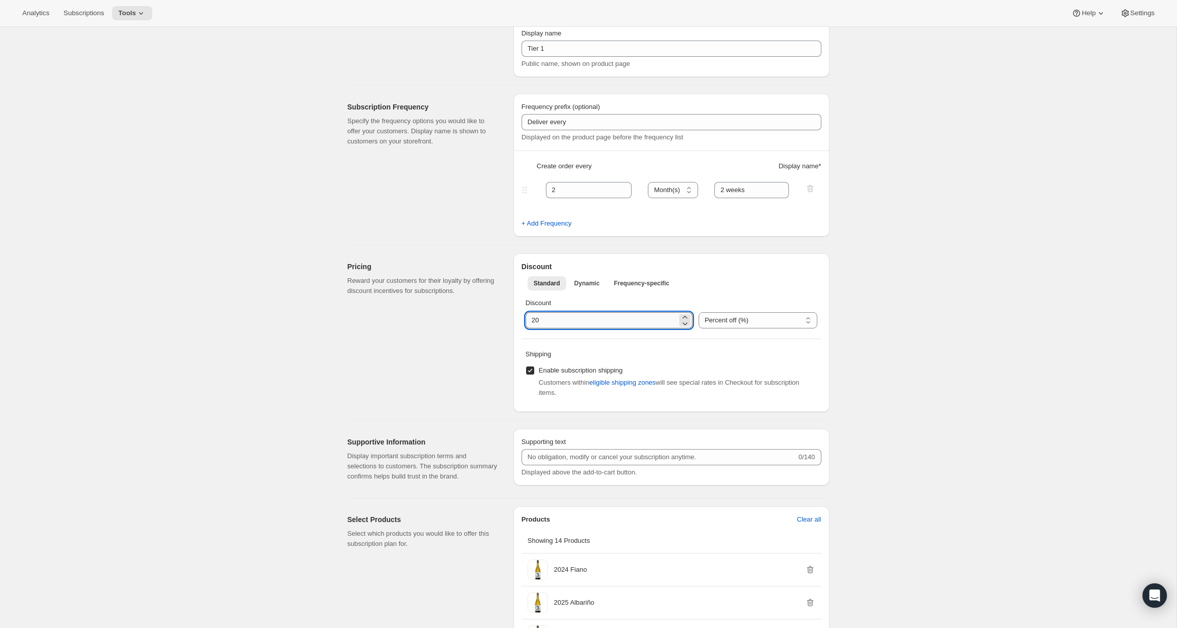
click at [587, 319] on input "integer" at bounding box center [601, 320] width 152 height 16
type input "2"
type input "0"
click at [731, 351] on p "Shipping" at bounding box center [671, 354] width 292 height 10
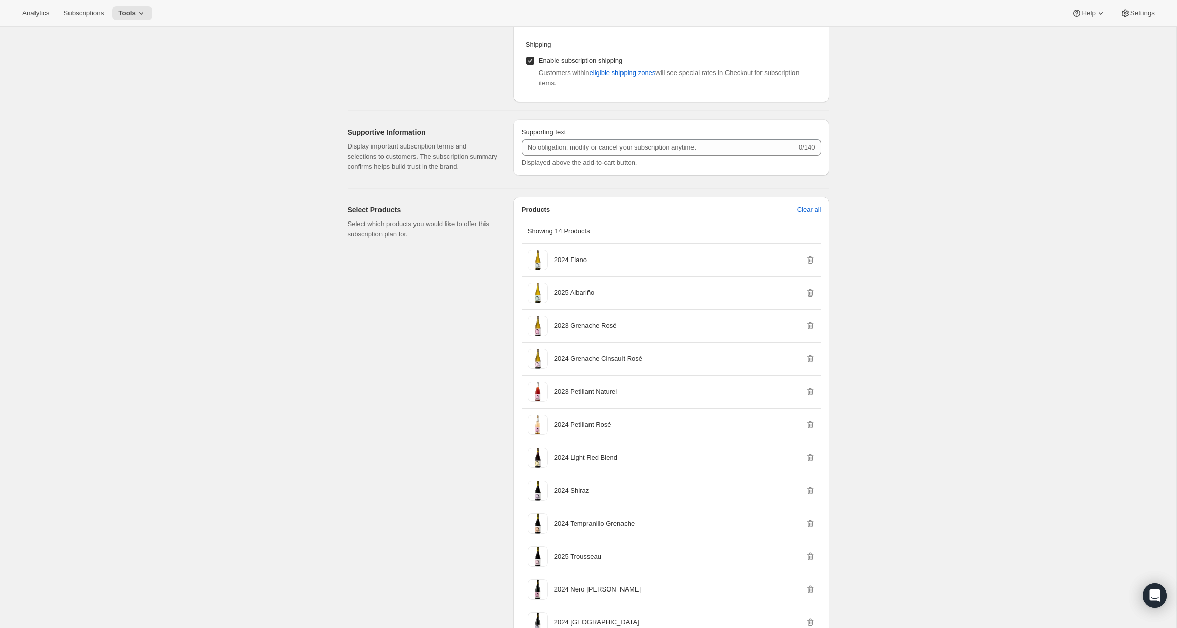
scroll to position [0, 0]
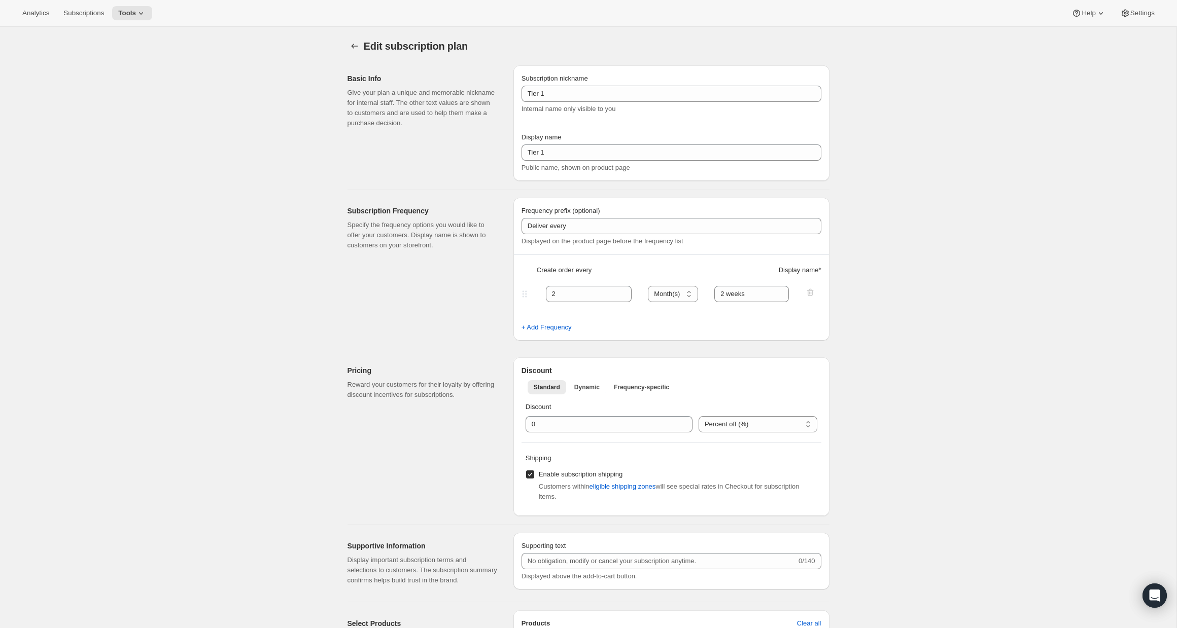
drag, startPoint x: 367, startPoint y: 44, endPoint x: 361, endPoint y: 45, distance: 5.7
click at [366, 44] on span "Edit subscription plan" at bounding box center [416, 46] width 104 height 11
click at [358, 45] on icon "Subscription plans" at bounding box center [354, 46] width 10 height 10
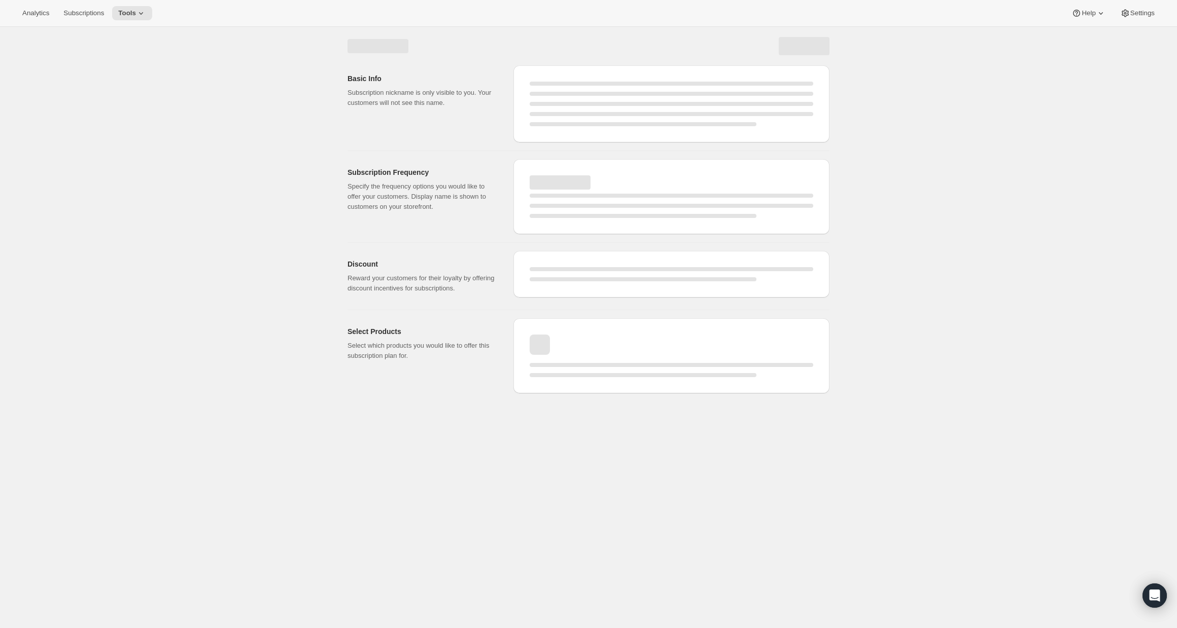
select select "MONTH"
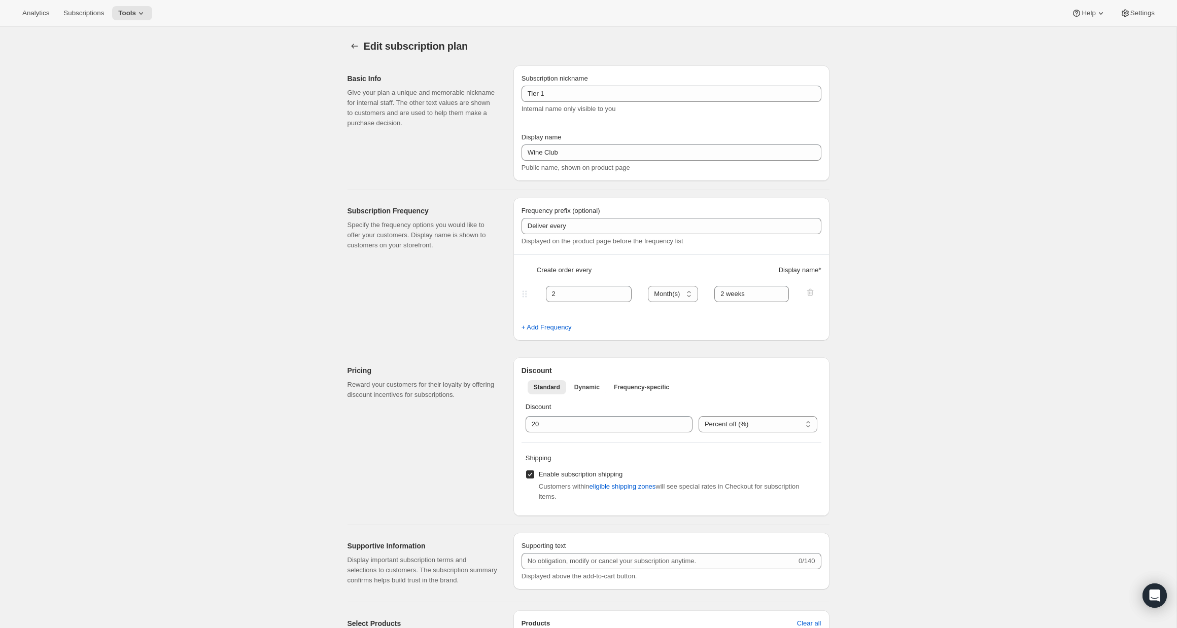
type input "Tier 1"
type input "0"
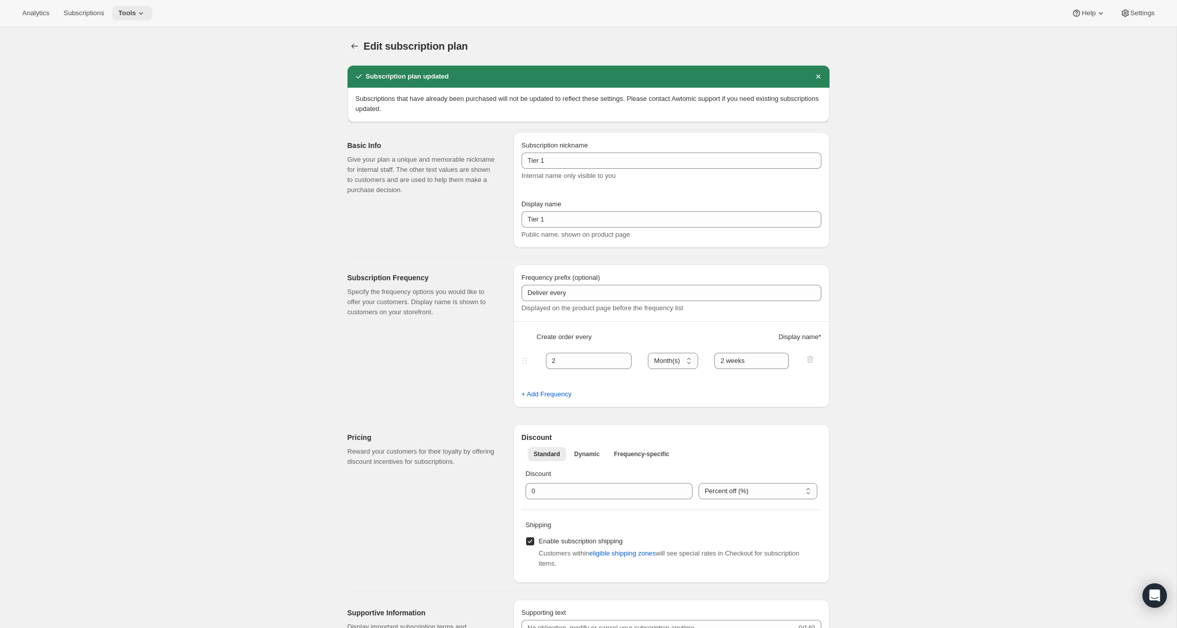
click at [150, 7] on button "Tools" at bounding box center [132, 13] width 40 height 14
click at [159, 102] on span "Campaign links" at bounding box center [141, 103] width 90 height 10
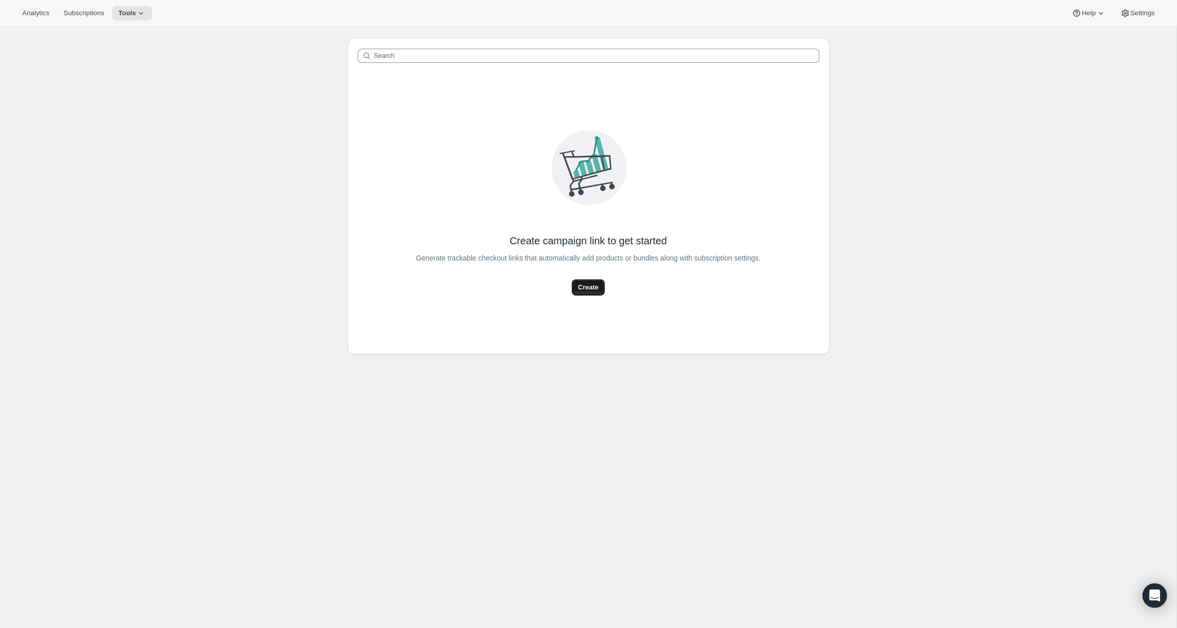
click at [588, 287] on span "Create" at bounding box center [588, 287] width 20 height 10
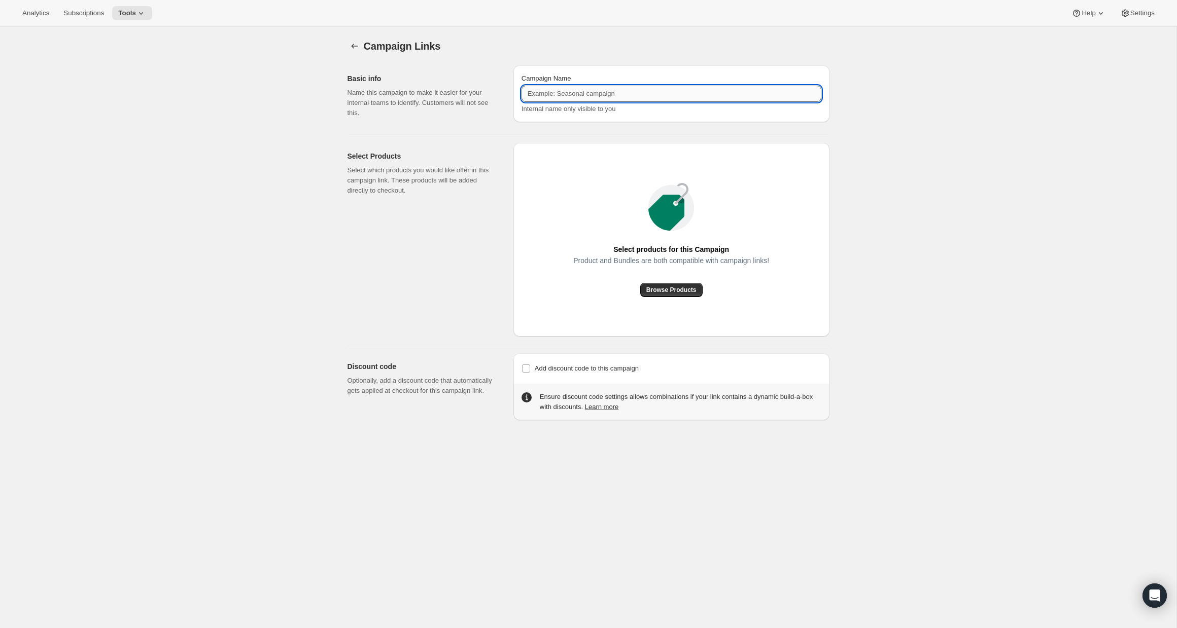
click at [590, 100] on input "Campaign Name" at bounding box center [671, 94] width 300 height 16
click at [689, 290] on span "Browse Products" at bounding box center [671, 290] width 50 height 8
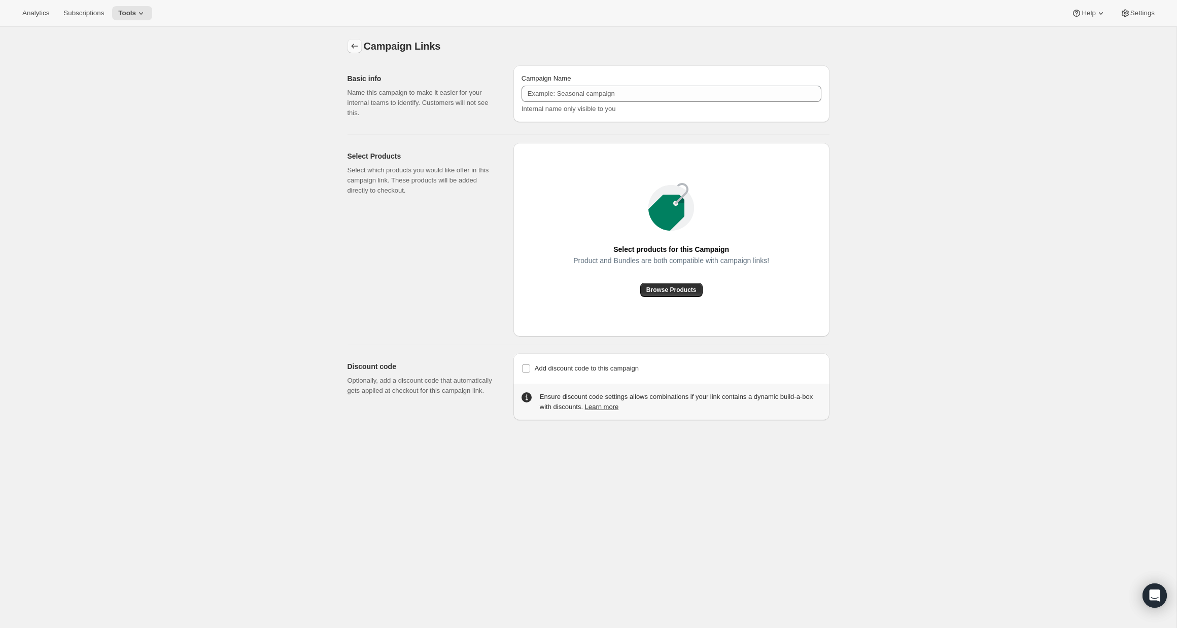
click at [355, 49] on icon "button" at bounding box center [354, 46] width 10 height 10
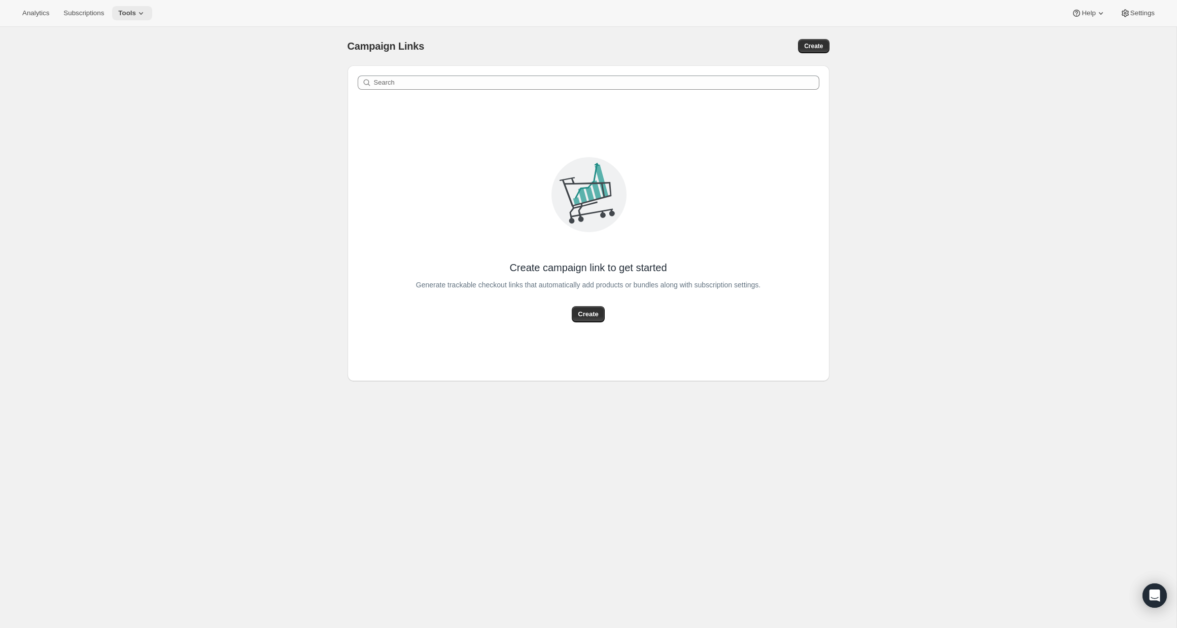
click at [136, 13] on span "Tools" at bounding box center [127, 13] width 18 height 8
click at [151, 37] on span "Subscription Plans" at bounding box center [123, 34] width 55 height 8
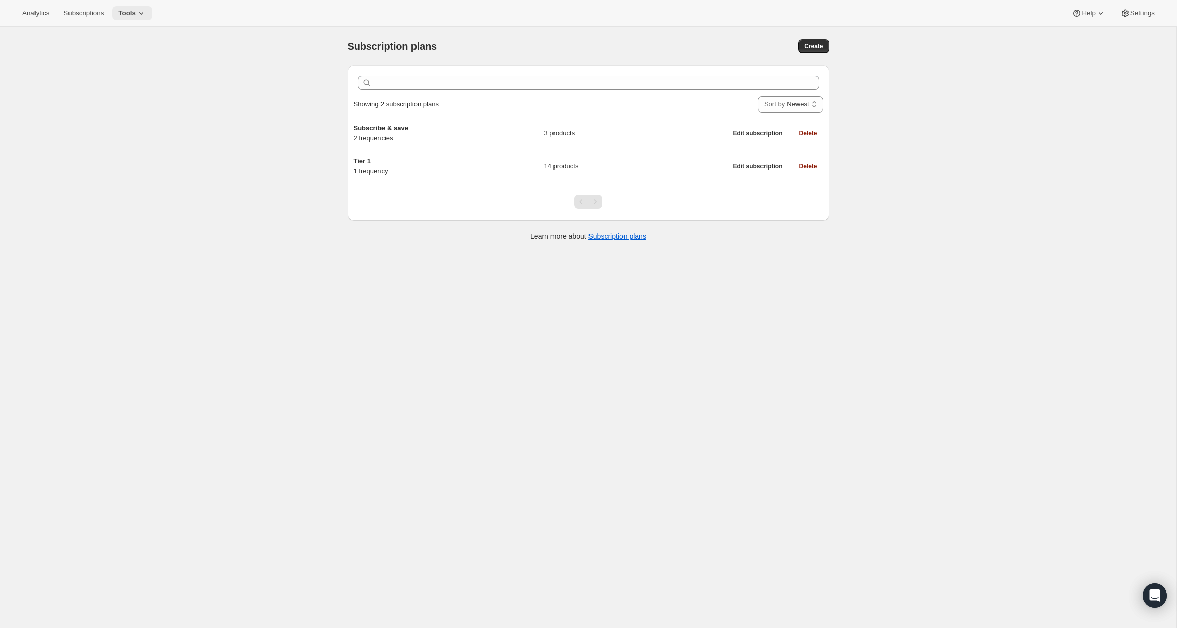
click at [144, 11] on icon at bounding box center [141, 13] width 10 height 10
click at [127, 138] on div "Memberships Info Beta" at bounding box center [141, 138] width 90 height 10
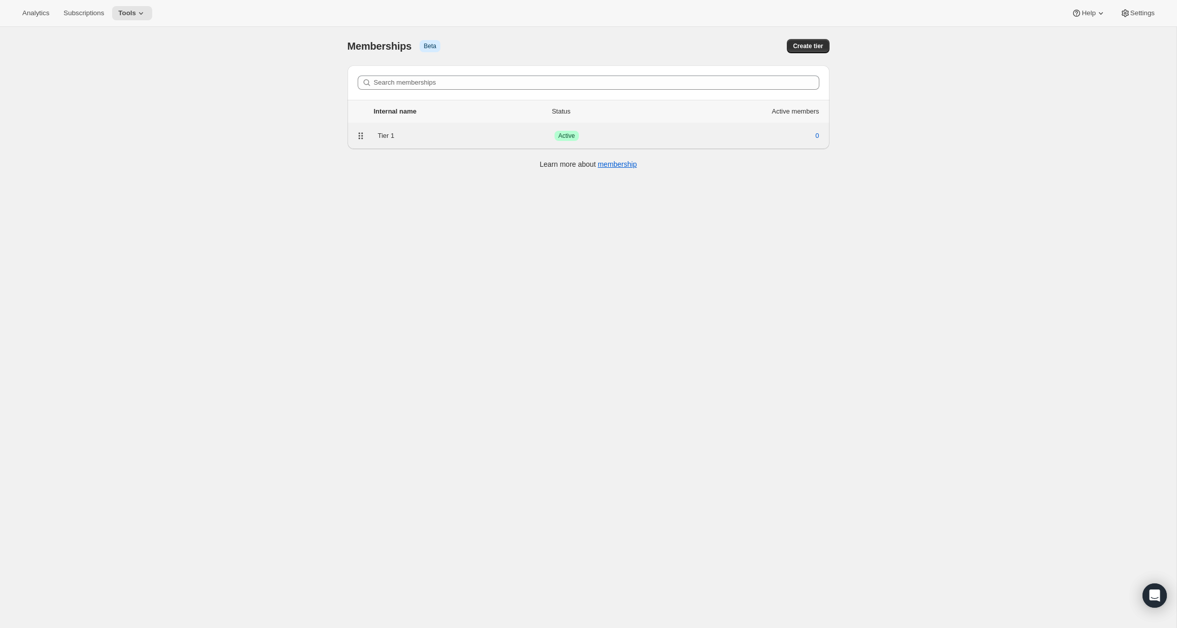
click at [646, 139] on div "Success Active" at bounding box center [620, 136] width 132 height 10
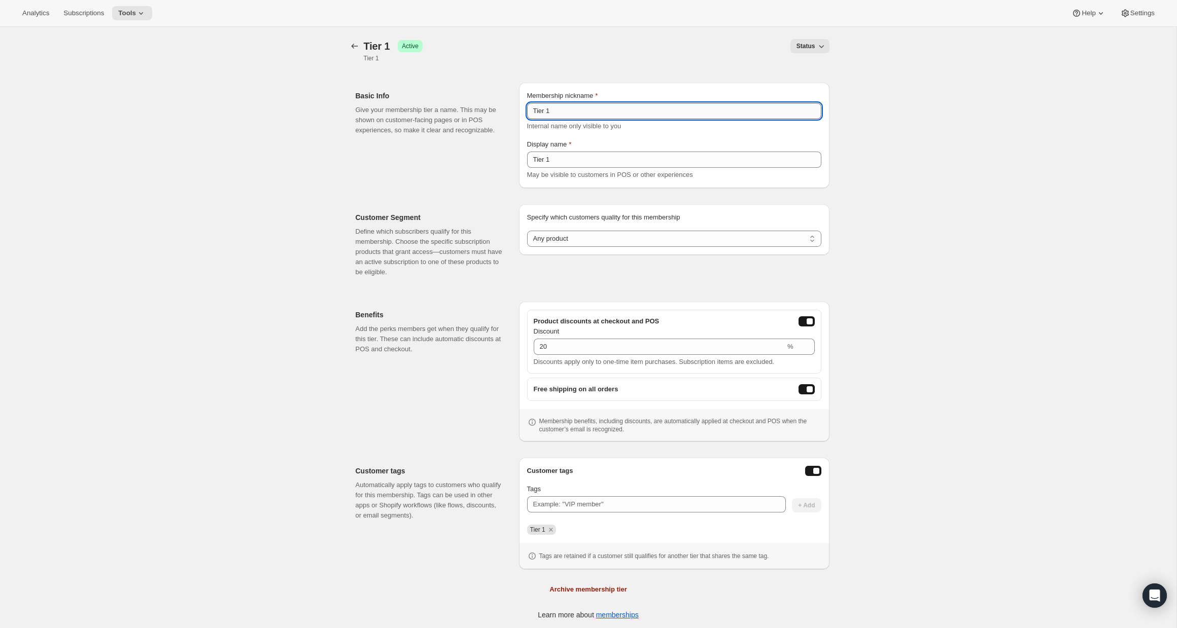
click at [571, 108] on input "Tier 1" at bounding box center [674, 111] width 294 height 16
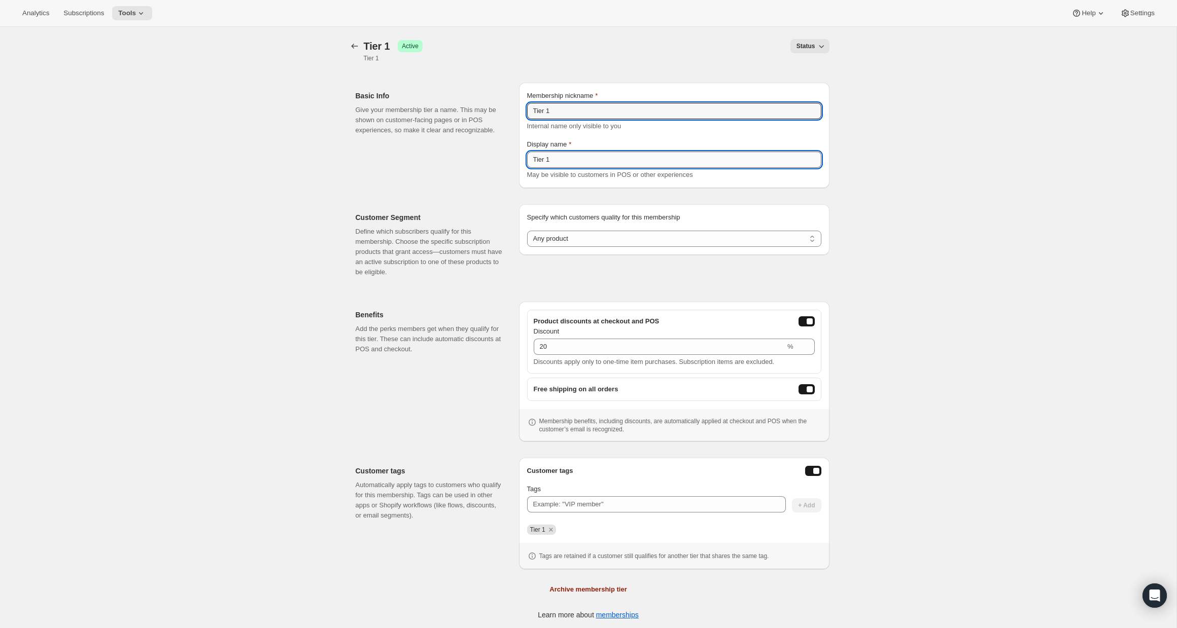
click at [555, 161] on input "Tier 1" at bounding box center [674, 160] width 294 height 16
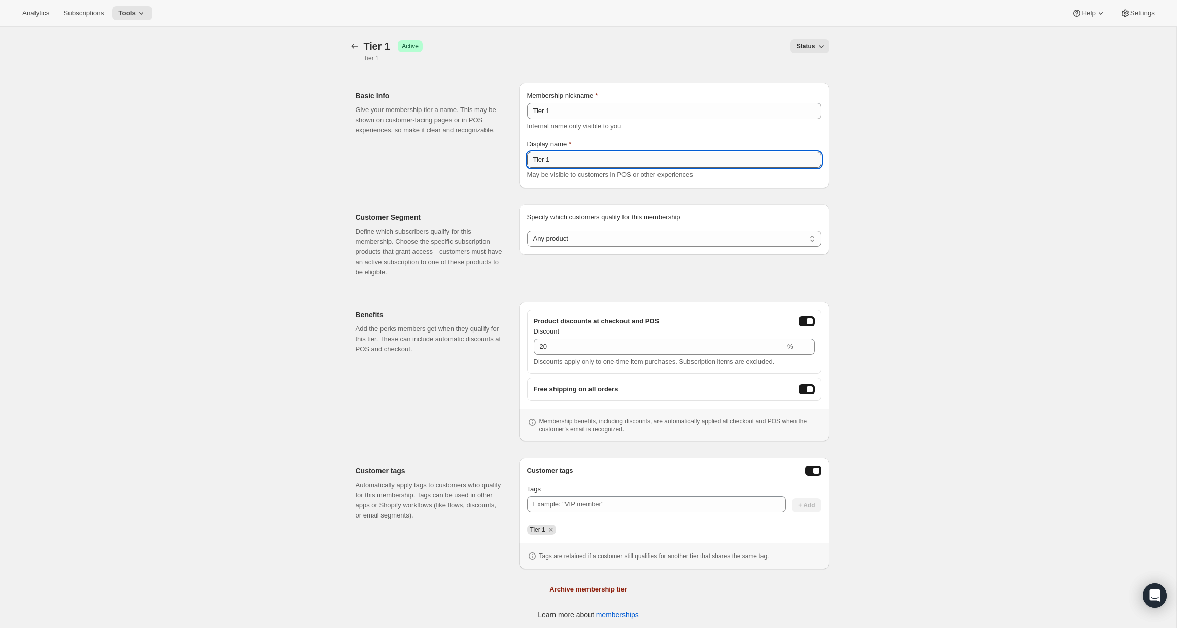
click at [550, 160] on input "Tier 1" at bounding box center [674, 160] width 294 height 16
click at [874, 230] on div "[object Object]. This page is ready Tier 1 Success Active Tier 1 Status More ac…" at bounding box center [588, 341] width 1176 height 628
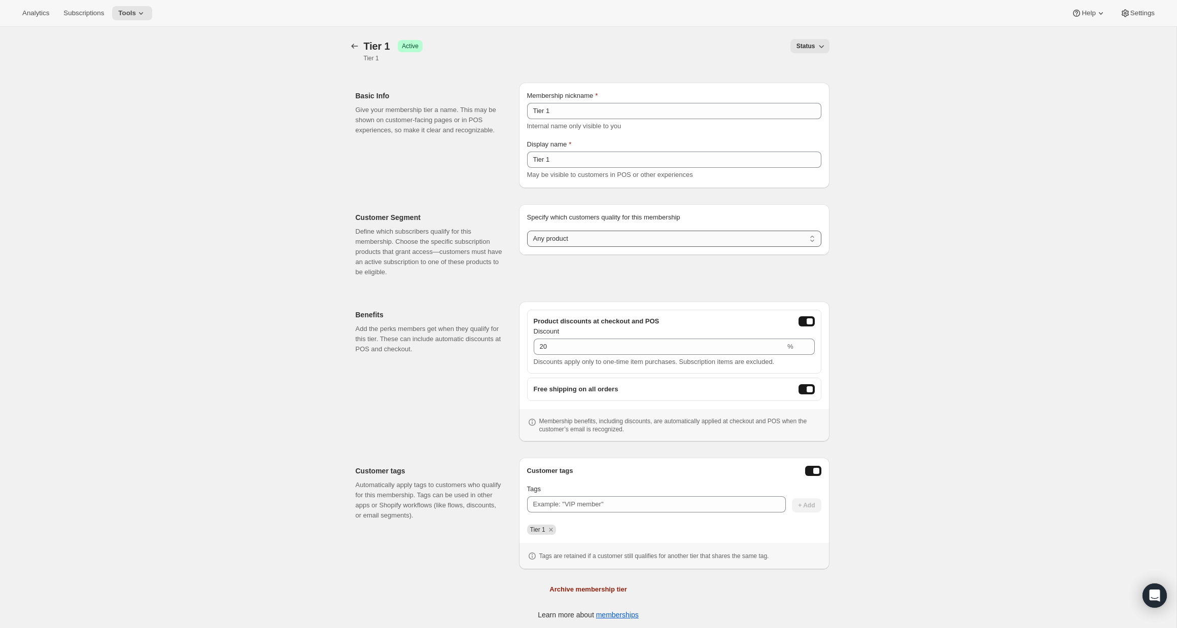
click at [778, 236] on select "Any product Subscribe to specific product(s) Subscribe to specific variant(s)" at bounding box center [674, 239] width 294 height 16
click at [742, 236] on select "Any product Subscribe to specific product(s) Subscribe to specific variant(s)" at bounding box center [674, 239] width 294 height 16
select select "products"
click at [527, 231] on select "Any product Subscribe to specific product(s) Subscribe to specific variant(s)" at bounding box center [674, 239] width 294 height 16
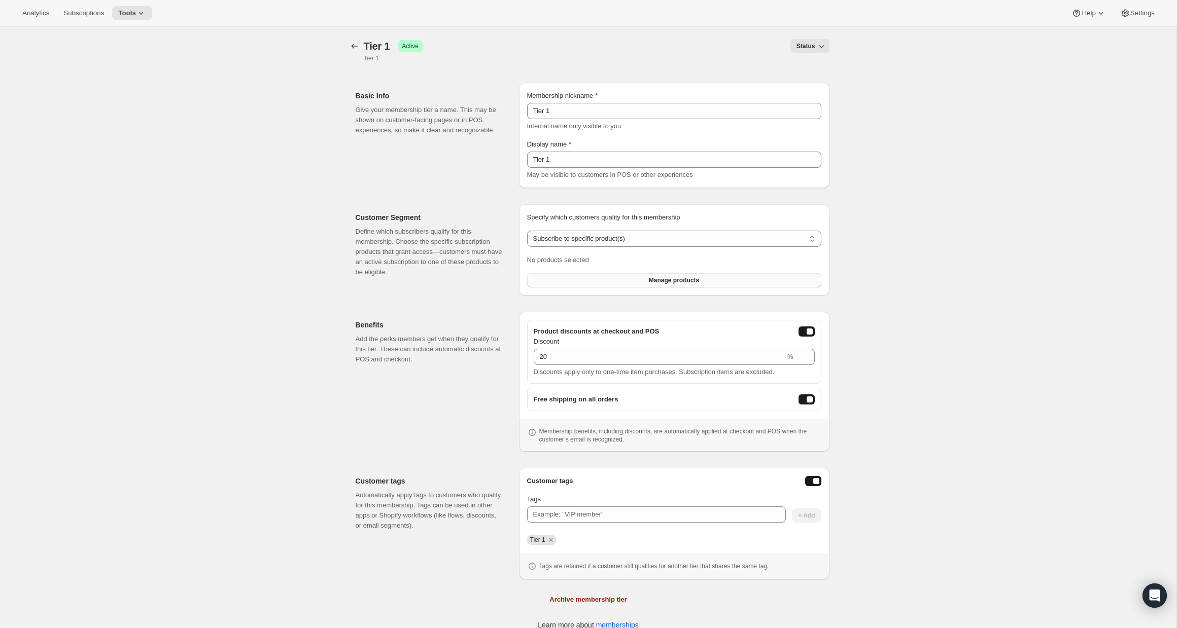
click at [680, 284] on span "Manage products" at bounding box center [674, 280] width 50 height 8
click at [823, 47] on icon "button" at bounding box center [821, 46] width 10 height 10
click at [544, 49] on div "Status" at bounding box center [632, 46] width 395 height 14
click at [582, 515] on input "Tags" at bounding box center [656, 515] width 259 height 16
type input "Tier 2"
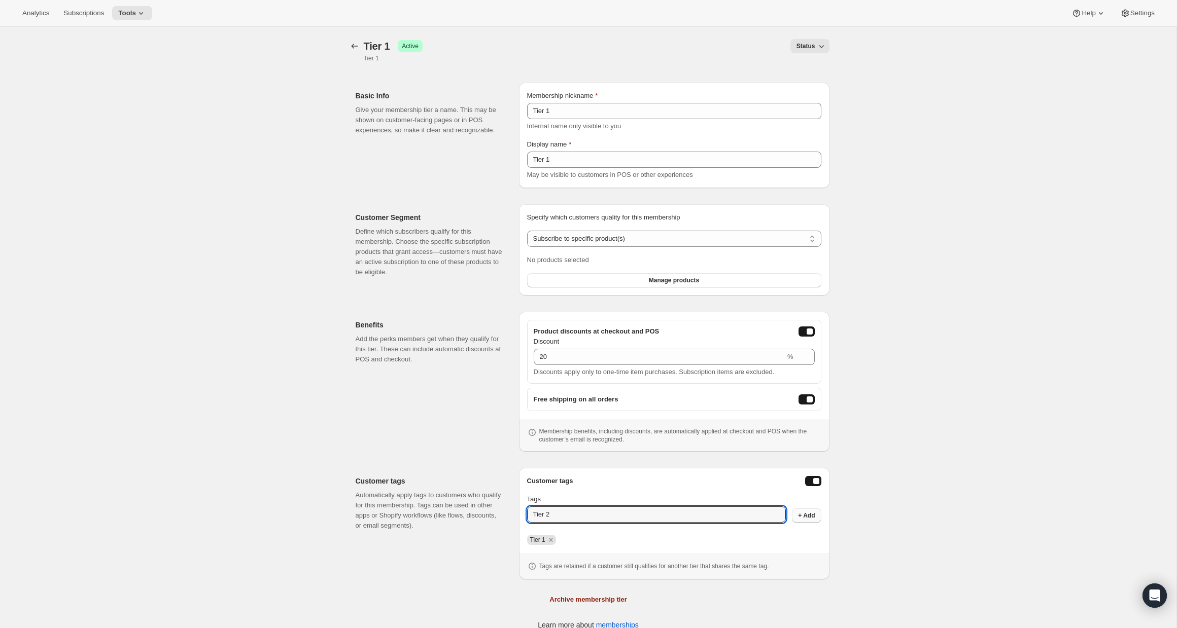
click at [803, 518] on span "+ Add" at bounding box center [806, 516] width 17 height 8
click at [553, 538] on icon "Remove Tier 1" at bounding box center [550, 540] width 9 height 9
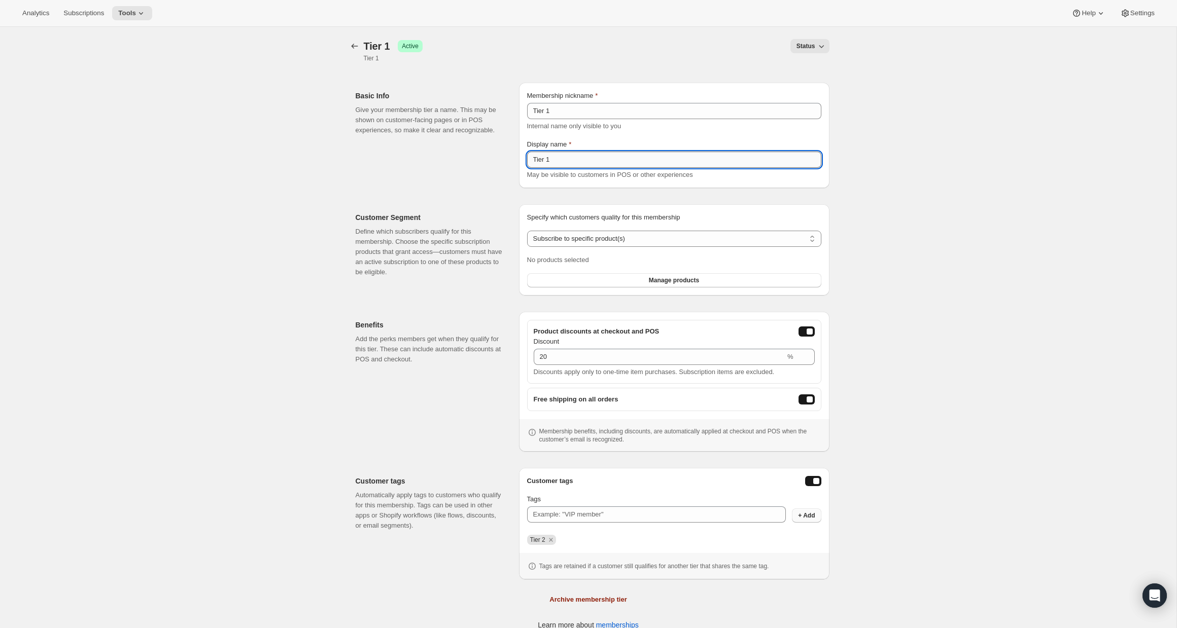
click at [571, 163] on input "Tier 1" at bounding box center [674, 160] width 294 height 16
type input "Tier 2"
click at [564, 105] on input "Tier 1" at bounding box center [674, 111] width 294 height 16
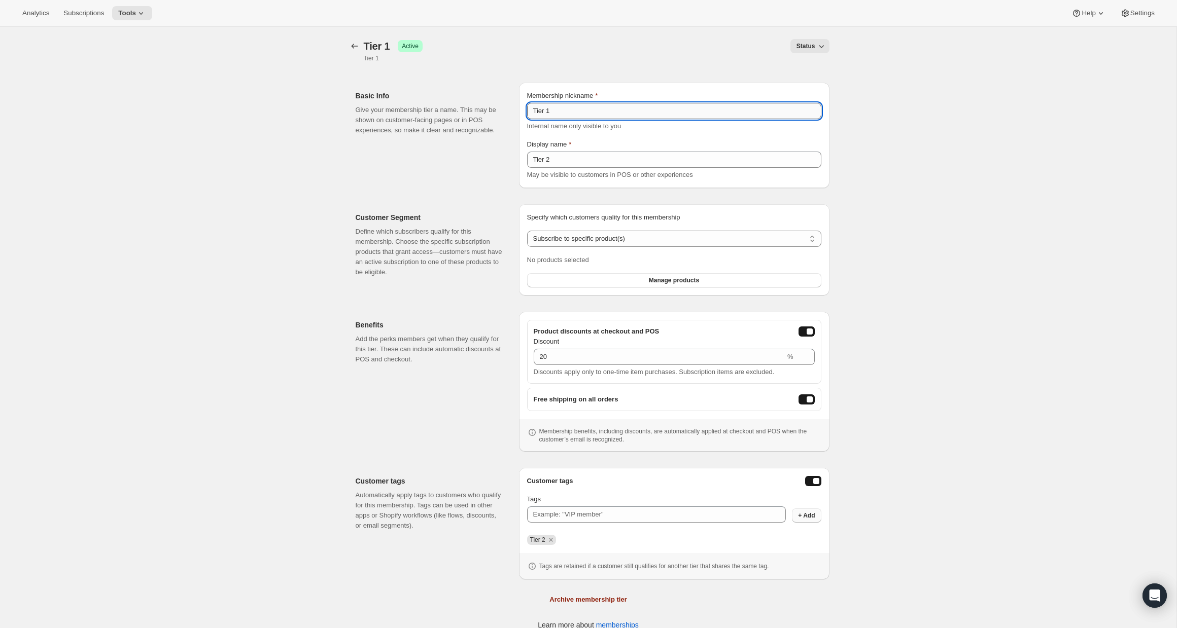
click at [563, 114] on input "Tier 1" at bounding box center [674, 111] width 294 height 16
type input "Tier 2"
click at [957, 198] on div "[object Object]. This page is ready Tier 1 Success Active Tier 1 Status More ac…" at bounding box center [588, 341] width 1176 height 628
click at [146, 16] on icon at bounding box center [141, 13] width 10 height 10
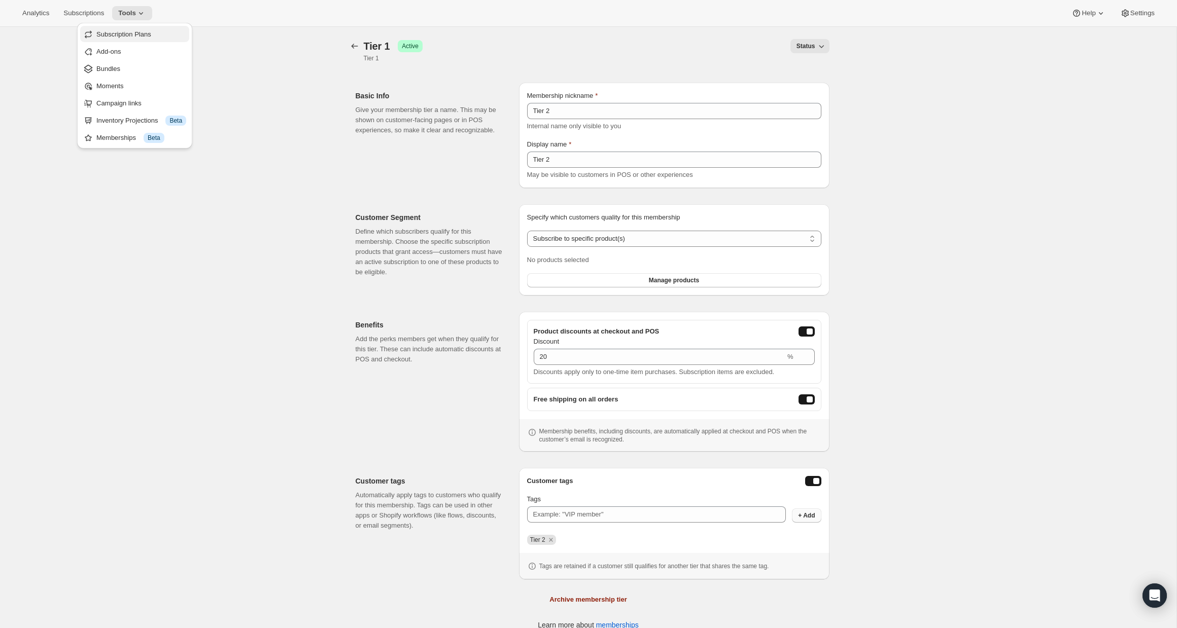
click at [170, 36] on span "Subscription Plans" at bounding box center [141, 34] width 90 height 10
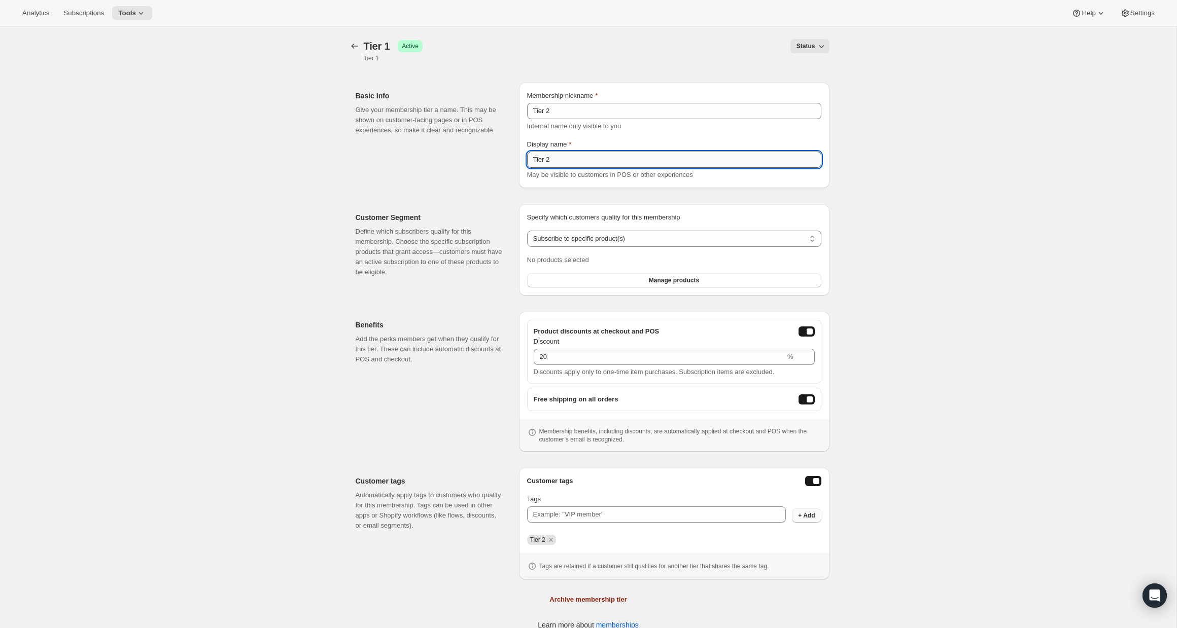
click at [665, 161] on input "Tier 2" at bounding box center [674, 160] width 294 height 16
type input "Tier 2"
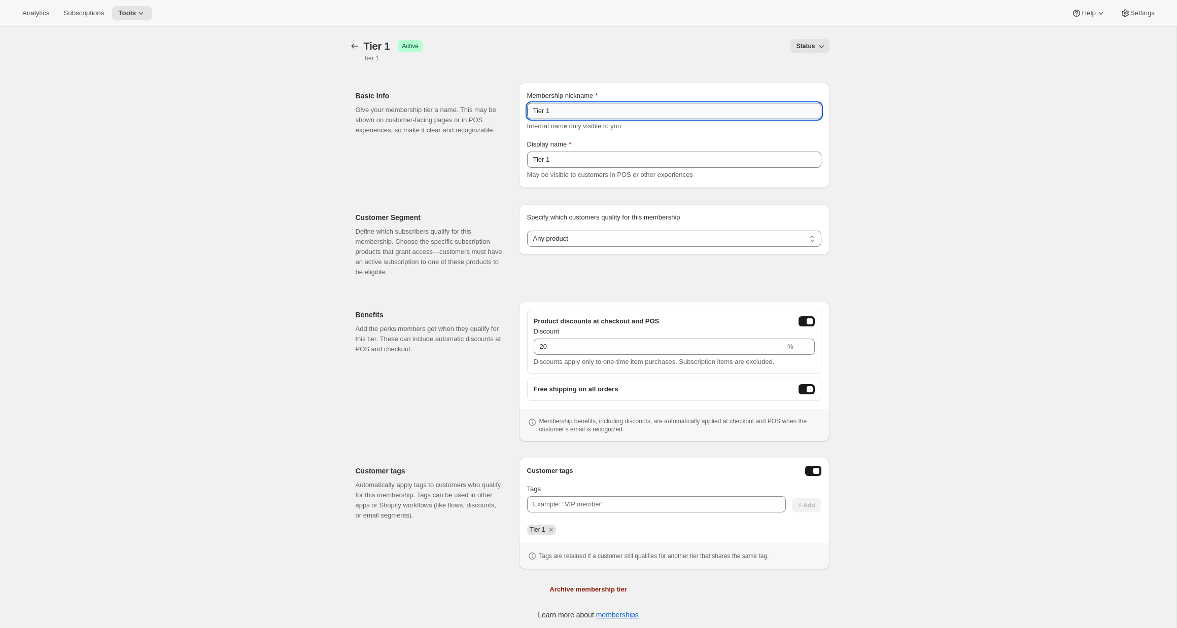
click at [570, 105] on input "Tier 1" at bounding box center [674, 111] width 294 height 16
click at [571, 109] on input "Tier 1" at bounding box center [674, 111] width 294 height 16
type input "Tier 2"
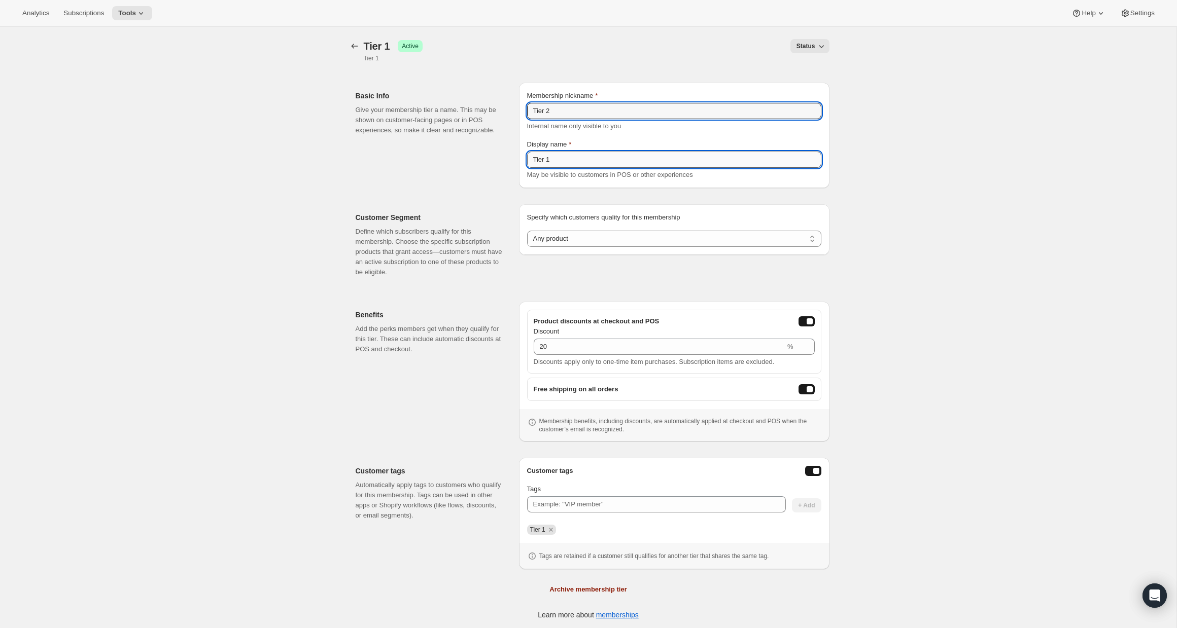
click at [564, 166] on input "Tier 1" at bounding box center [674, 160] width 294 height 16
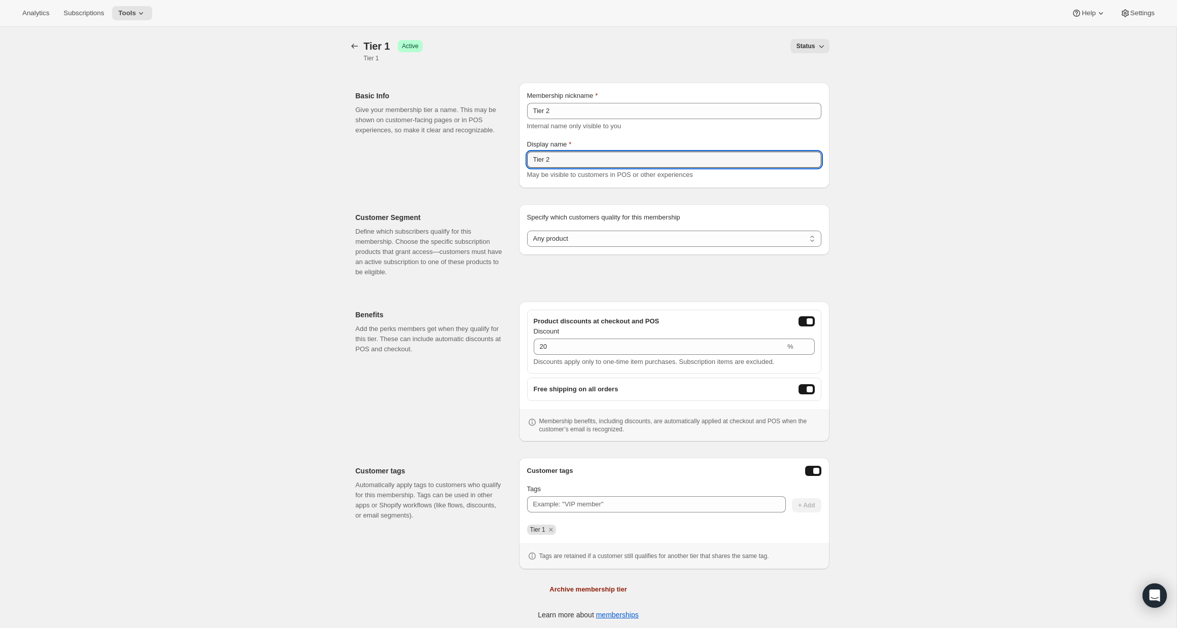
type input "Tier 2"
click at [551, 524] on div "Tier 1" at bounding box center [674, 528] width 294 height 14
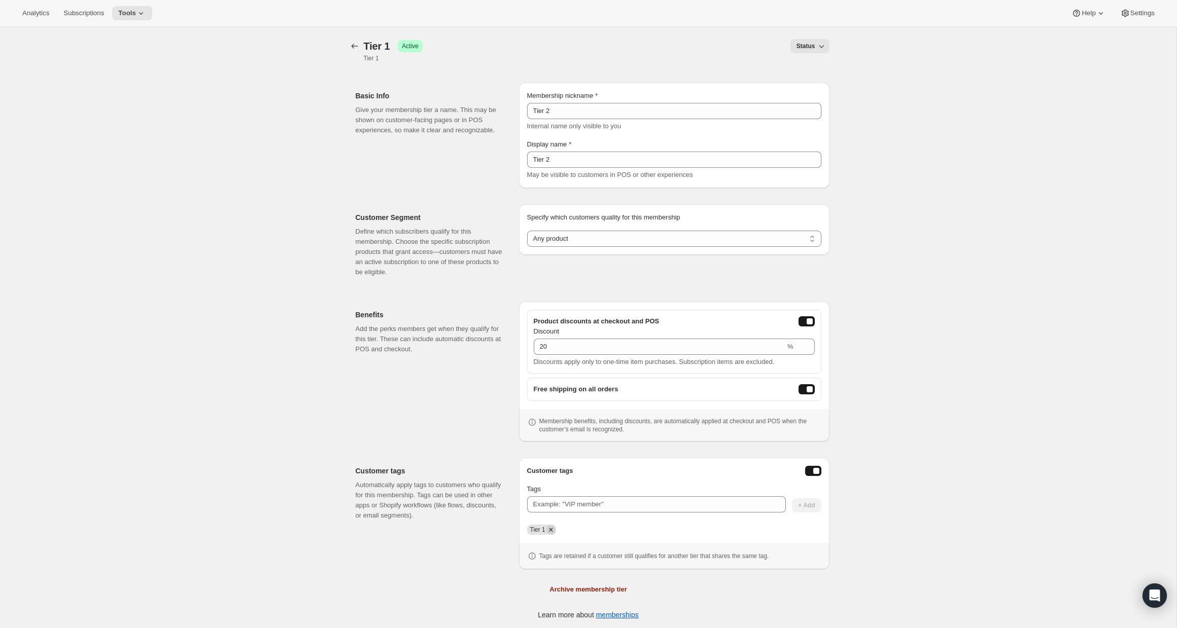
click at [550, 528] on icon "Remove Tier 1" at bounding box center [551, 530] width 4 height 4
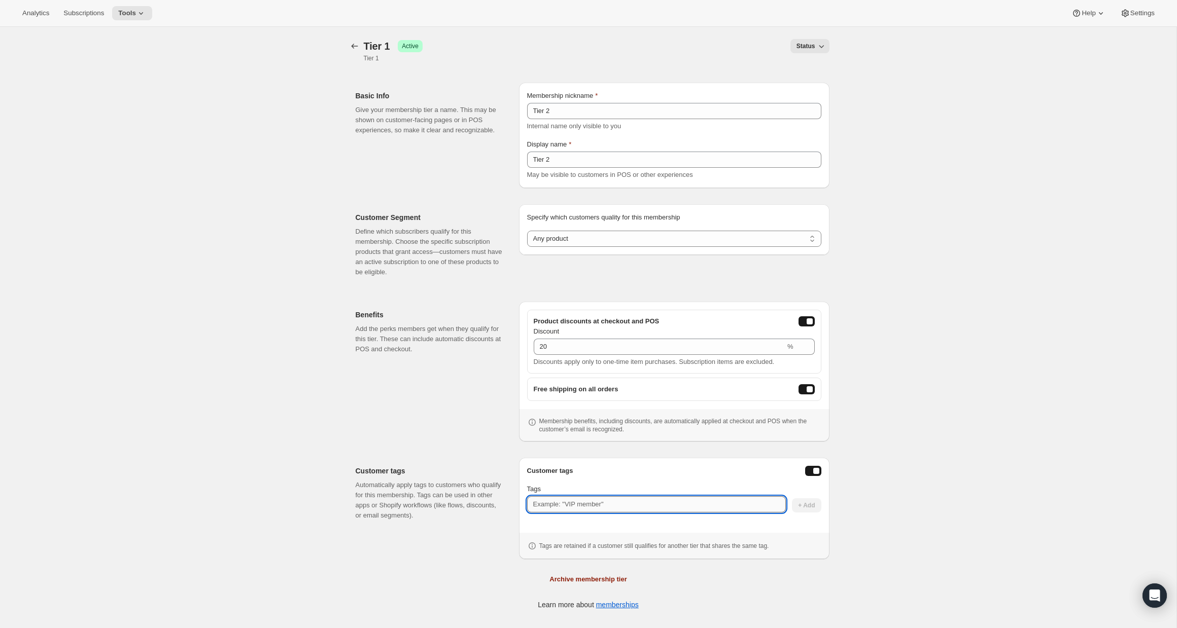
click at [555, 510] on input "Tags" at bounding box center [656, 504] width 259 height 16
type input "Tier 2"
click at [592, 471] on div "Customer tags" at bounding box center [674, 471] width 294 height 10
click at [810, 509] on span "+ Add" at bounding box center [806, 506] width 17 height 8
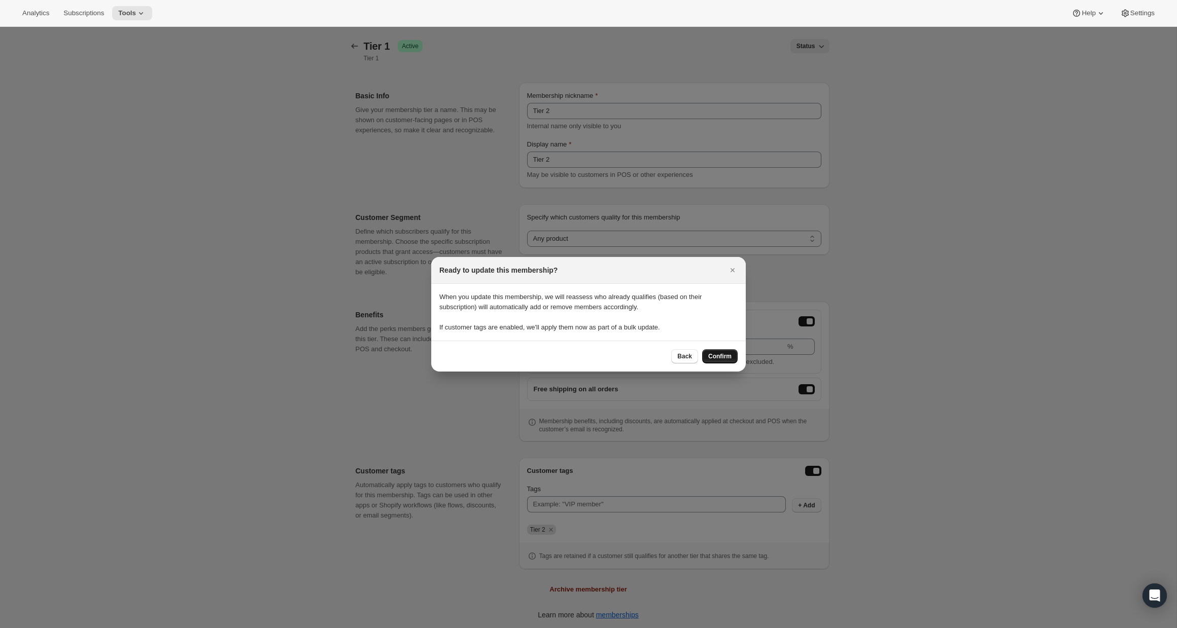
click at [722, 357] on span "Confirm" at bounding box center [719, 356] width 23 height 8
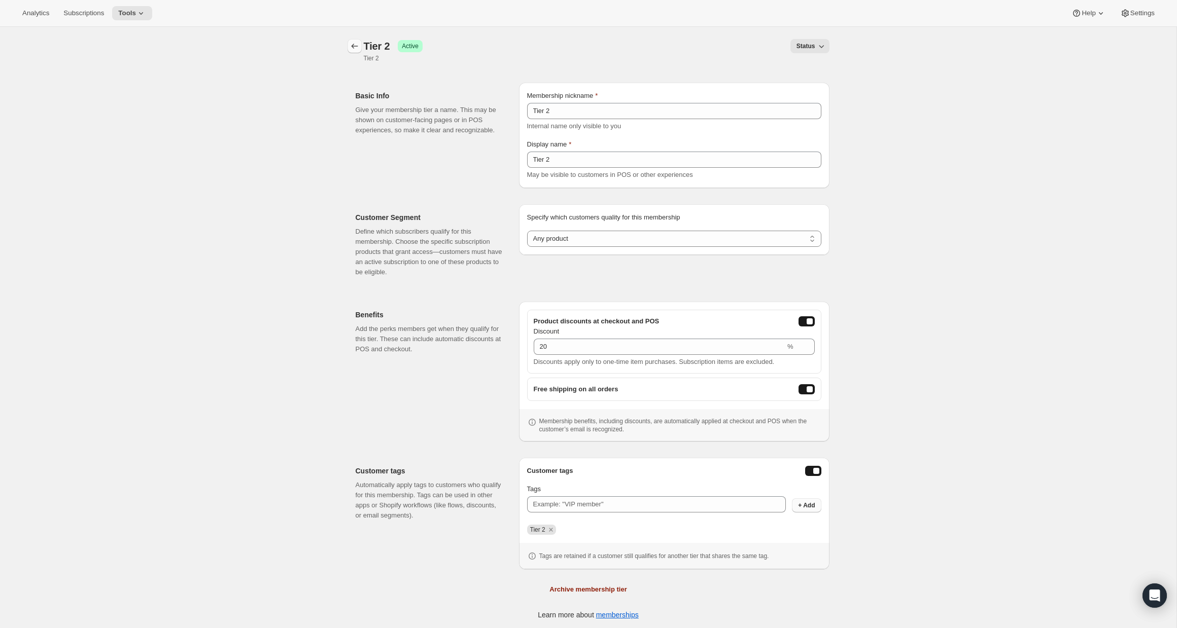
click at [354, 47] on icon "Memberships" at bounding box center [354, 46] width 10 height 10
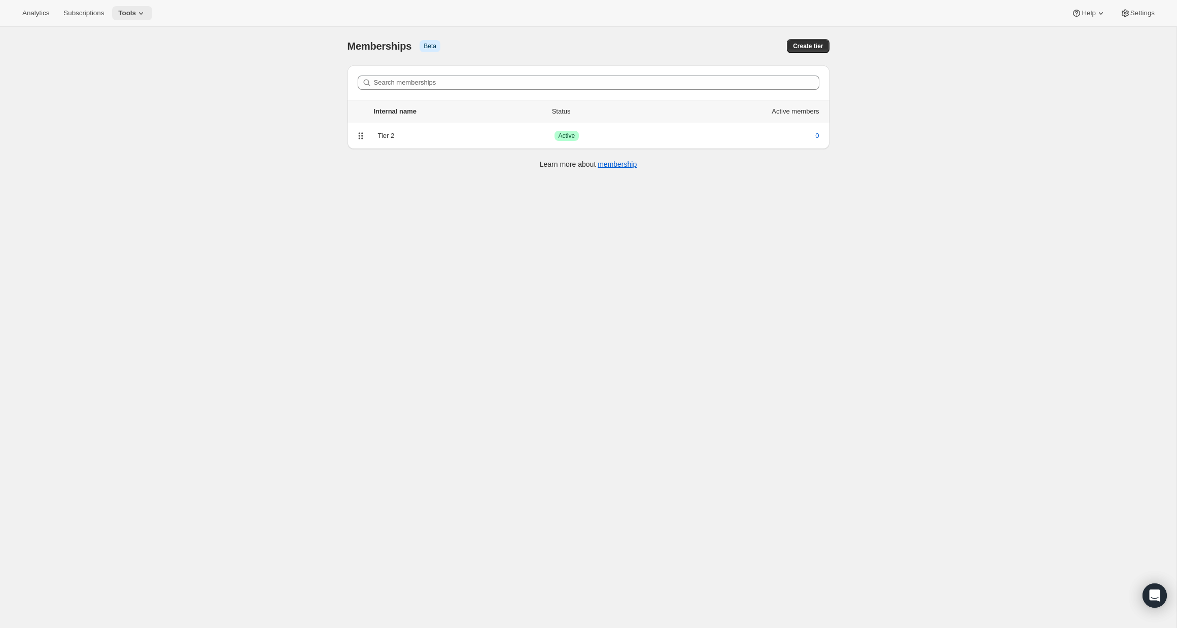
click at [145, 11] on icon at bounding box center [141, 13] width 10 height 10
click at [169, 35] on span "Subscription Plans" at bounding box center [141, 34] width 90 height 10
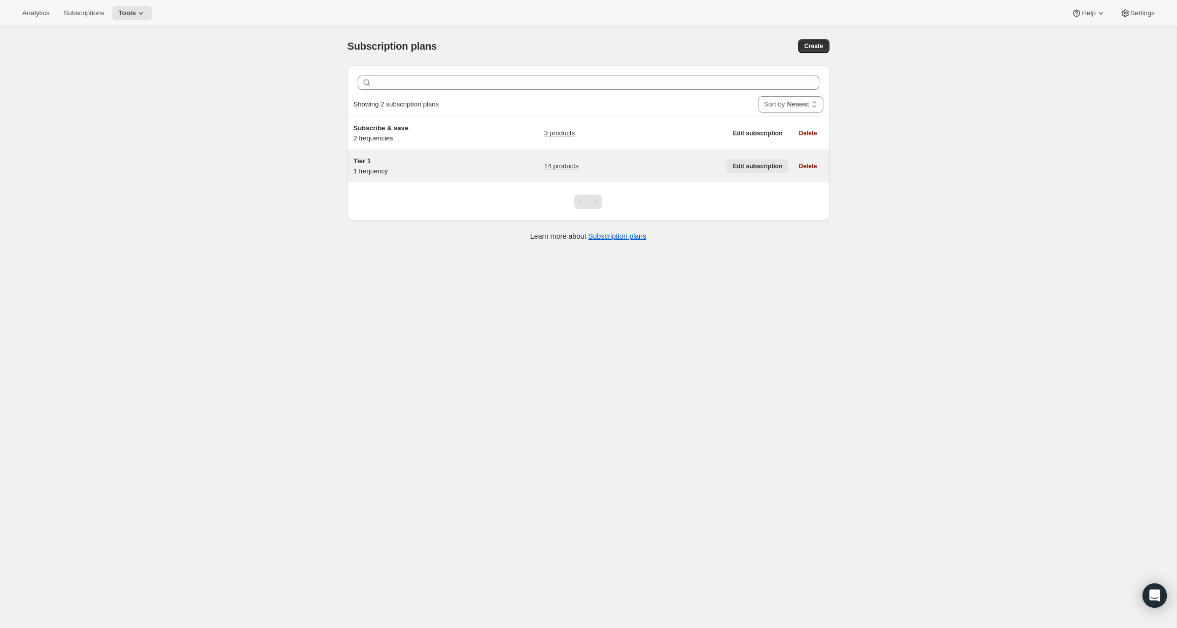
click at [752, 168] on span "Edit subscription" at bounding box center [757, 166] width 50 height 8
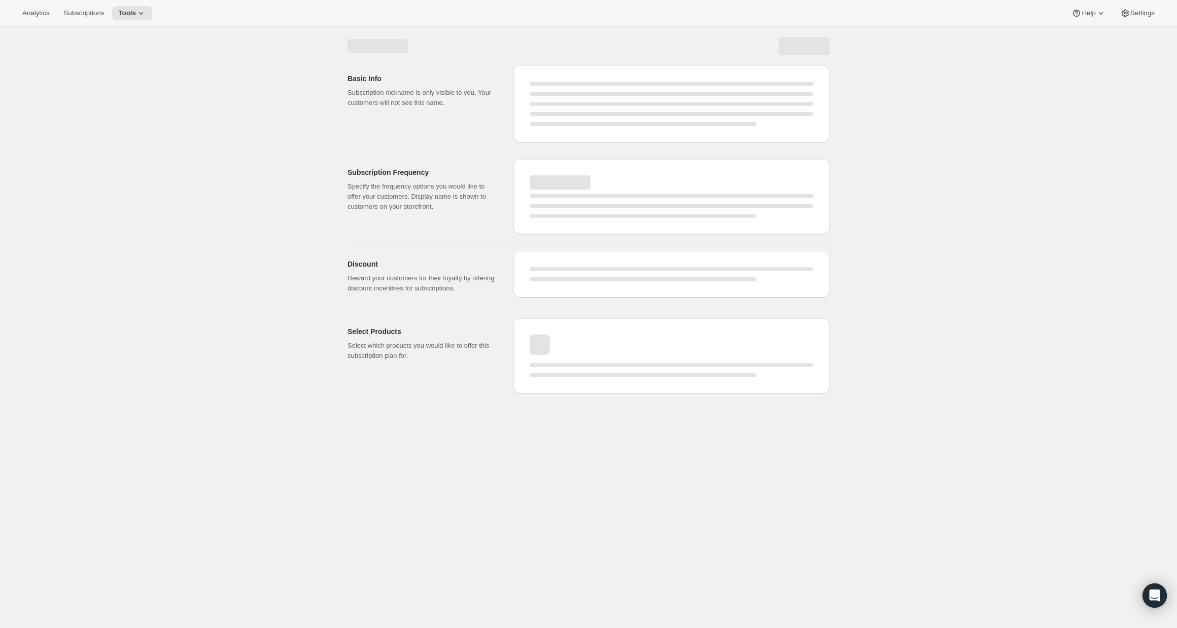
select select "WEEK"
select select "MONTH"
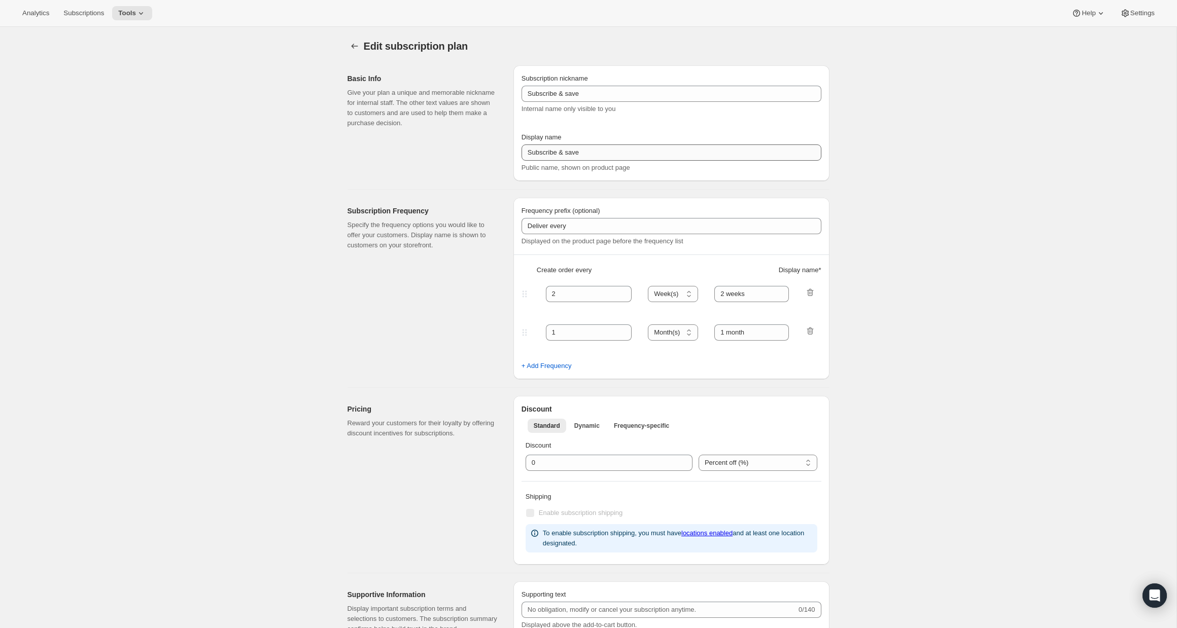
checkbox input "true"
type input "Tier 1"
select select "MONTH"
checkbox input "true"
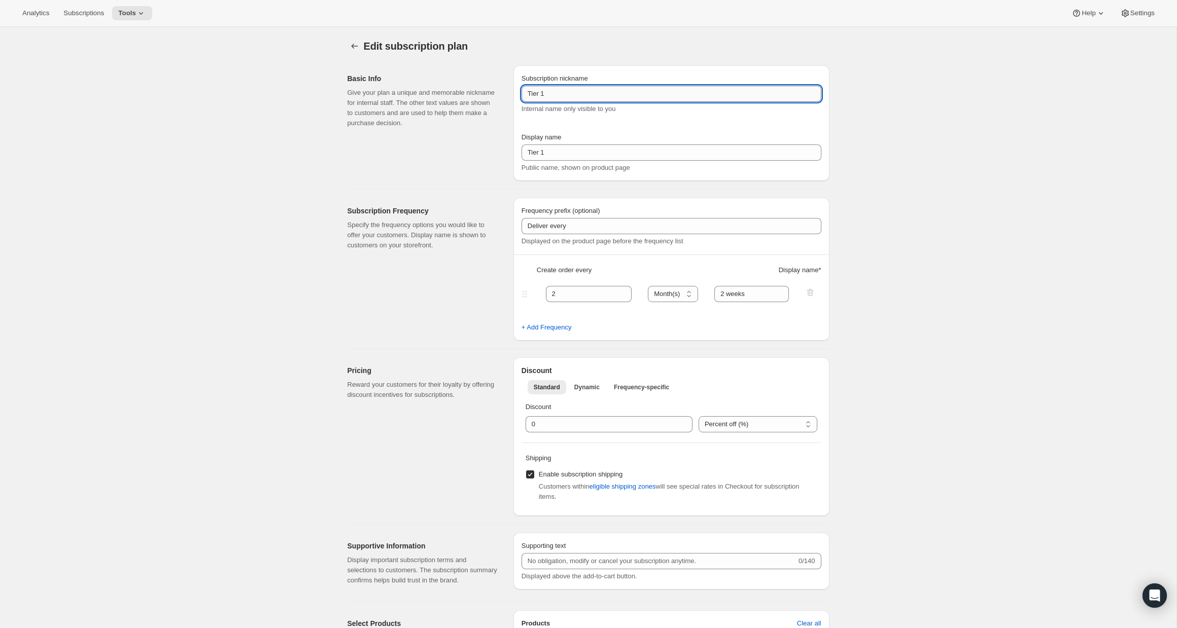
click at [595, 98] on input "Tier 1" at bounding box center [671, 94] width 300 height 16
type input "Tier 2"
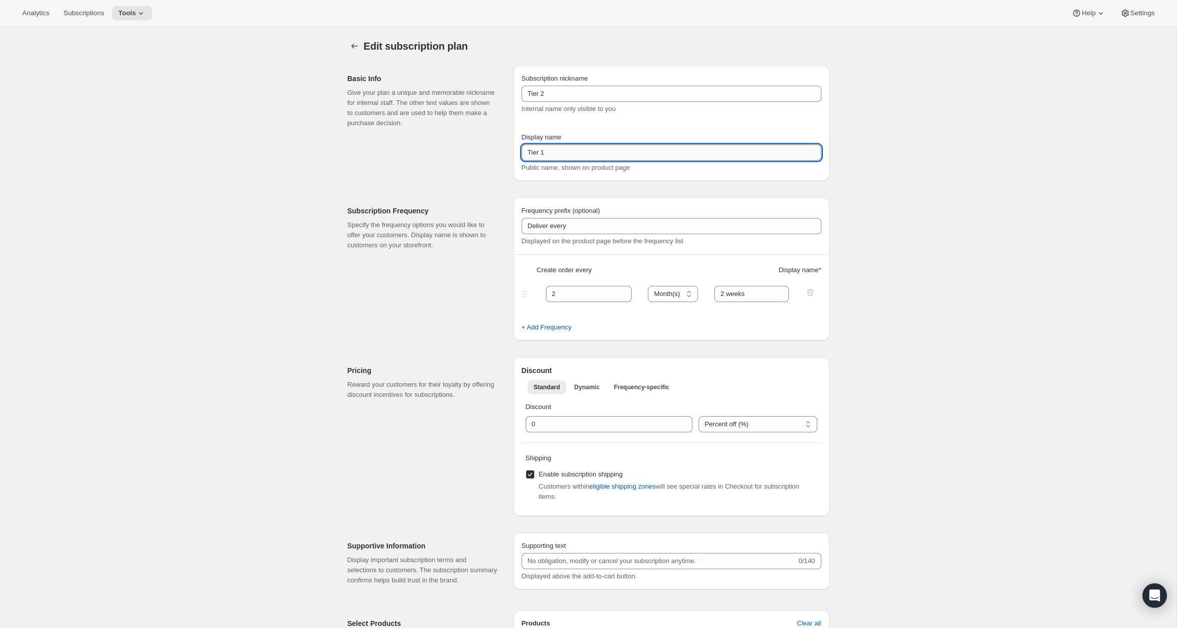
click at [571, 147] on input "Tier 1" at bounding box center [671, 153] width 300 height 16
click at [571, 157] on input "Tier 1" at bounding box center [671, 153] width 300 height 16
type input "Tier 2"
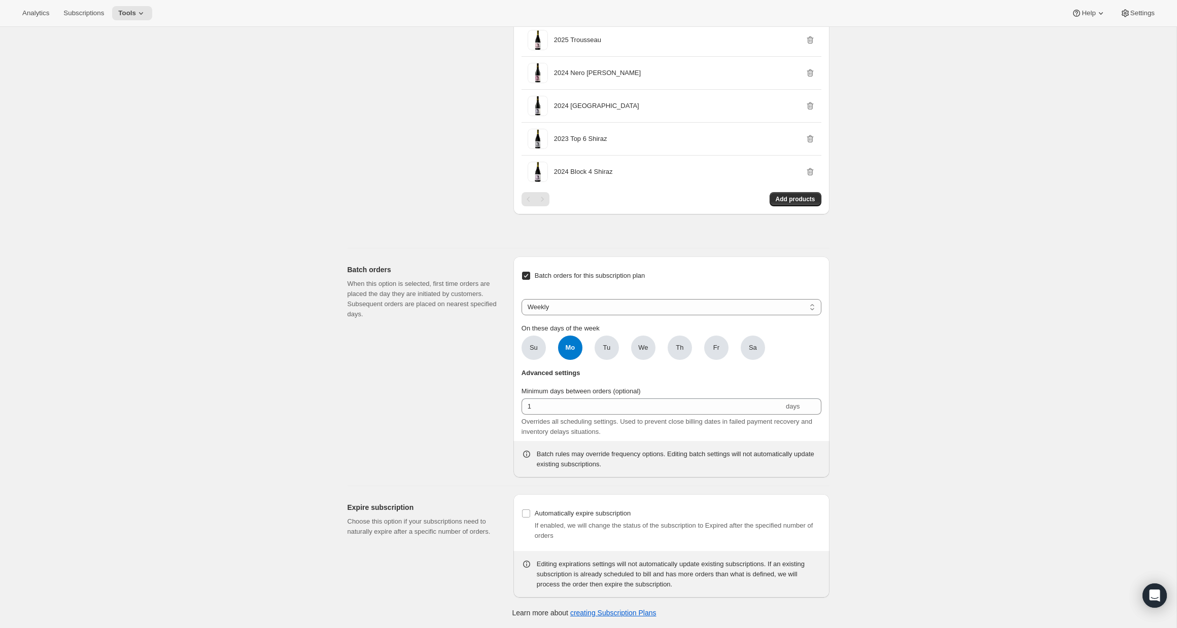
scroll to position [940, 0]
click at [601, 279] on span "Batch orders for this subscription plan" at bounding box center [590, 276] width 111 height 8
click at [530, 280] on input "Batch orders for this subscription plan" at bounding box center [526, 276] width 8 height 8
checkbox input "false"
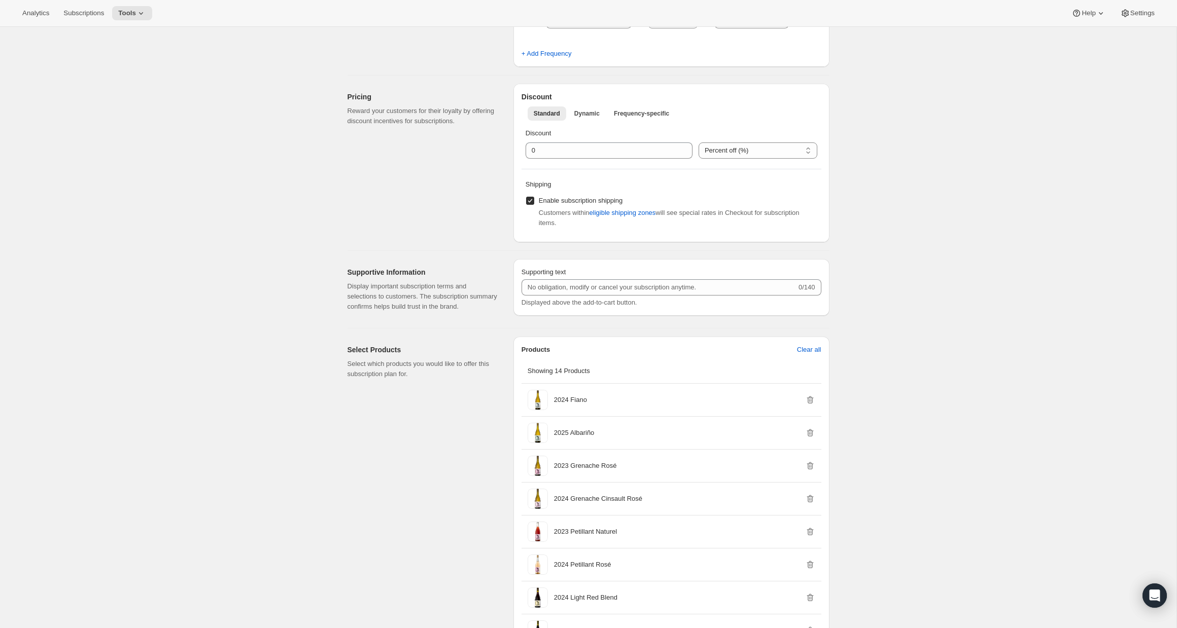
scroll to position [273, 0]
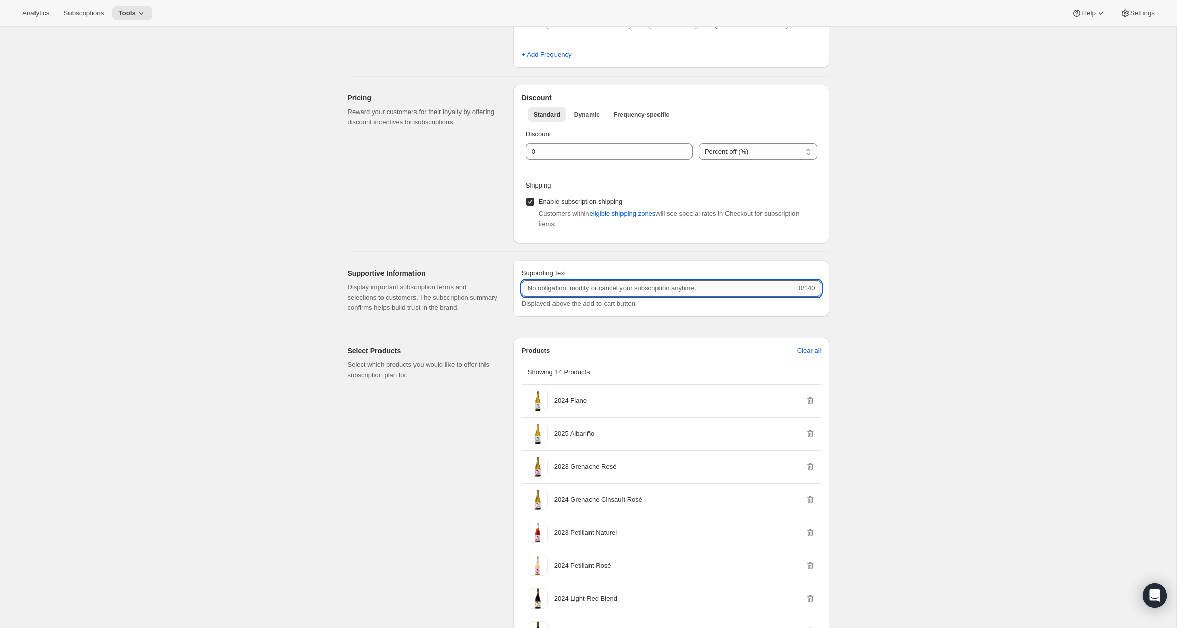
click at [596, 290] on input "Supporting text" at bounding box center [658, 288] width 275 height 16
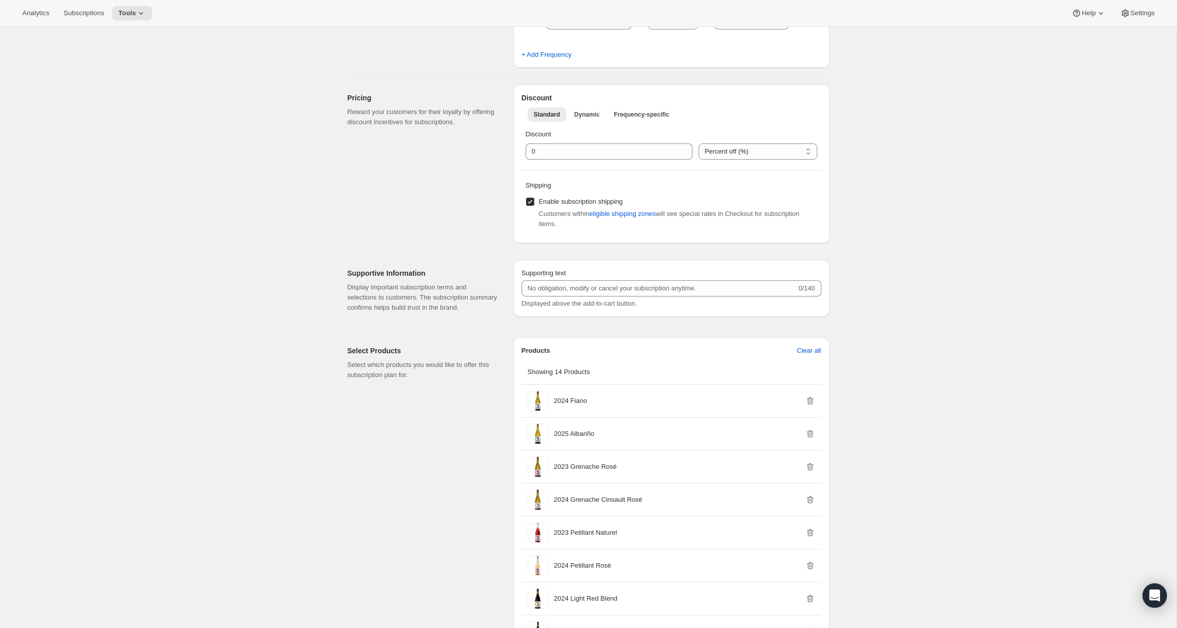
click at [682, 310] on div "Supporting text 0/140 Displayed above the add-to-cart button." at bounding box center [671, 288] width 316 height 57
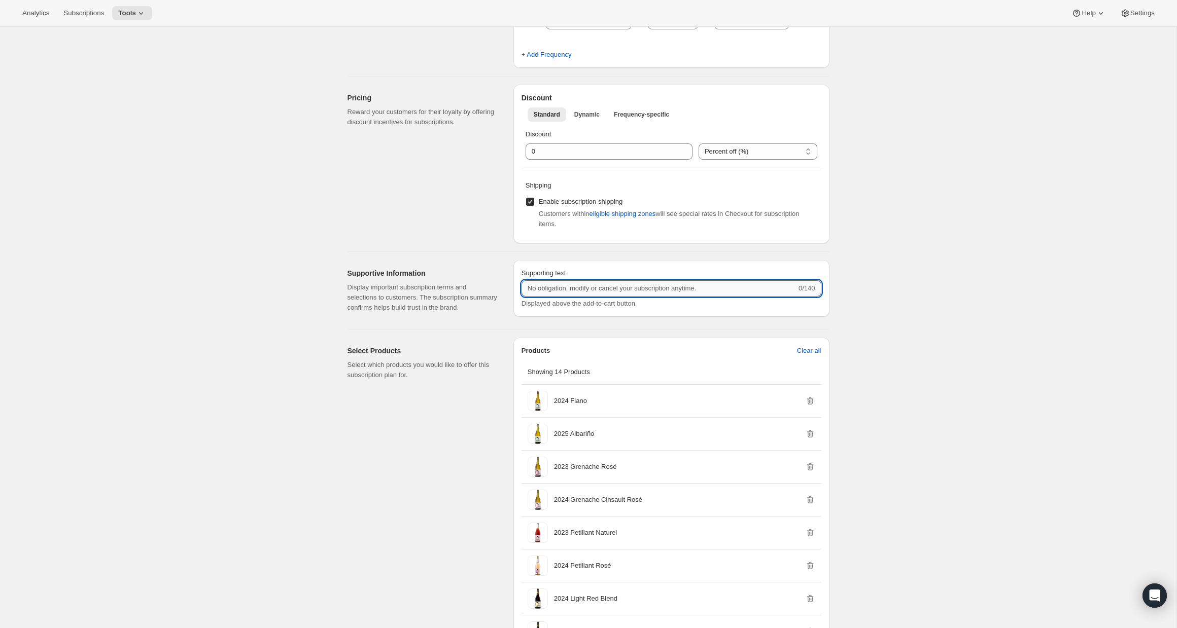
click at [654, 291] on input "Supporting text" at bounding box center [658, 288] width 275 height 16
type input "N"
type input "Cancel Your Subscription Anytime"
click at [863, 180] on div "Edit subscription plan. This page is ready Edit subscription plan Basic Info Gi…" at bounding box center [588, 445] width 1176 height 1382
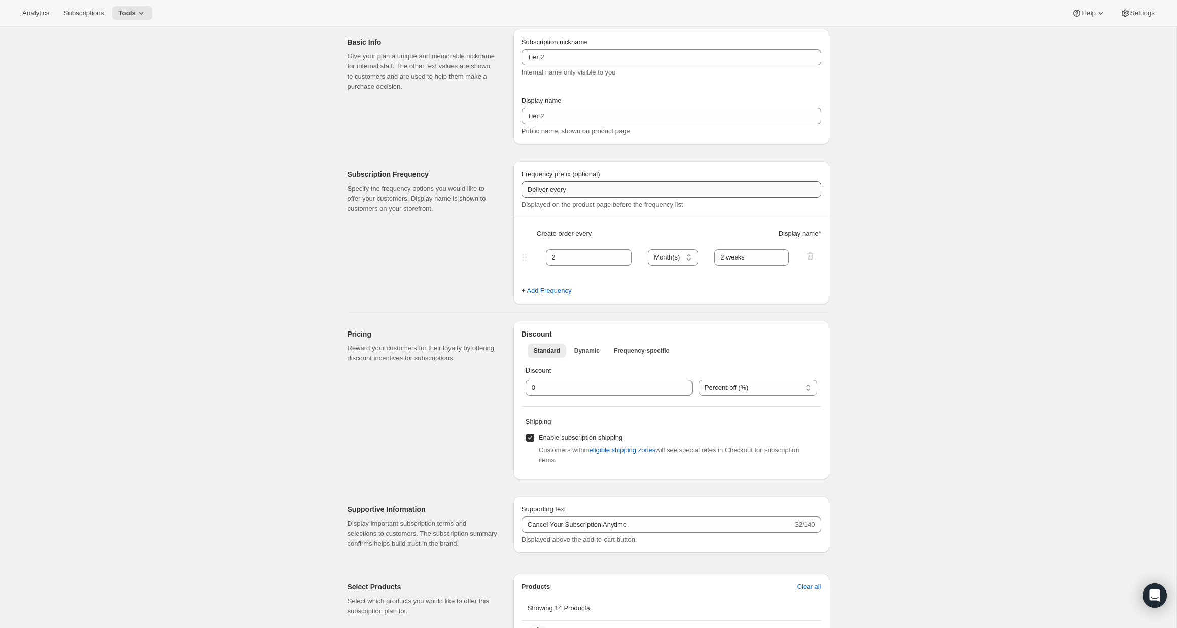
scroll to position [0, 0]
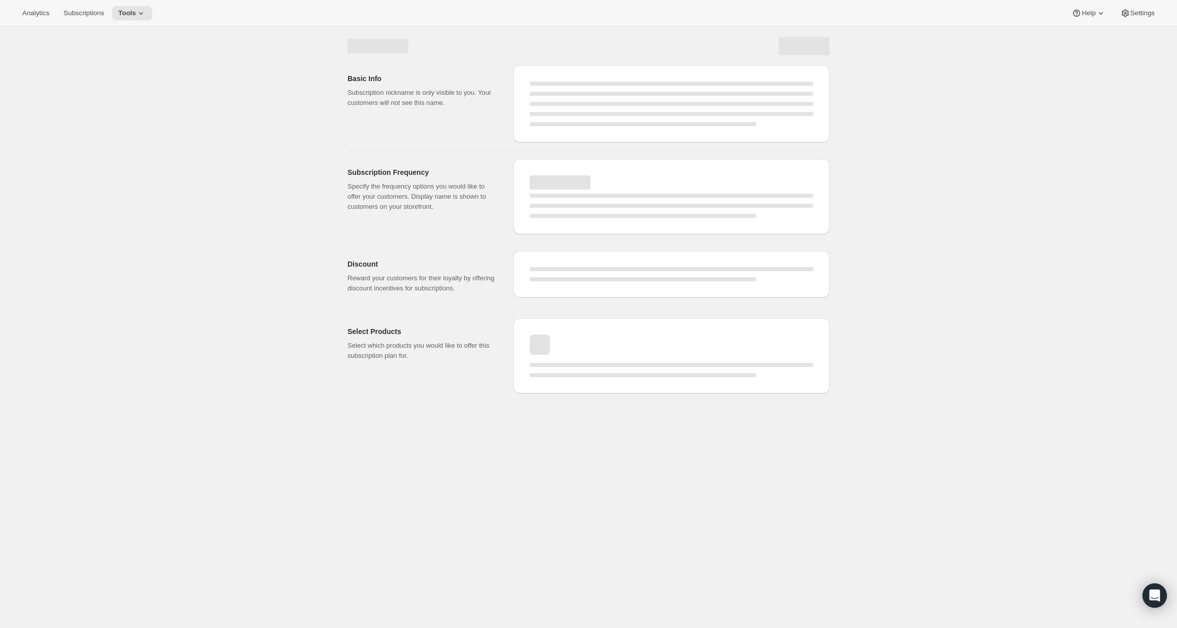
select select "MONTH"
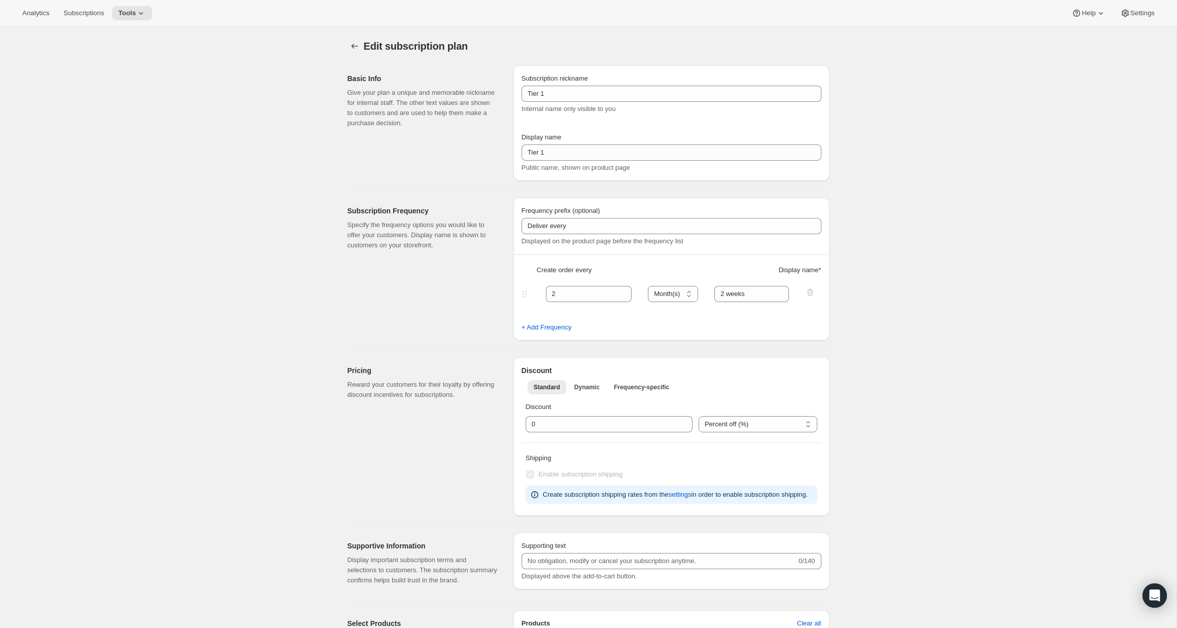
type input "Tier 2"
type input "Cancel Your Subscription Anytime"
checkbox input "false"
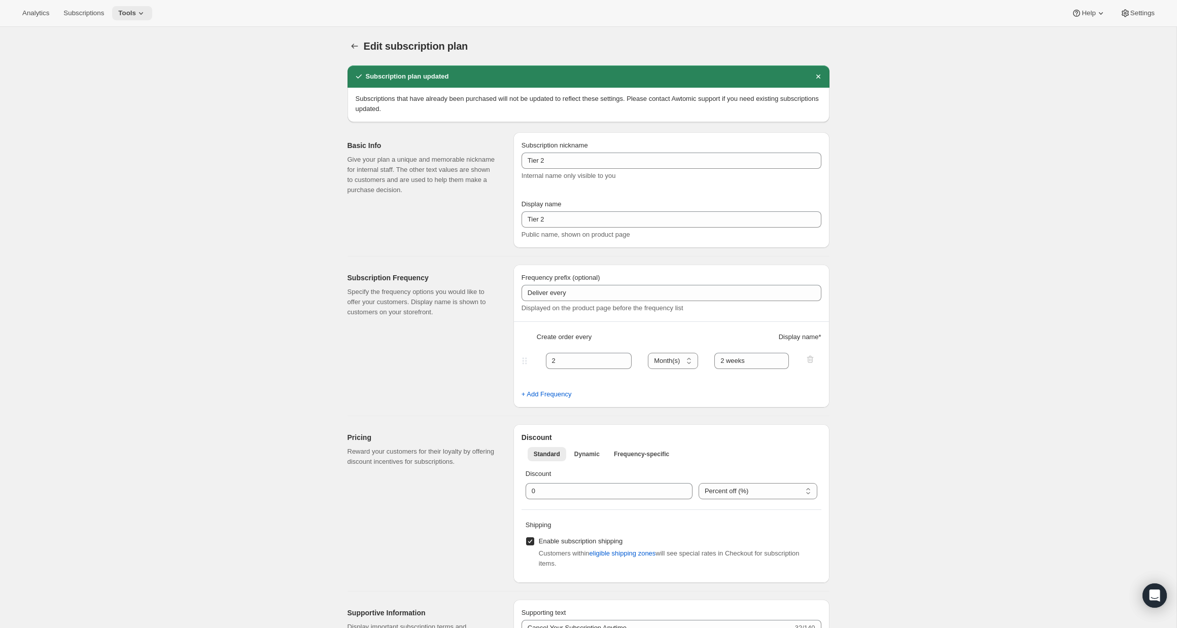
click at [152, 14] on button "Tools" at bounding box center [132, 13] width 40 height 14
click at [143, 72] on span "Bundles" at bounding box center [141, 69] width 90 height 10
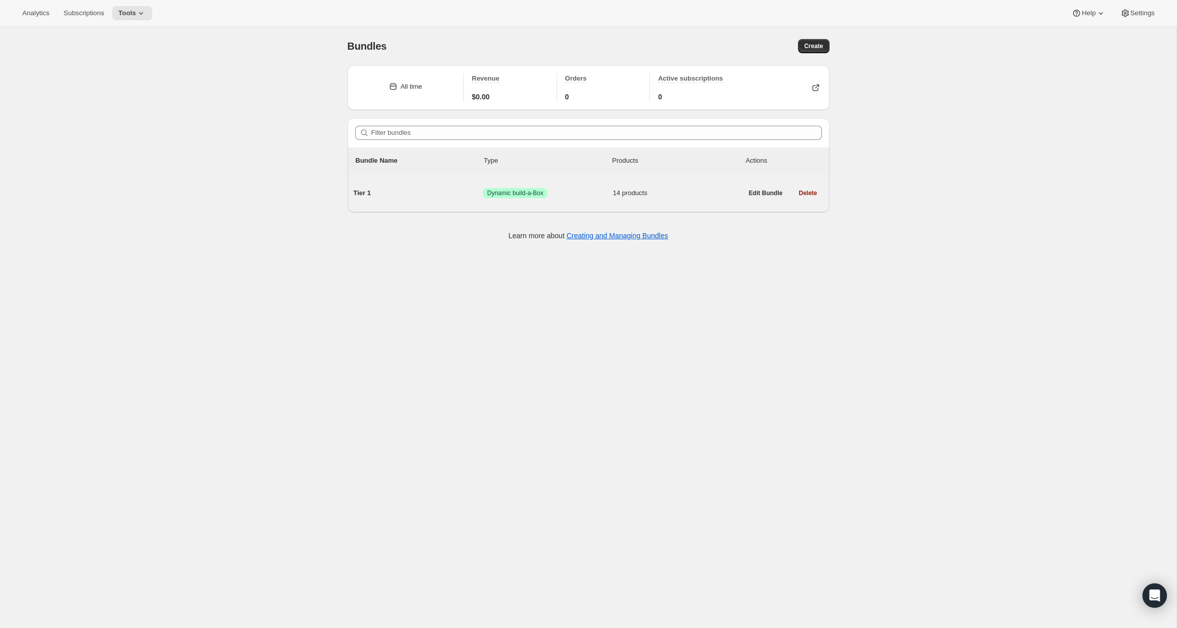
click at [698, 192] on span "14 products" at bounding box center [678, 193] width 130 height 10
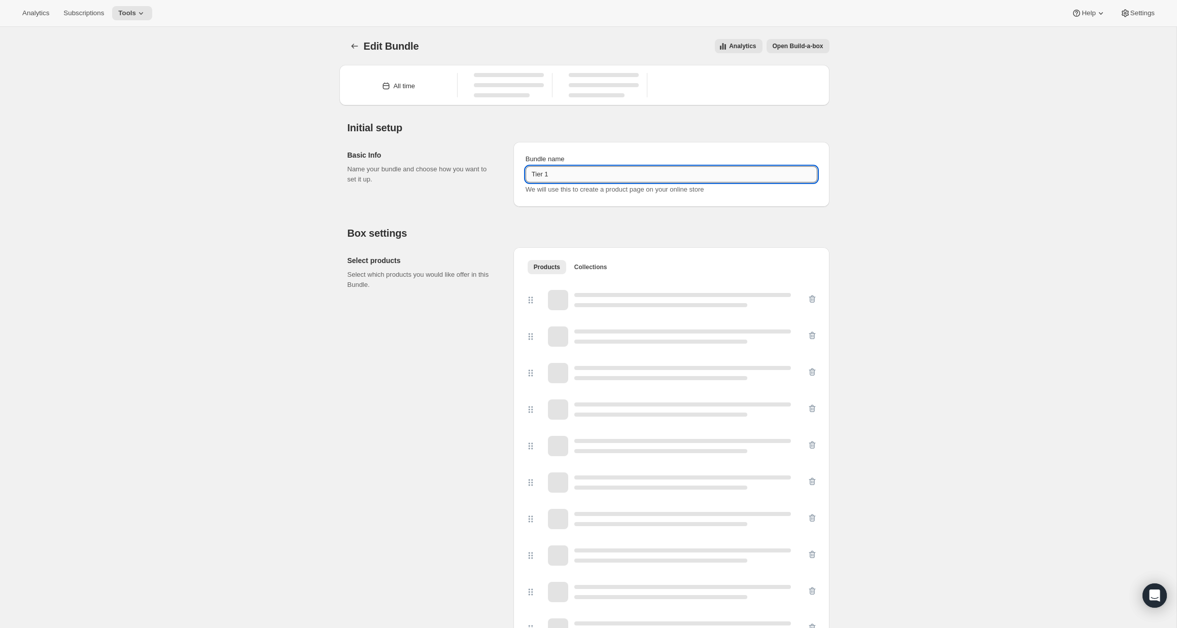
click at [574, 174] on input "Tier 1" at bounding box center [671, 174] width 292 height 16
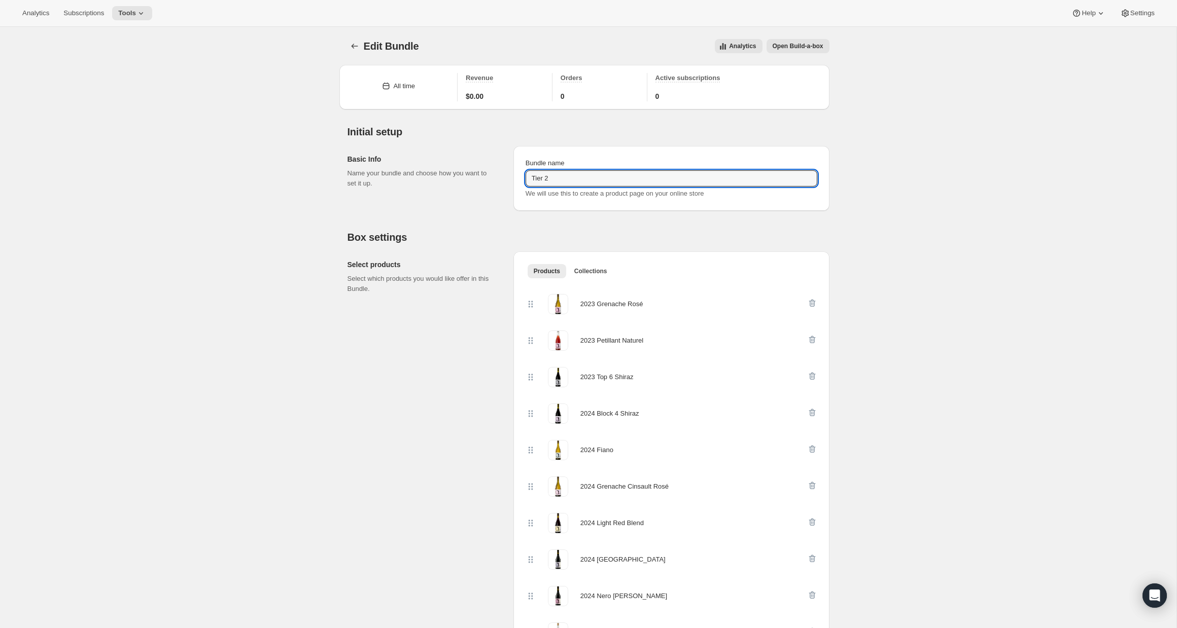
type input "Tier 2"
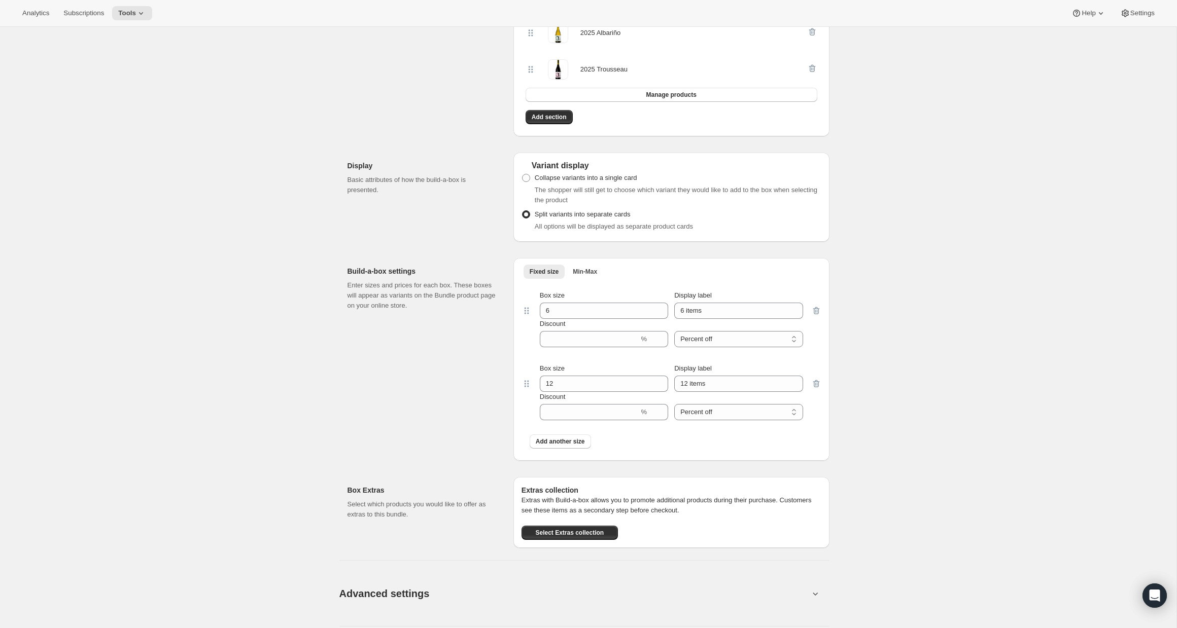
scroll to position [723, 0]
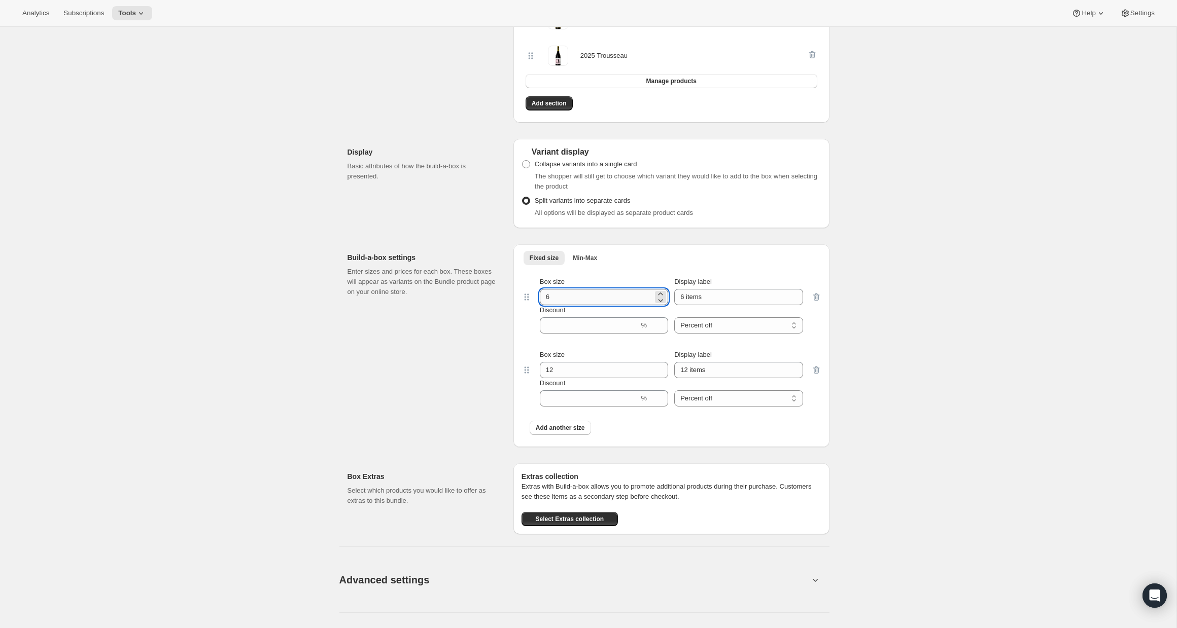
click at [561, 296] on input "6" at bounding box center [596, 297] width 113 height 16
click at [578, 431] on span "Add another size" at bounding box center [560, 428] width 49 height 8
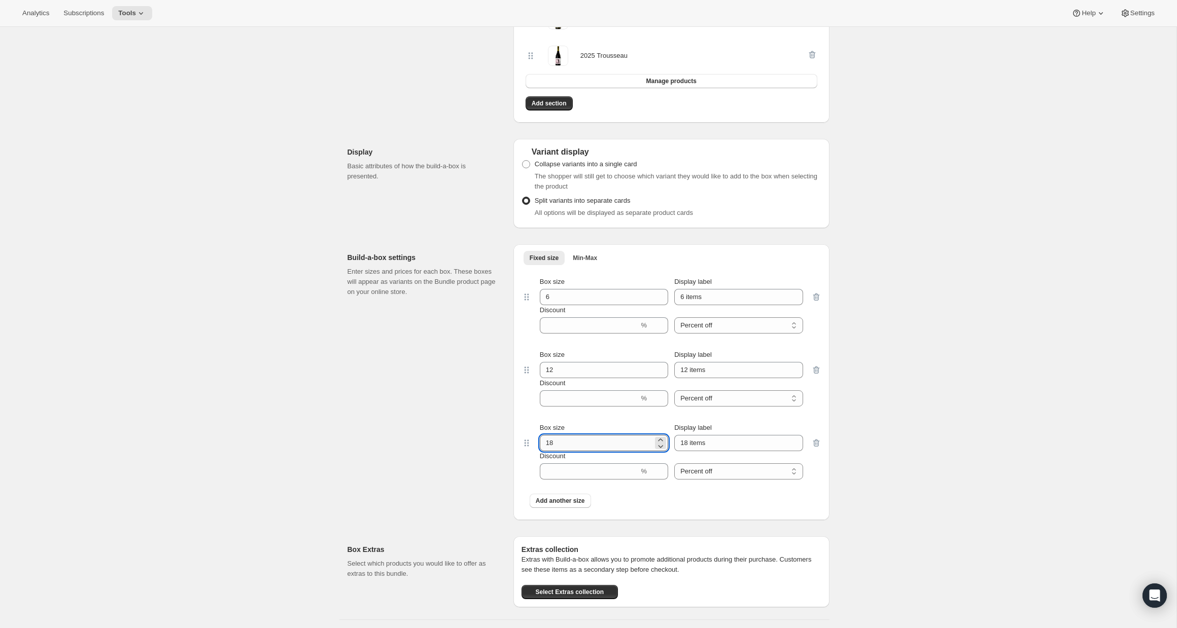
click at [577, 442] on input "18" at bounding box center [596, 443] width 113 height 16
type input "24"
click at [953, 482] on div "Edit Bundle. This page is ready Edit Bundle Analytics Open Build-a-box More act…" at bounding box center [588, 131] width 1176 height 1654
click at [587, 330] on input "Discount" at bounding box center [589, 325] width 99 height 16
type input "10"
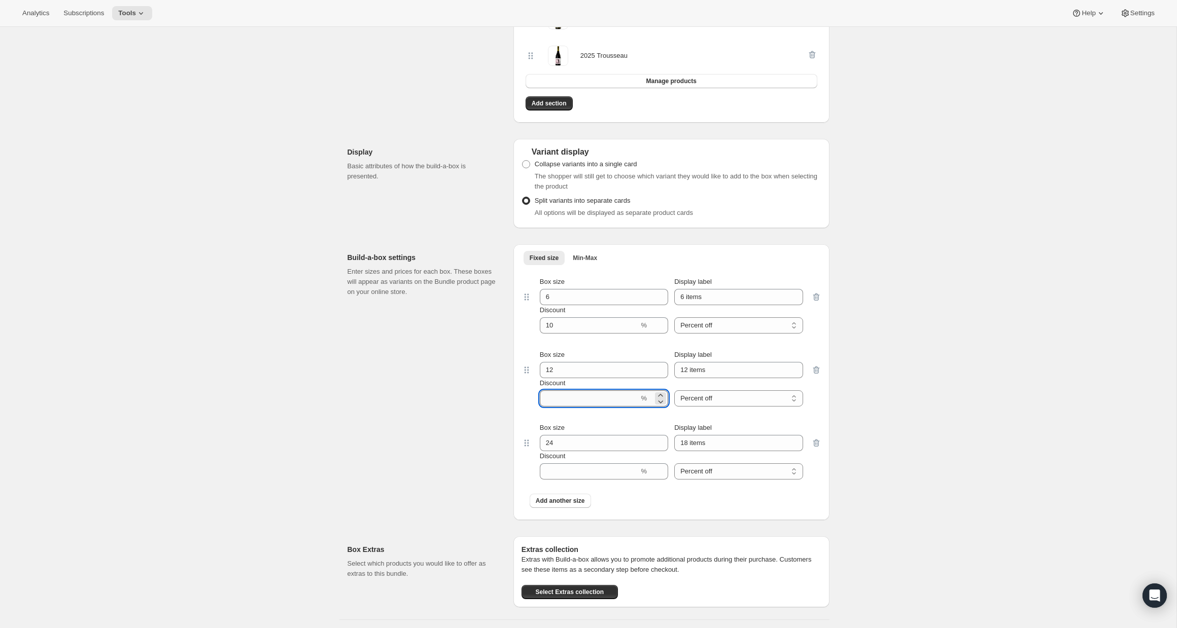
click at [559, 398] on input "Discount" at bounding box center [589, 398] width 99 height 16
type input "20"
click at [561, 474] on input "Discount" at bounding box center [589, 472] width 99 height 16
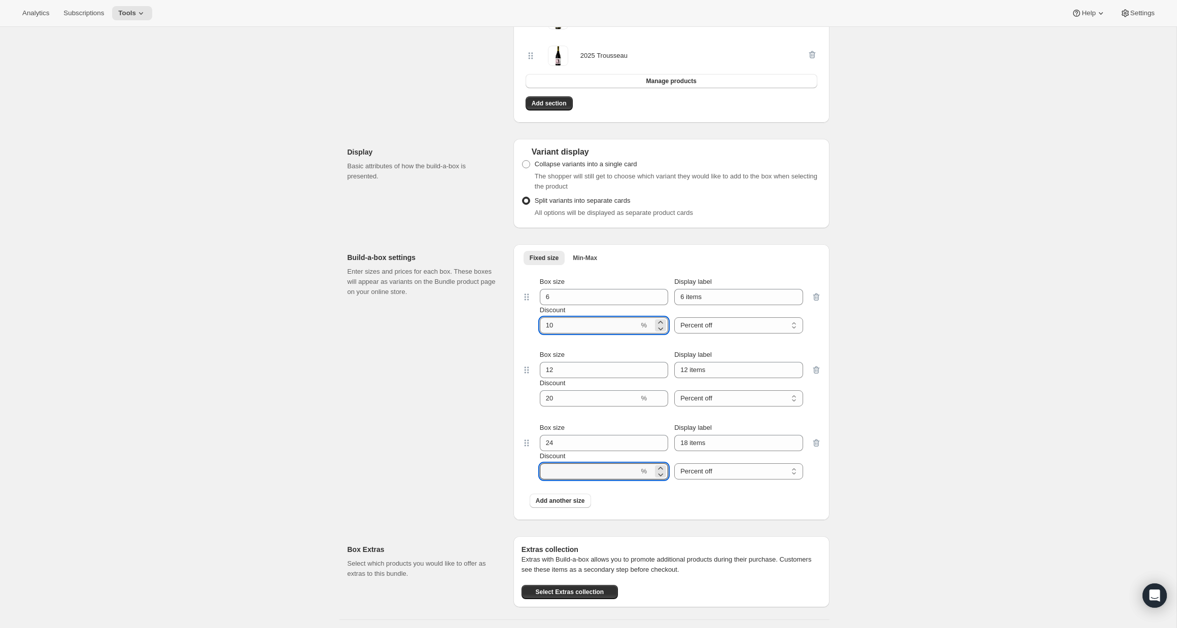
click at [586, 321] on input "Discount" at bounding box center [589, 325] width 99 height 16
drag, startPoint x: 575, startPoint y: 324, endPoint x: 529, endPoint y: 330, distance: 46.0
click at [529, 330] on div "Box size 6 Display label 6 items Discount % Percent off Amount off Percent off" at bounding box center [671, 305] width 300 height 73
type input "0"
click at [570, 397] on input "Discount" at bounding box center [589, 398] width 99 height 16
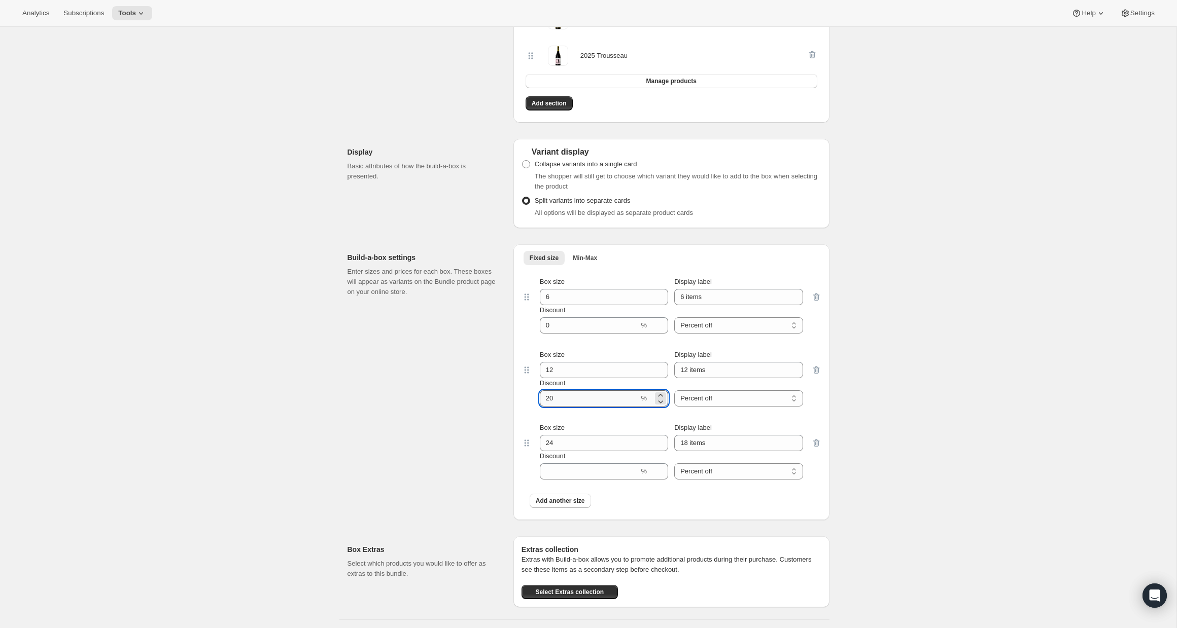
type input "2"
type input "0"
click at [778, 517] on div "Fixed size Min-Max More views Fixed size Min-Max More views Box size 6 Display …" at bounding box center [671, 382] width 316 height 276
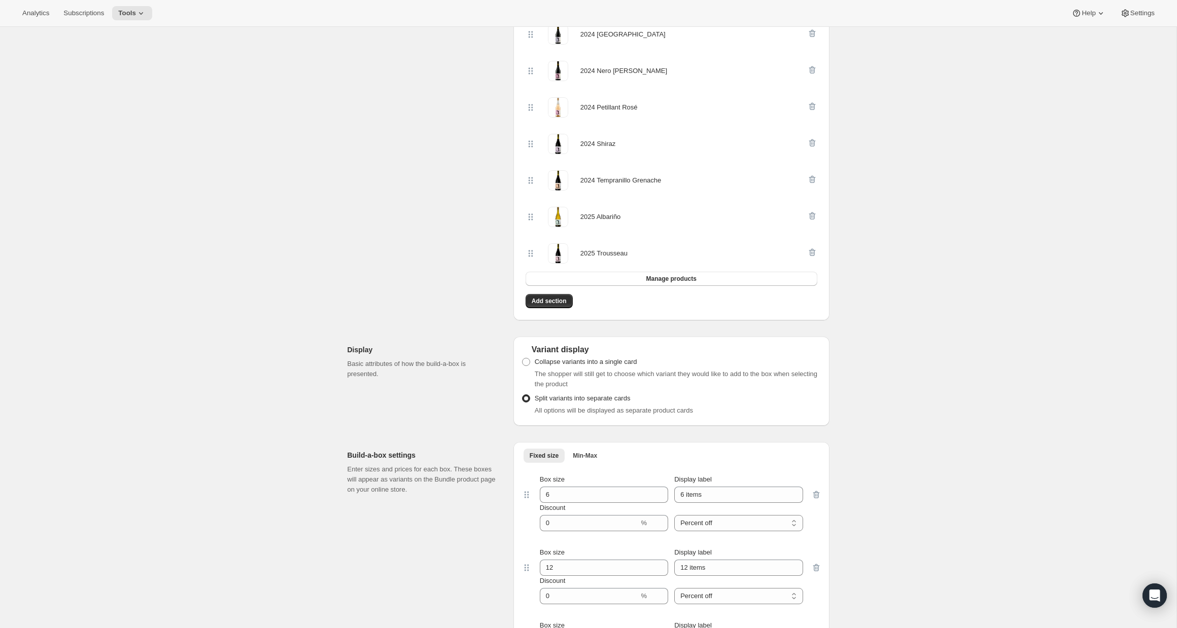
scroll to position [1082, 0]
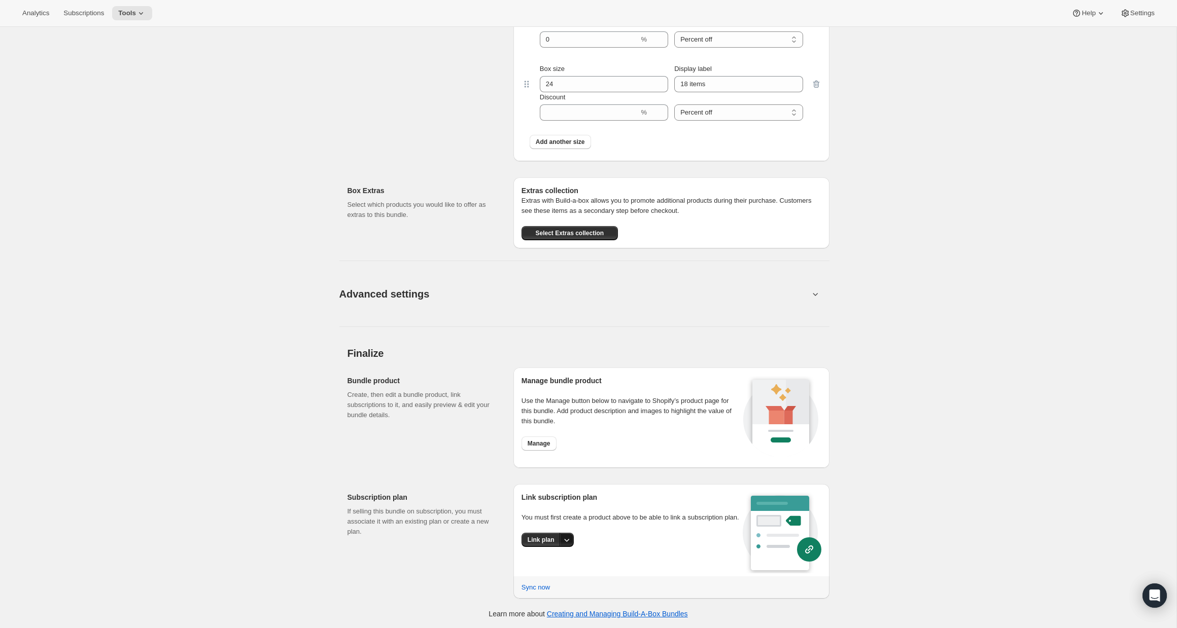
click at [560, 547] on button "More actions" at bounding box center [566, 540] width 14 height 14
click at [546, 567] on span "Link plan" at bounding box center [543, 571] width 48 height 10
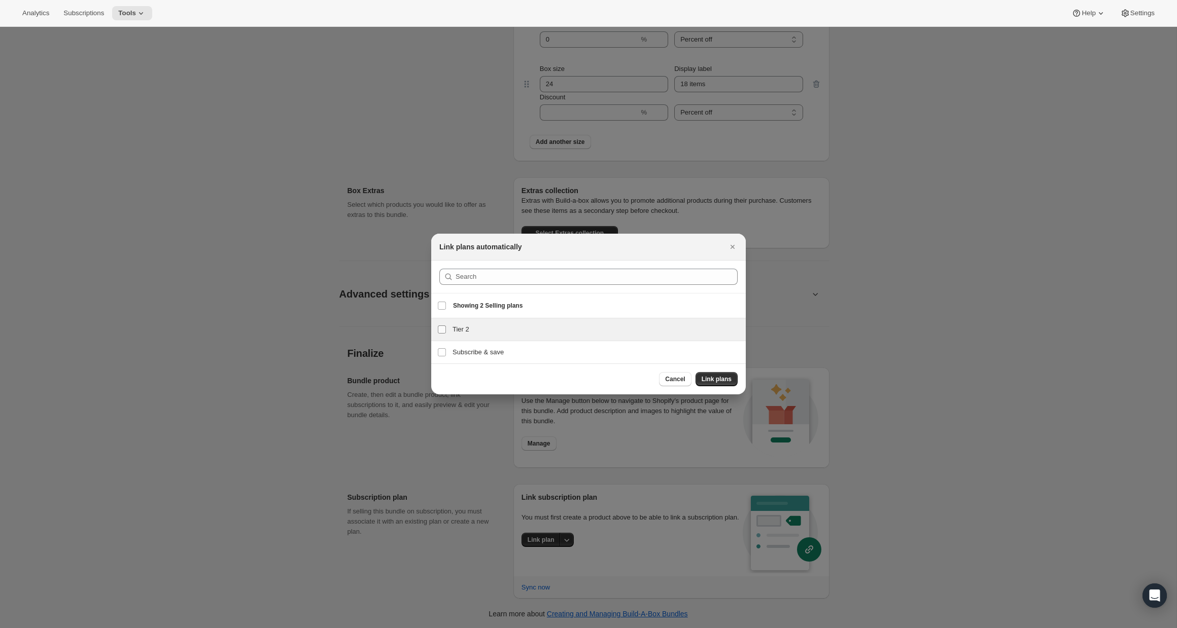
click at [442, 330] on input "Tier 2" at bounding box center [442, 330] width 8 height 8
checkbox input "true"
click at [724, 380] on span "Link plans" at bounding box center [716, 379] width 30 height 8
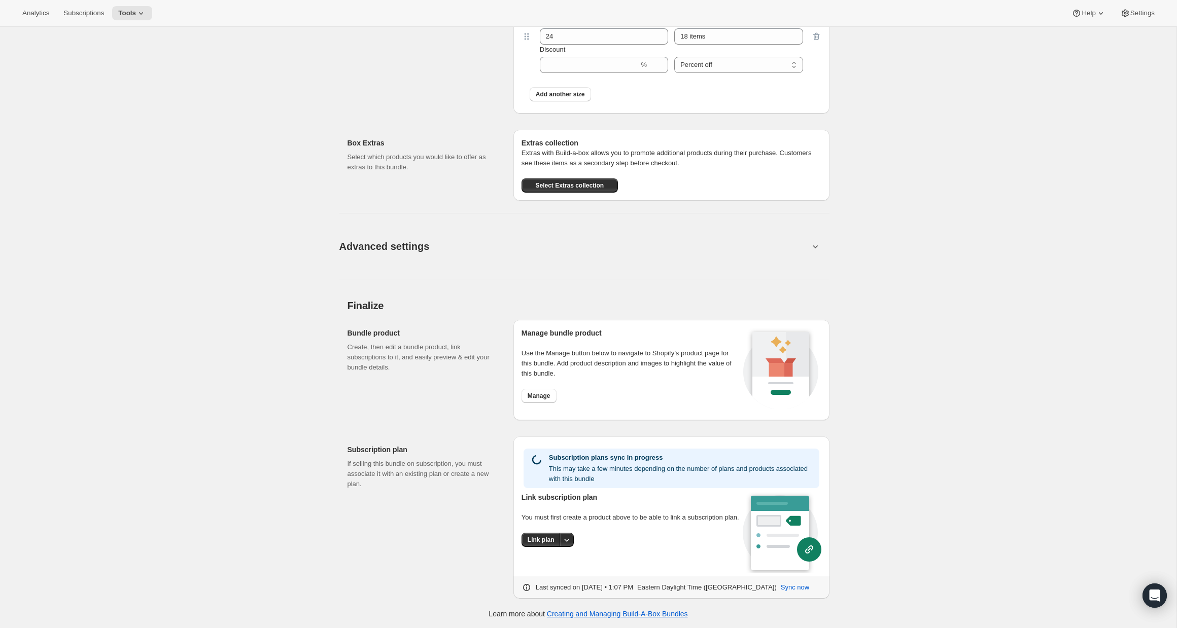
scroll to position [1091, 0]
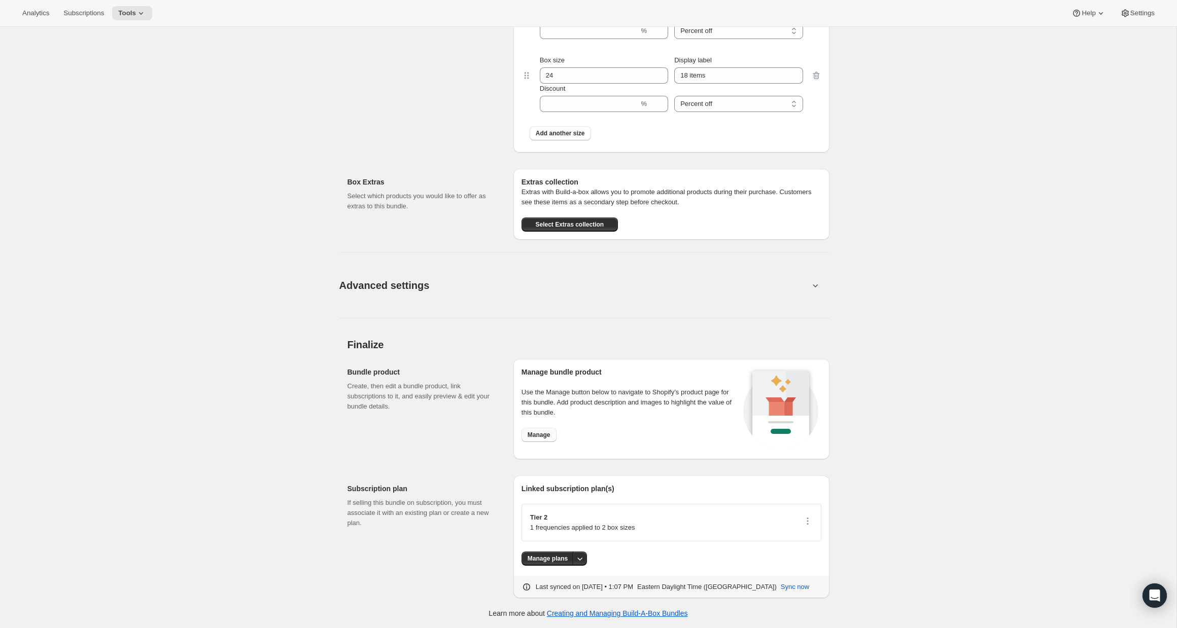
click at [550, 438] on span "Manage" at bounding box center [538, 435] width 23 height 8
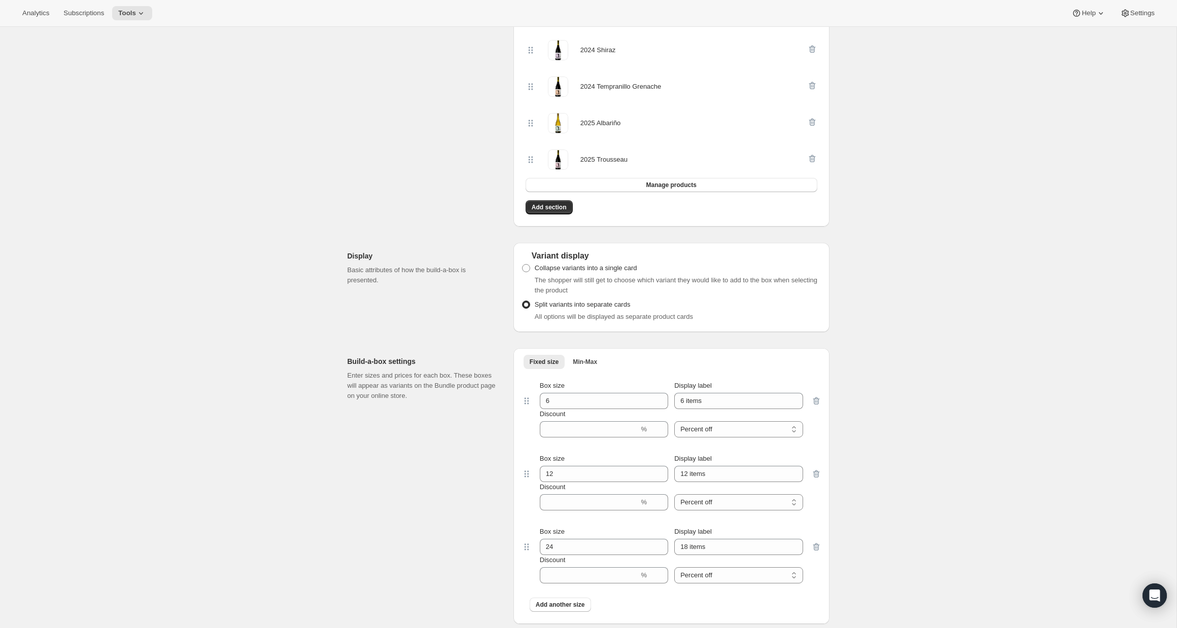
scroll to position [617, 0]
